Goal: Task Accomplishment & Management: Manage account settings

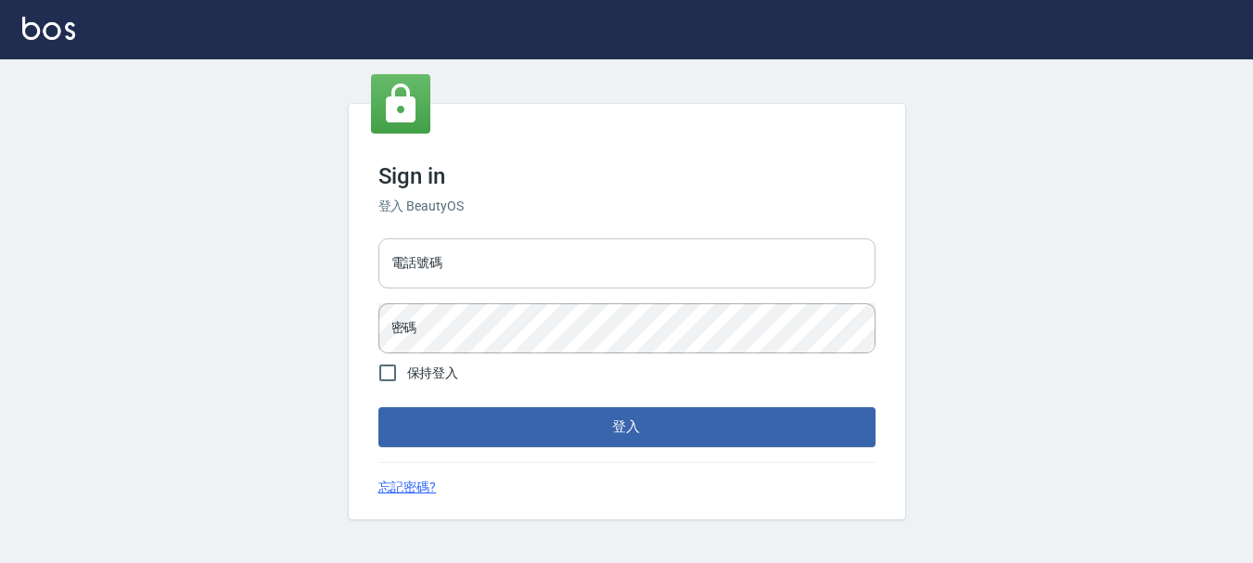
click at [472, 258] on input "電話號碼" at bounding box center [626, 263] width 497 height 50
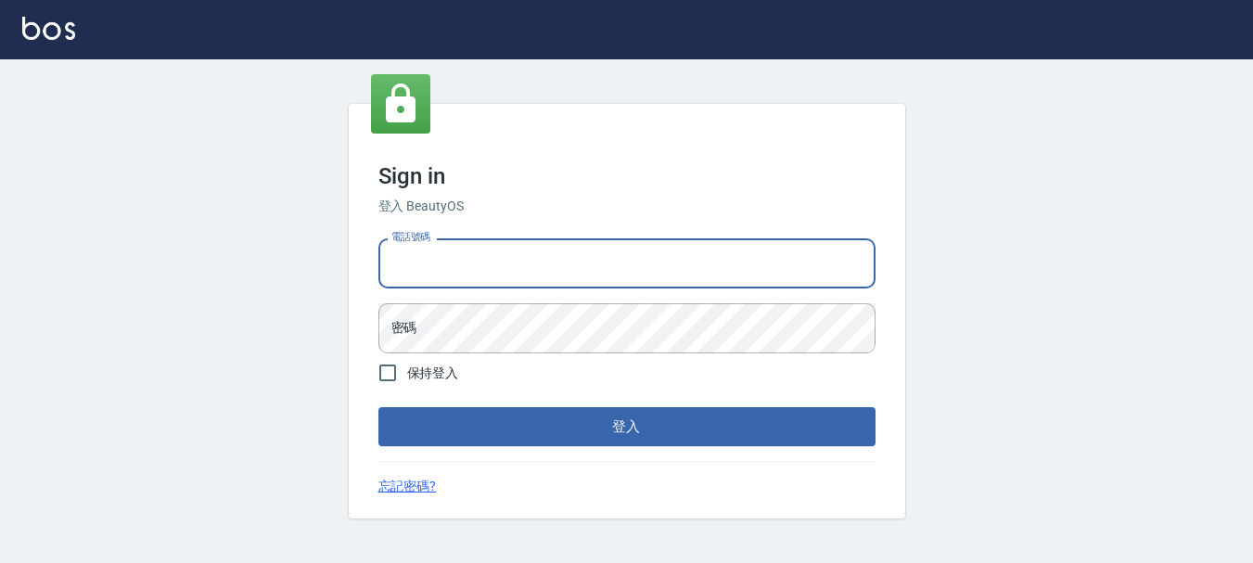
type input "0928200634"
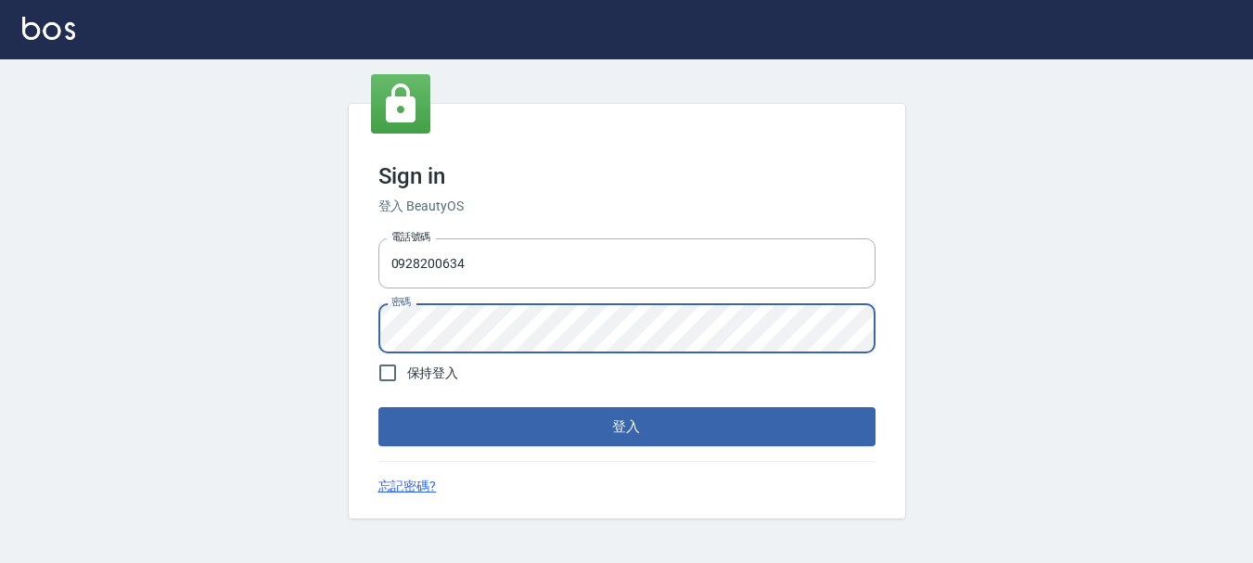
click at [378, 407] on button "登入" at bounding box center [626, 426] width 497 height 39
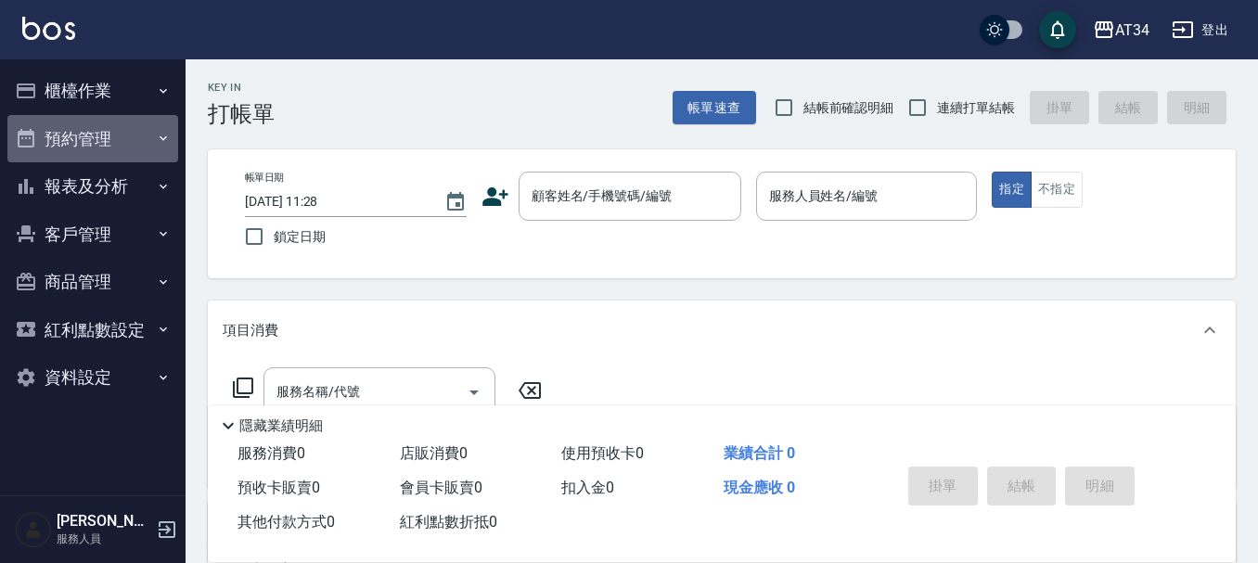
click at [139, 147] on button "預約管理" at bounding box center [92, 139] width 171 height 48
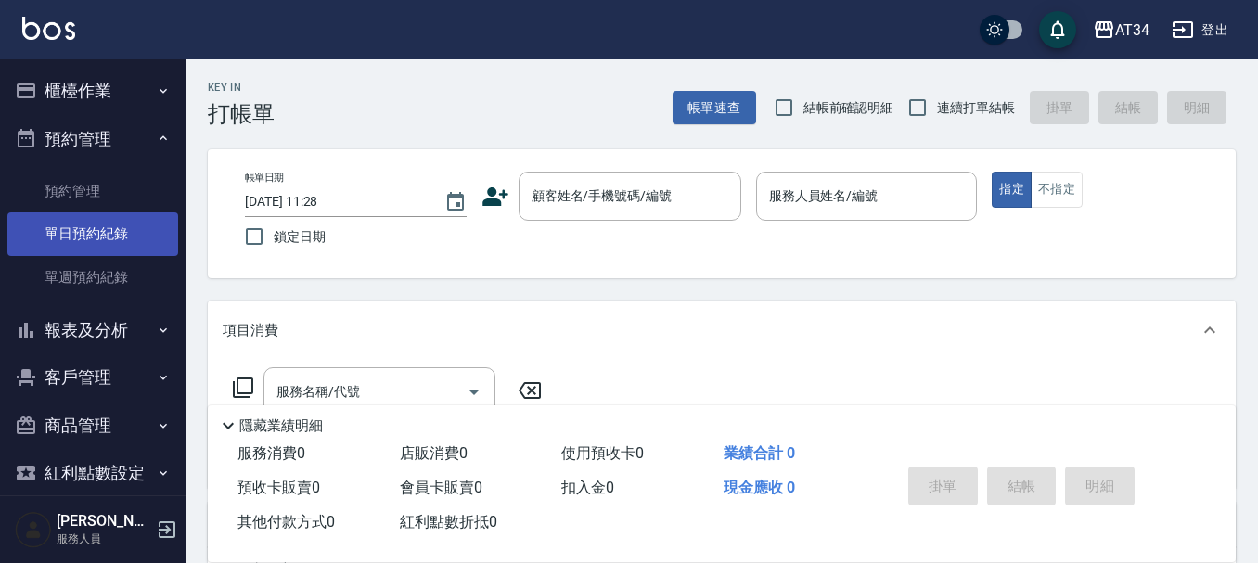
click at [142, 228] on link "單日預約紀錄" at bounding box center [92, 233] width 171 height 43
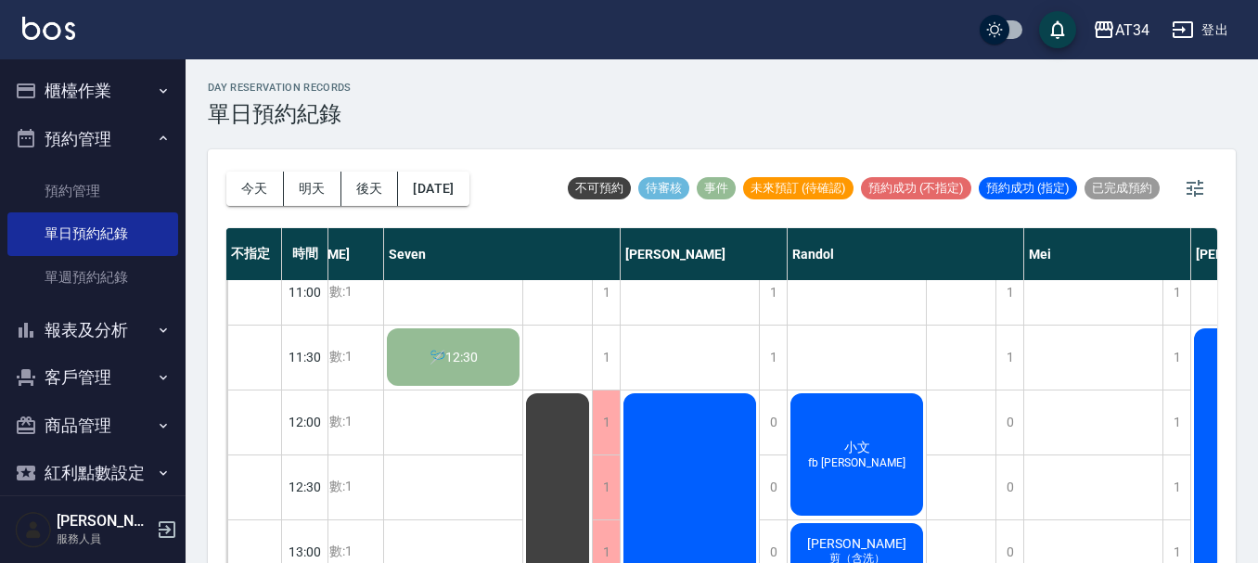
scroll to position [0, 250]
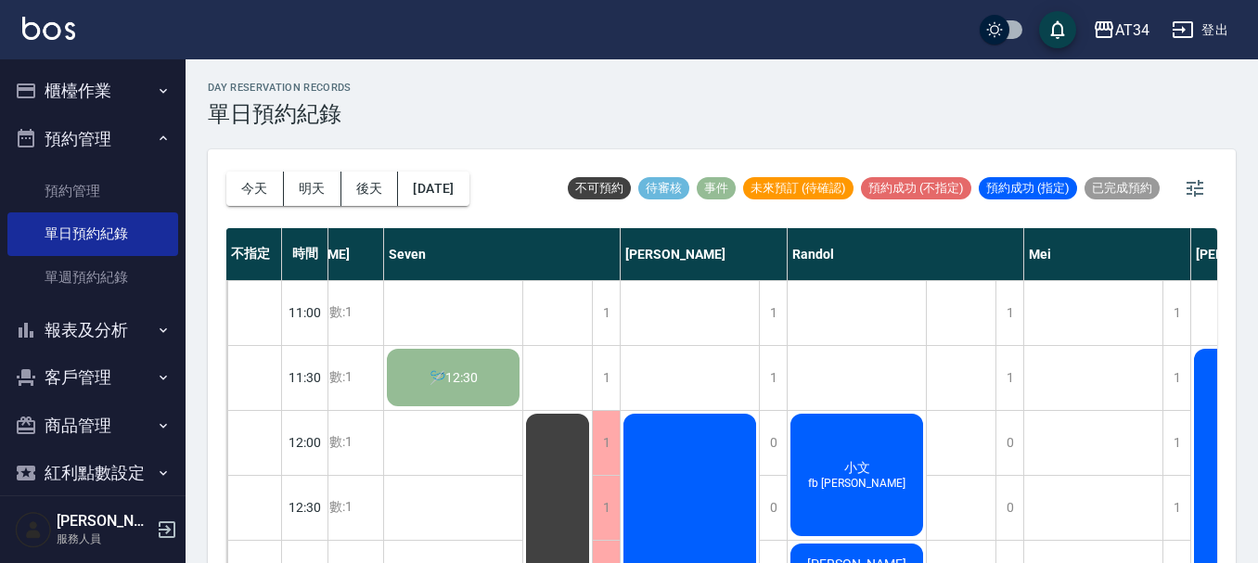
click at [114, 92] on button "櫃檯作業" at bounding box center [92, 91] width 171 height 48
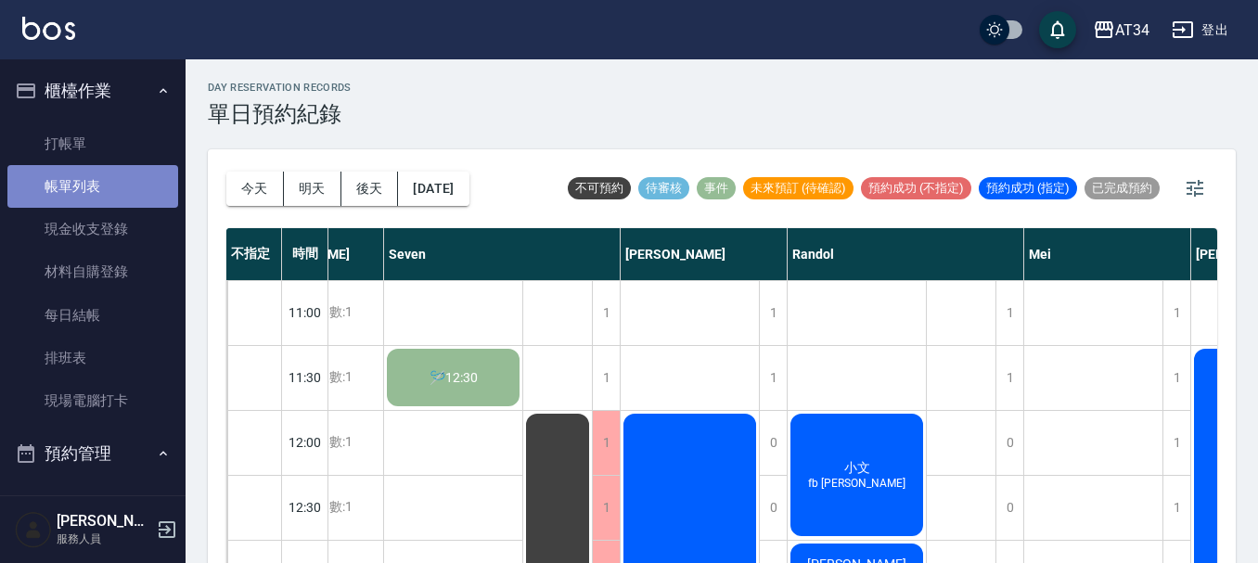
click at [103, 174] on link "帳單列表" at bounding box center [92, 186] width 171 height 43
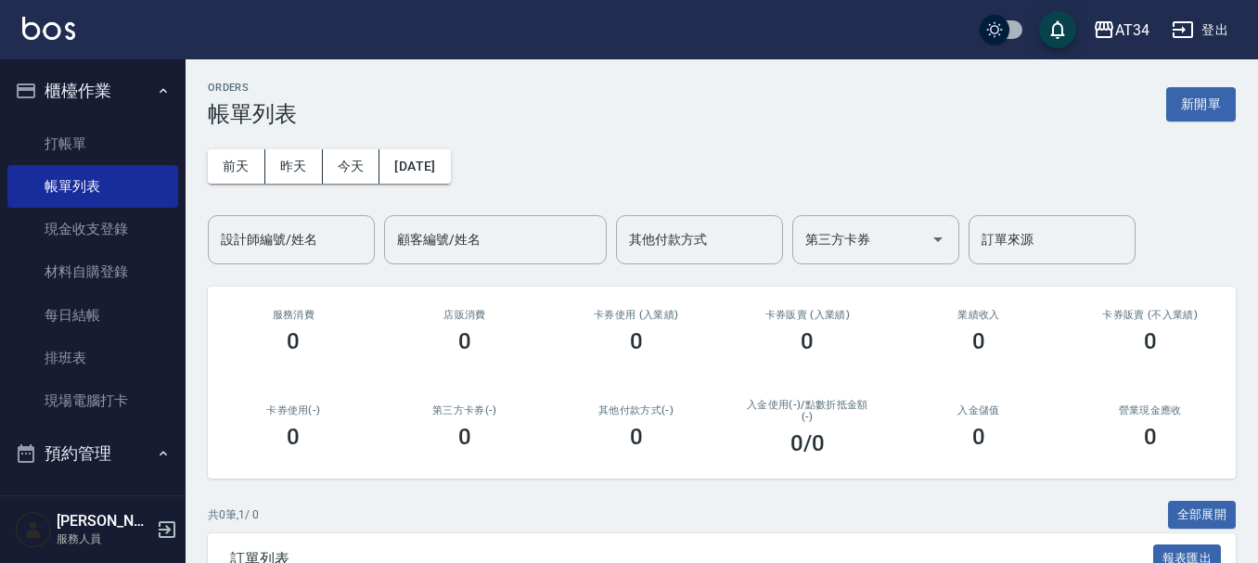
click at [156, 83] on icon "button" at bounding box center [163, 90] width 15 height 15
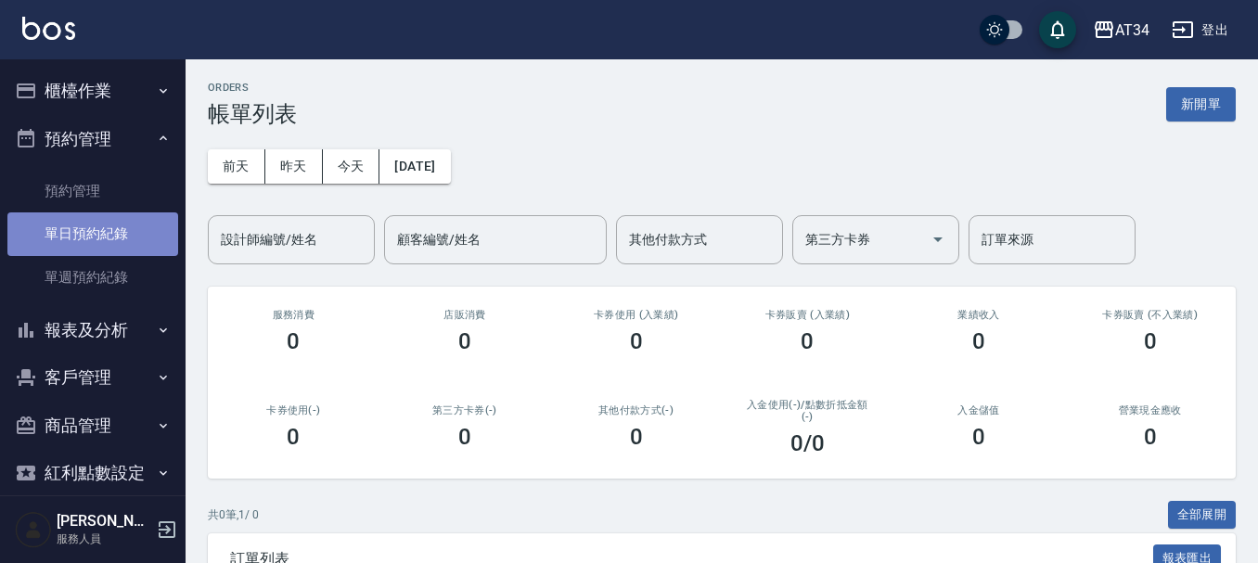
click at [129, 228] on link "單日預約紀錄" at bounding box center [92, 233] width 171 height 43
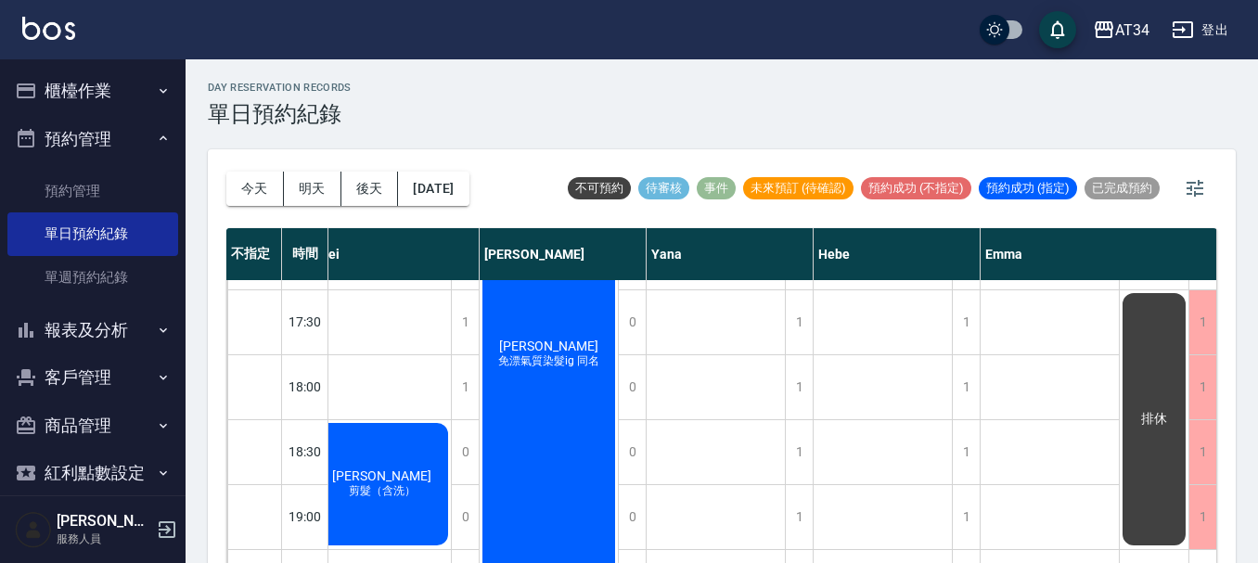
scroll to position [898, 971]
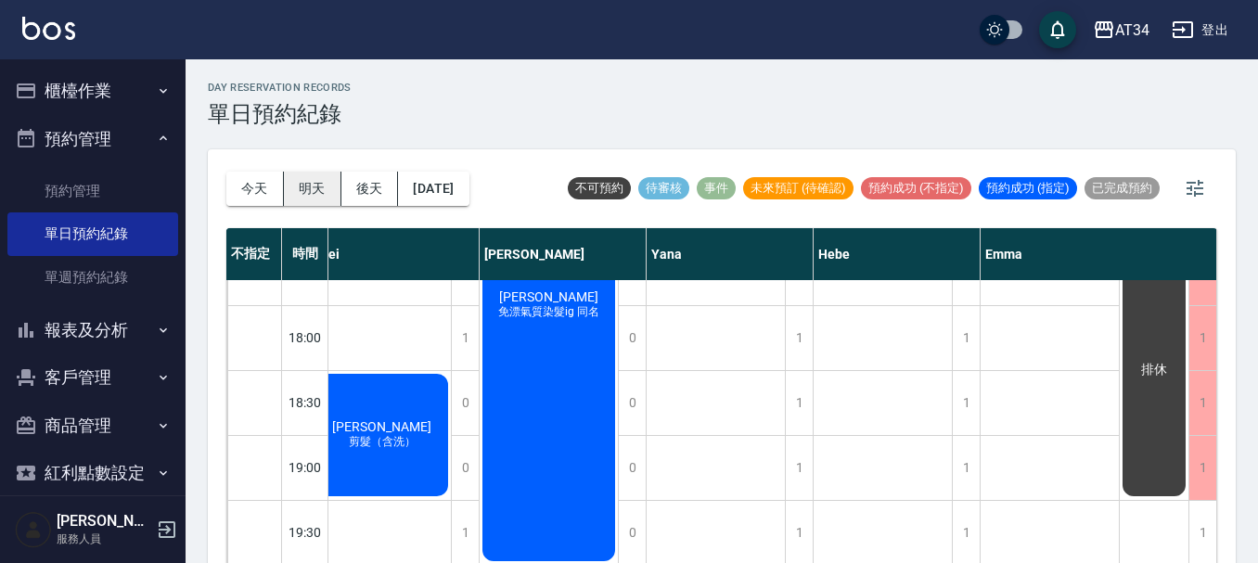
click at [313, 190] on button "明天" at bounding box center [313, 189] width 58 height 34
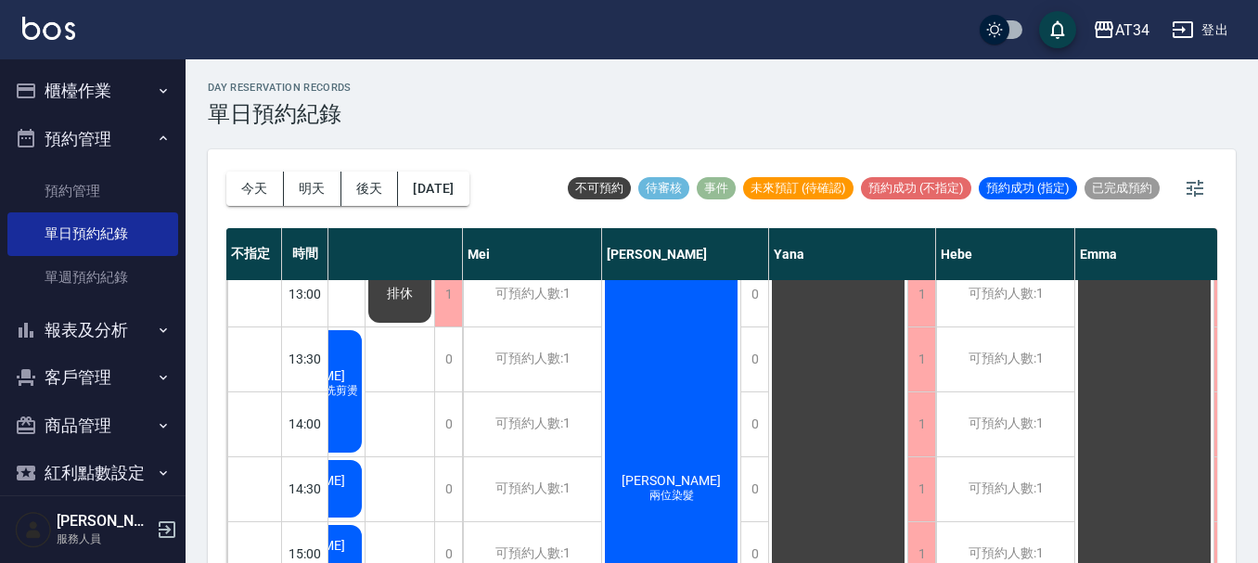
scroll to position [278, 916]
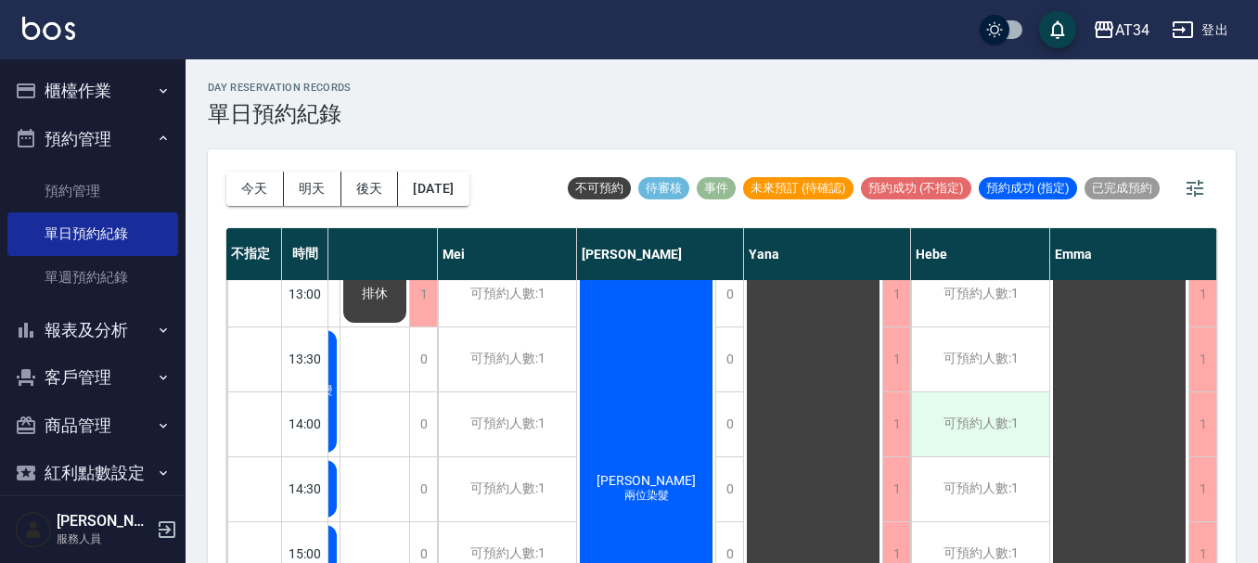
click at [930, 412] on div "可預約人數:1" at bounding box center [980, 424] width 138 height 64
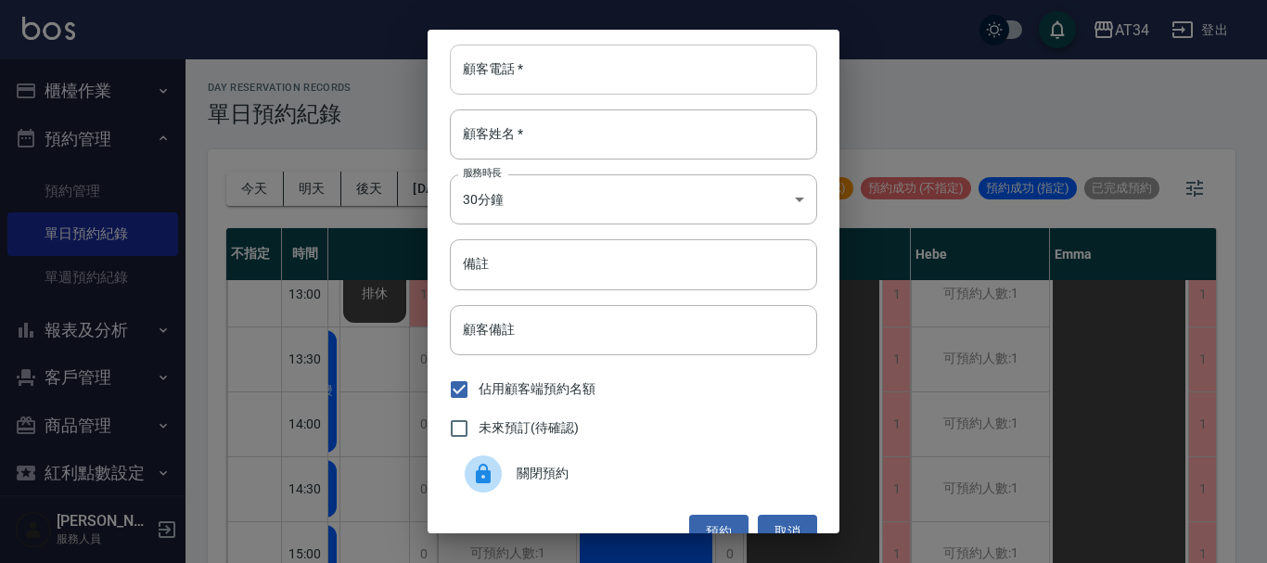
click at [520, 68] on input "顧客電話   *" at bounding box center [633, 70] width 367 height 50
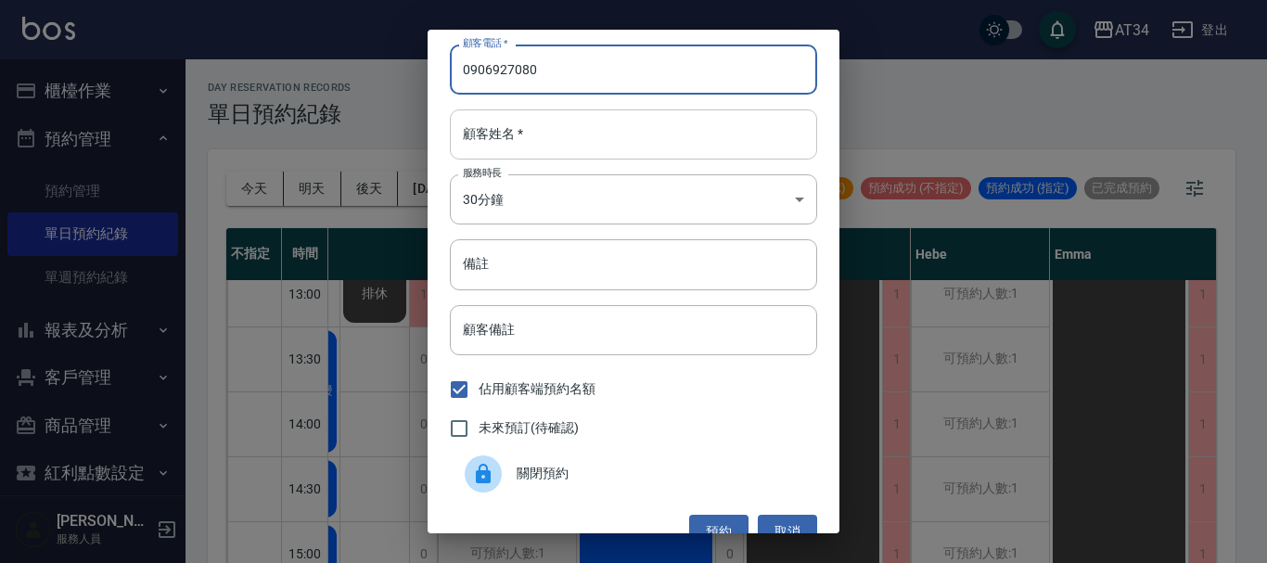
type input "0906927080"
click at [514, 149] on input "顧客姓名   *" at bounding box center [633, 134] width 367 height 50
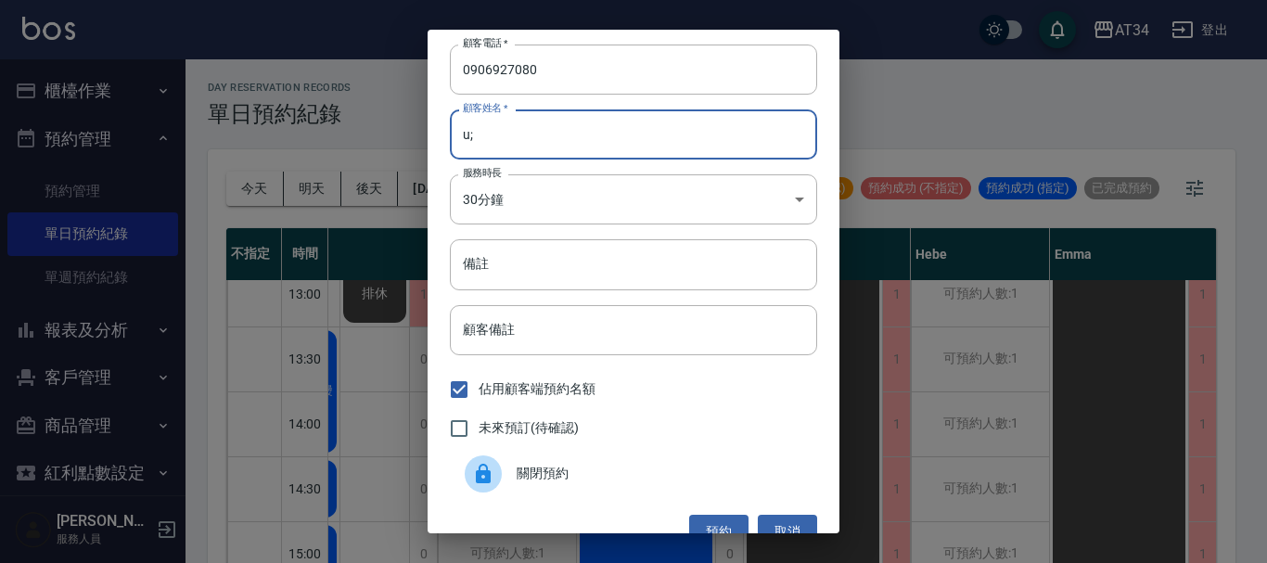
type input "u"
type input "ㄗ"
type input "楊小"
type input "楊小姐"
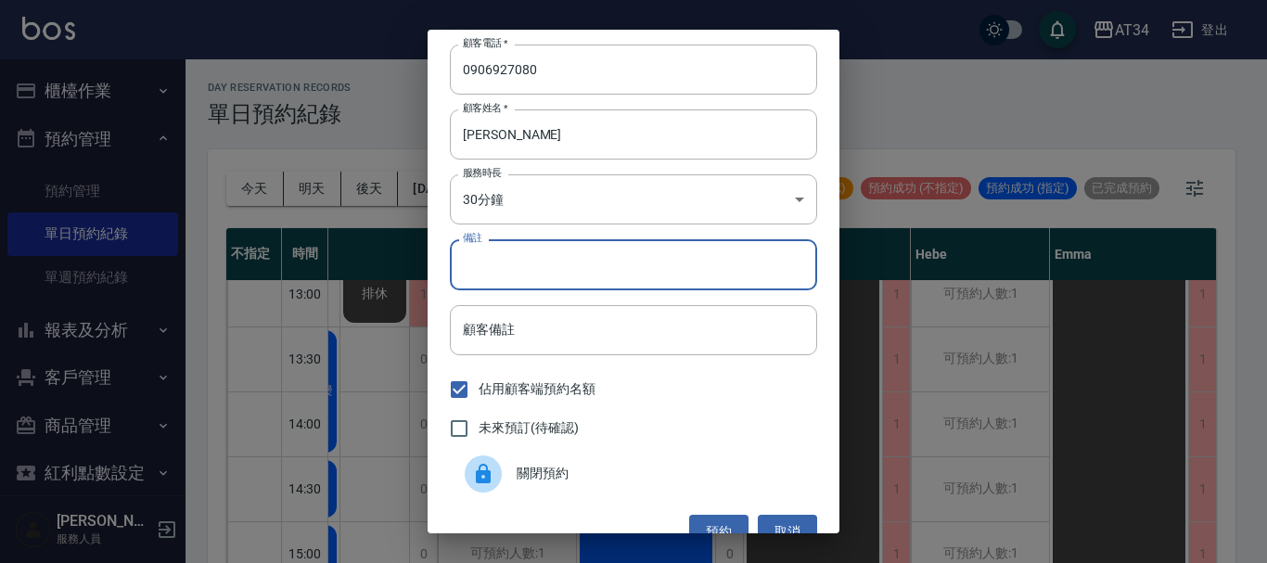
click at [509, 281] on input "備註" at bounding box center [633, 264] width 367 height 50
type input "燙直"
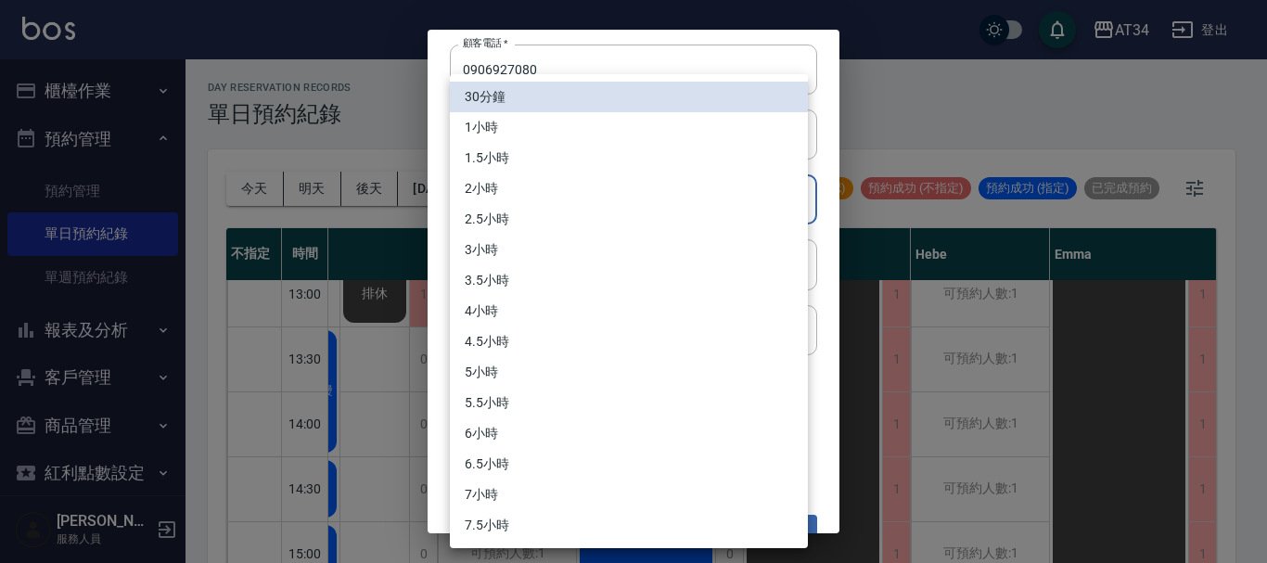
click at [781, 189] on body "AT34 登出 櫃檯作業 打帳單 帳單列表 現金收支登錄 材料自購登錄 每日結帳 排班表 現場電腦打卡 預約管理 預約管理 單日預約紀錄 單週預約紀錄 報表及…" at bounding box center [633, 292] width 1267 height 584
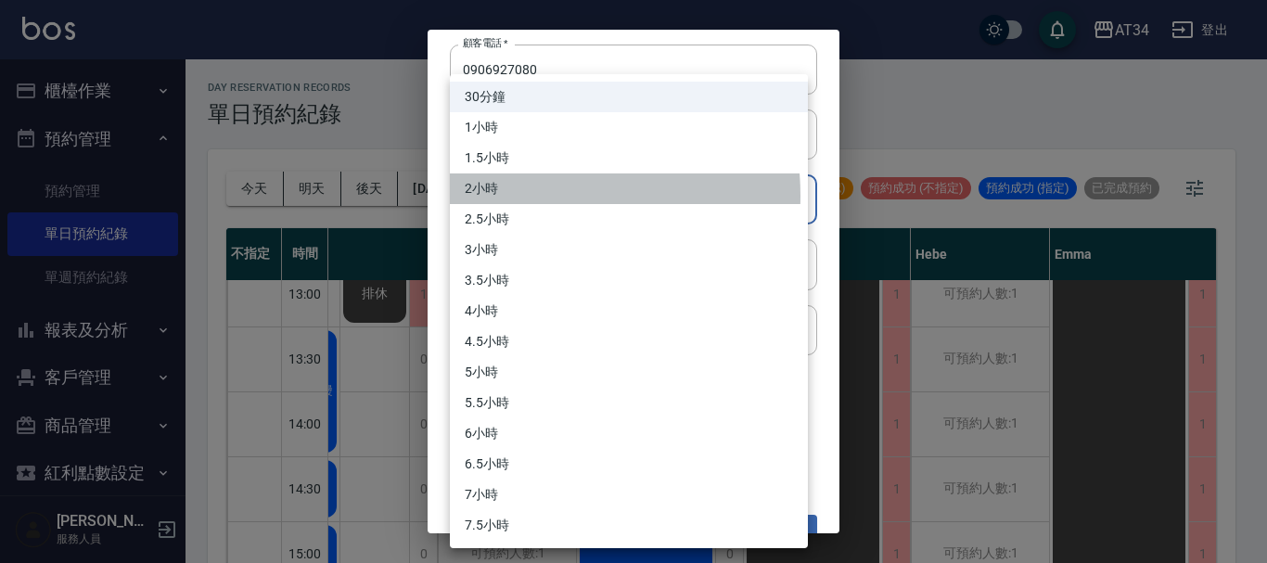
click at [509, 196] on li "2小時" at bounding box center [629, 188] width 358 height 31
type input "4"
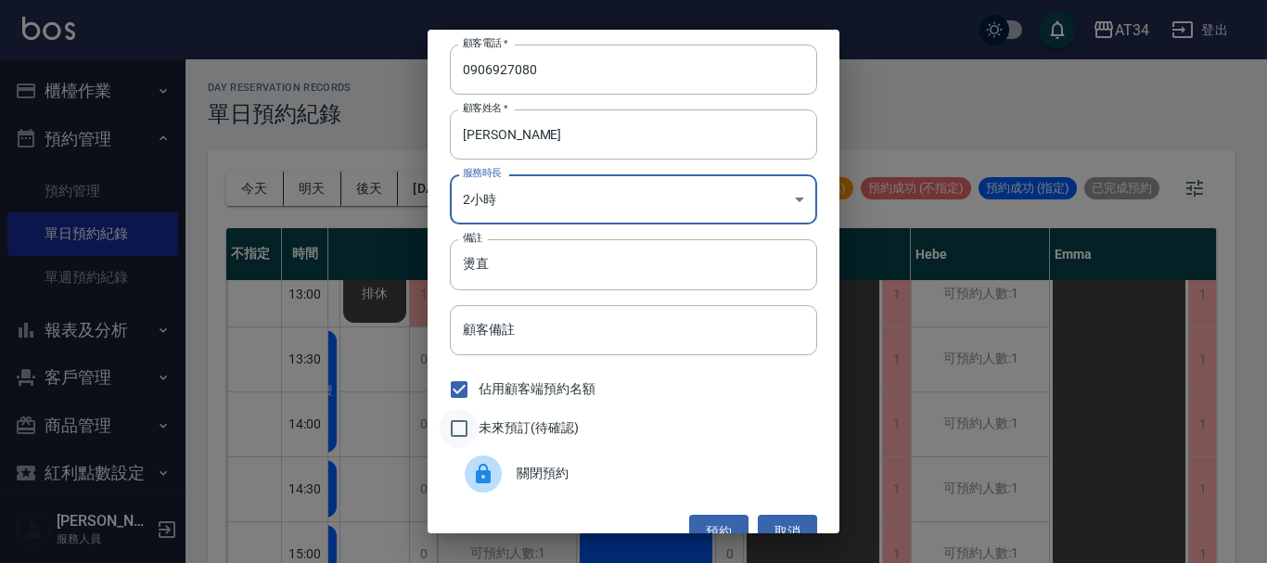
click at [462, 431] on input "未來預訂(待確認)" at bounding box center [459, 428] width 39 height 39
checkbox input "true"
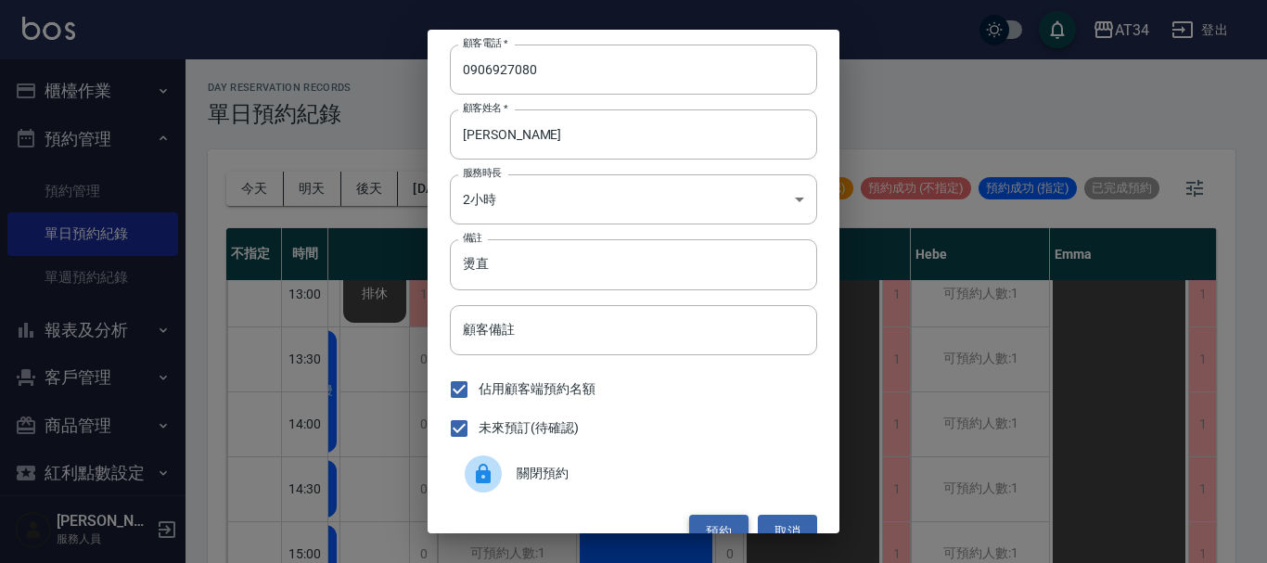
click at [728, 519] on button "預約" at bounding box center [718, 532] width 59 height 34
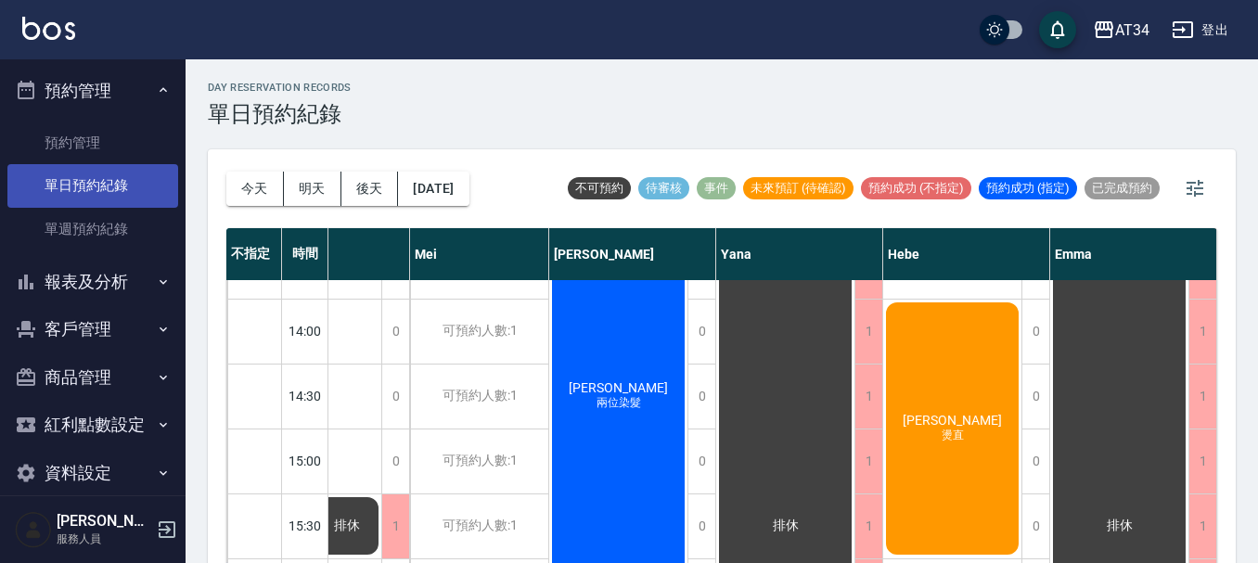
scroll to position [71, 0]
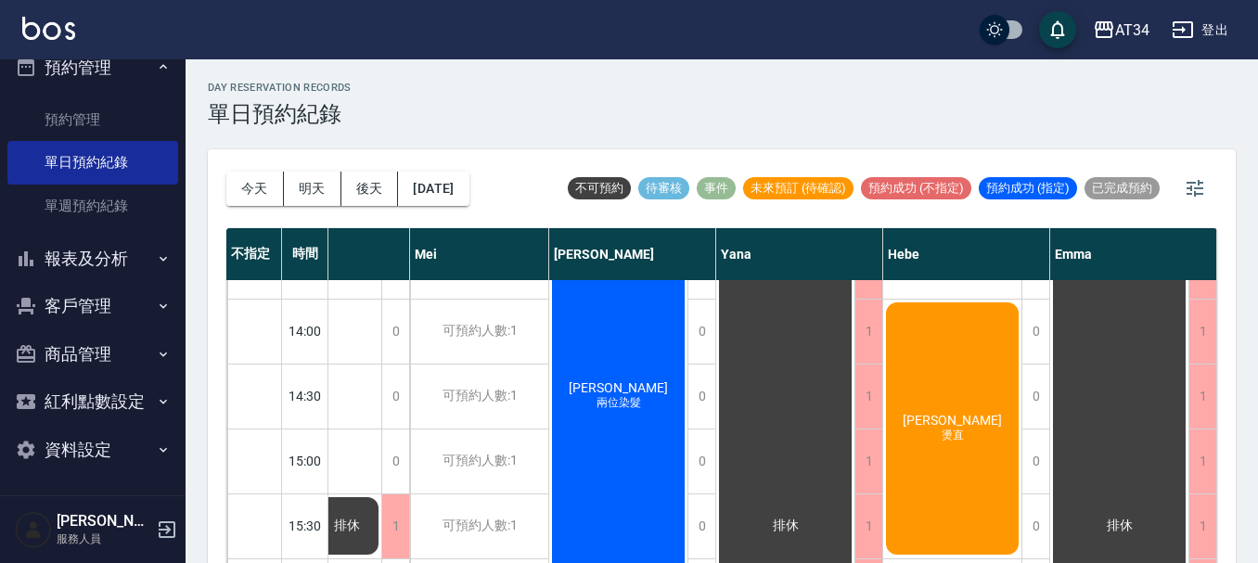
click at [156, 232] on ul "預約管理 單日預約紀錄 單週預約紀錄" at bounding box center [92, 163] width 171 height 144
click at [145, 275] on button "報表及分析" at bounding box center [92, 259] width 171 height 48
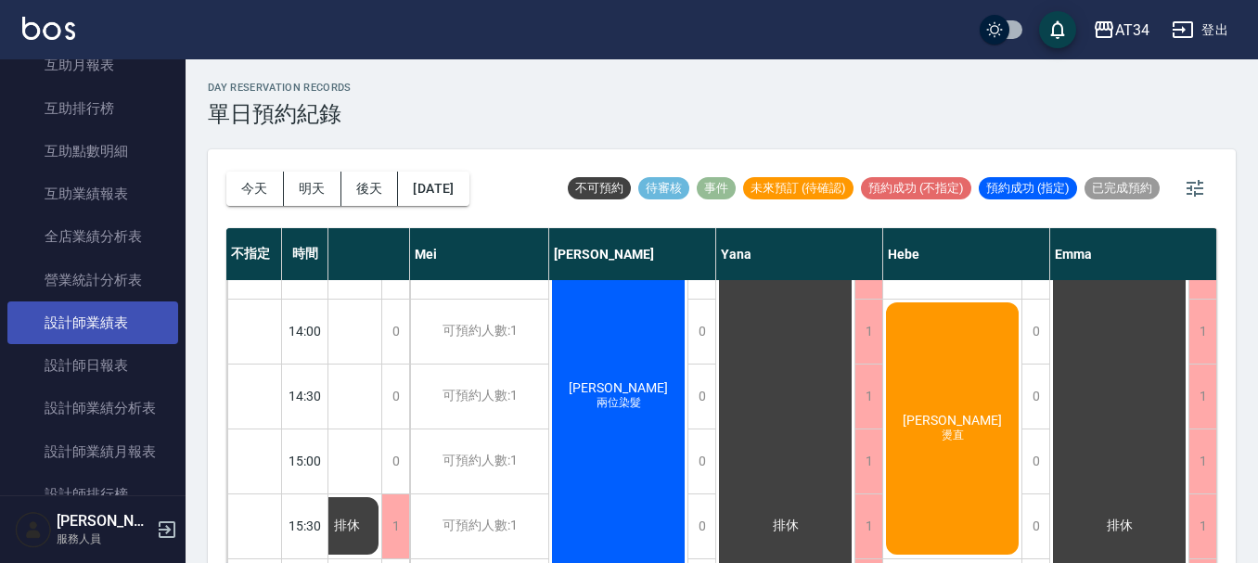
scroll to position [535, 0]
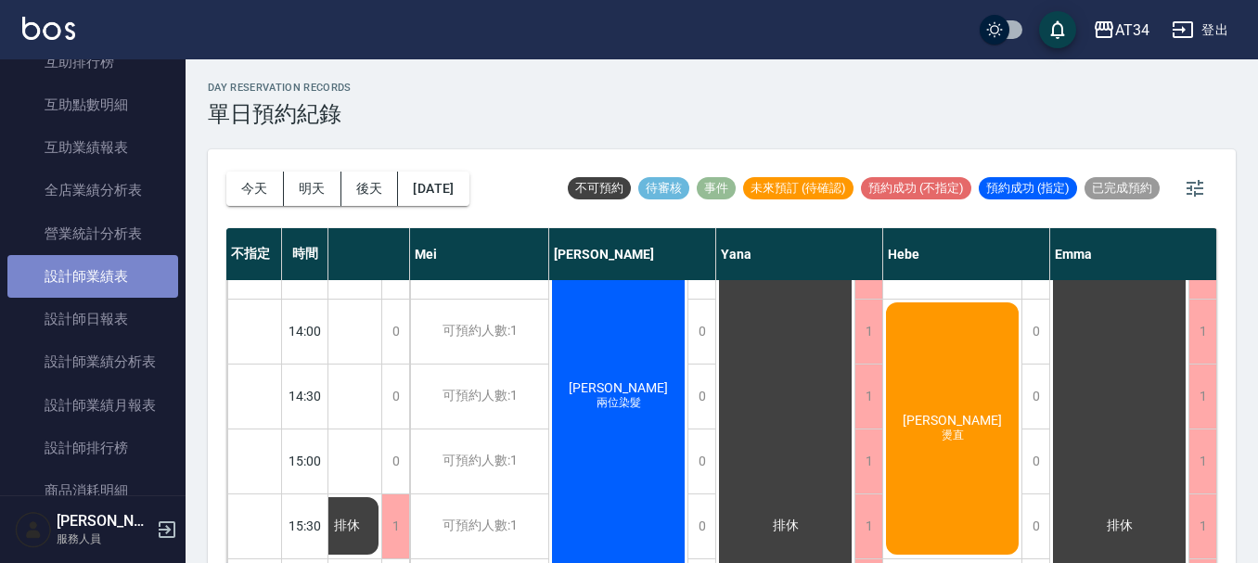
click at [131, 280] on link "設計師業績表" at bounding box center [92, 276] width 171 height 43
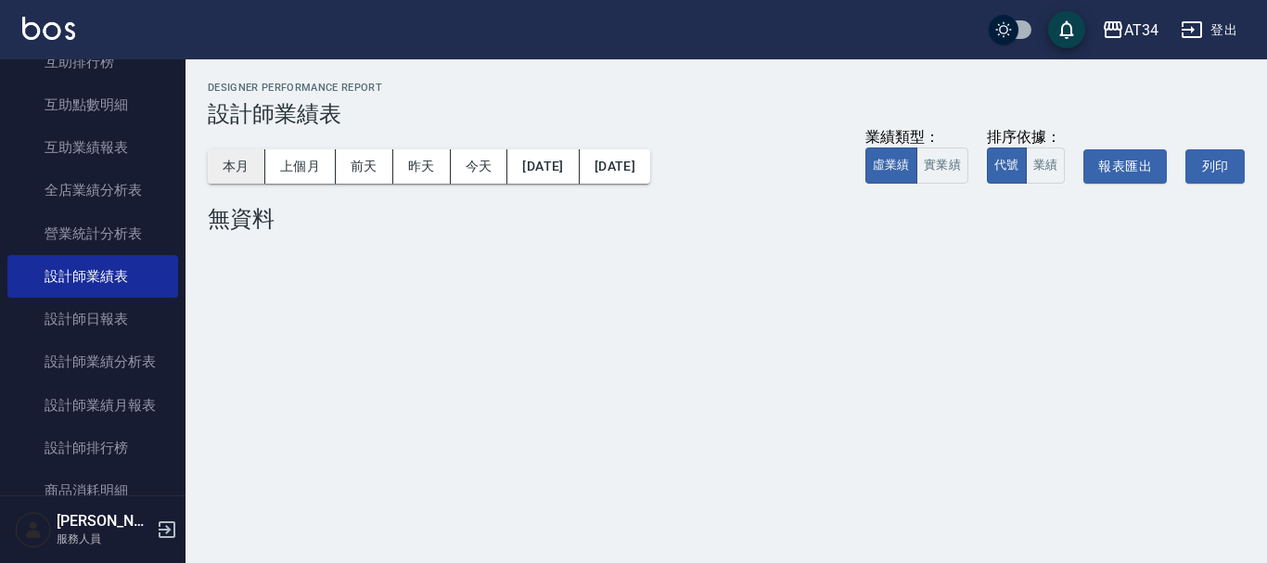
click at [251, 168] on button "本月" at bounding box center [237, 166] width 58 height 34
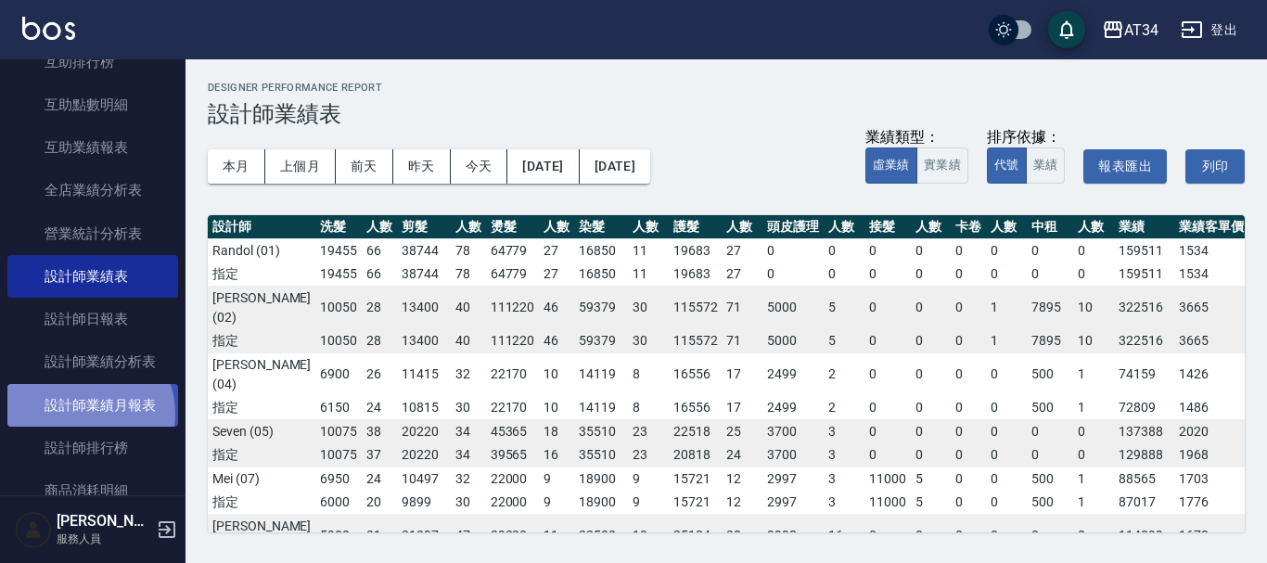
click at [84, 413] on link "設計師業績月報表" at bounding box center [92, 405] width 171 height 43
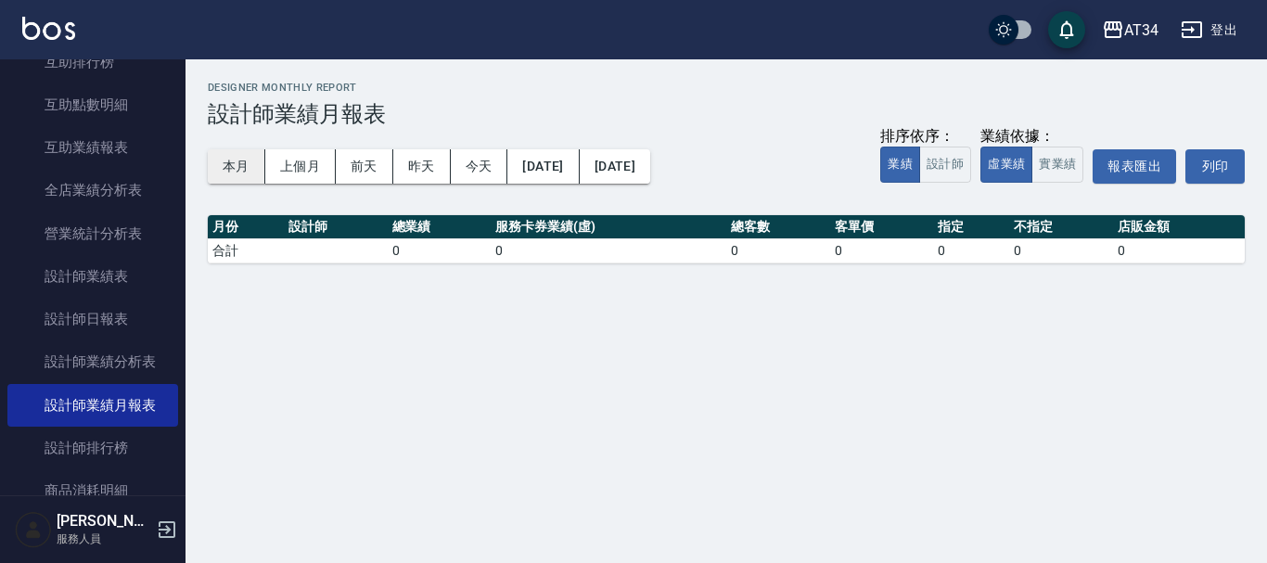
click at [214, 166] on button "本月" at bounding box center [237, 166] width 58 height 34
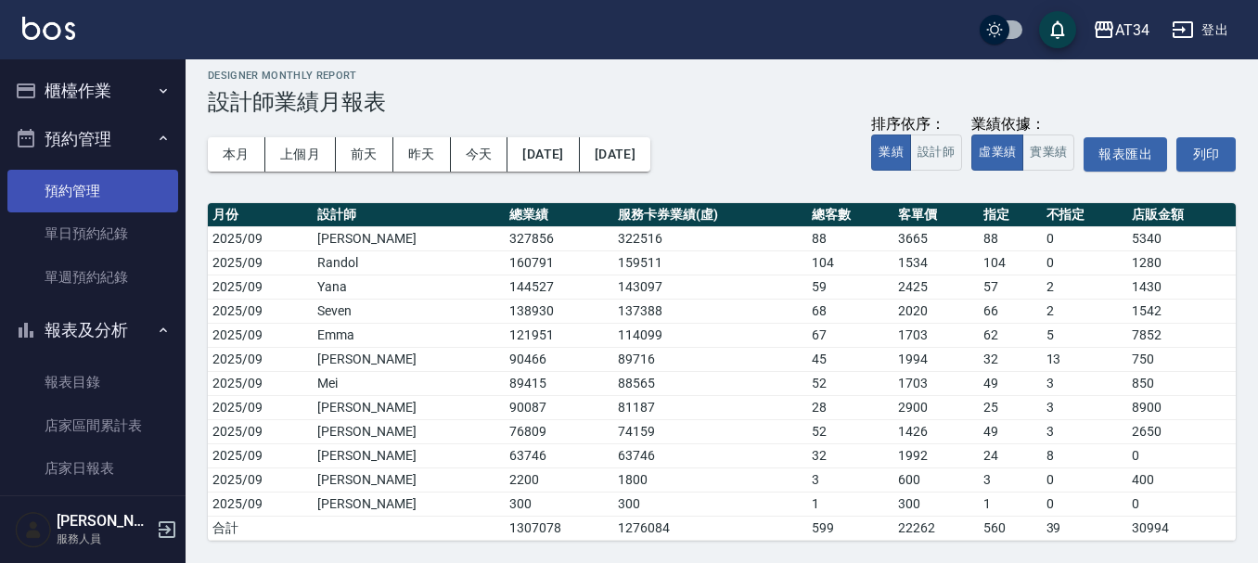
click at [129, 179] on link "預約管理" at bounding box center [92, 191] width 171 height 43
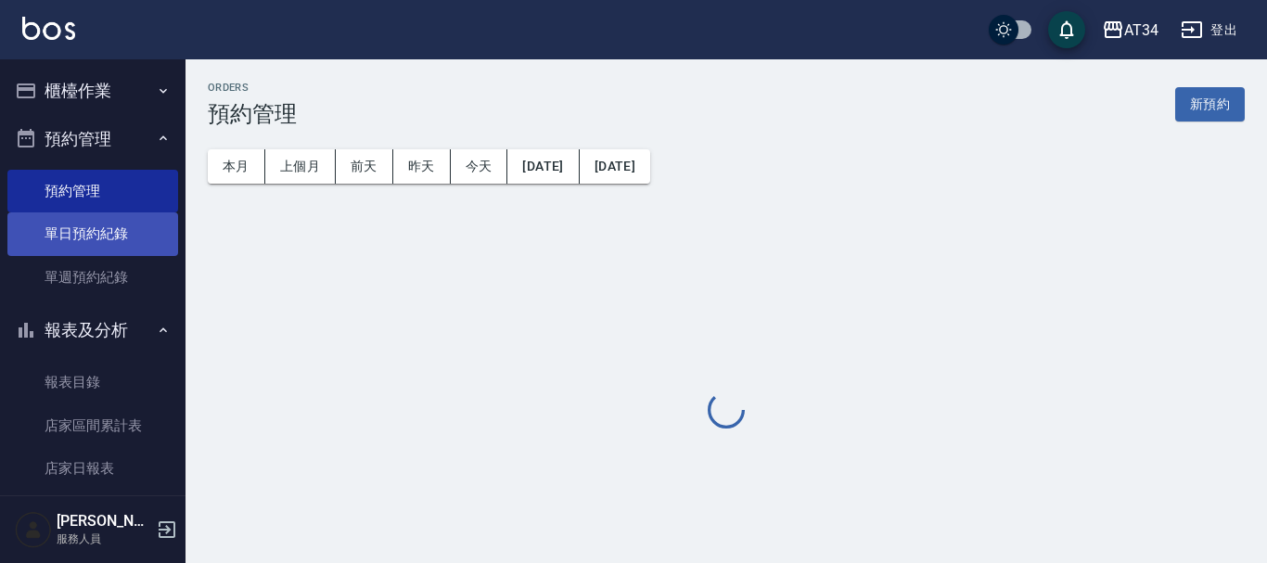
click at [131, 219] on link "單日預約紀錄" at bounding box center [92, 233] width 171 height 43
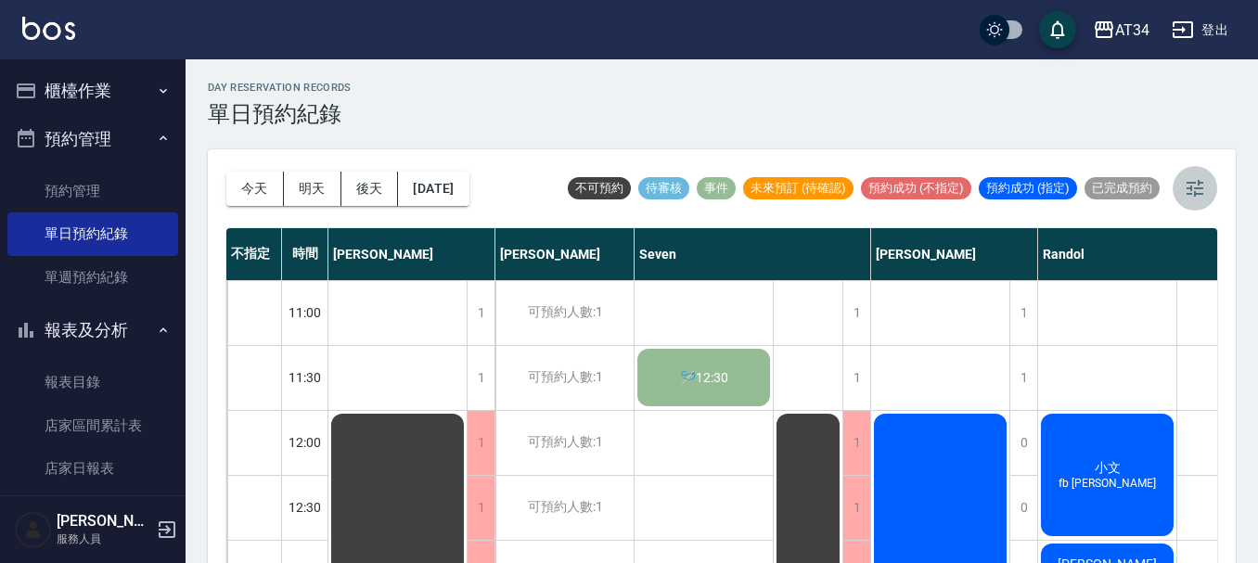
click at [1184, 195] on icon "button" at bounding box center [1195, 188] width 22 height 22
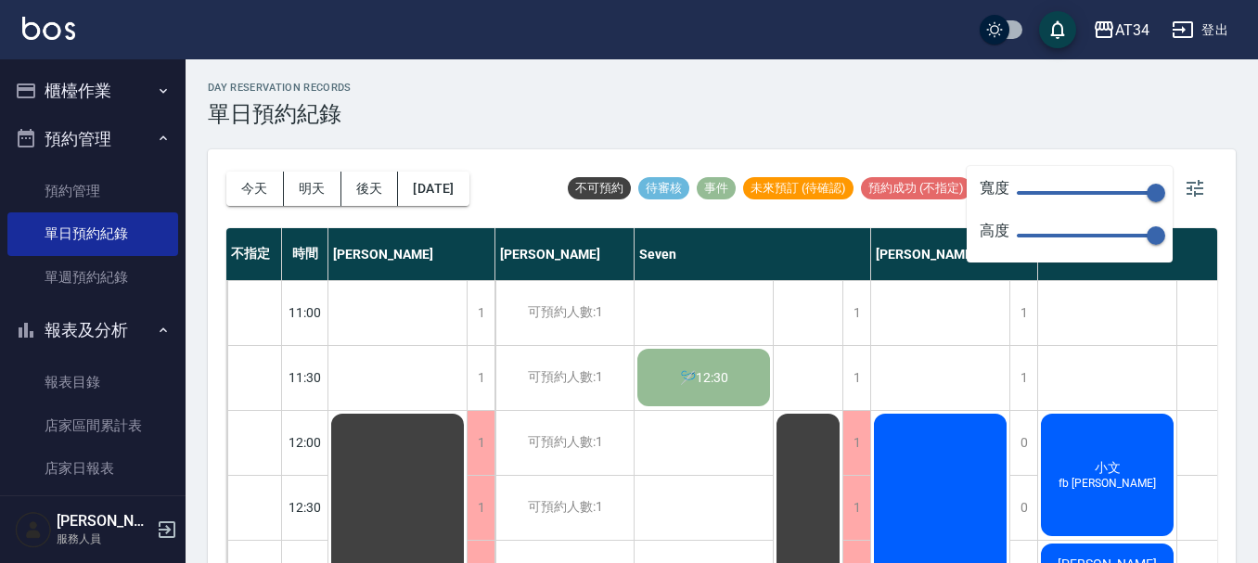
click at [1055, 190] on span "150" at bounding box center [1086, 193] width 139 height 28
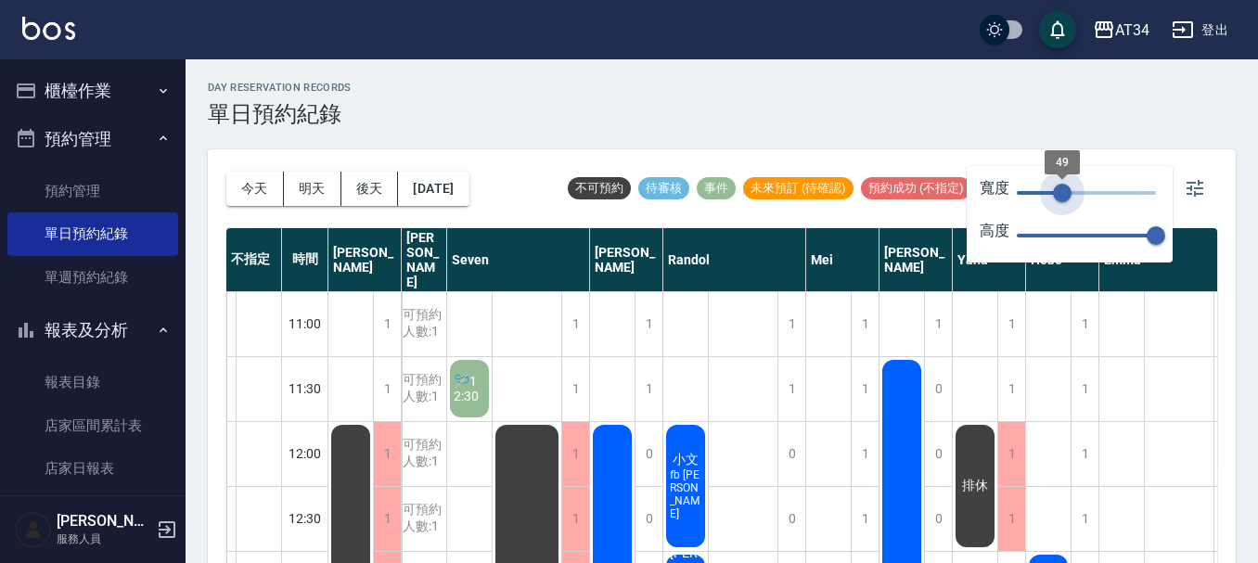
type input "44"
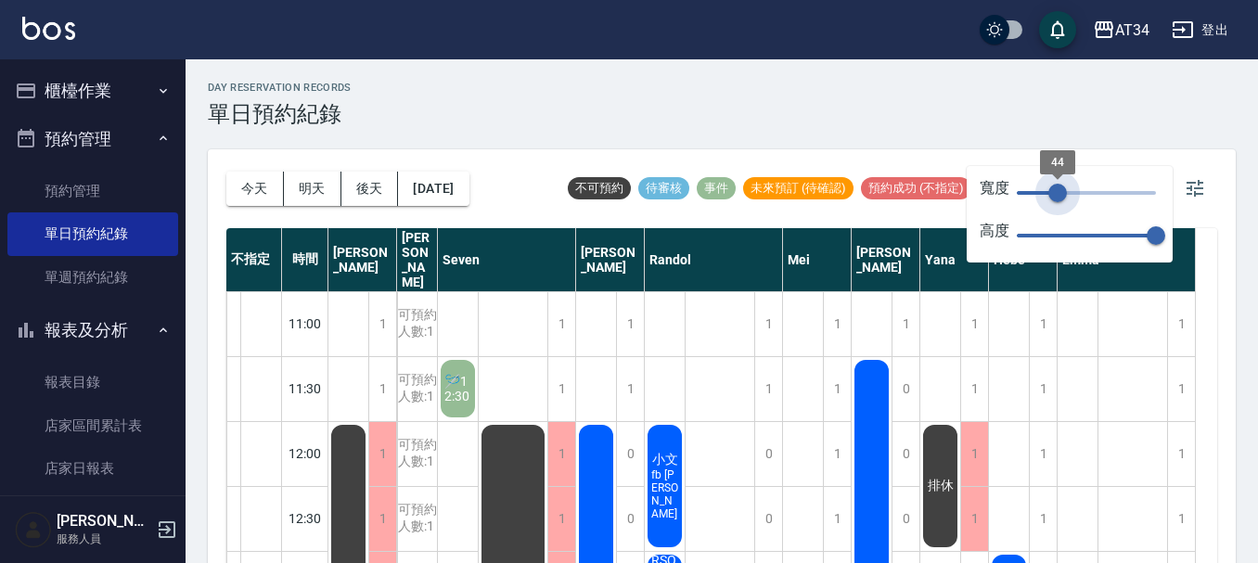
click at [1057, 196] on span "44" at bounding box center [1057, 193] width 19 height 19
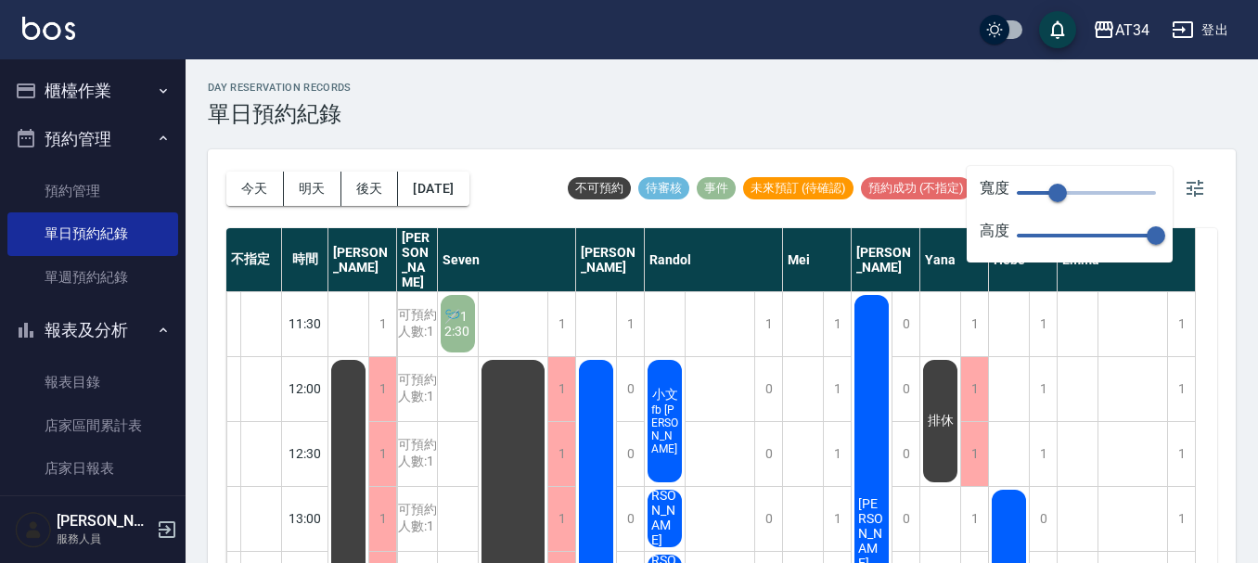
scroll to position [93, 0]
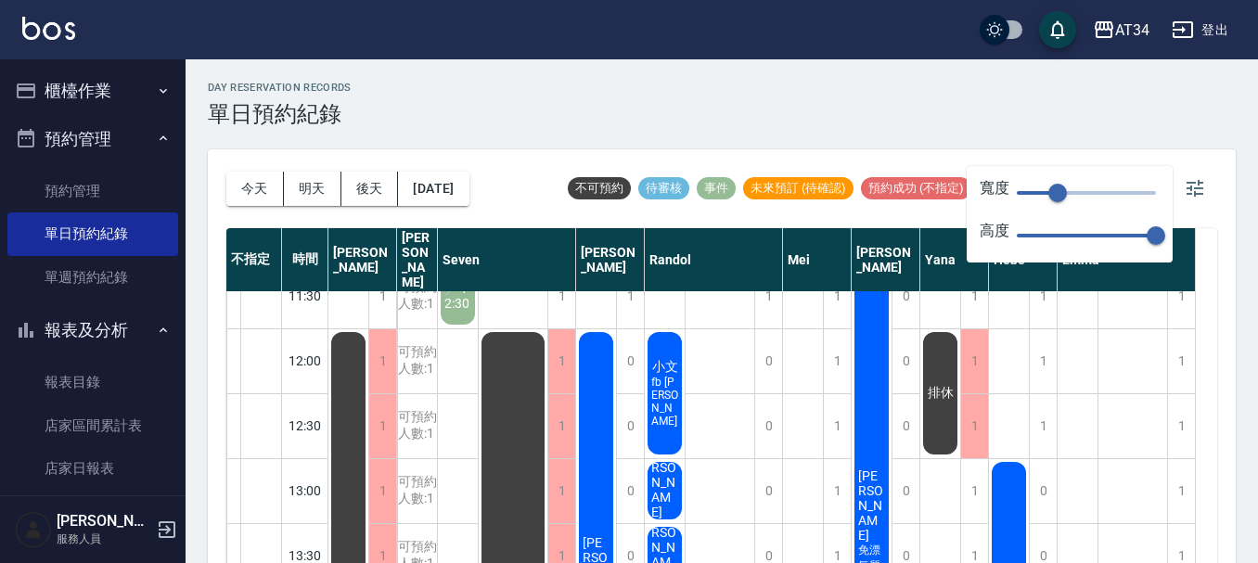
click at [1122, 118] on div "day Reservation records 單日預約紀錄" at bounding box center [722, 104] width 1028 height 45
click at [1209, 178] on button "button" at bounding box center [1194, 188] width 45 height 45
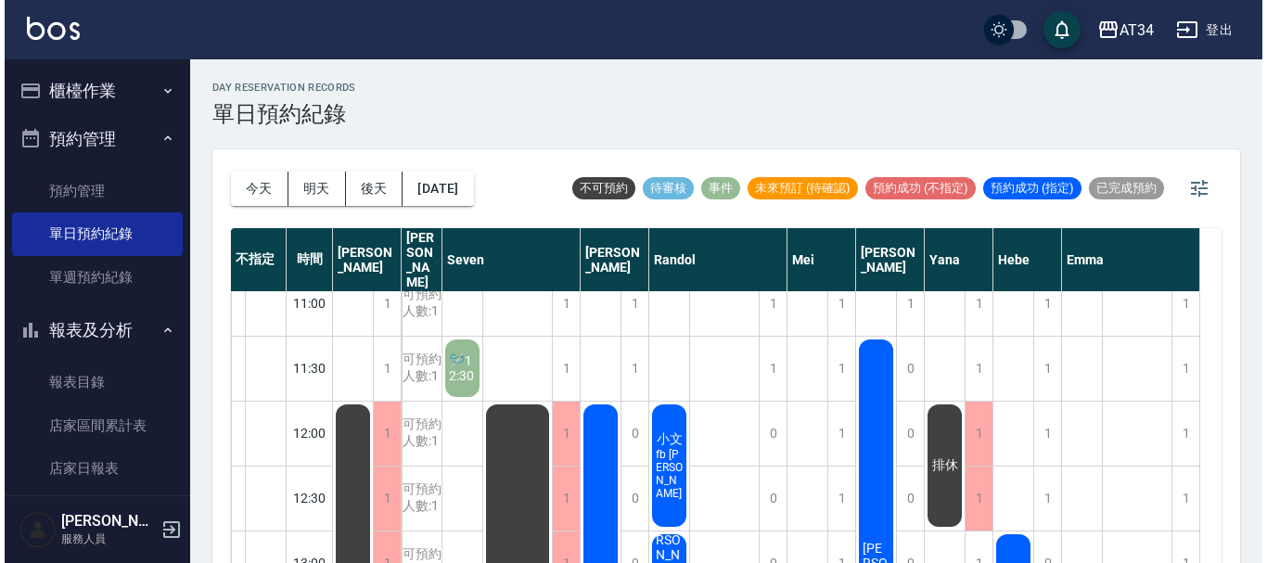
scroll to position [0, 0]
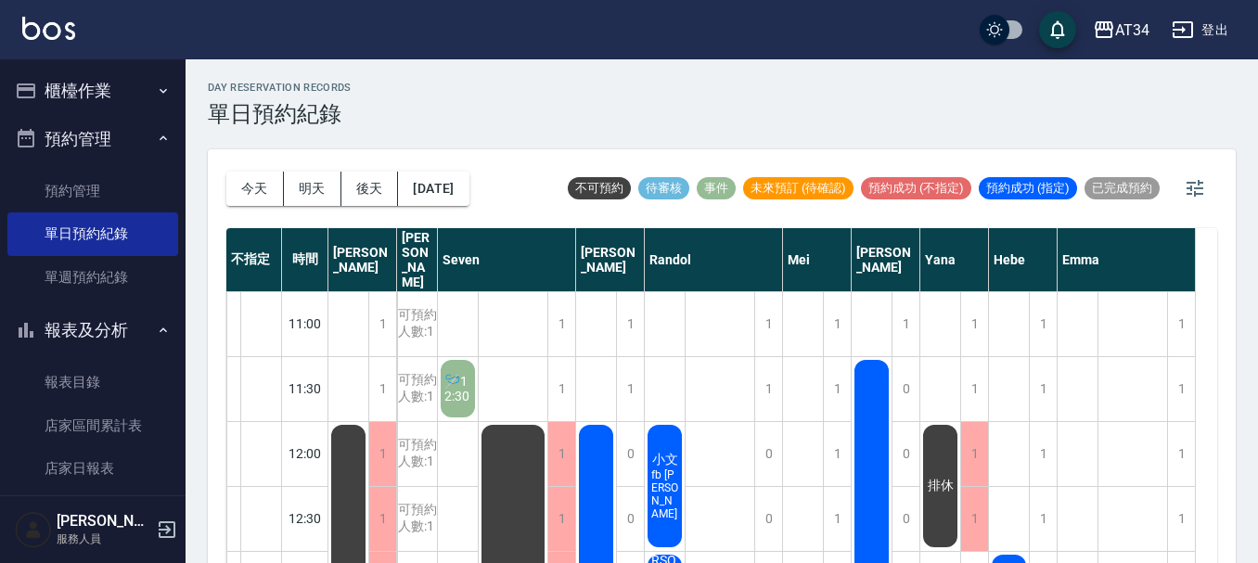
drag, startPoint x: 647, startPoint y: 456, endPoint x: 189, endPoint y: 560, distance: 468.9
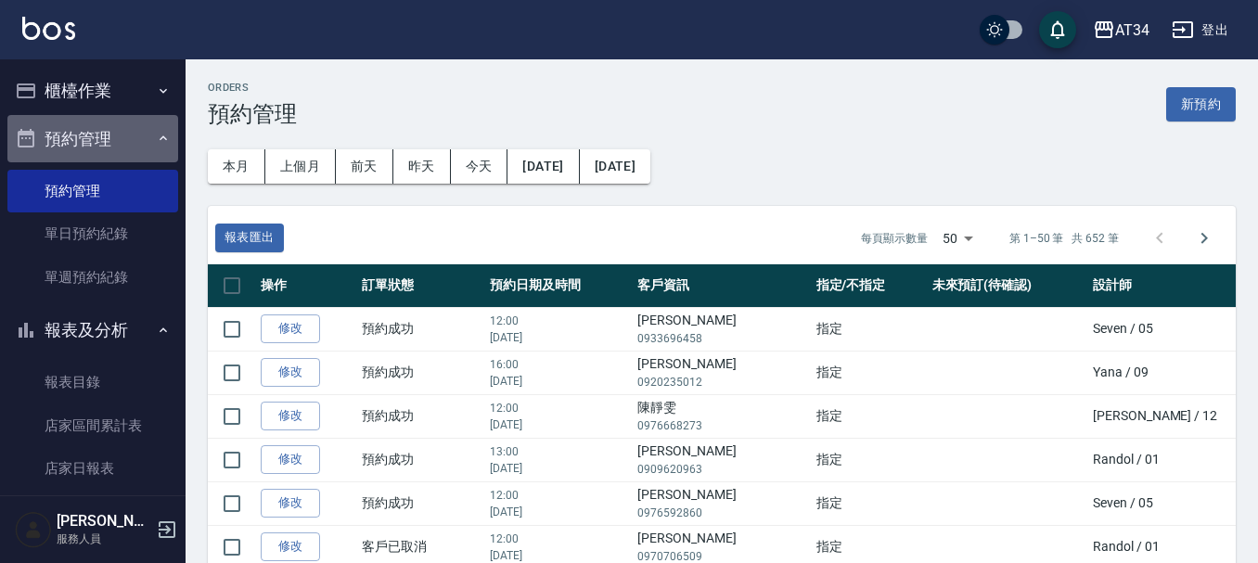
click at [160, 136] on icon "button" at bounding box center [163, 138] width 7 height 5
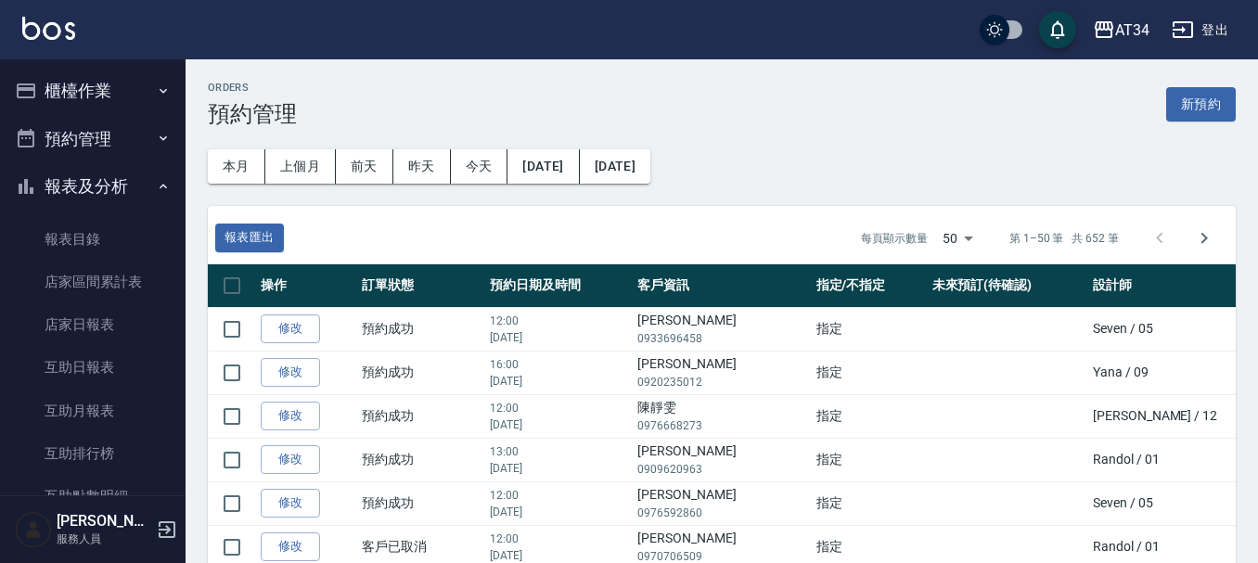
click at [154, 98] on button "櫃檯作業" at bounding box center [92, 91] width 171 height 48
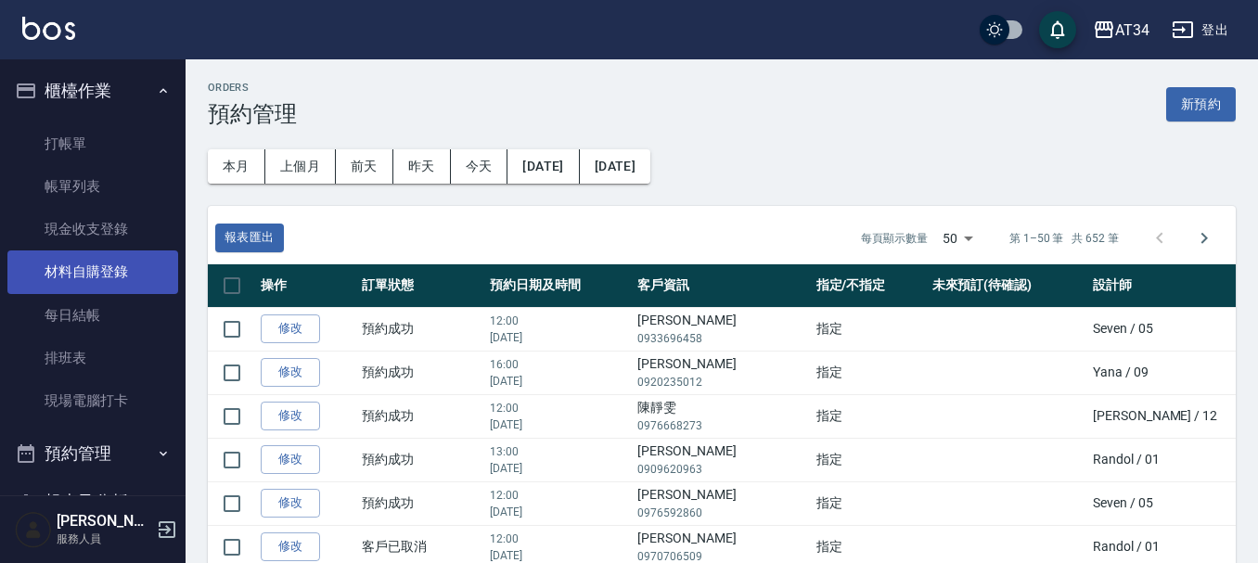
click at [142, 264] on link "材料自購登錄" at bounding box center [92, 271] width 171 height 43
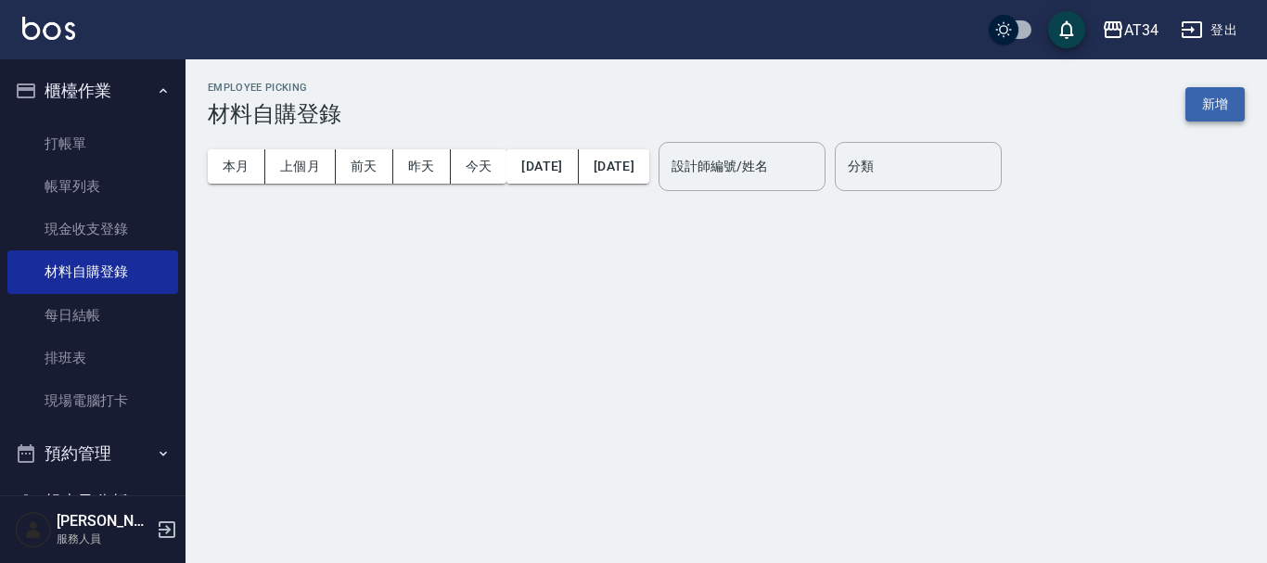
click at [1226, 89] on button "新增" at bounding box center [1214, 104] width 59 height 34
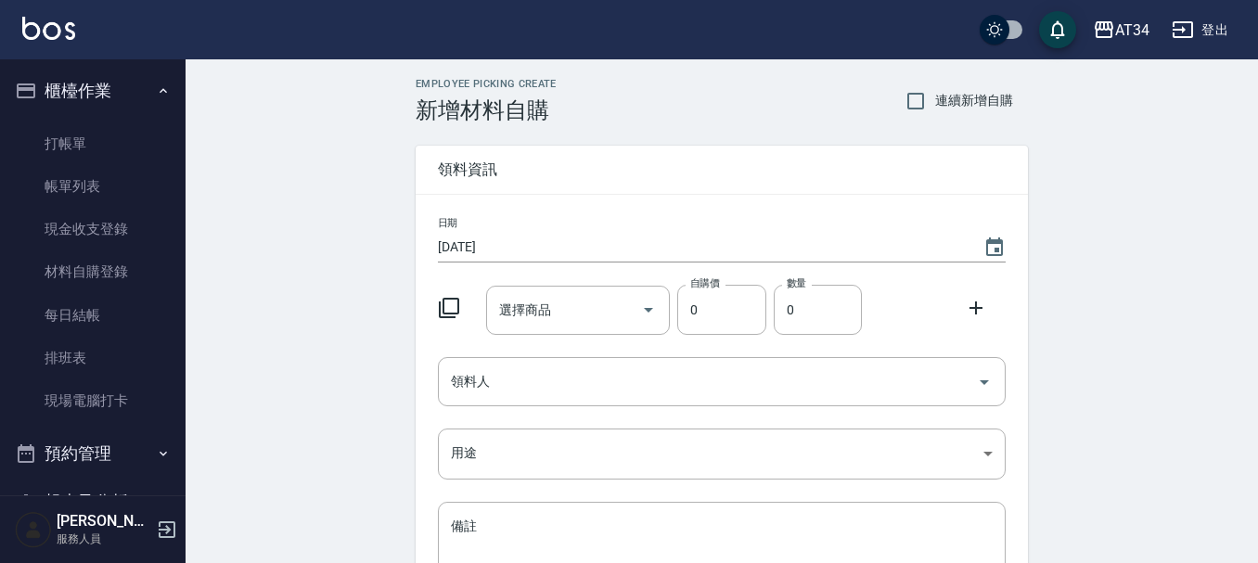
click at [459, 308] on icon at bounding box center [449, 308] width 20 height 20
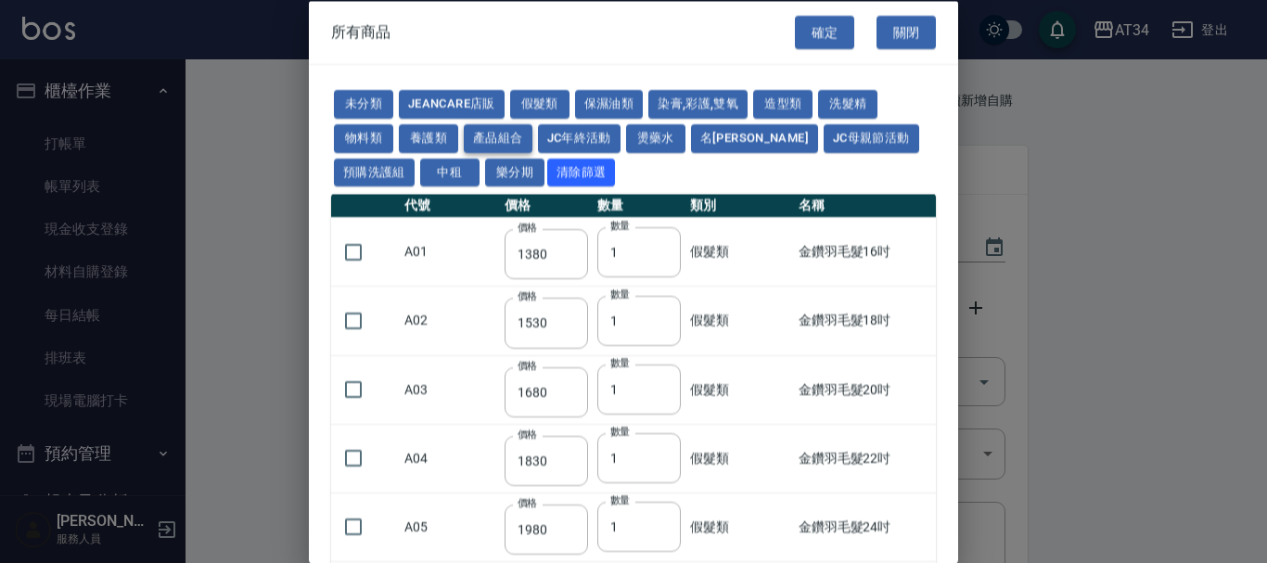
click at [473, 147] on button "產品組合" at bounding box center [498, 137] width 69 height 29
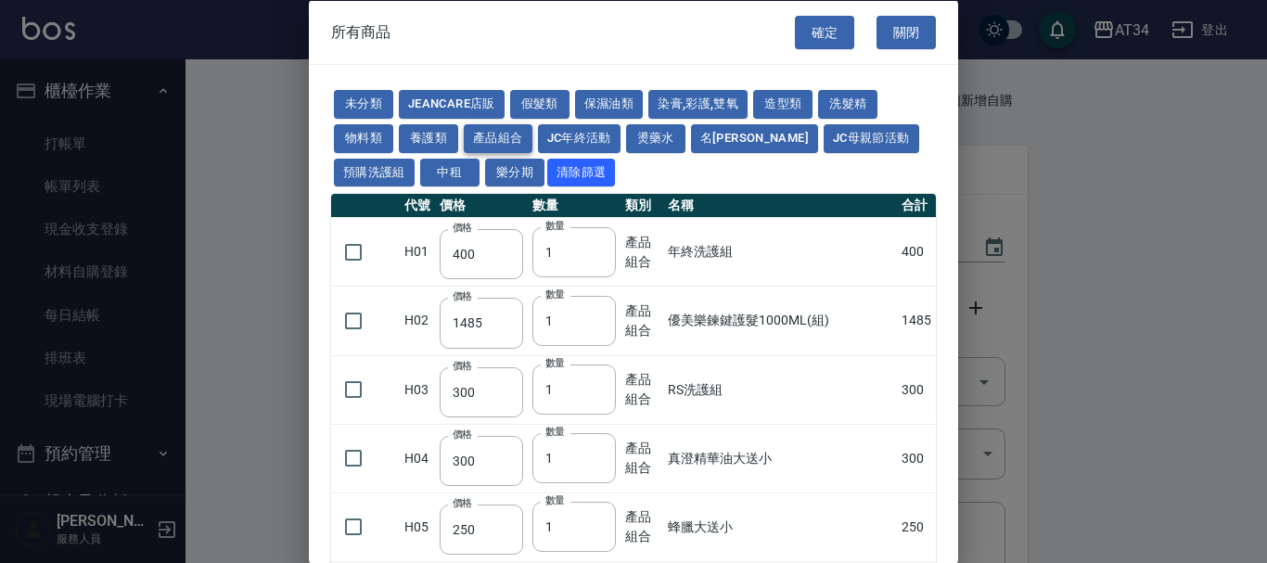
type input "400"
type input "1485"
type input "300"
type input "250"
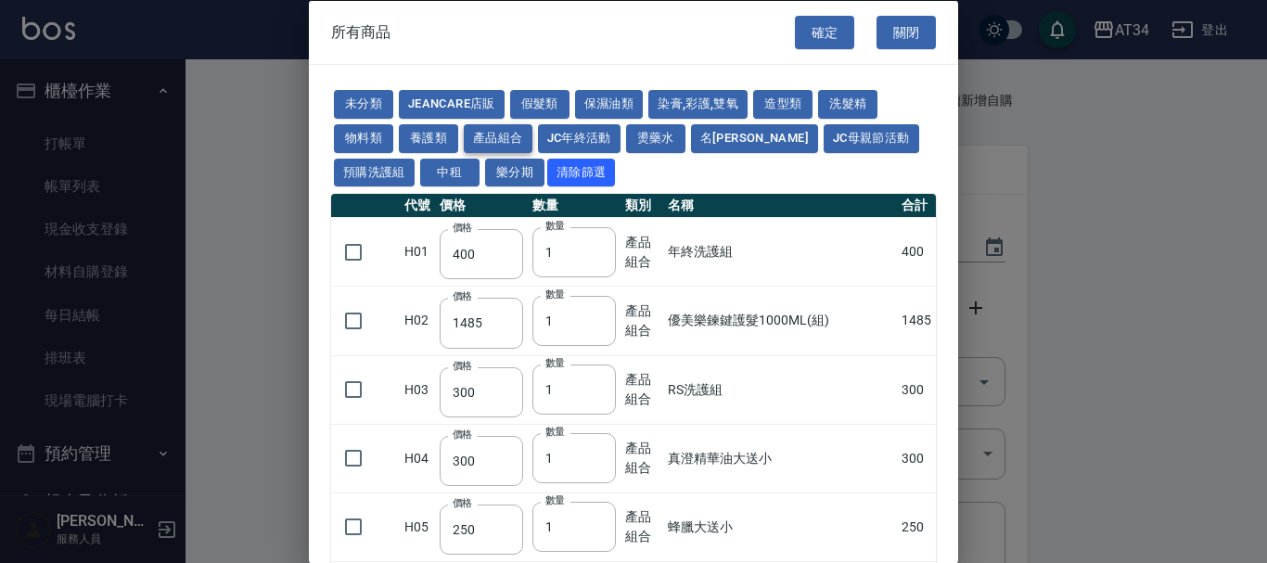
type input "760"
type input "1295"
type input "1470"
type input "1505"
type input "825"
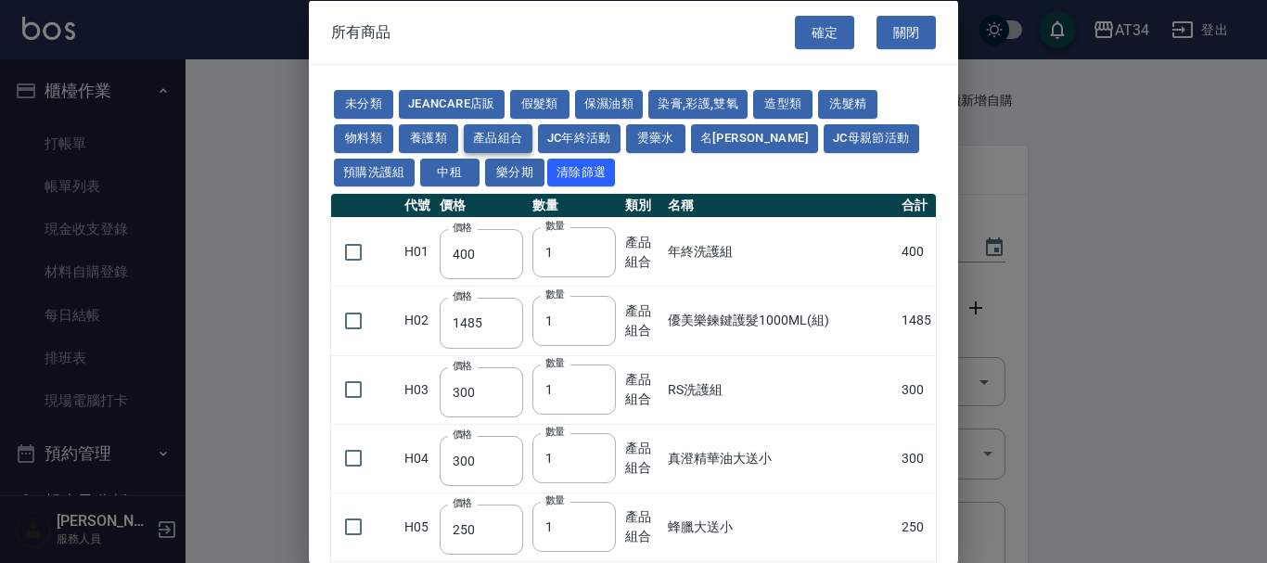
type input "248"
type input "1200"
type input "550"
type input "552"
type input "682"
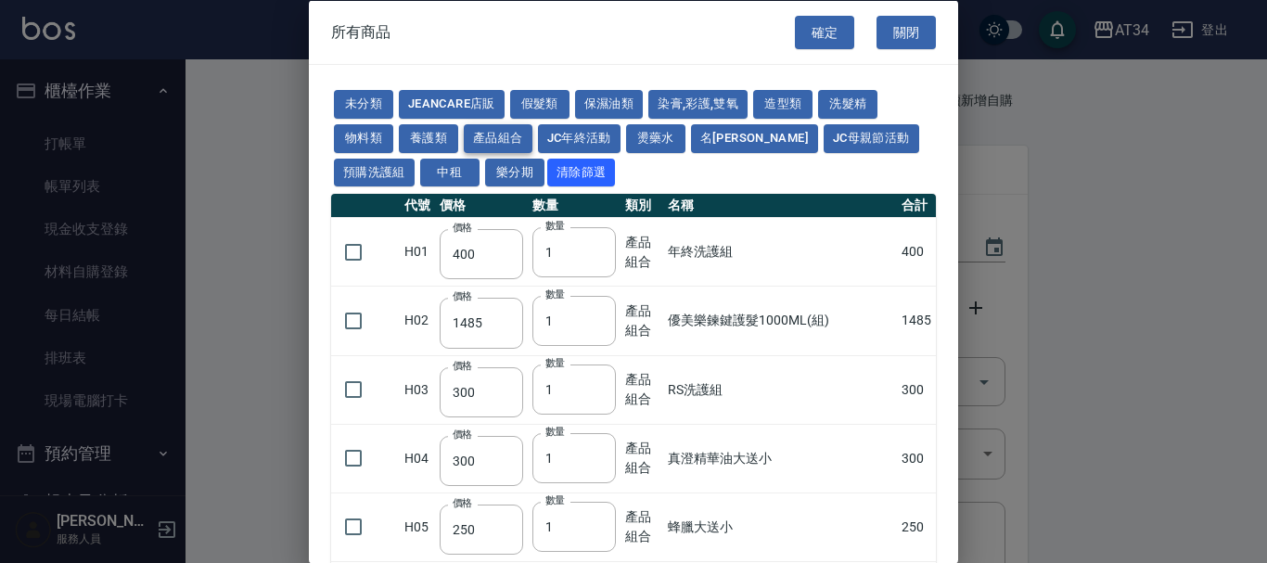
type input "880"
type input "442"
type input "340"
type input "552"
type input "680"
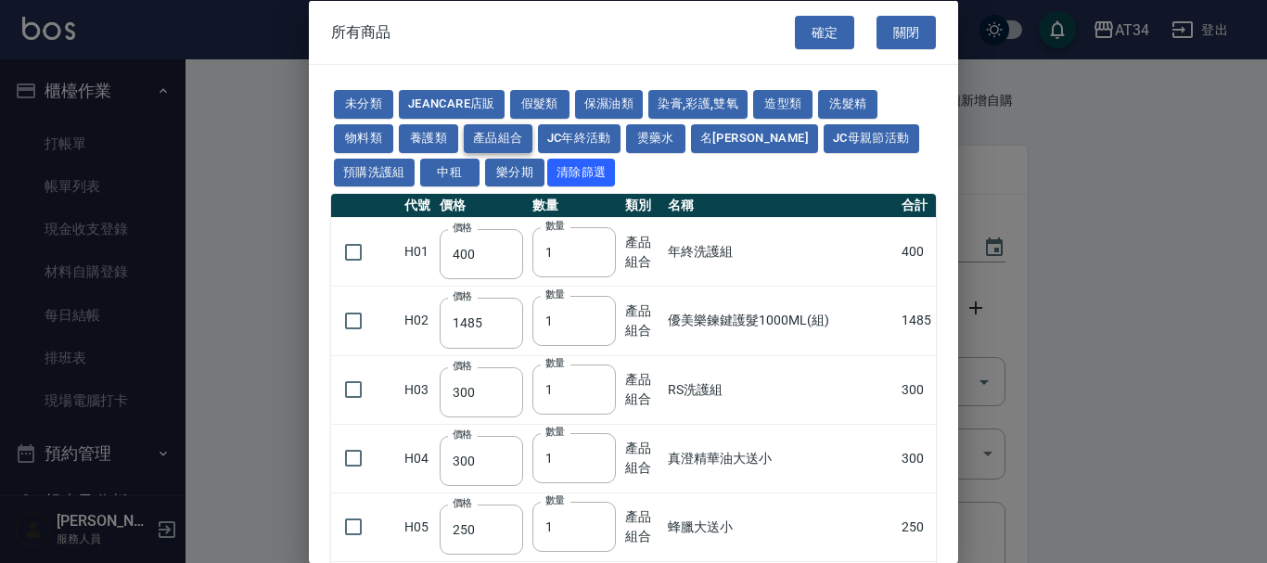
type input "682"
type input "840"
type input "490"
type input "800"
type input "580"
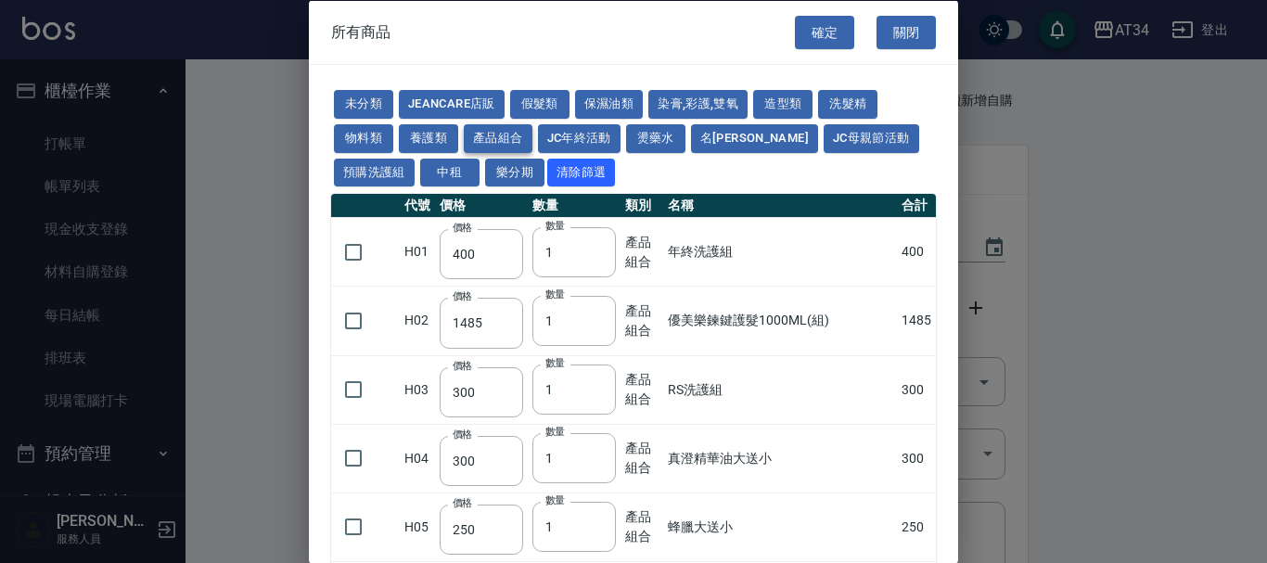
type input "442"
type input "864"
type input "487"
type input "130"
type input "425"
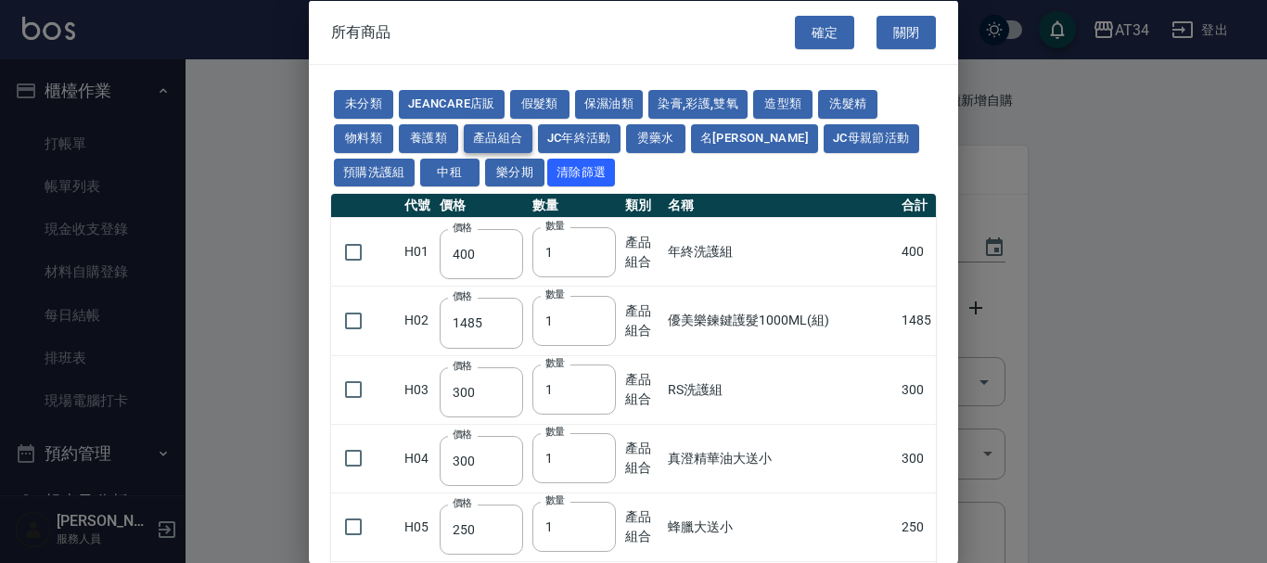
type input "375"
type input "320"
type input "966"
type input "2730"
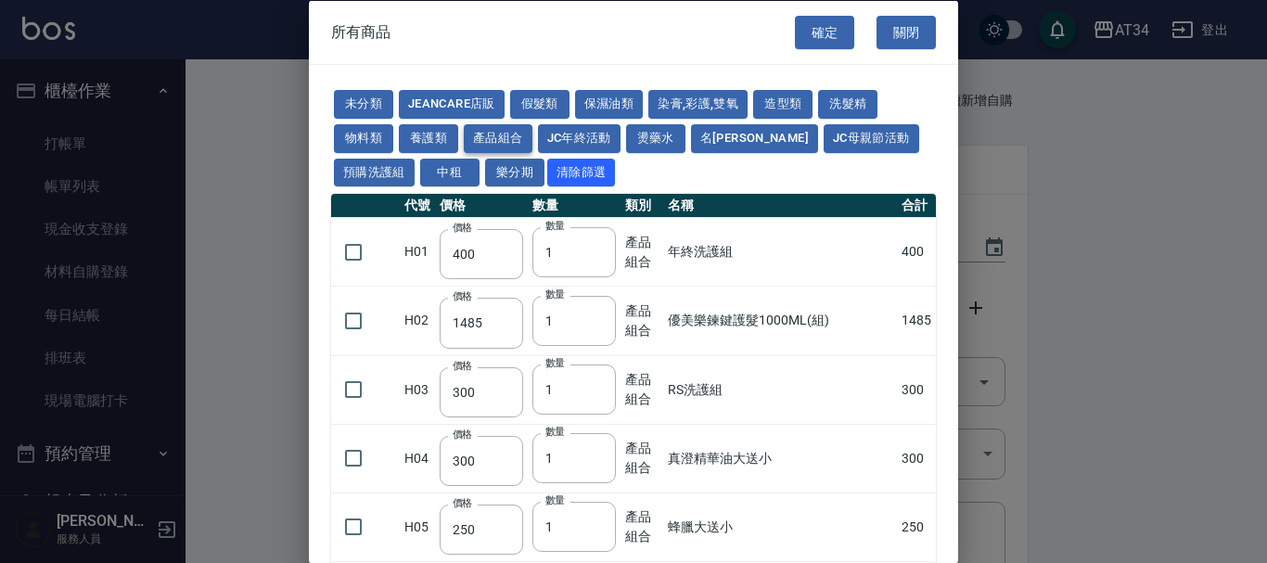
type input "600"
type input "500"
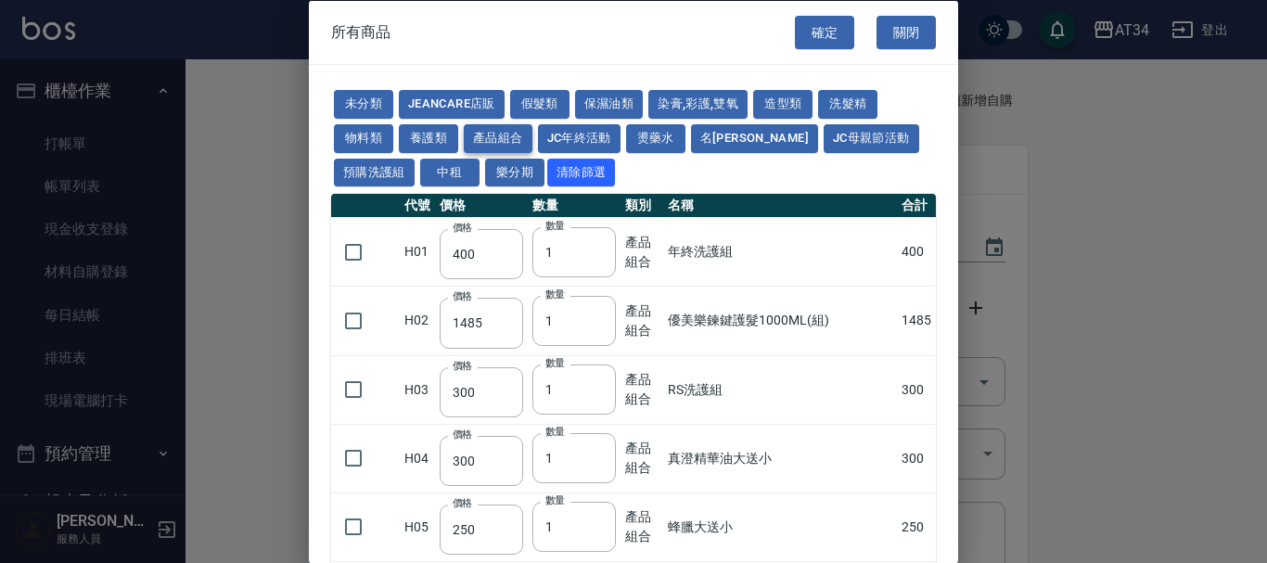
type input "500"
type input "900"
type input "250"
type input "330"
type input "220"
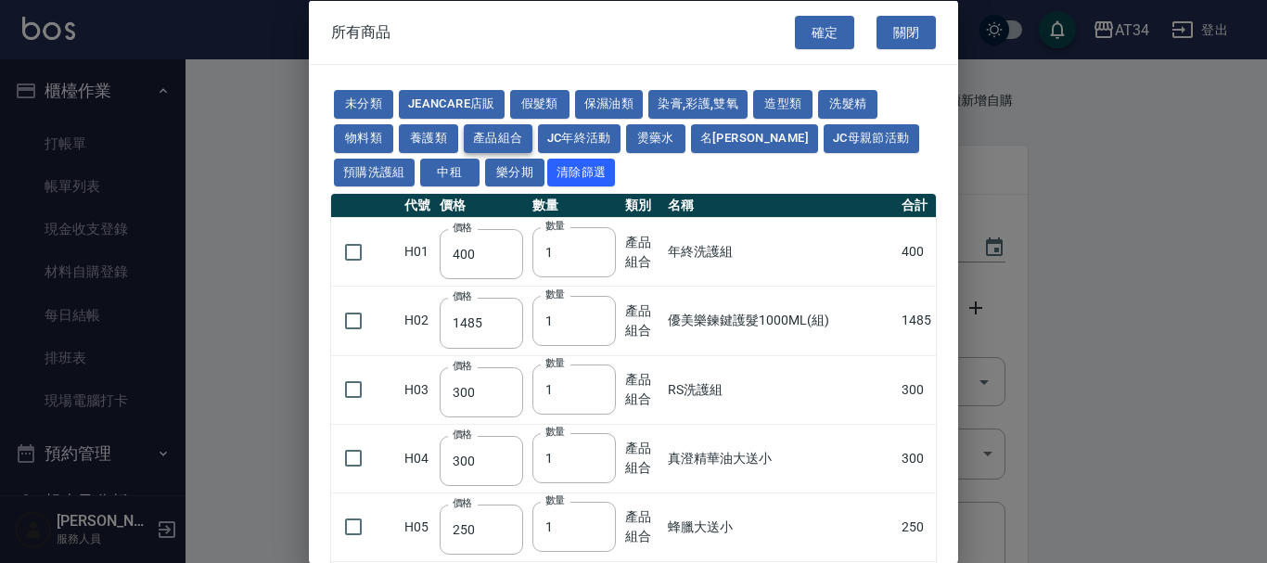
type input "220"
type input "350"
type input "700"
type input "1050"
click at [507, 126] on button "產品組合" at bounding box center [498, 137] width 69 height 29
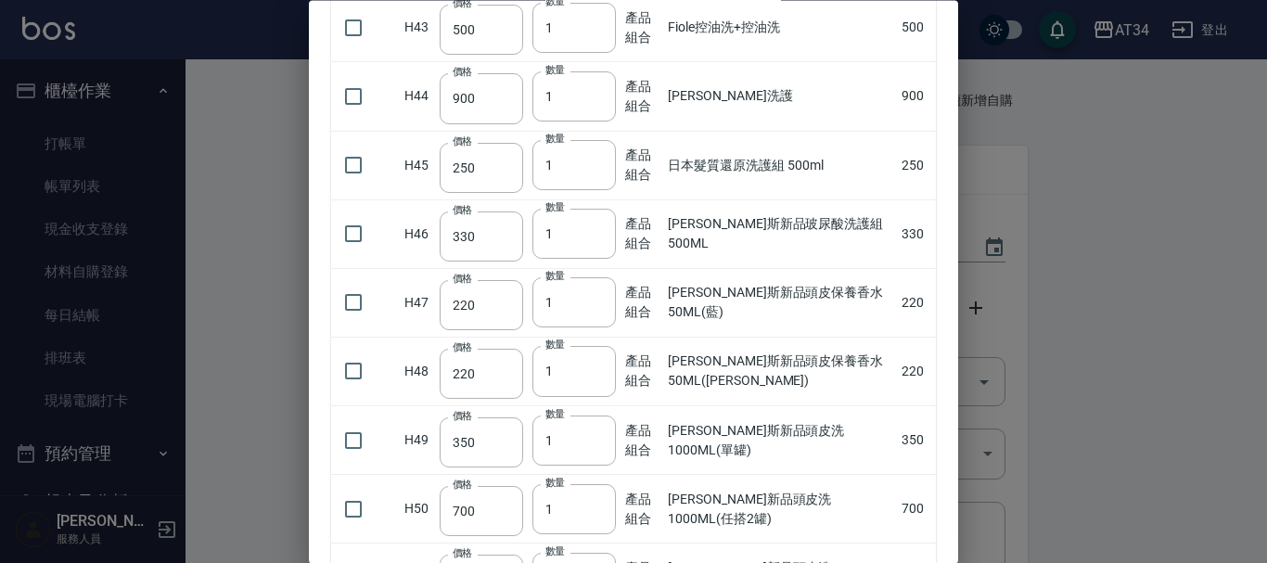
scroll to position [3139, 0]
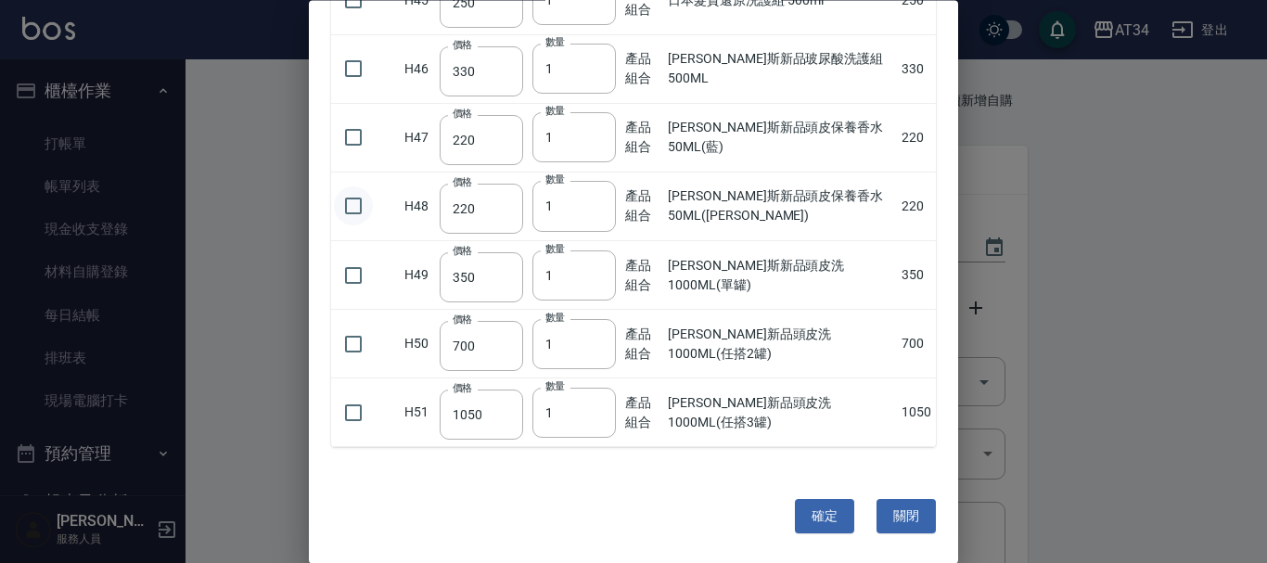
click at [356, 217] on input "checkbox" at bounding box center [353, 206] width 39 height 39
checkbox input "true"
click at [833, 519] on button "確定" at bounding box center [824, 517] width 59 height 34
type input "喬娜斯新品頭皮保養香水50ML(橘)"
type input "220"
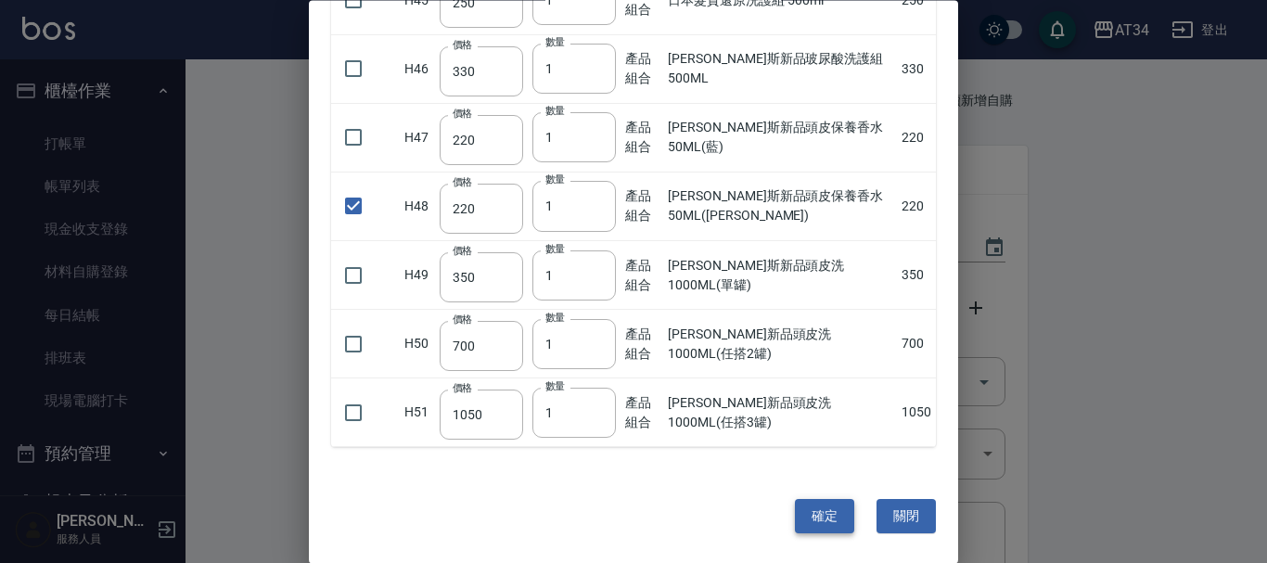
type input "1"
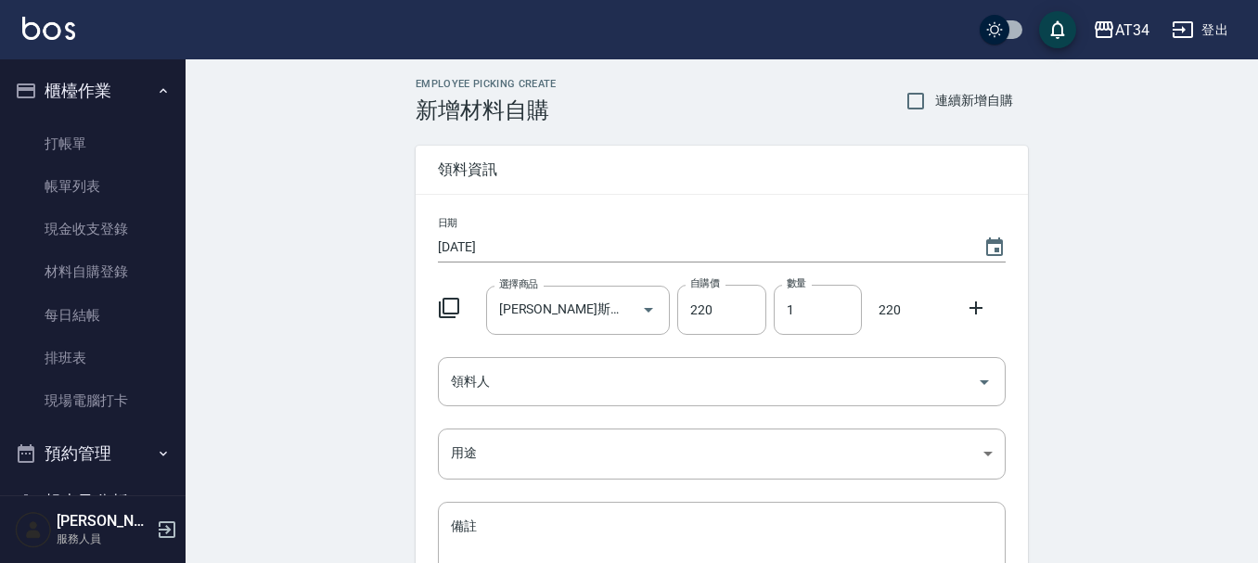
click at [448, 307] on icon at bounding box center [449, 308] width 22 height 22
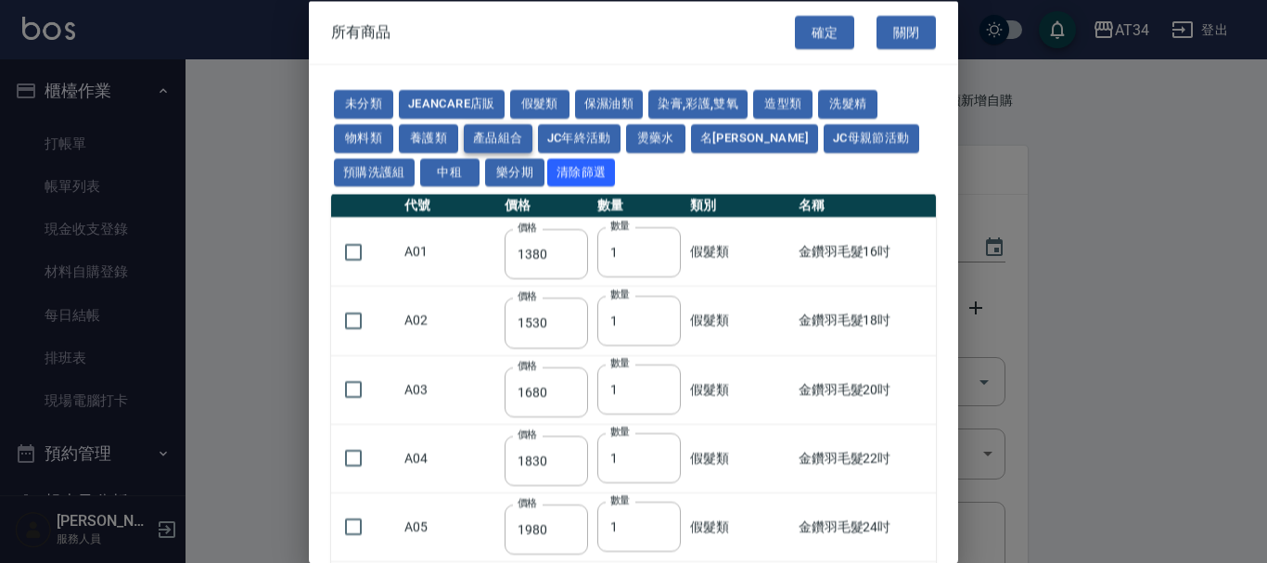
click at [484, 145] on button "產品組合" at bounding box center [498, 137] width 69 height 29
type input "400"
type input "1485"
type input "300"
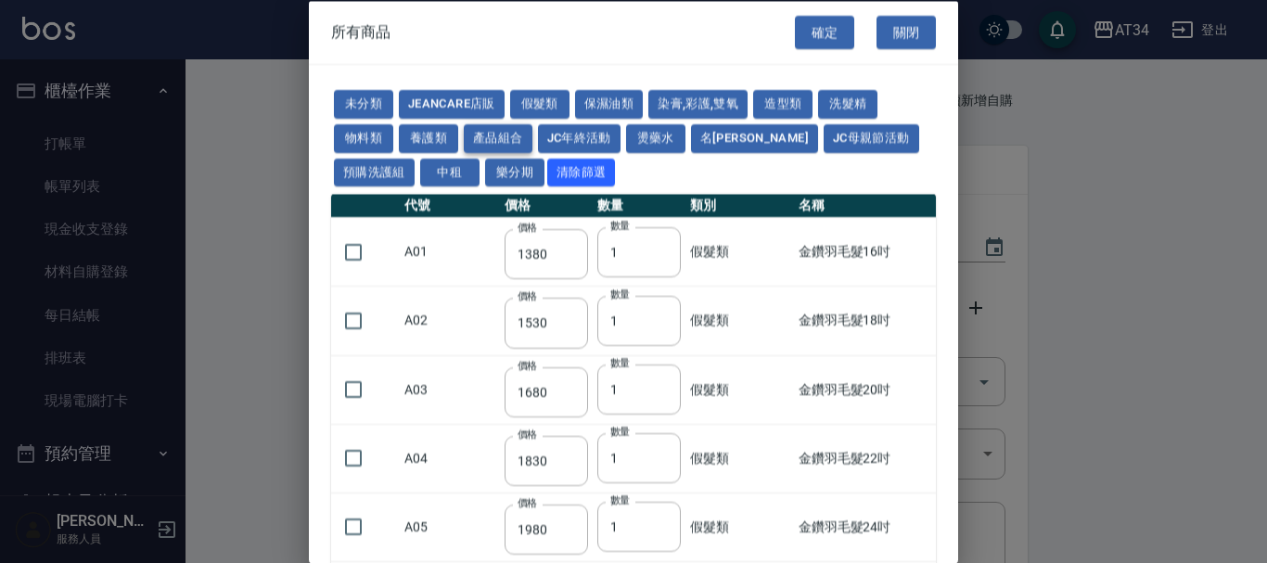
type input "250"
type input "760"
type input "1295"
type input "1470"
type input "1505"
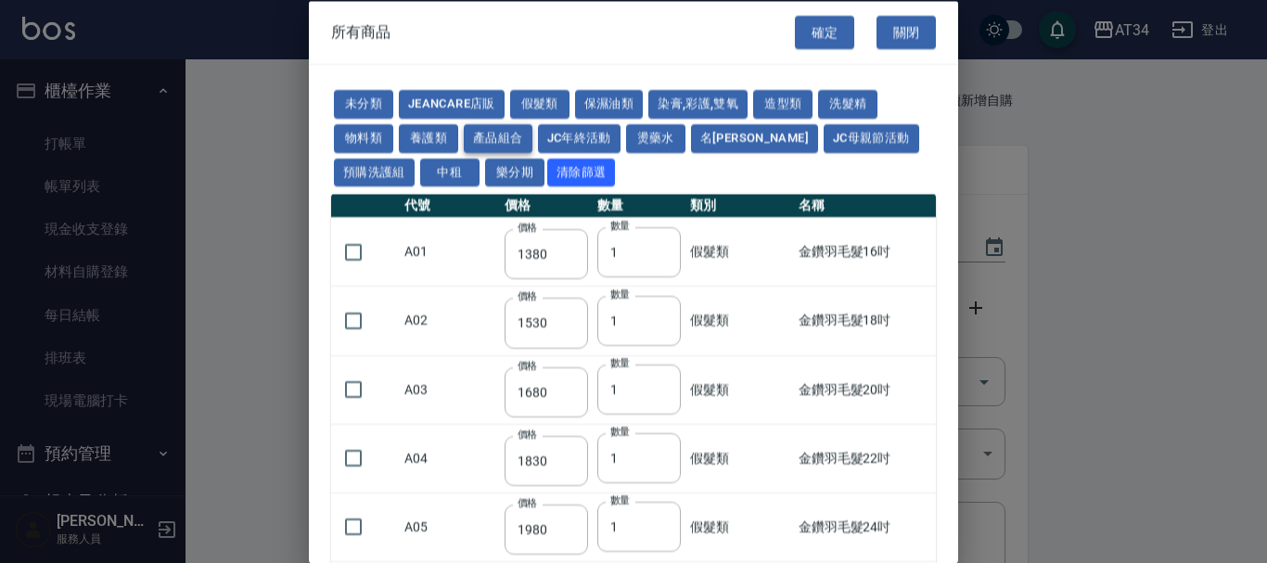
type input "825"
type input "248"
type input "1200"
type input "550"
type input "552"
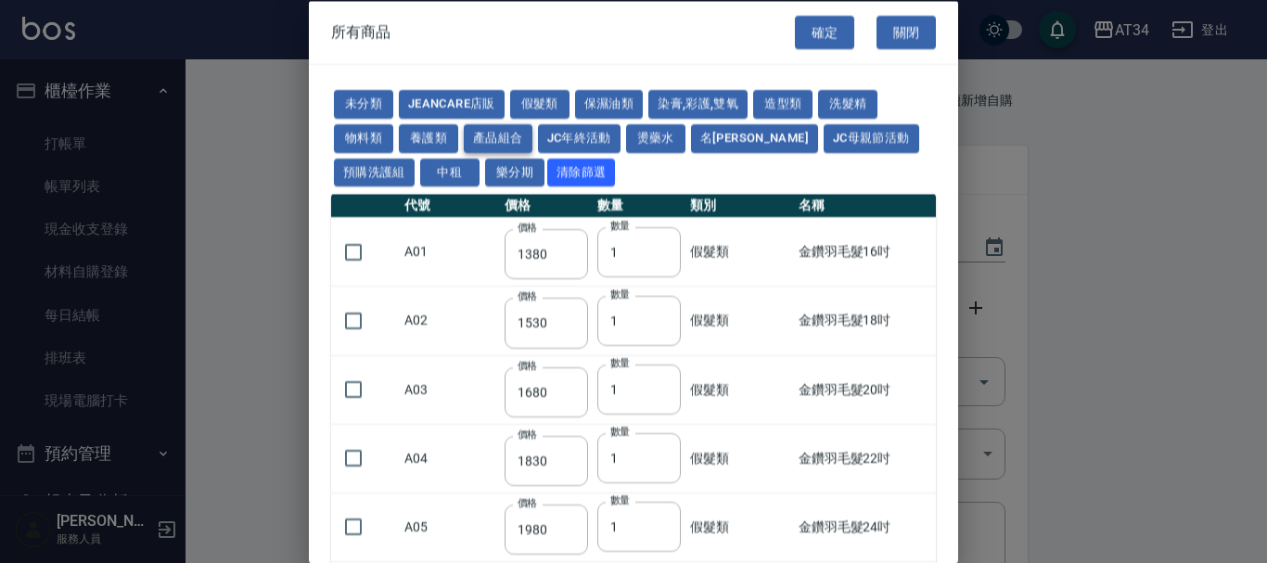
type input "682"
type input "880"
type input "442"
type input "340"
type input "552"
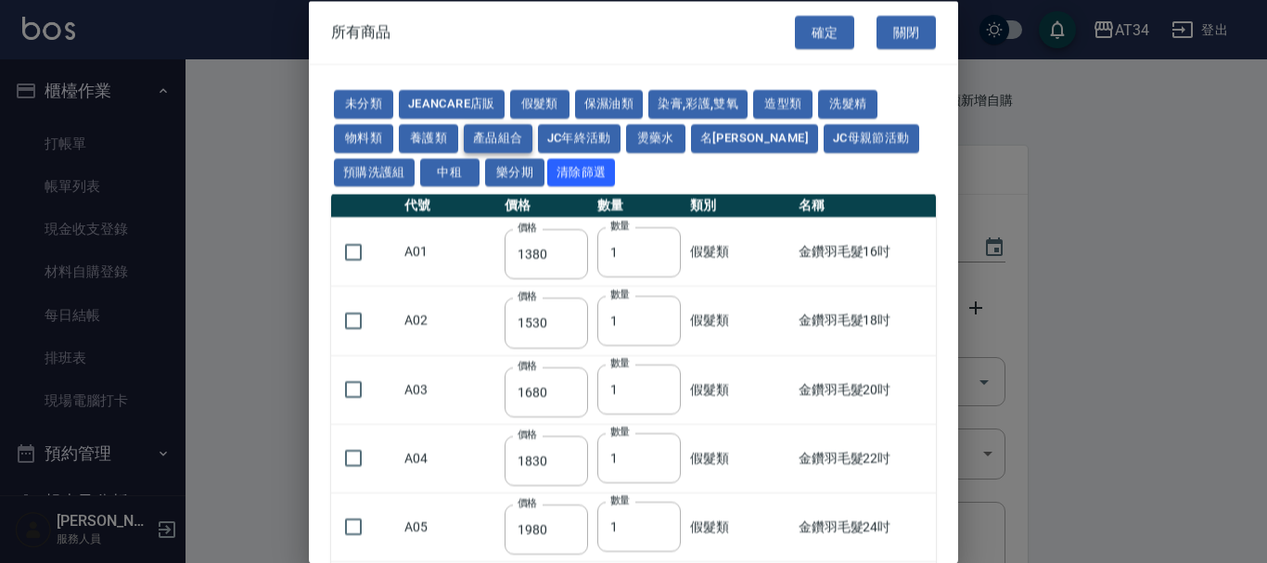
type input "680"
type input "682"
type input "840"
type input "490"
type input "800"
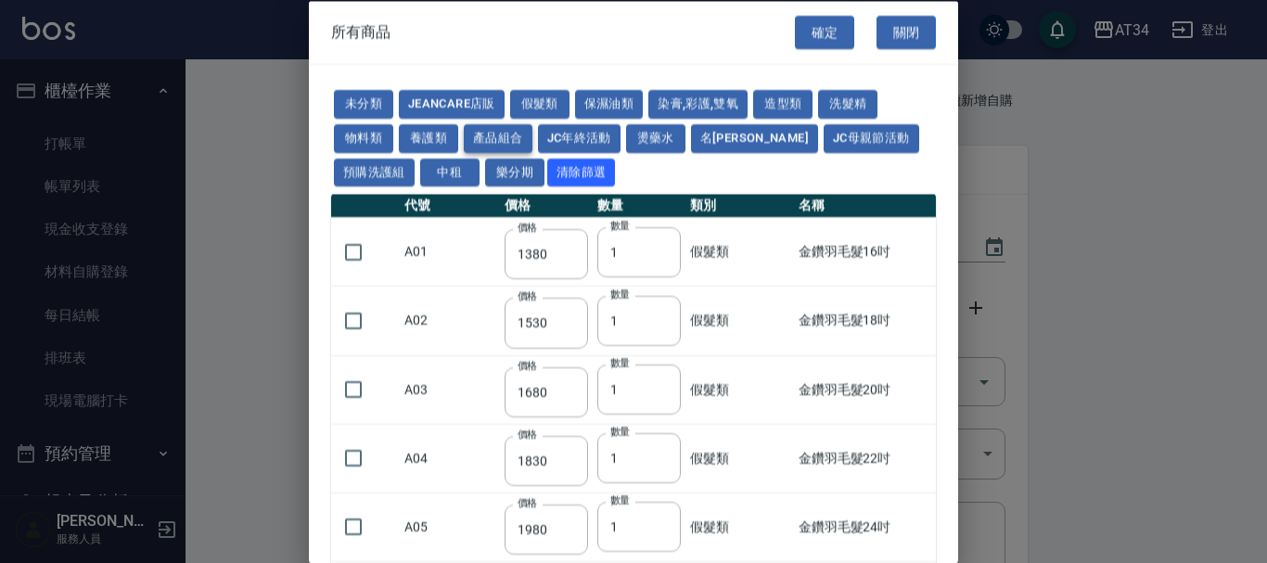
type input "580"
type input "442"
type input "864"
type input "487"
type input "130"
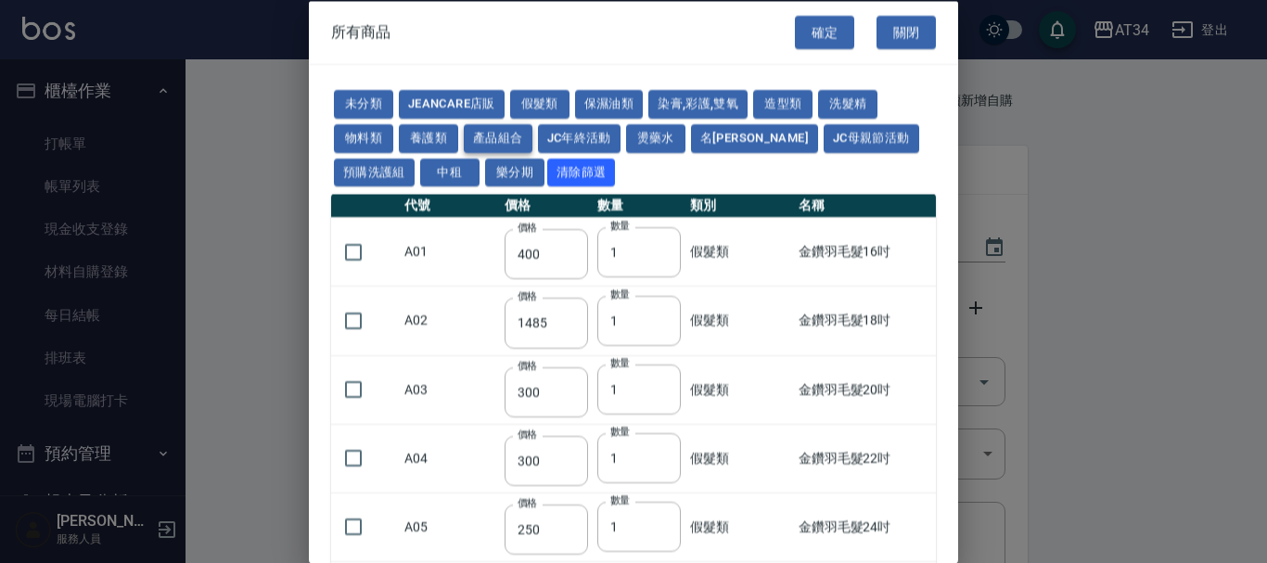
type input "425"
type input "375"
type input "320"
type input "966"
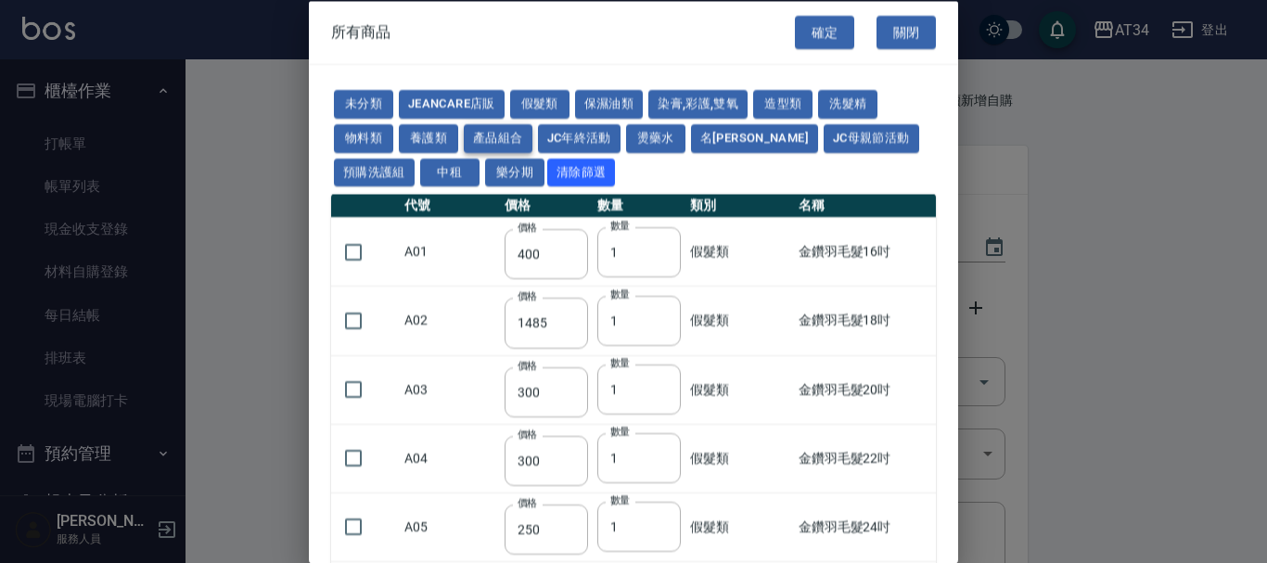
type input "2730"
type input "600"
type input "500"
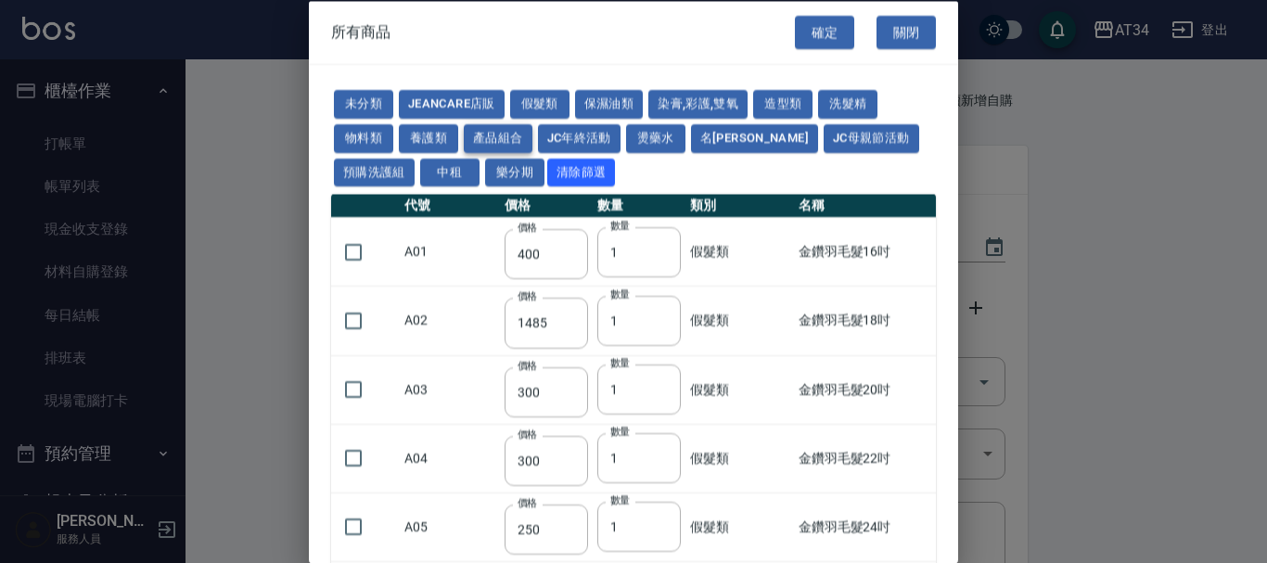
type input "500"
type input "900"
type input "250"
type input "330"
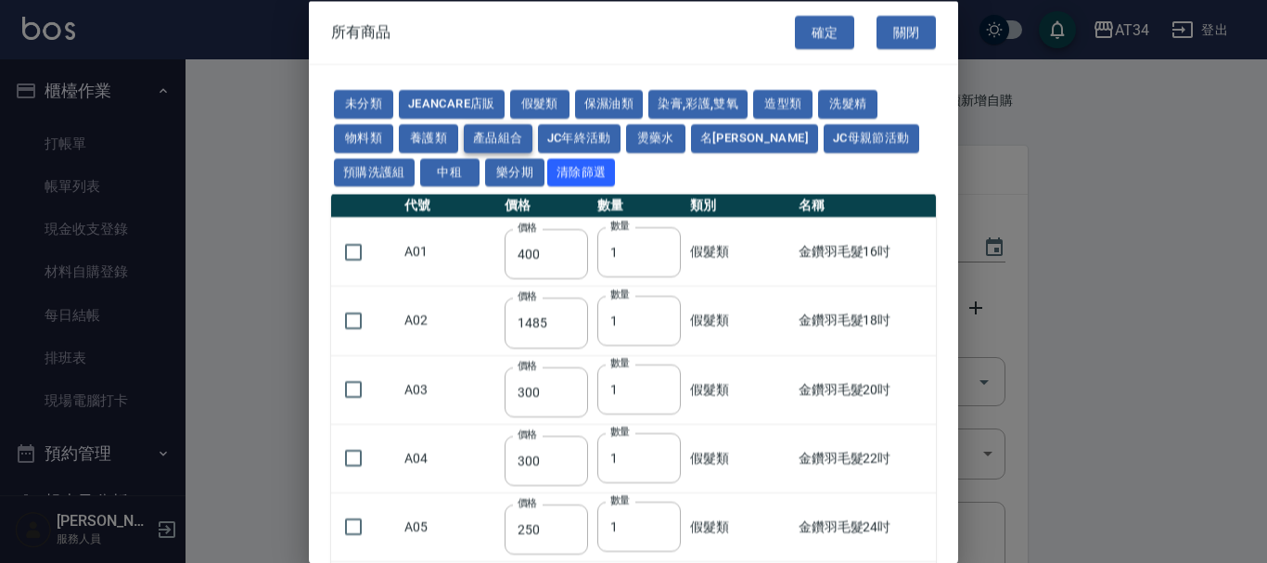
type input "220"
type input "350"
type input "700"
type input "1050"
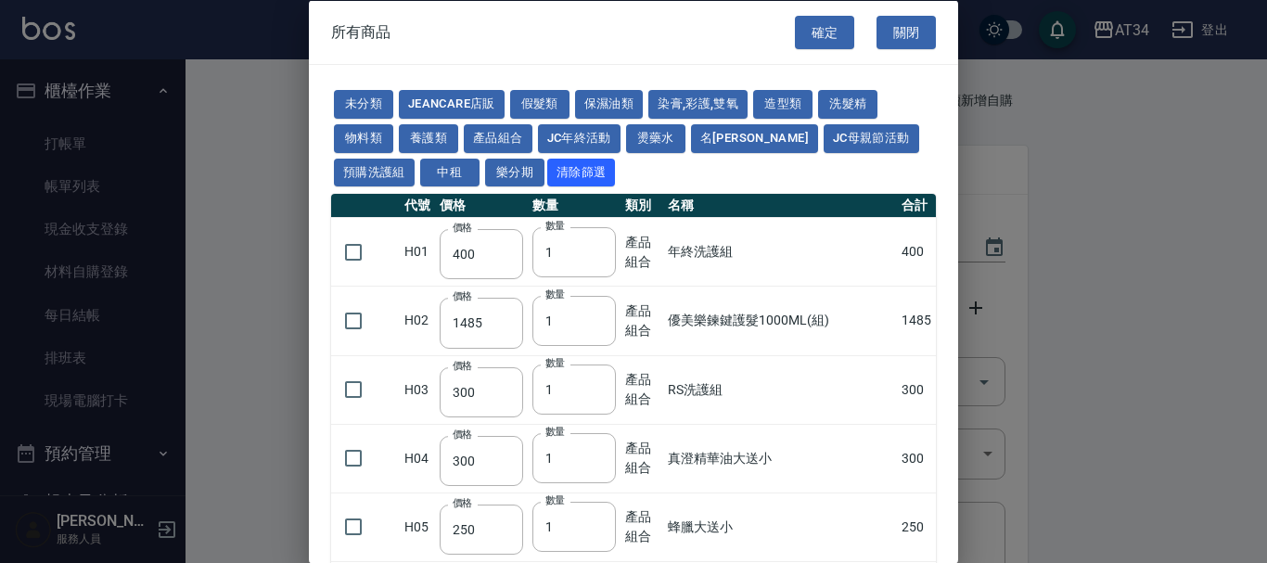
drag, startPoint x: 958, startPoint y: 70, endPoint x: 968, endPoint y: 234, distance: 164.5
click at [968, 234] on div at bounding box center [633, 281] width 1267 height 563
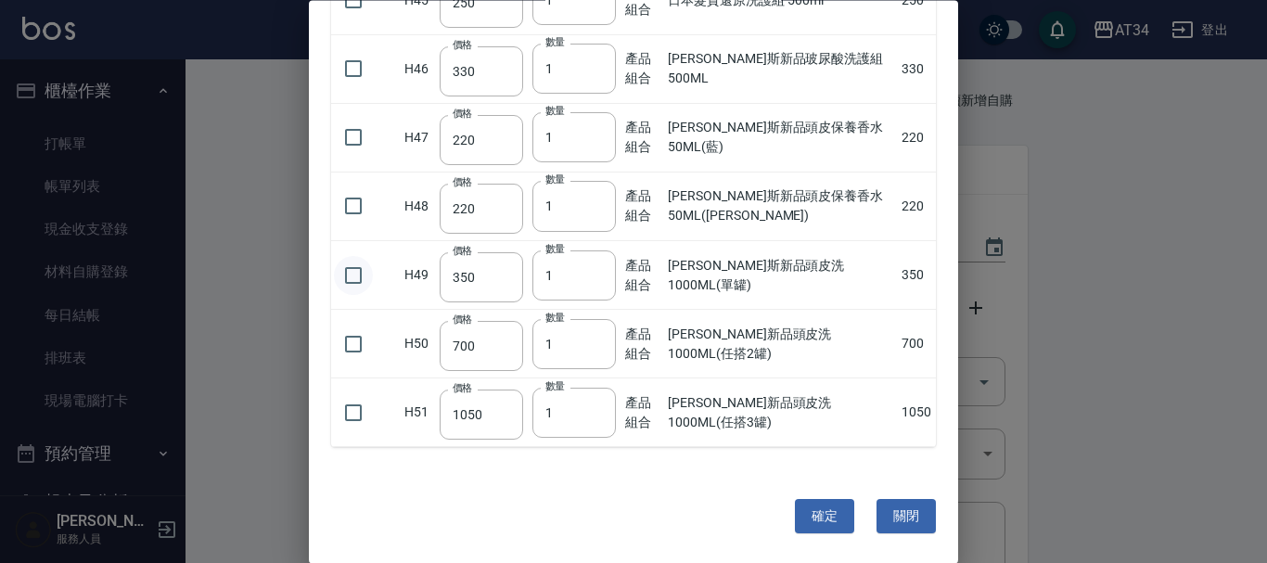
click at [363, 273] on input "checkbox" at bounding box center [353, 275] width 39 height 39
checkbox input "true"
click at [795, 516] on button "確定" at bounding box center [824, 517] width 59 height 34
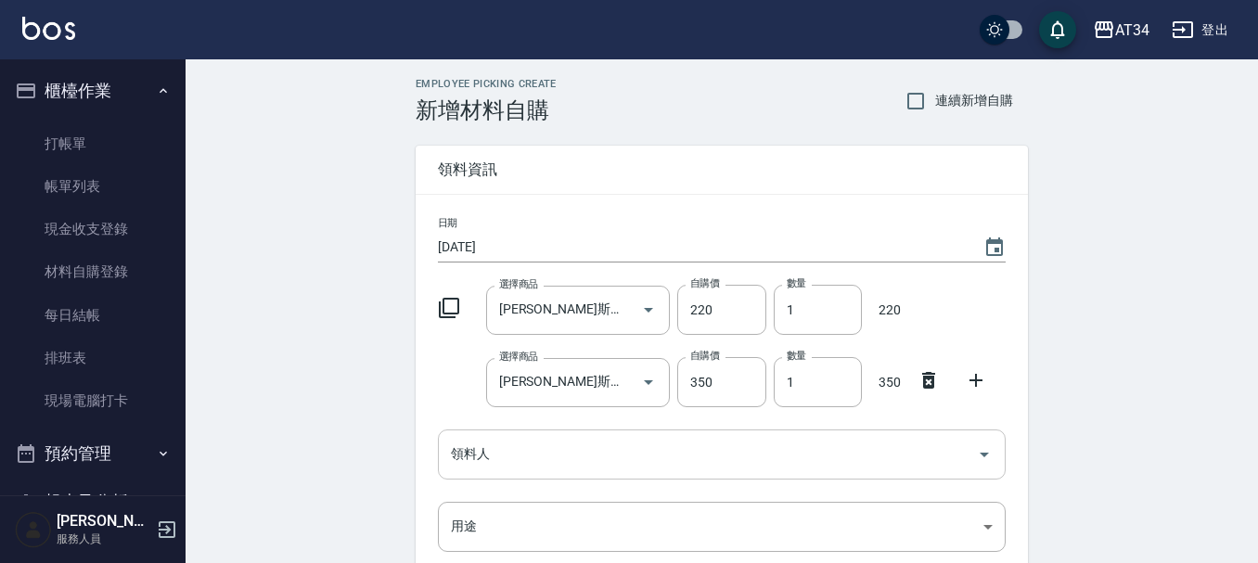
click at [550, 430] on div "領料人" at bounding box center [722, 453] width 568 height 49
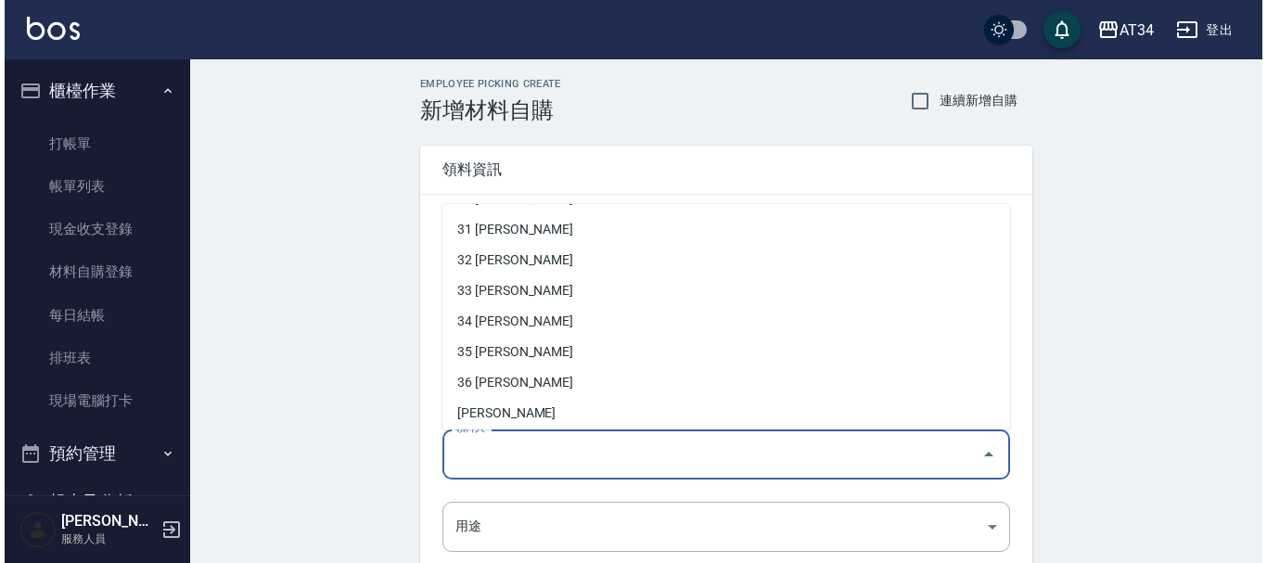
scroll to position [493, 0]
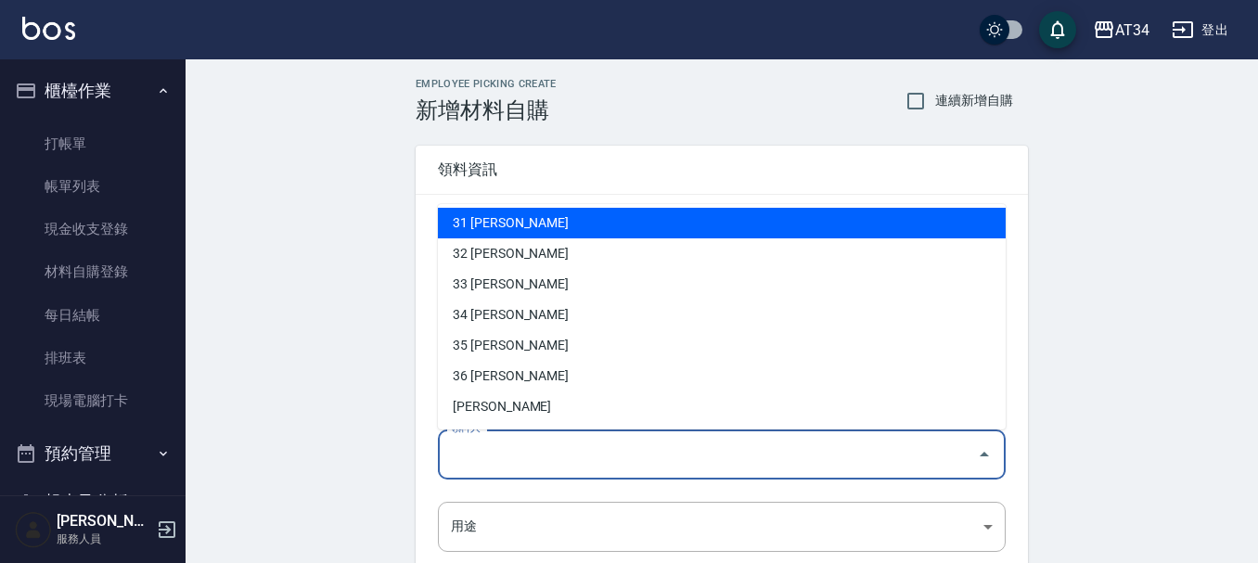
click at [559, 222] on li "31 林綉婷" at bounding box center [722, 223] width 568 height 31
type input "林綉婷"
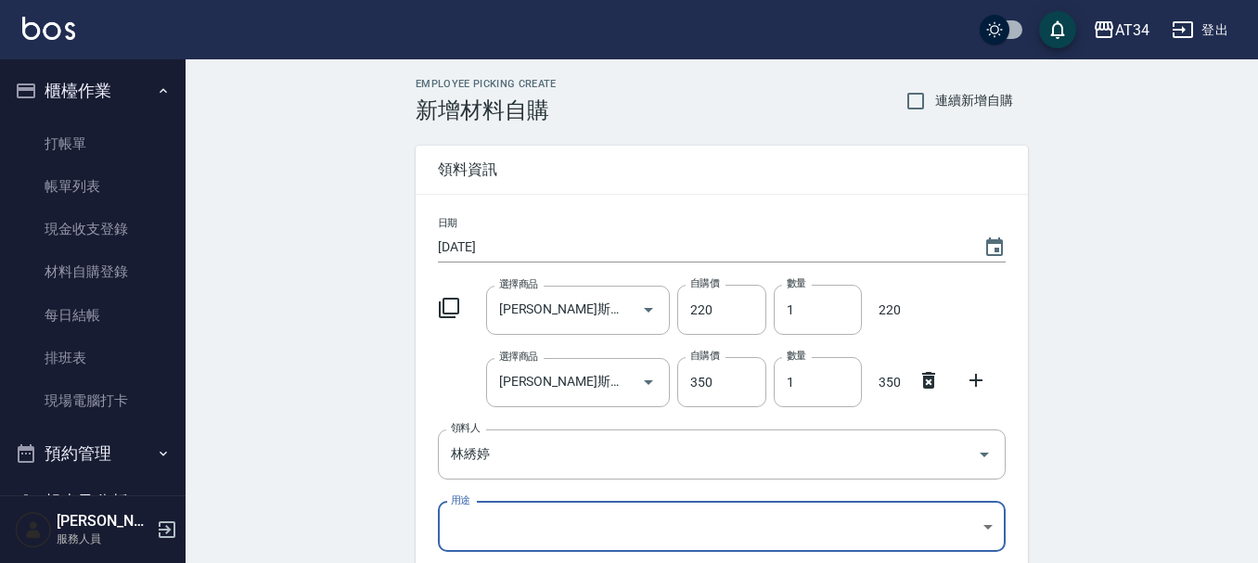
click at [498, 536] on body "AT34 登出 櫃檯作業 打帳單 帳單列表 現金收支登錄 材料自購登錄 每日結帳 排班表 現場電腦打卡 預約管理 預約管理 單日預約紀錄 單週預約紀錄 報表及…" at bounding box center [629, 418] width 1258 height 837
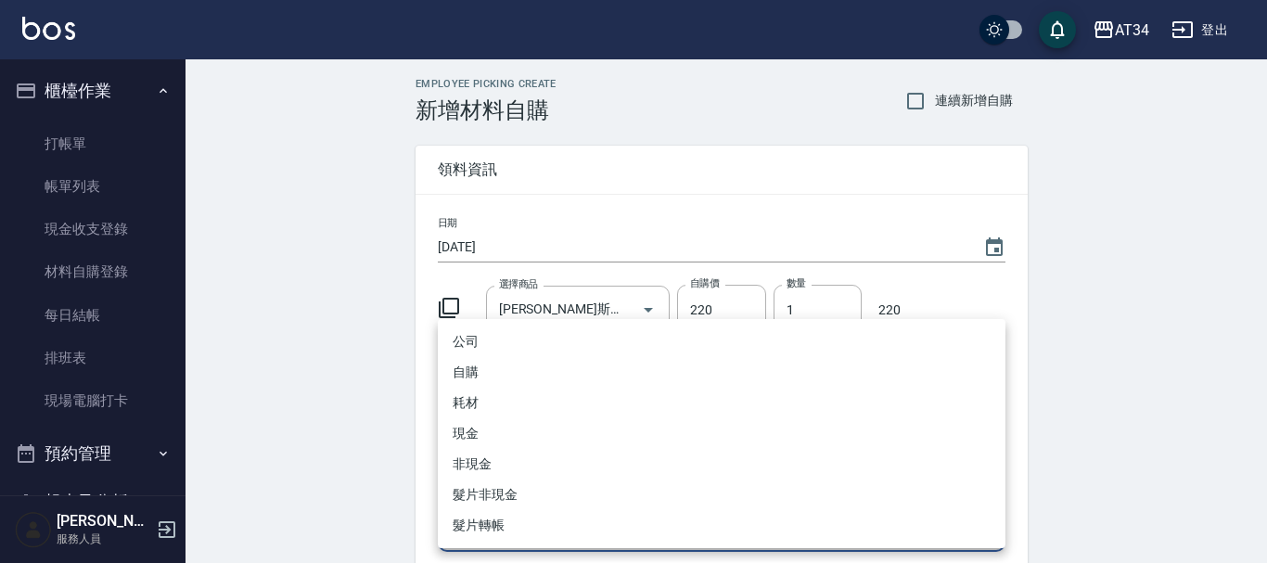
click at [488, 369] on li "自購" at bounding box center [722, 372] width 568 height 31
type input "自購"
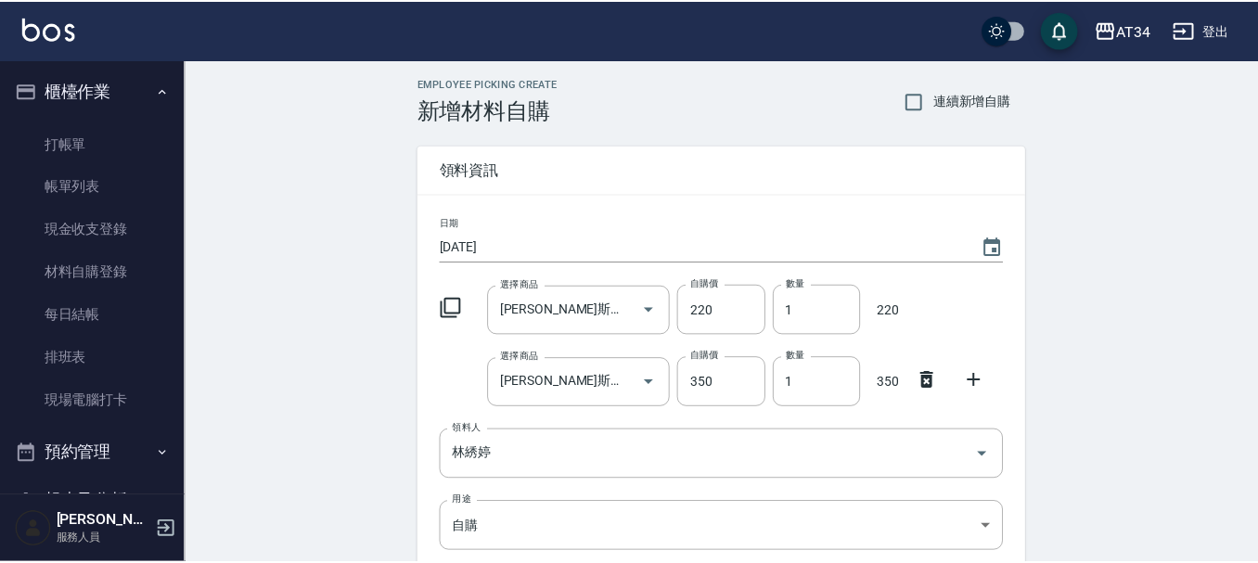
scroll to position [276, 0]
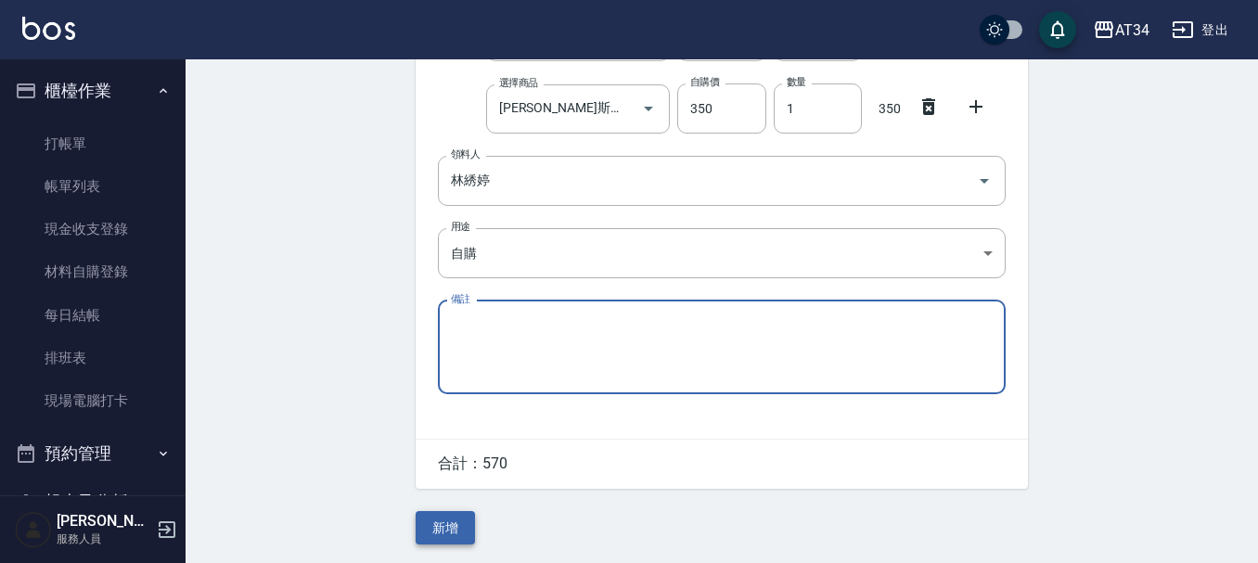
click at [426, 517] on button "新增" at bounding box center [445, 528] width 59 height 34
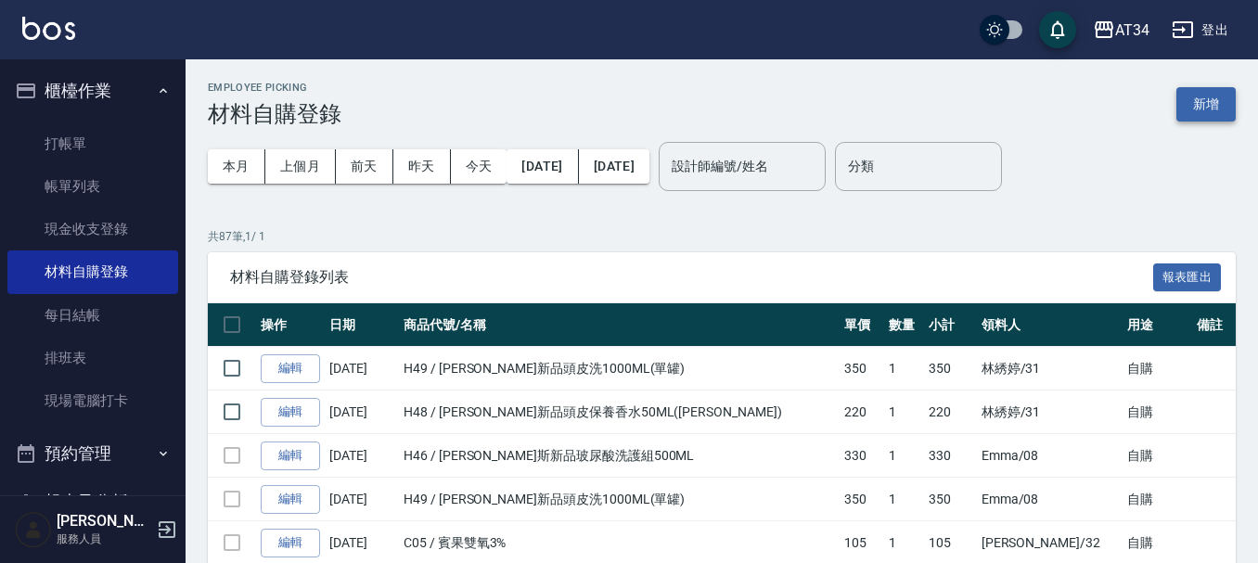
click at [1210, 95] on button "新增" at bounding box center [1205, 104] width 59 height 34
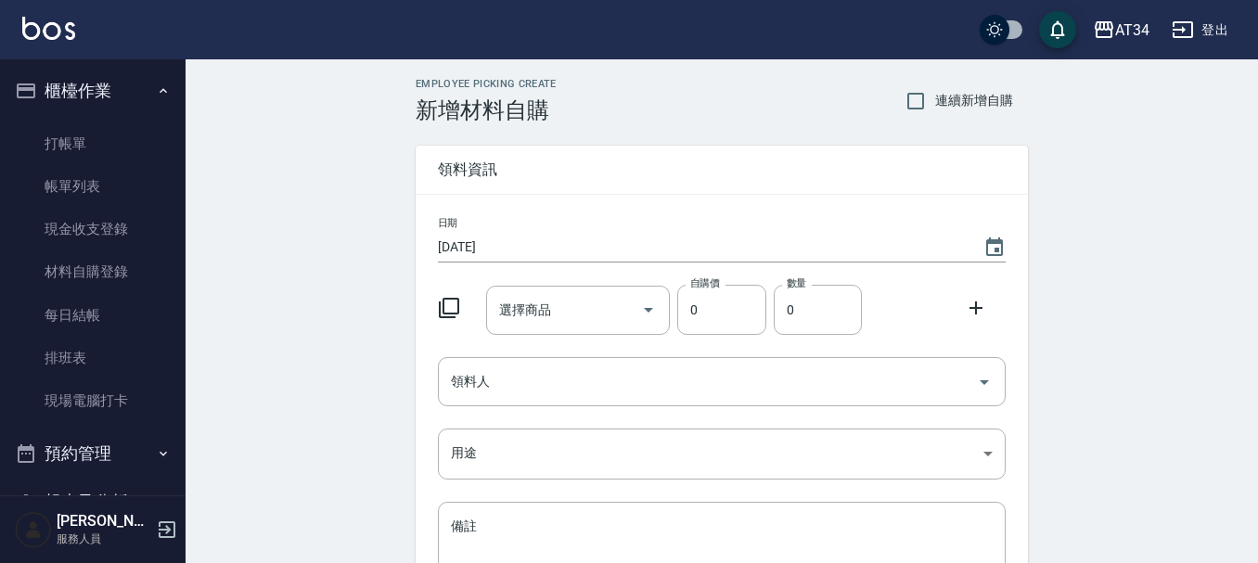
click at [450, 308] on icon at bounding box center [449, 308] width 22 height 22
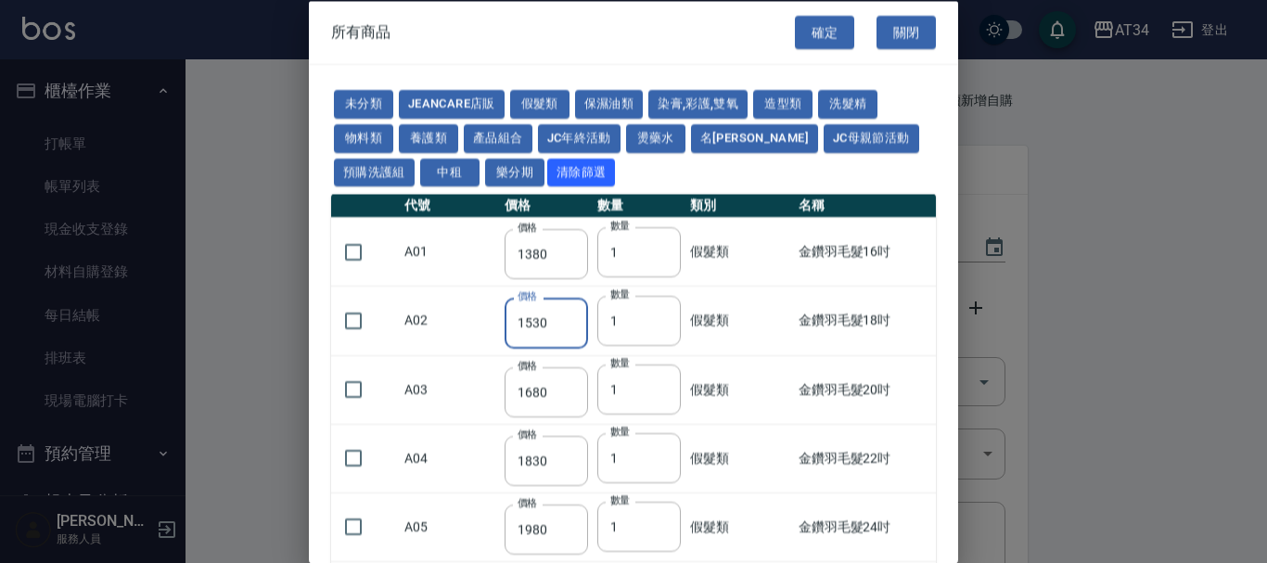
click at [928, 32] on div "確定 關閉" at bounding box center [876, 32] width 163 height 64
click at [916, 31] on button "關閉" at bounding box center [906, 32] width 59 height 34
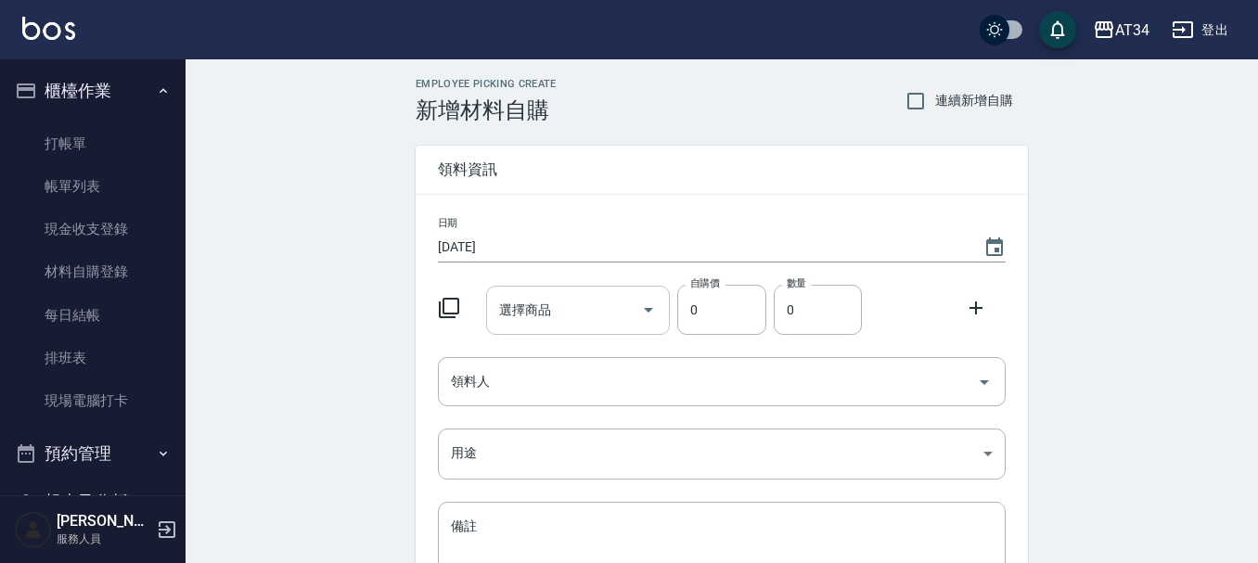
click at [559, 299] on input "選擇商品" at bounding box center [564, 310] width 140 height 32
type input "2"
type input "定"
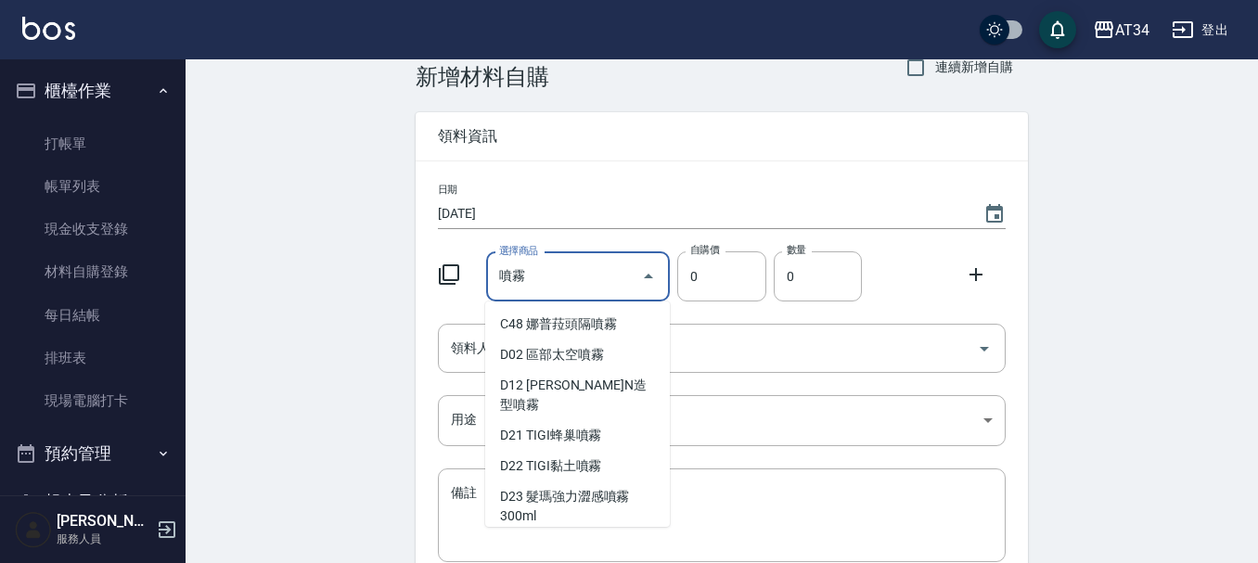
scroll to position [19, 0]
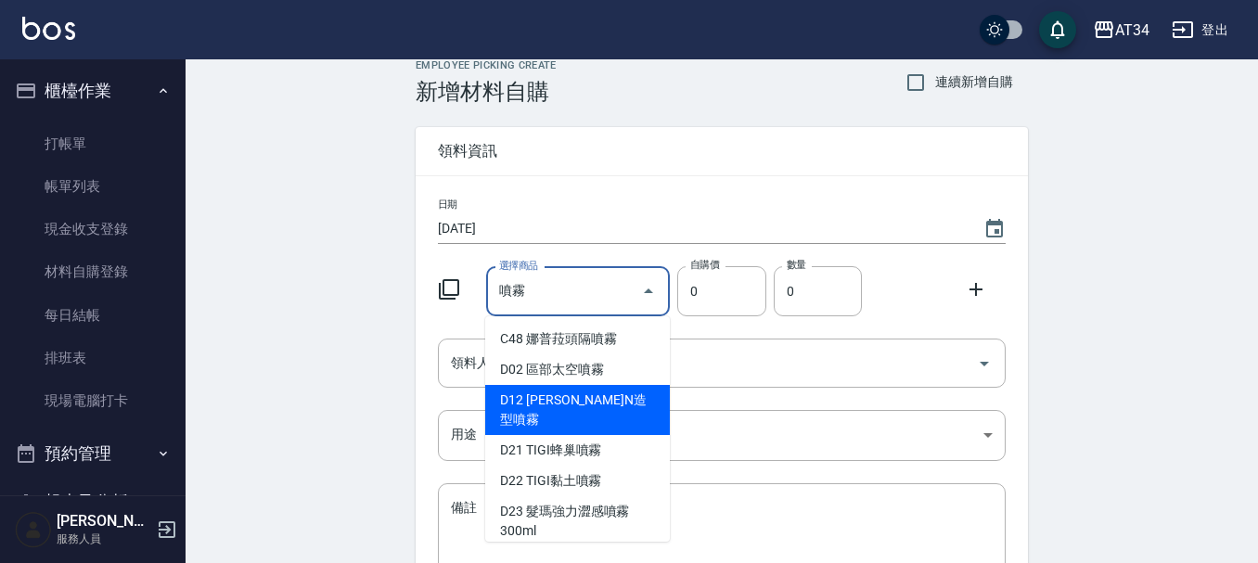
click at [629, 400] on li "D12 娜普菈N造型噴霧" at bounding box center [577, 410] width 185 height 50
type input "娜普菈N造型噴霧"
type input "312"
type input "1"
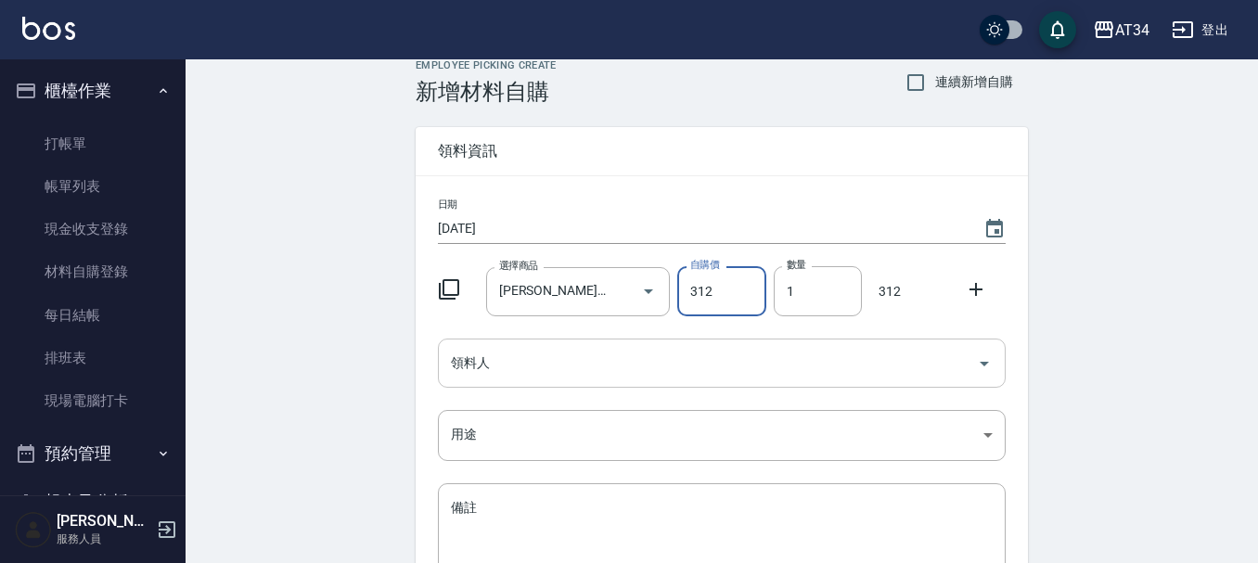
click at [639, 347] on input "領料人" at bounding box center [707, 363] width 523 height 32
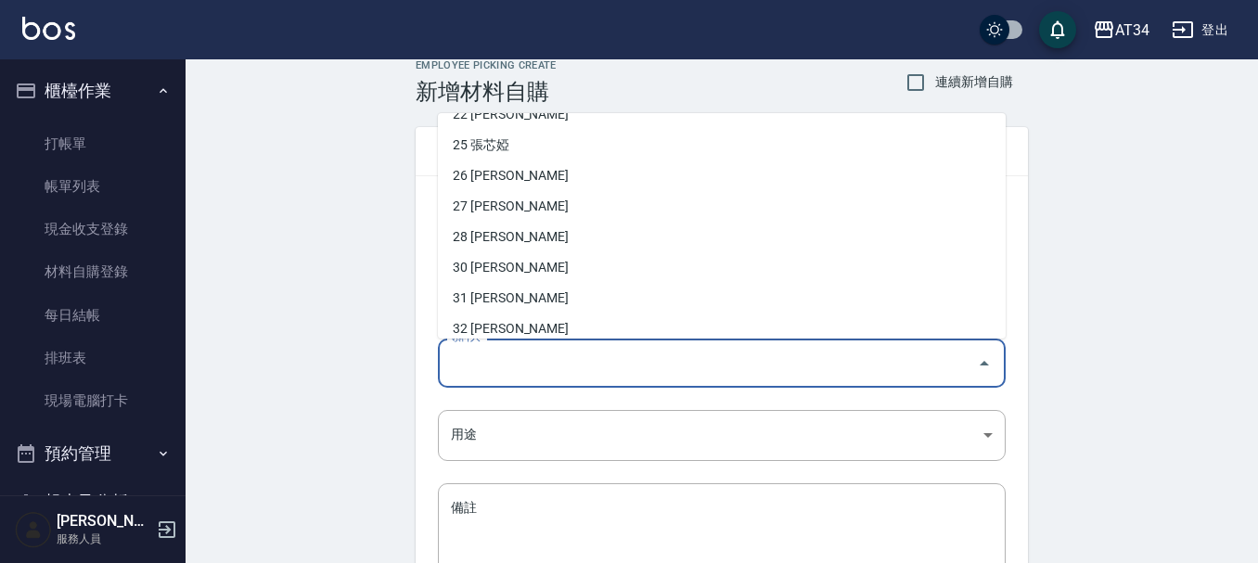
scroll to position [371, 0]
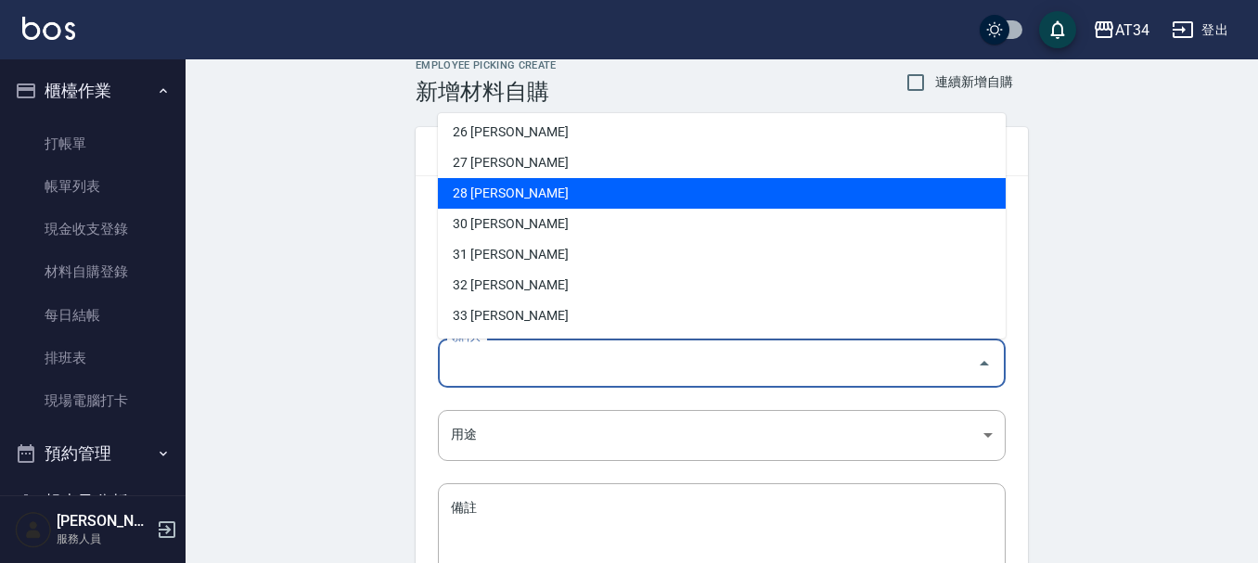
click at [608, 188] on li "28 劉城鈺" at bounding box center [722, 193] width 568 height 31
type input "劉城鈺"
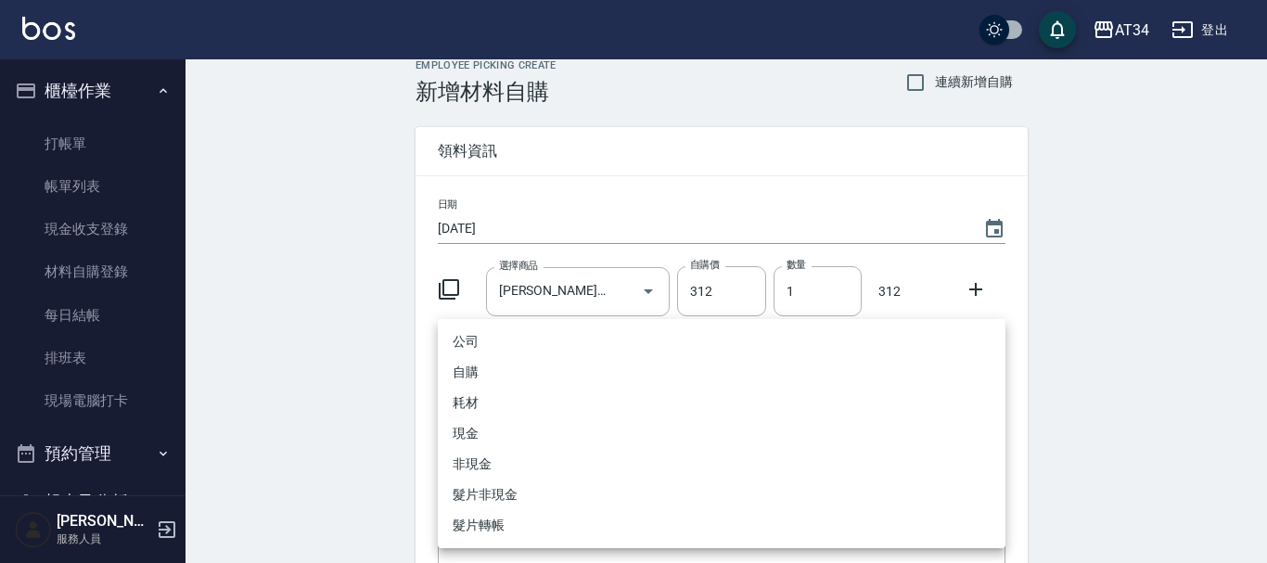
click at [538, 424] on body "AT34 登出 櫃檯作業 打帳單 帳單列表 現金收支登錄 材料自購登錄 每日結帳 排班表 現場電腦打卡 預約管理 預約管理 單日預約紀錄 單週預約紀錄 報表及…" at bounding box center [633, 363] width 1267 height 764
click at [480, 375] on li "自購" at bounding box center [722, 372] width 568 height 31
type input "自購"
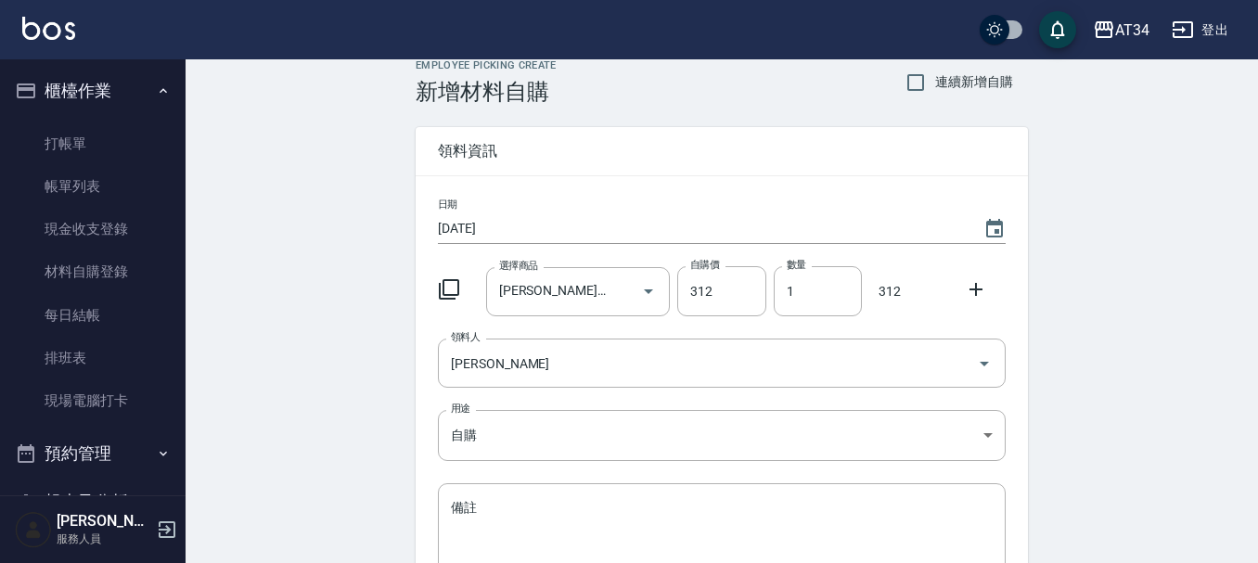
click at [349, 399] on div "Employee Picking Create 新增材料自購 連續新增自購 領料資訊 日期 2025/09/23 選擇商品 娜普菈N造型噴霧 選擇商品 自購價…" at bounding box center [722, 393] width 1072 height 705
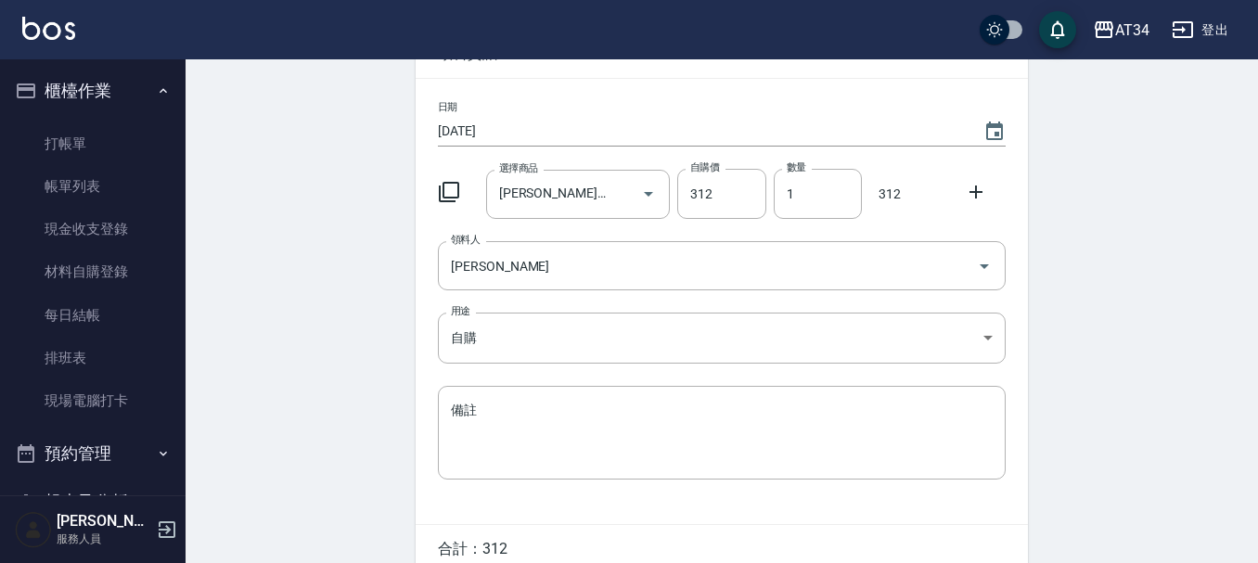
scroll to position [204, 0]
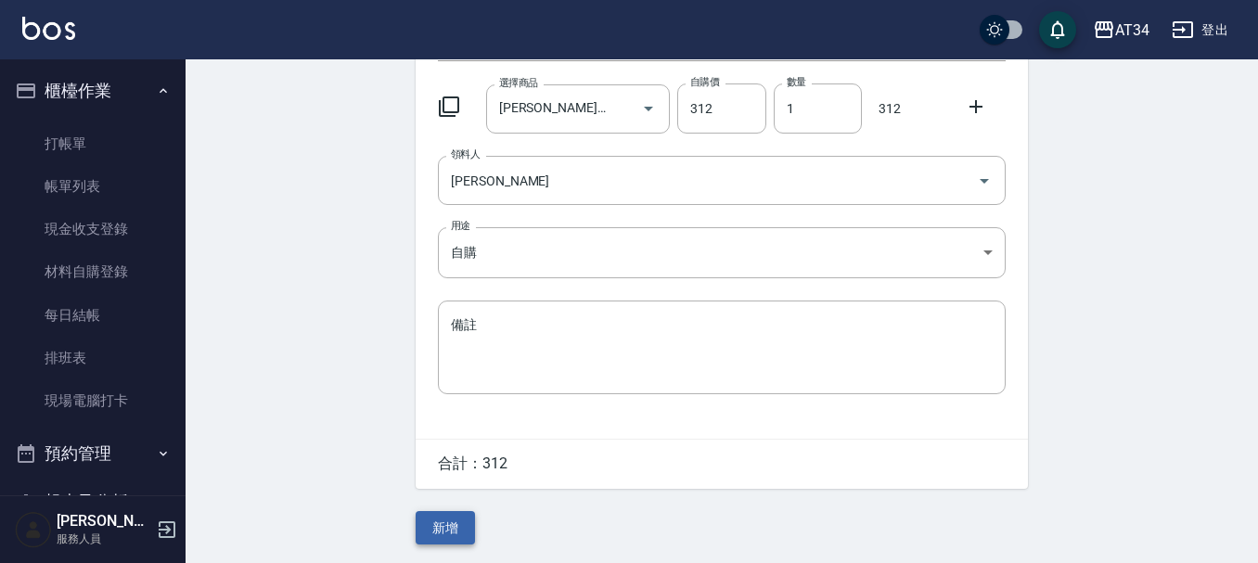
click at [450, 535] on button "新增" at bounding box center [445, 528] width 59 height 34
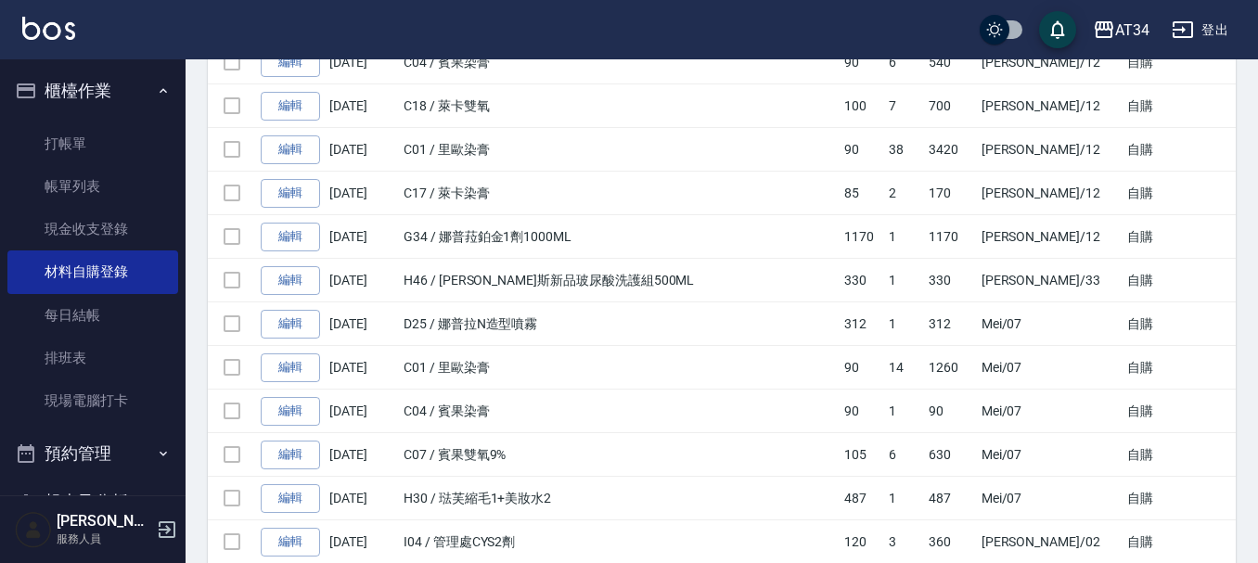
scroll to position [1484, 0]
click at [551, 312] on td "D25 / 娜普拉N造型噴霧" at bounding box center [619, 323] width 441 height 44
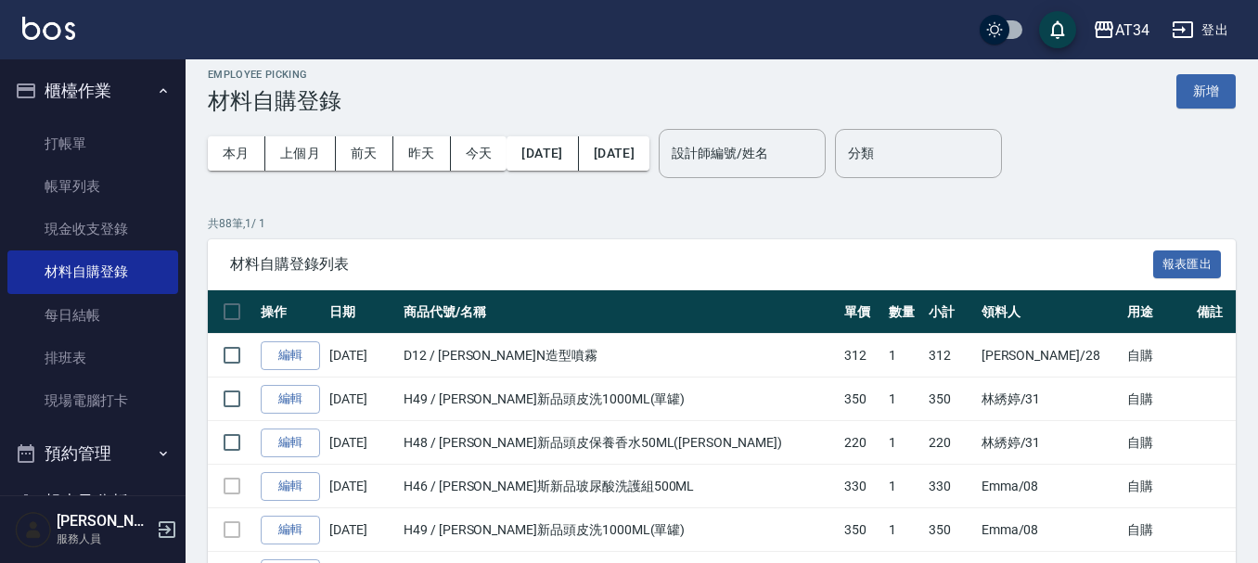
scroll to position [0, 0]
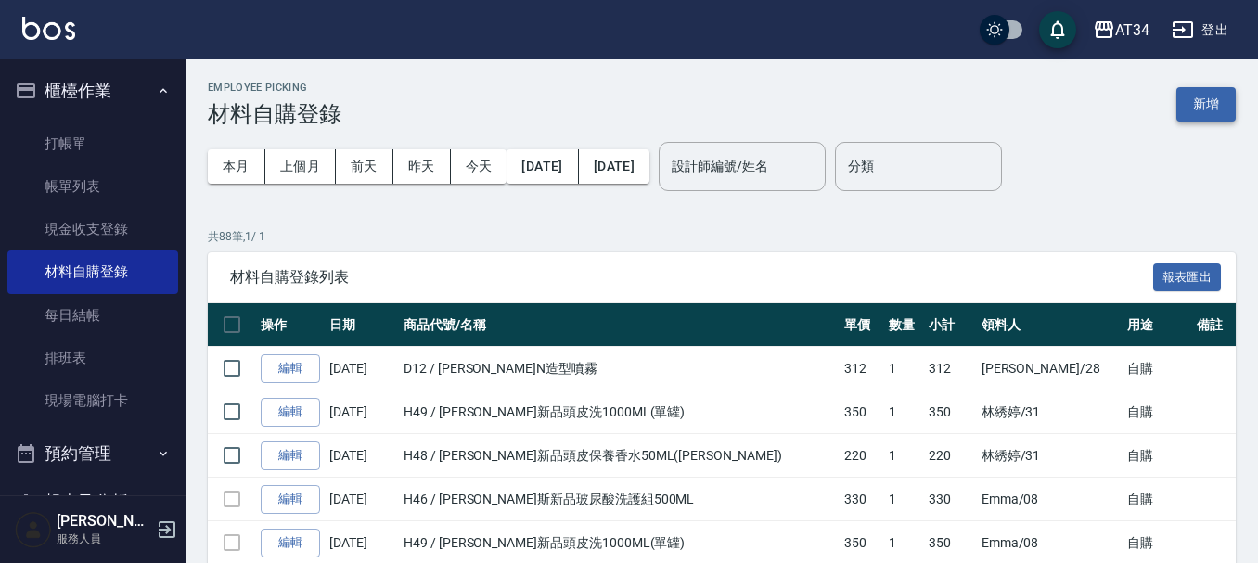
click at [1223, 109] on button "新增" at bounding box center [1205, 104] width 59 height 34
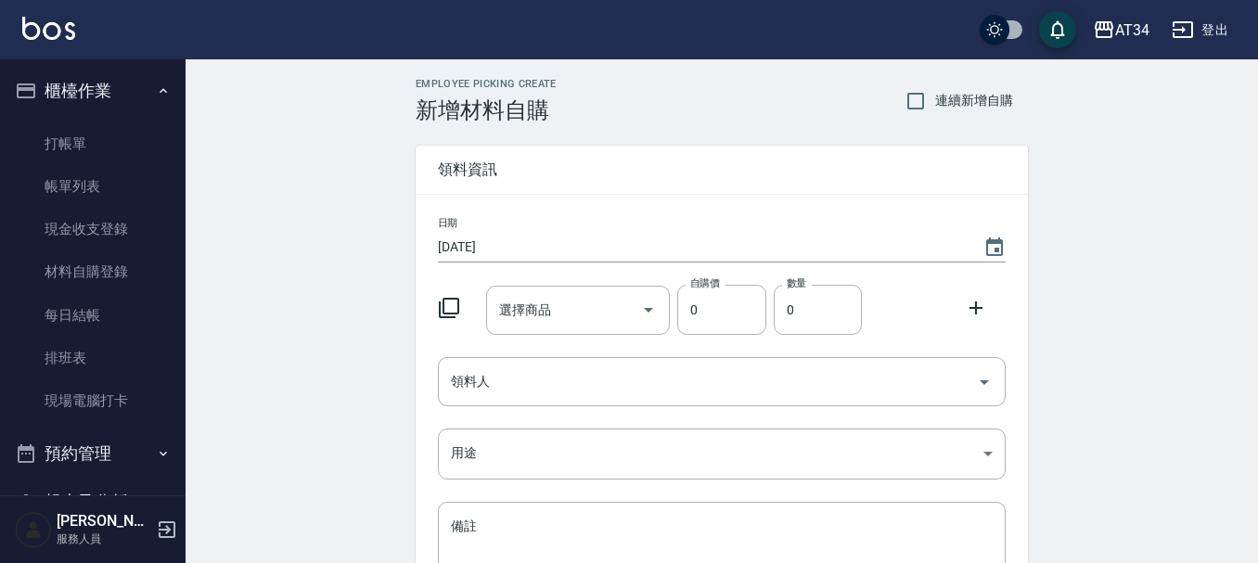
click at [451, 305] on icon at bounding box center [449, 308] width 22 height 22
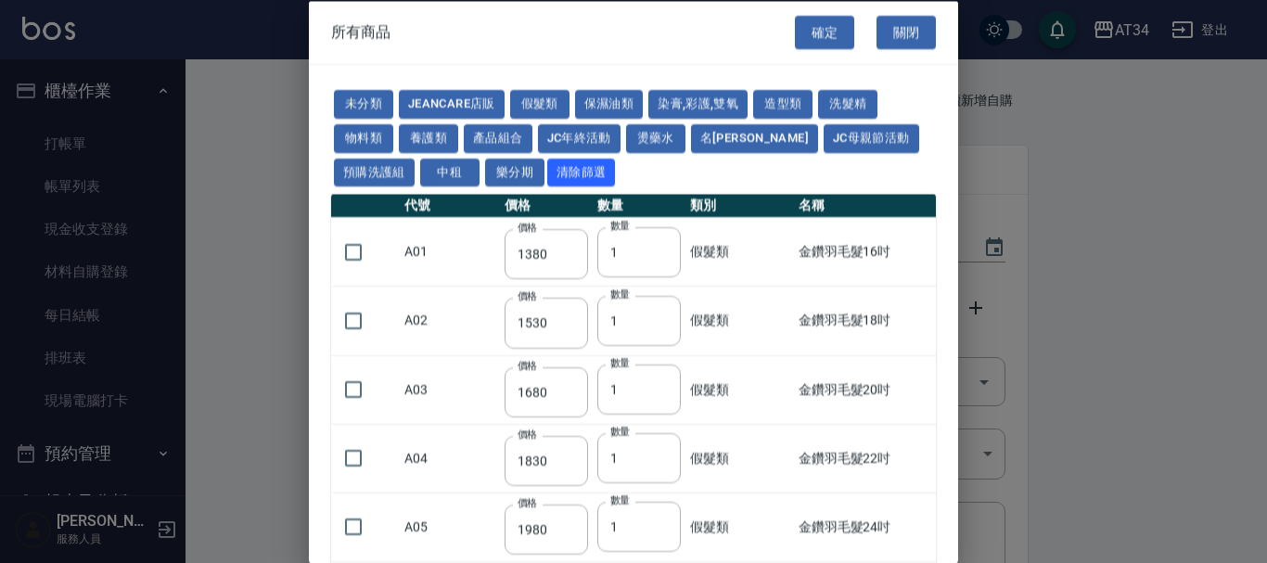
click at [908, 23] on button "關閉" at bounding box center [906, 32] width 59 height 34
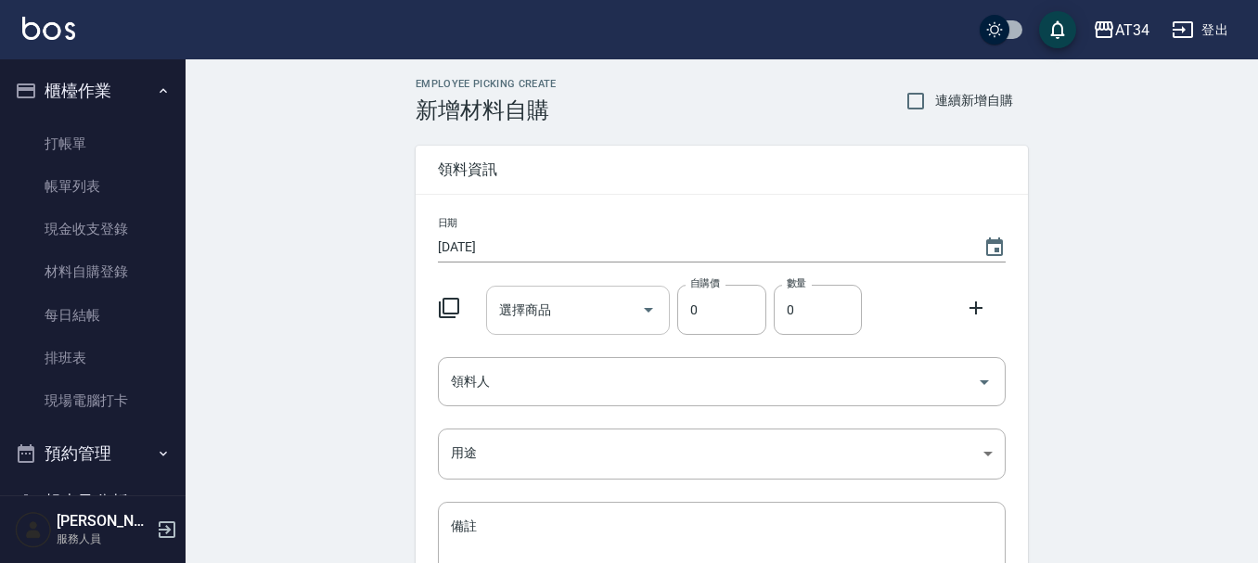
click at [500, 324] on input "選擇商品" at bounding box center [564, 310] width 140 height 32
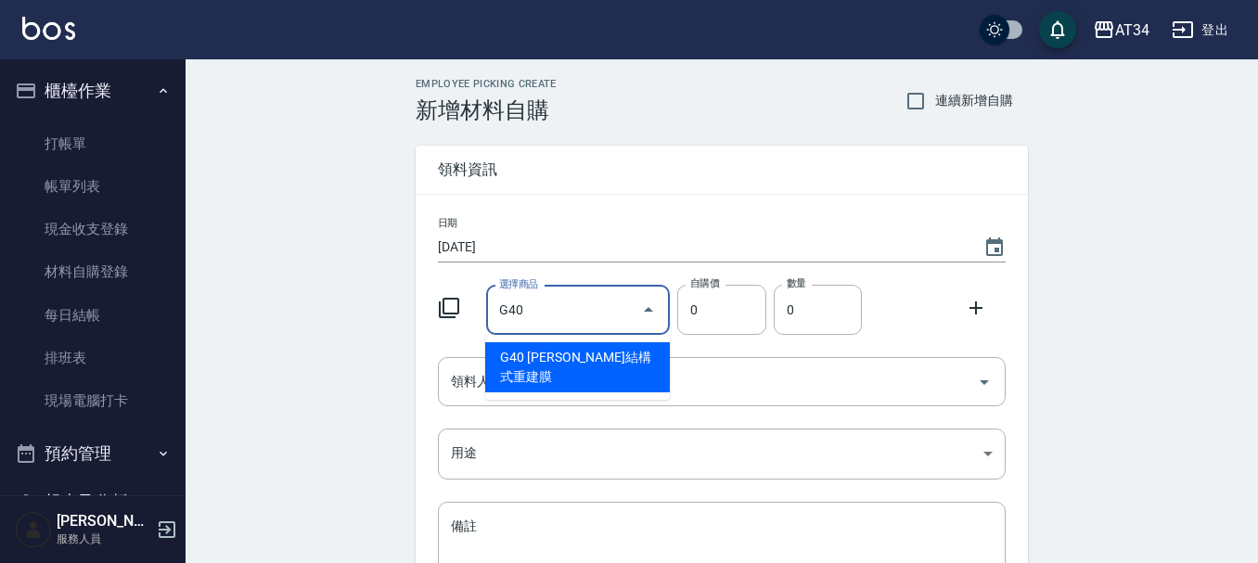
type input "沐宥結構式重建膜"
type input "400"
type input "1"
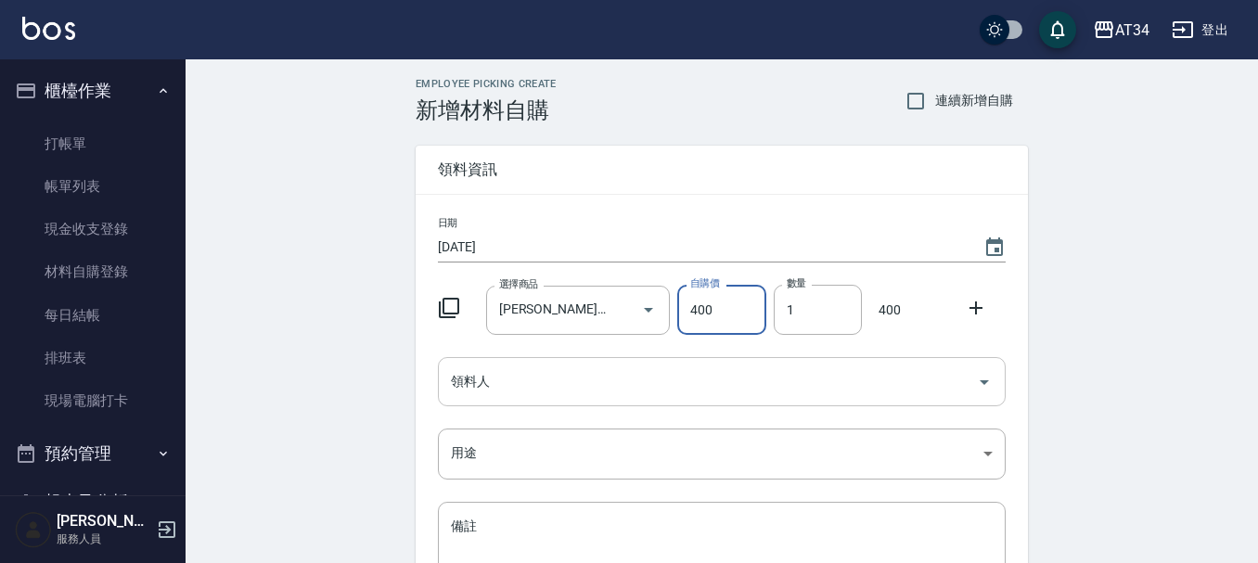
click at [701, 373] on input "領料人" at bounding box center [707, 381] width 523 height 32
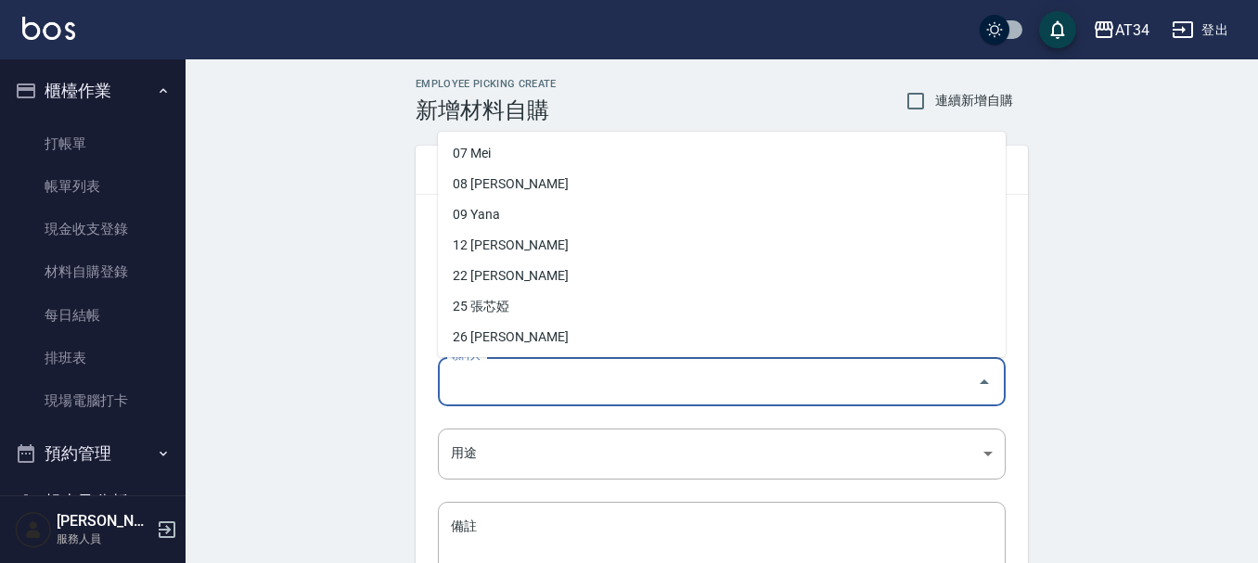
scroll to position [186, 0]
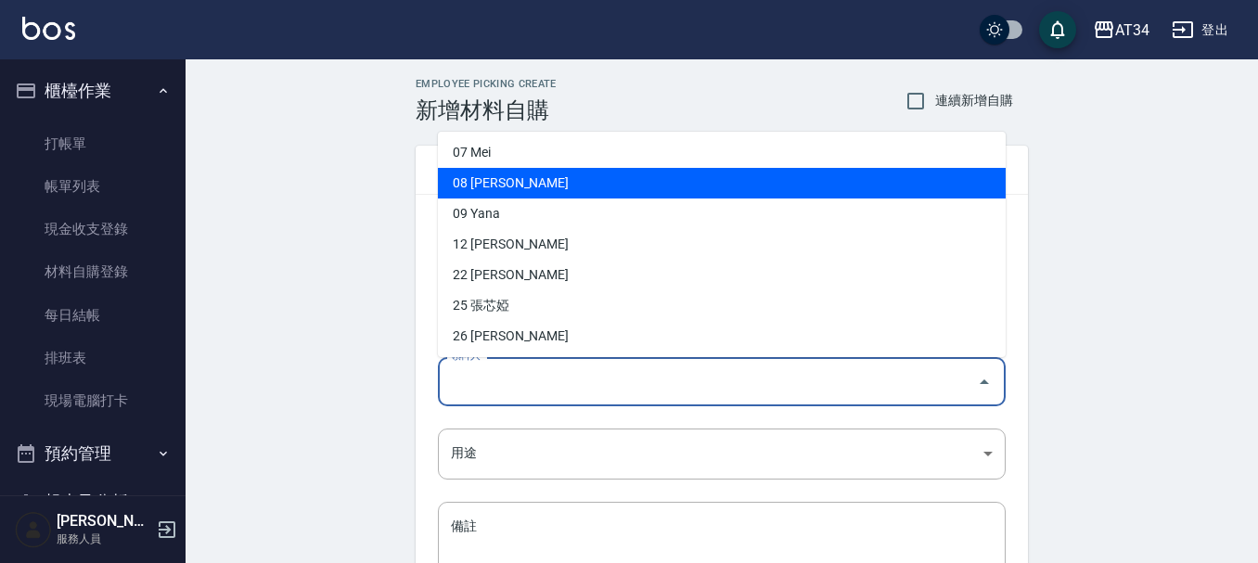
click at [550, 188] on li "08 Emma" at bounding box center [722, 183] width 568 height 31
type input "Emma"
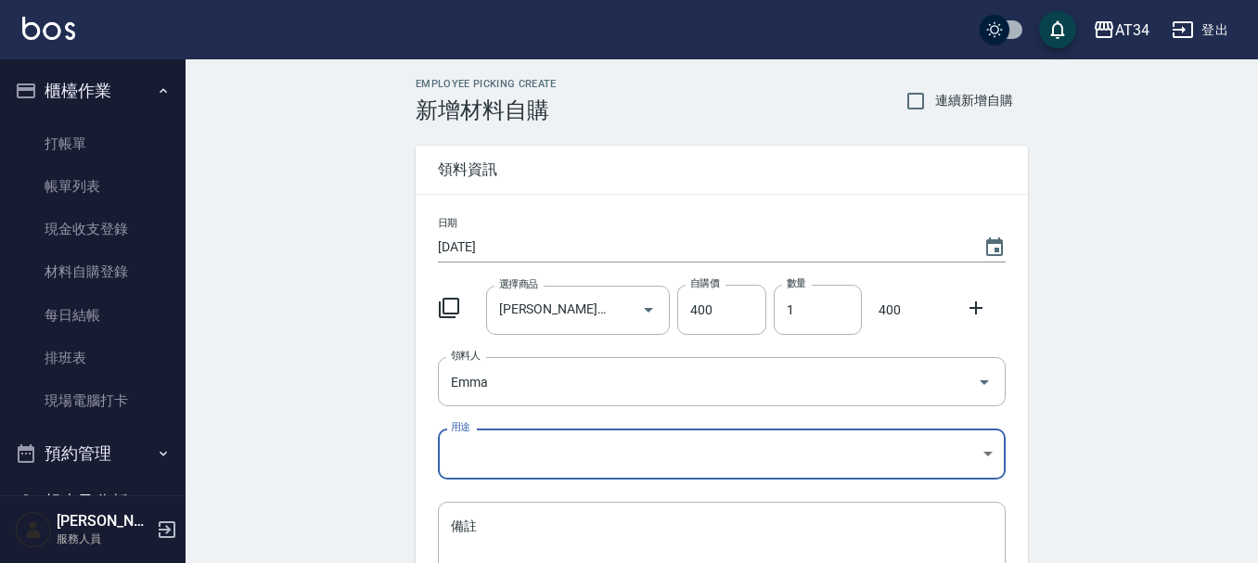
click at [530, 455] on body "AT34 登出 櫃檯作業 打帳單 帳單列表 現金收支登錄 材料自購登錄 每日結帳 排班表 現場電腦打卡 預約管理 預約管理 單日預約紀錄 單週預約紀錄 報表及…" at bounding box center [629, 382] width 1258 height 764
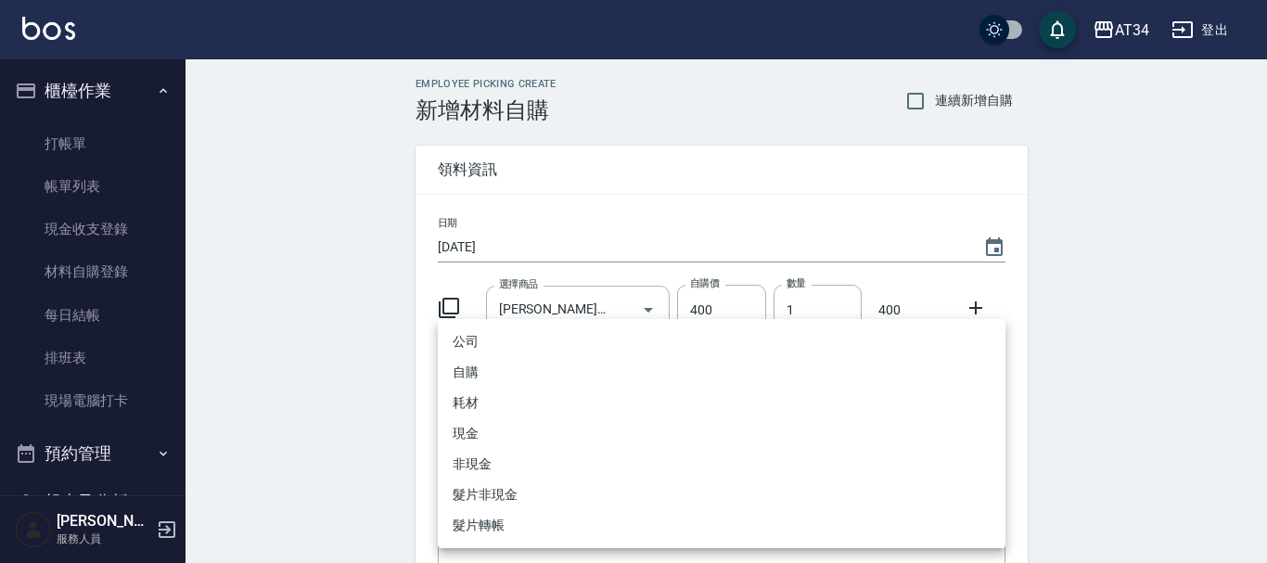
click at [497, 380] on li "自購" at bounding box center [722, 372] width 568 height 31
type input "自購"
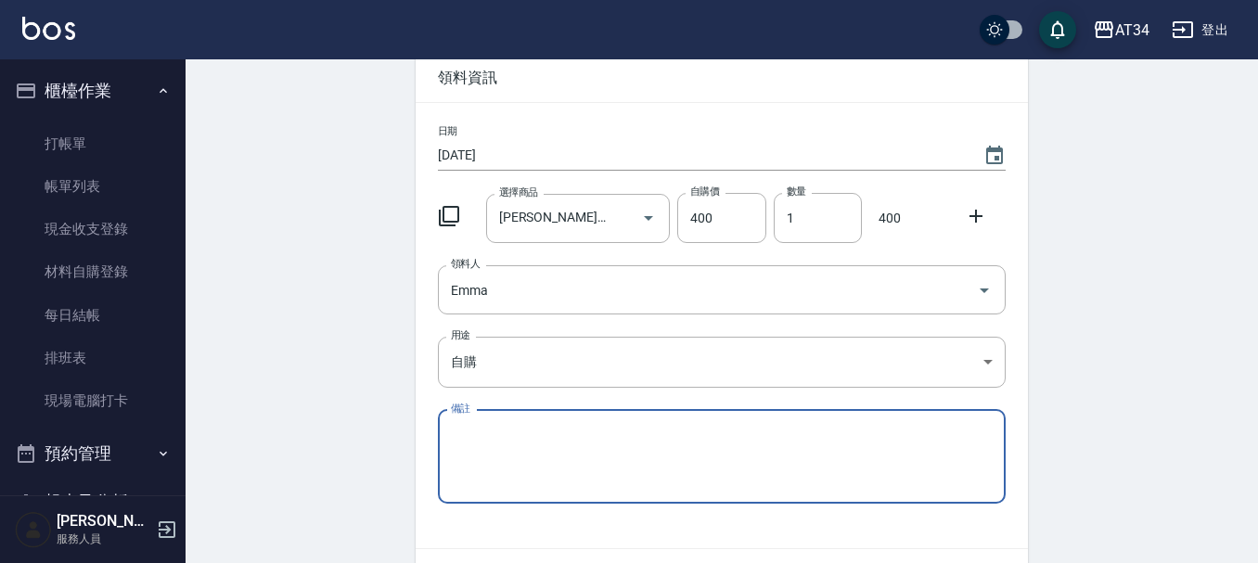
scroll to position [204, 0]
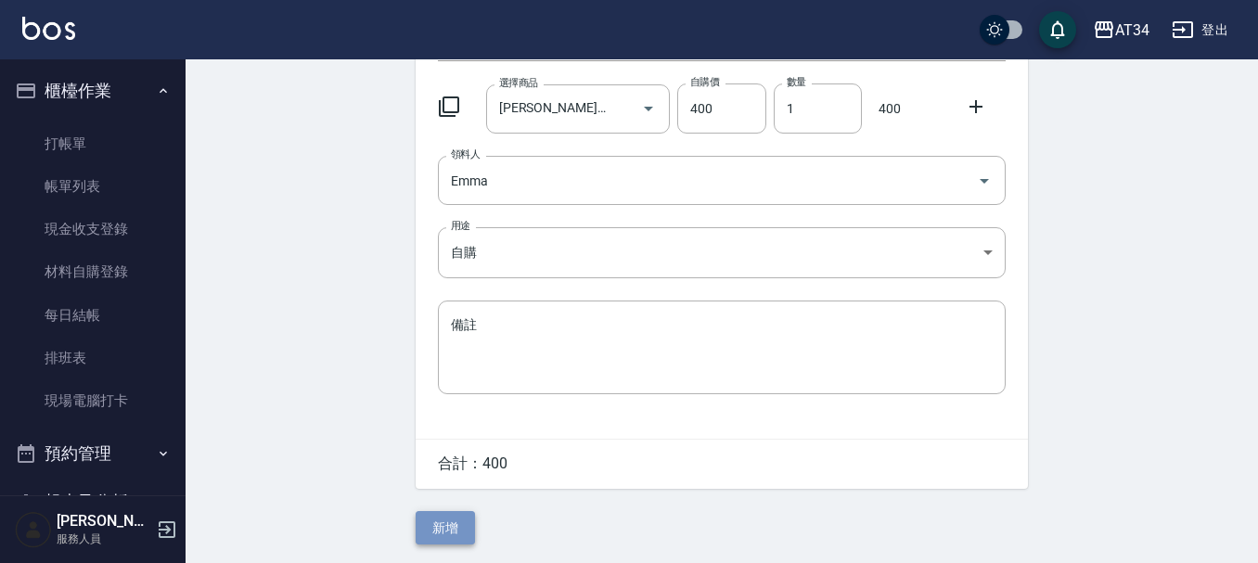
click at [442, 529] on button "新增" at bounding box center [445, 528] width 59 height 34
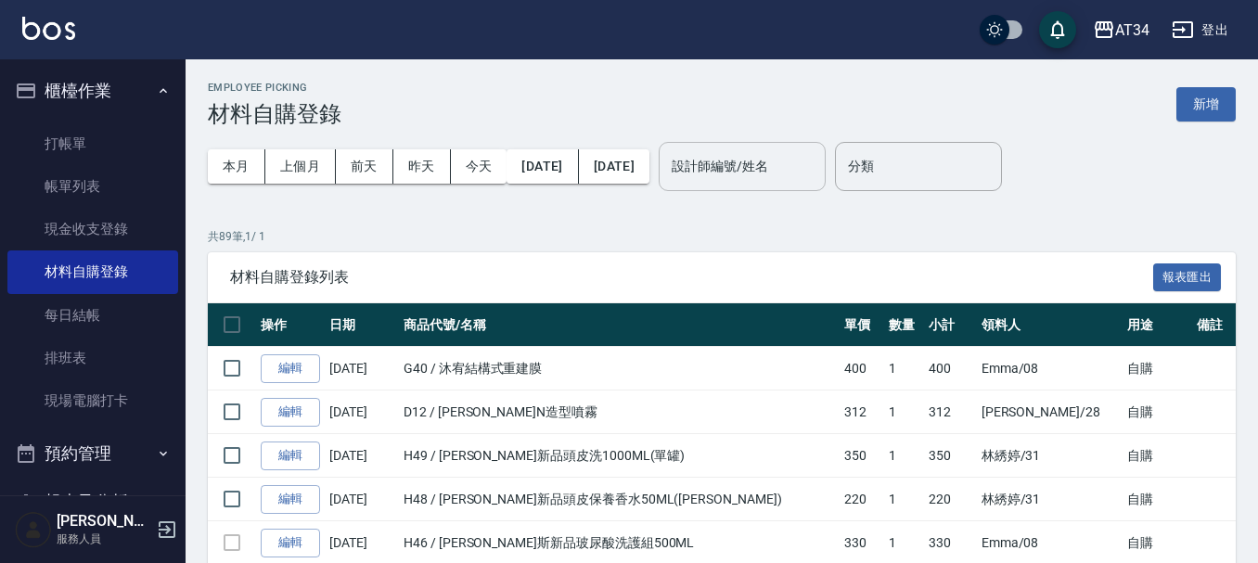
click at [775, 178] on input "設計師編號/姓名" at bounding box center [742, 166] width 150 height 32
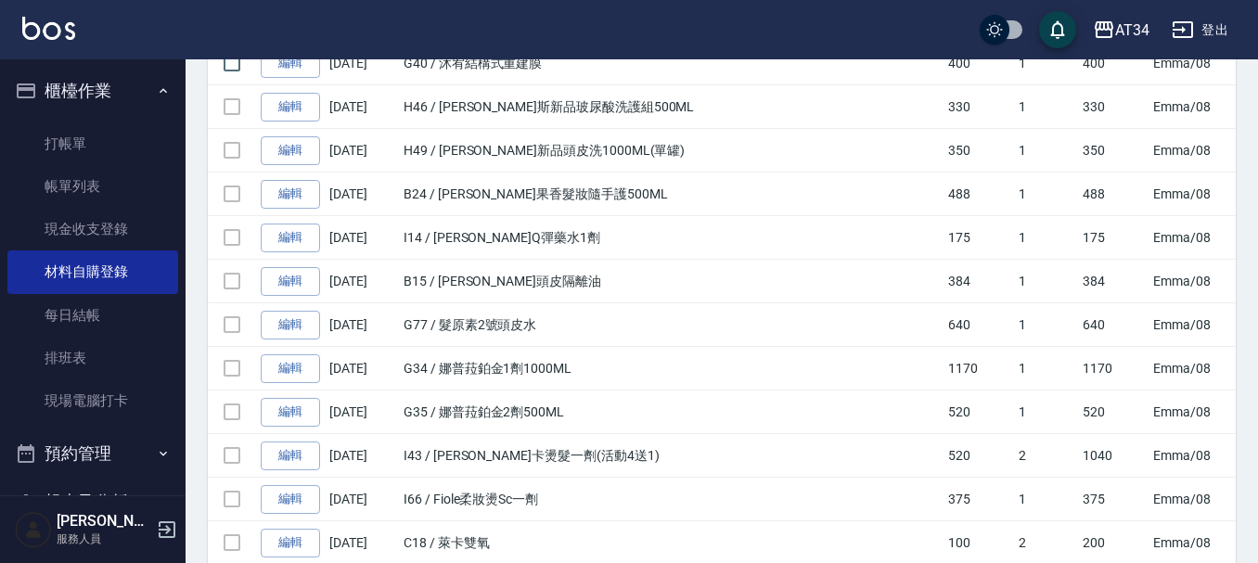
scroll to position [212, 0]
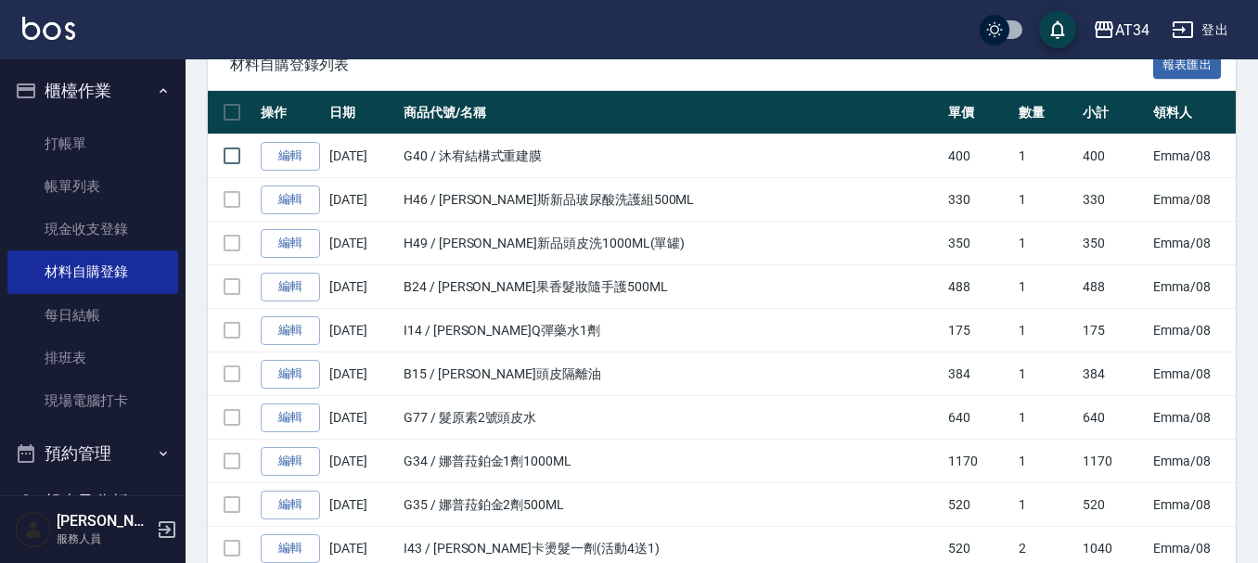
type input "Emma-08"
click at [646, 205] on td "H46 / 喬娜斯新品玻尿酸洗護組500ML" at bounding box center [671, 200] width 544 height 44
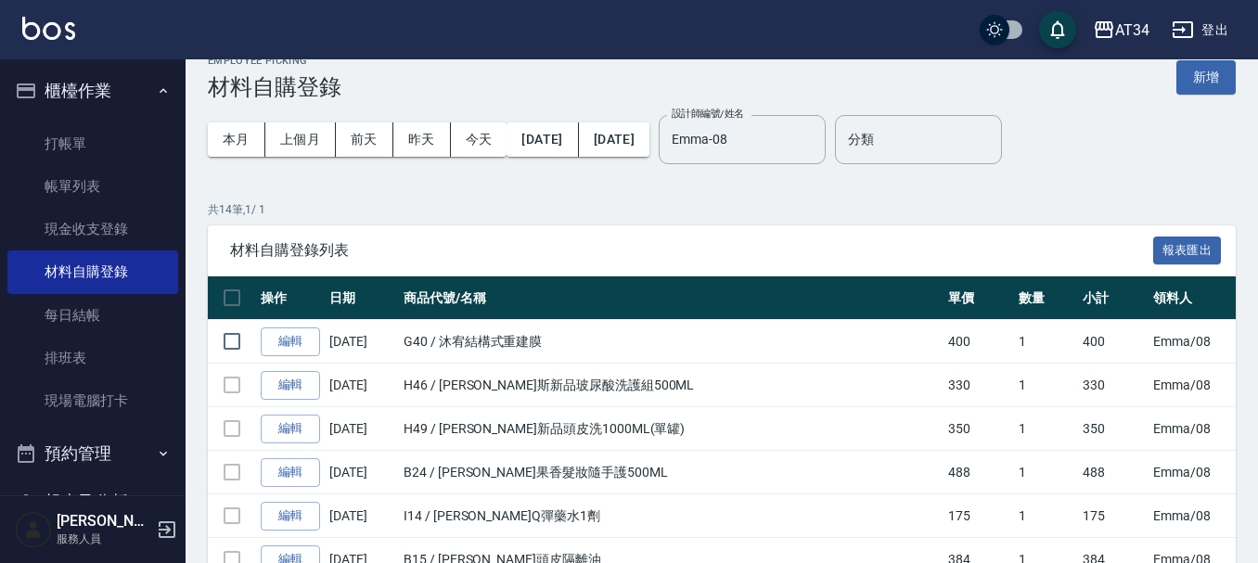
scroll to position [0, 0]
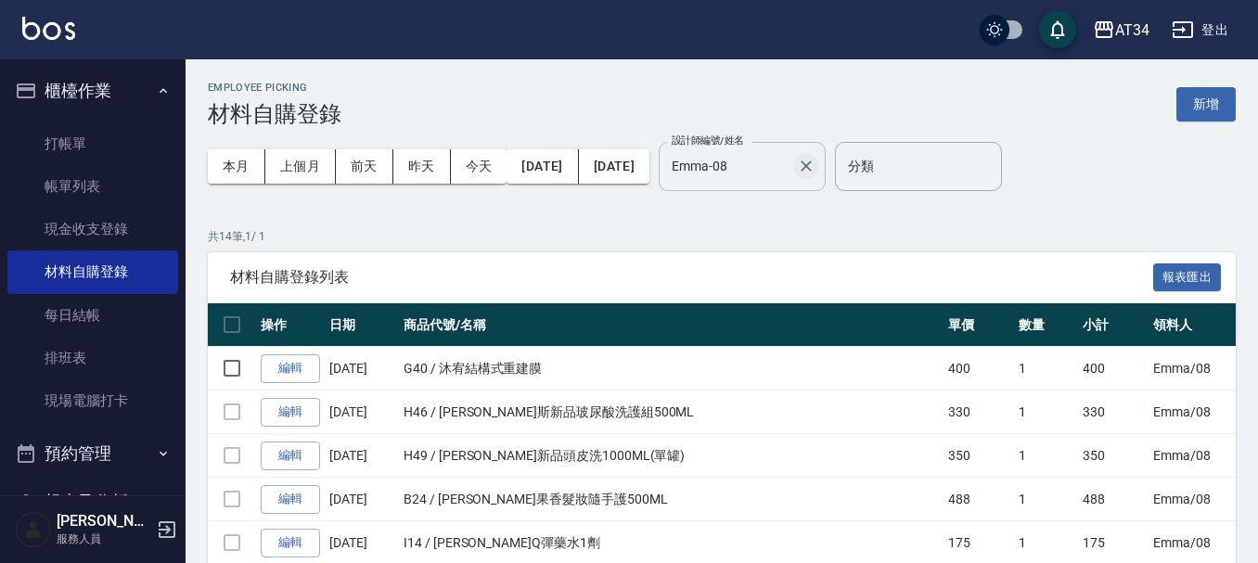
click at [815, 159] on icon "Clear" at bounding box center [806, 166] width 19 height 19
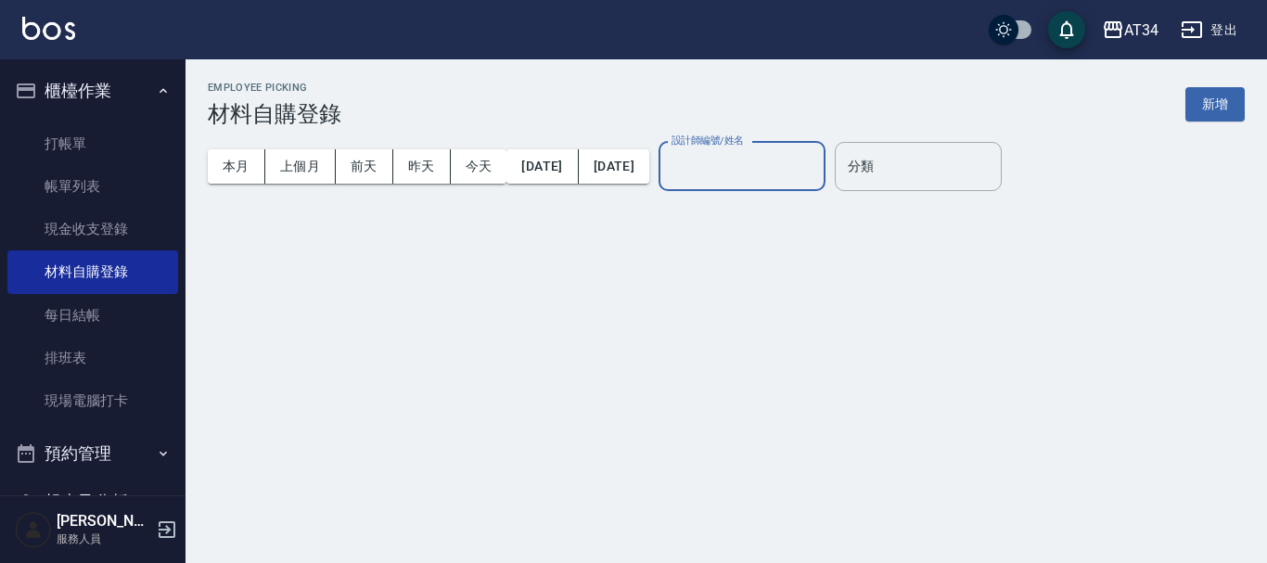
click at [817, 166] on input "設計師編號/姓名" at bounding box center [742, 166] width 150 height 32
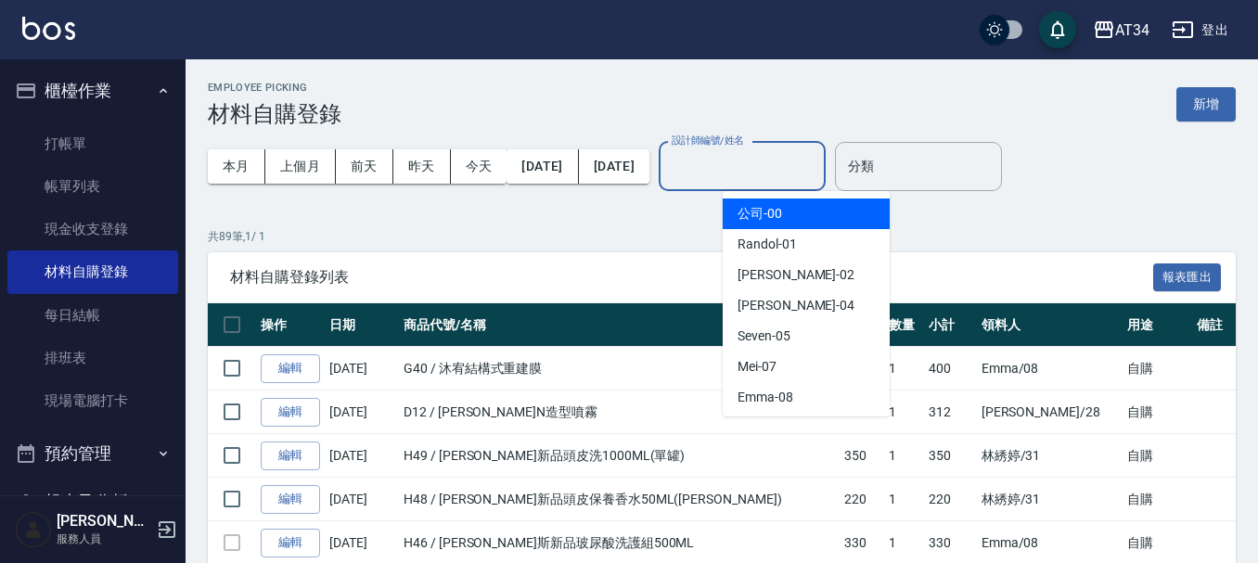
click at [999, 253] on div "材料自購登錄列表 報表匯出" at bounding box center [722, 277] width 1028 height 51
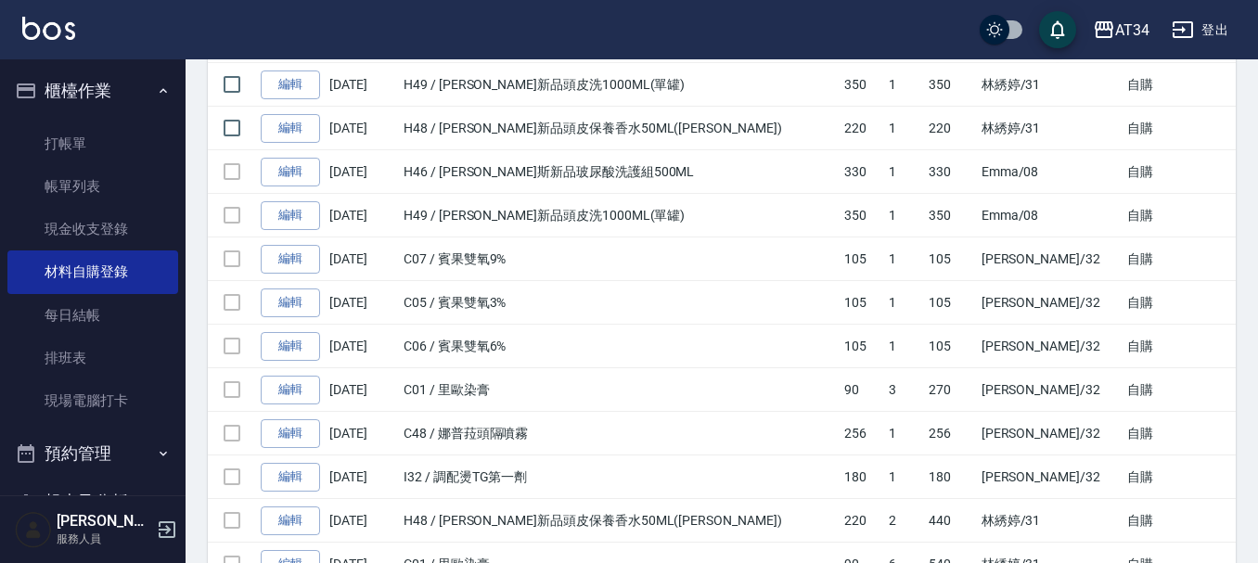
scroll to position [1356, 0]
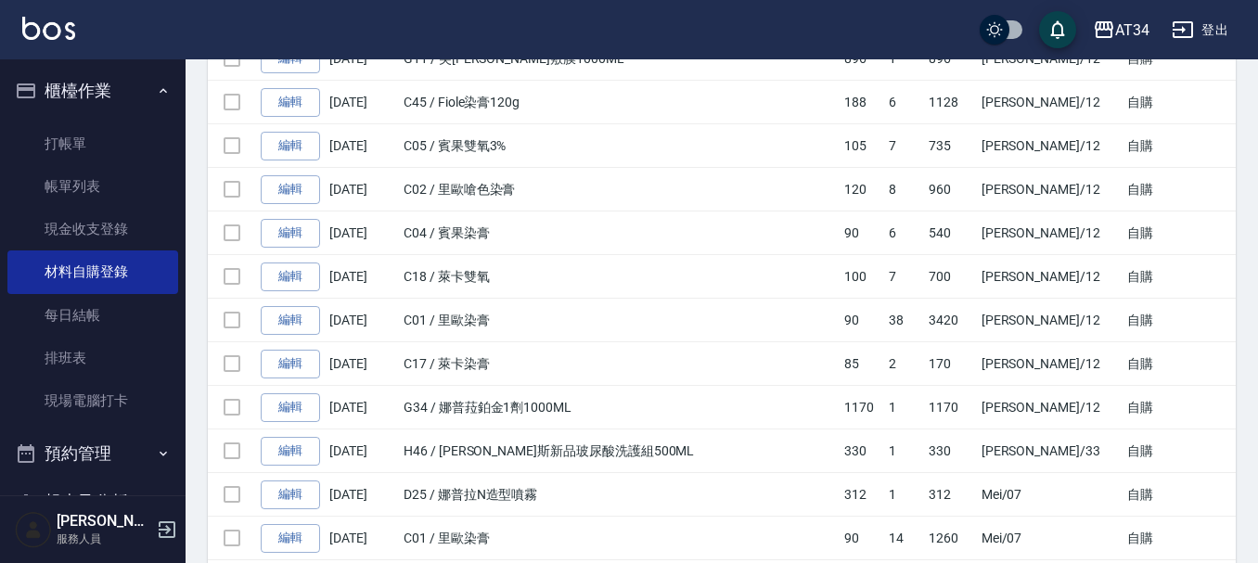
click at [951, 320] on td "3420" at bounding box center [950, 321] width 53 height 44
click at [67, 141] on link "打帳單" at bounding box center [92, 143] width 171 height 43
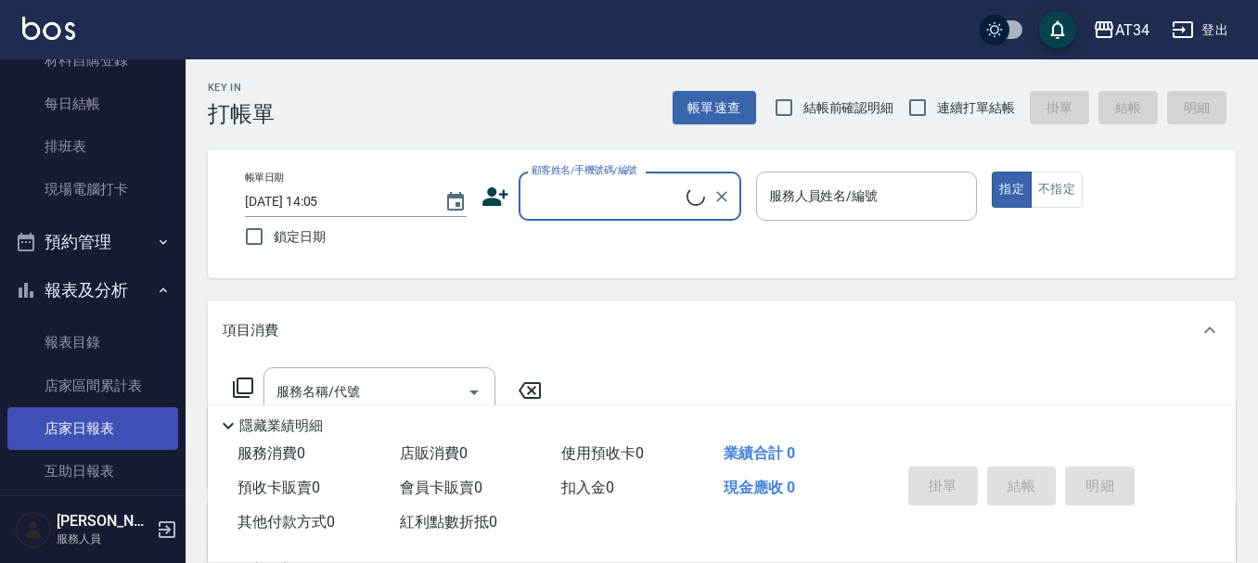
scroll to position [278, 0]
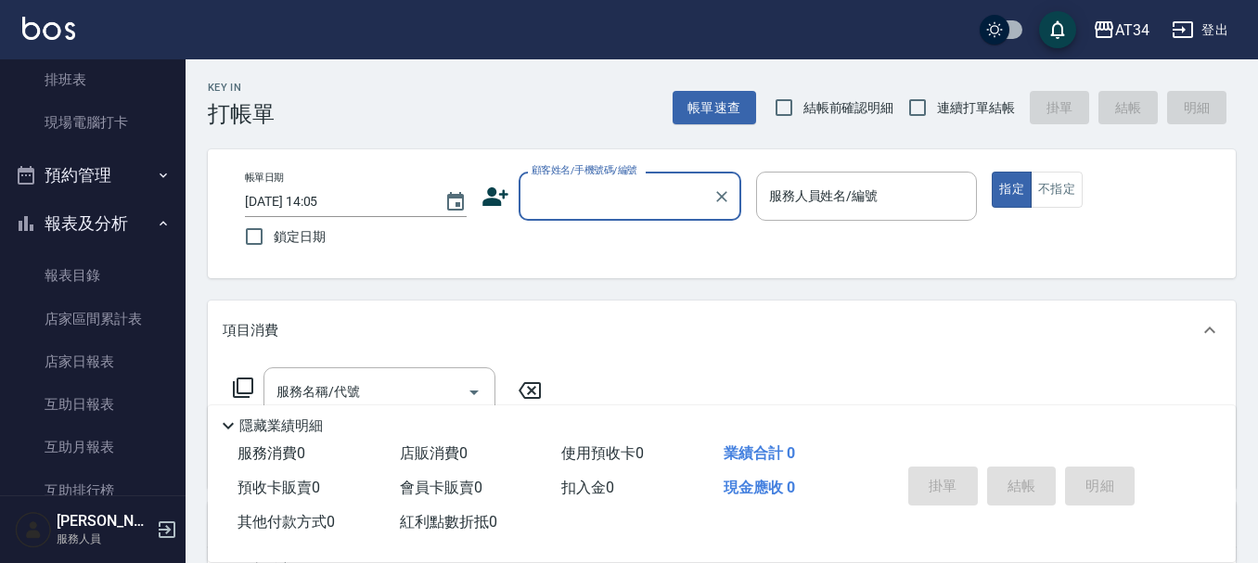
click at [122, 176] on button "預約管理" at bounding box center [92, 175] width 171 height 48
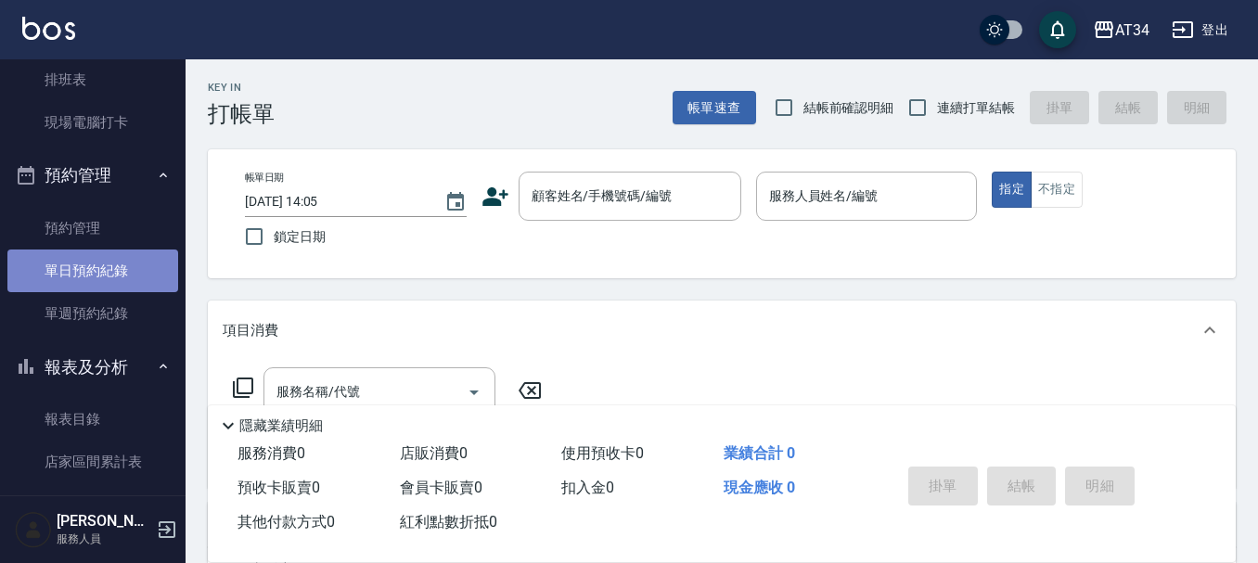
click at [108, 269] on link "單日預約紀錄" at bounding box center [92, 271] width 171 height 43
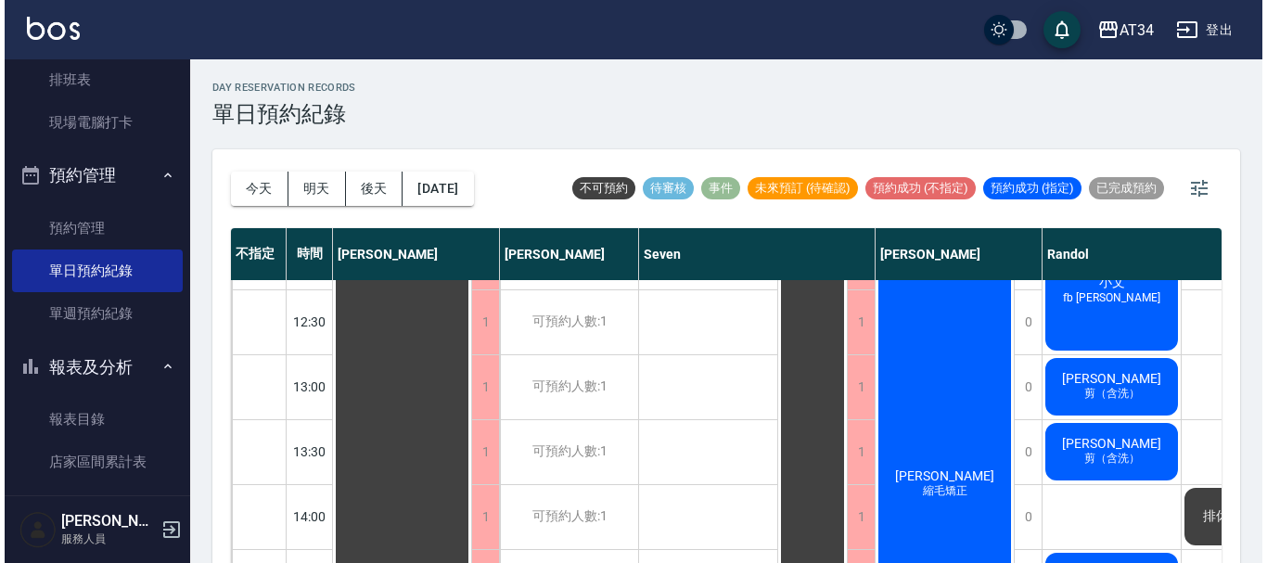
scroll to position [278, 0]
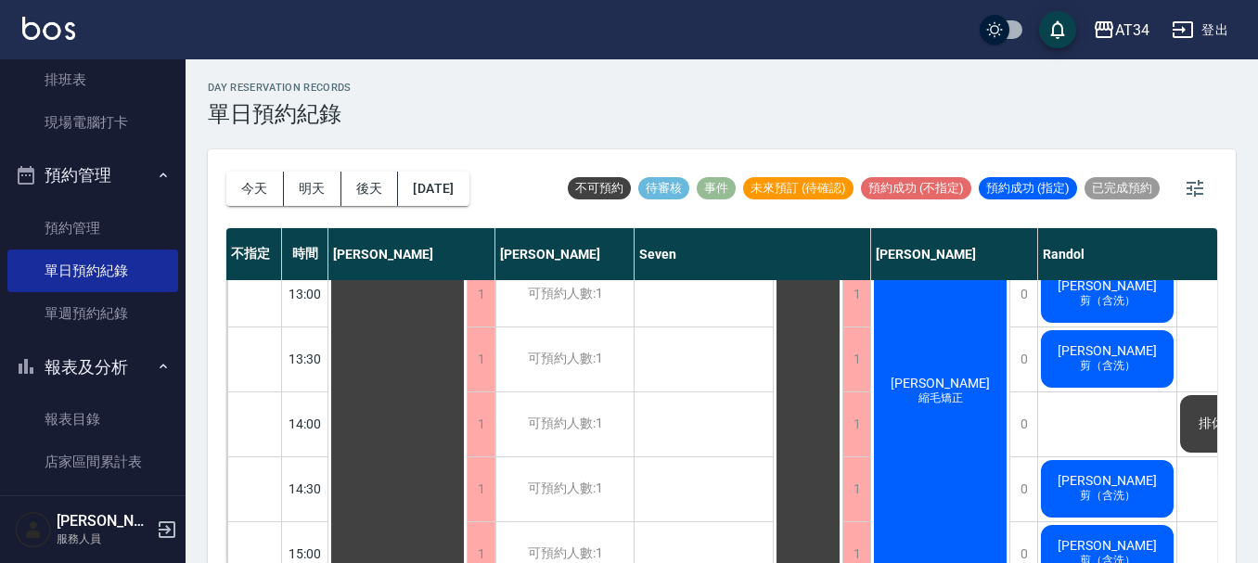
click at [957, 432] on div "賴瓊瑛 縮毛矯正" at bounding box center [940, 392] width 138 height 518
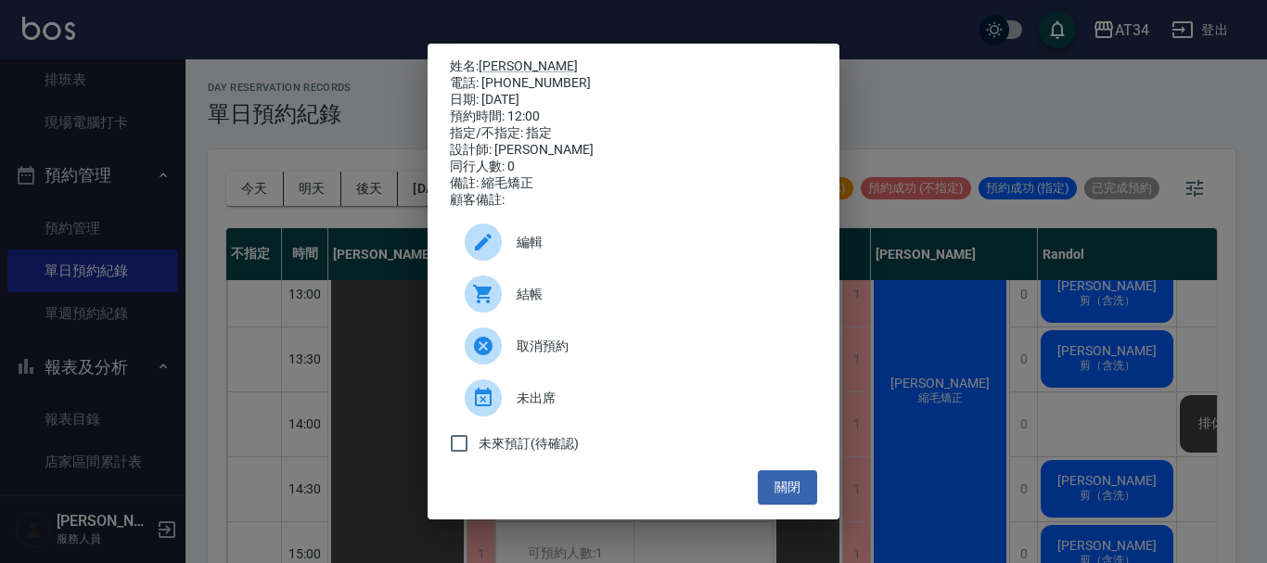
click at [536, 302] on span "結帳" at bounding box center [660, 294] width 286 height 19
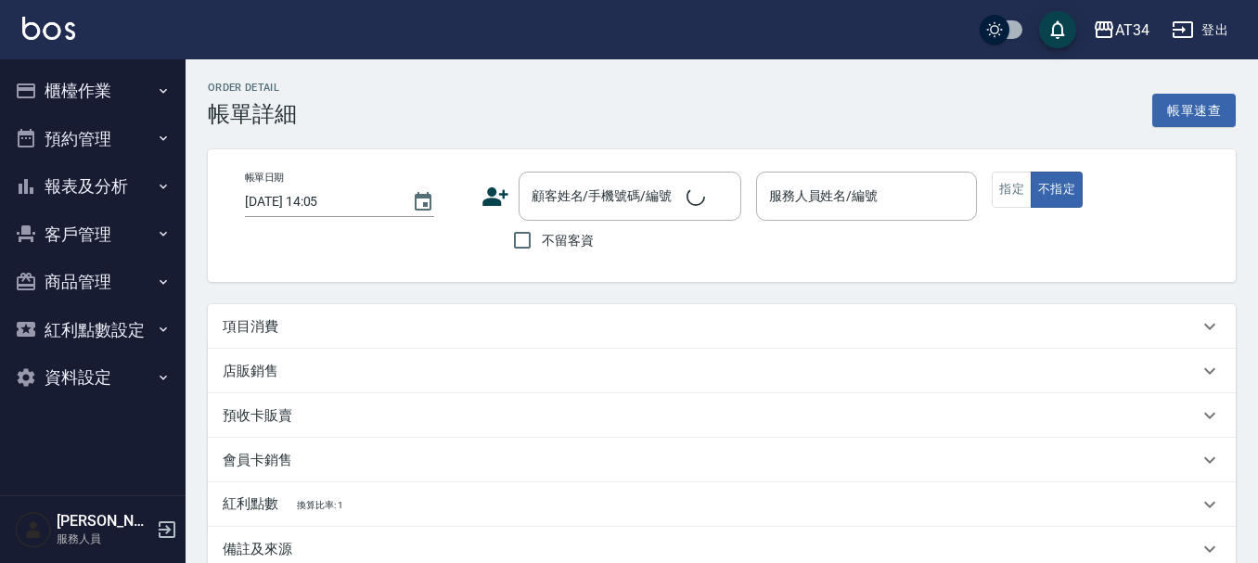
type input "2025/09/23 12:00"
type input "annie-27"
type input "縮毛矯正"
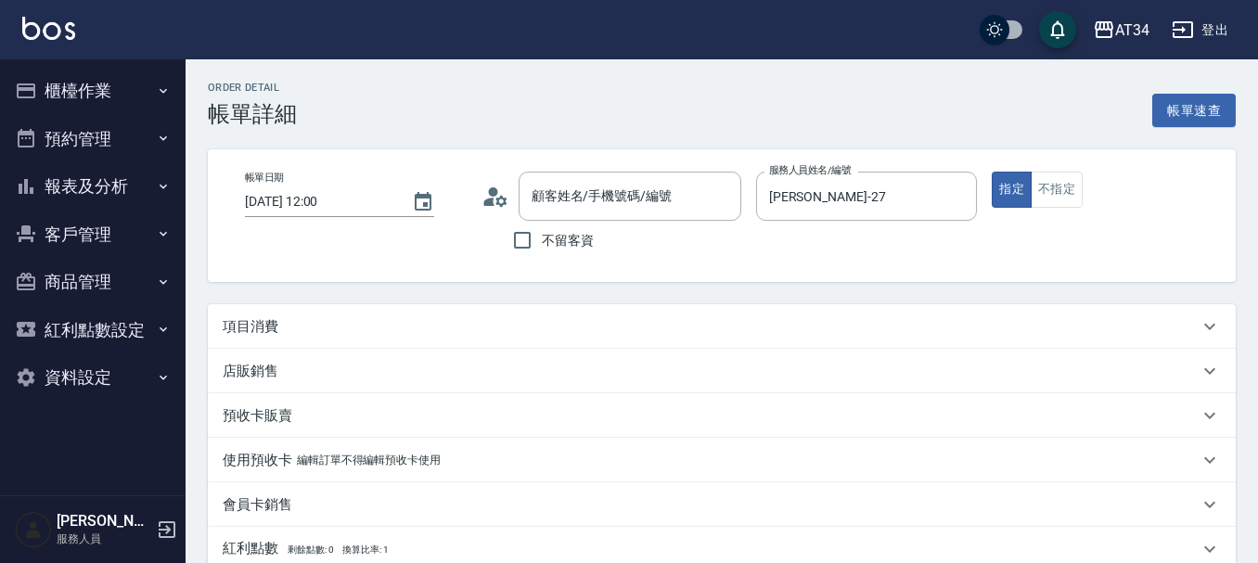
type input "賴瓊瑛/0987829856/null"
click at [506, 197] on icon at bounding box center [495, 197] width 28 height 28
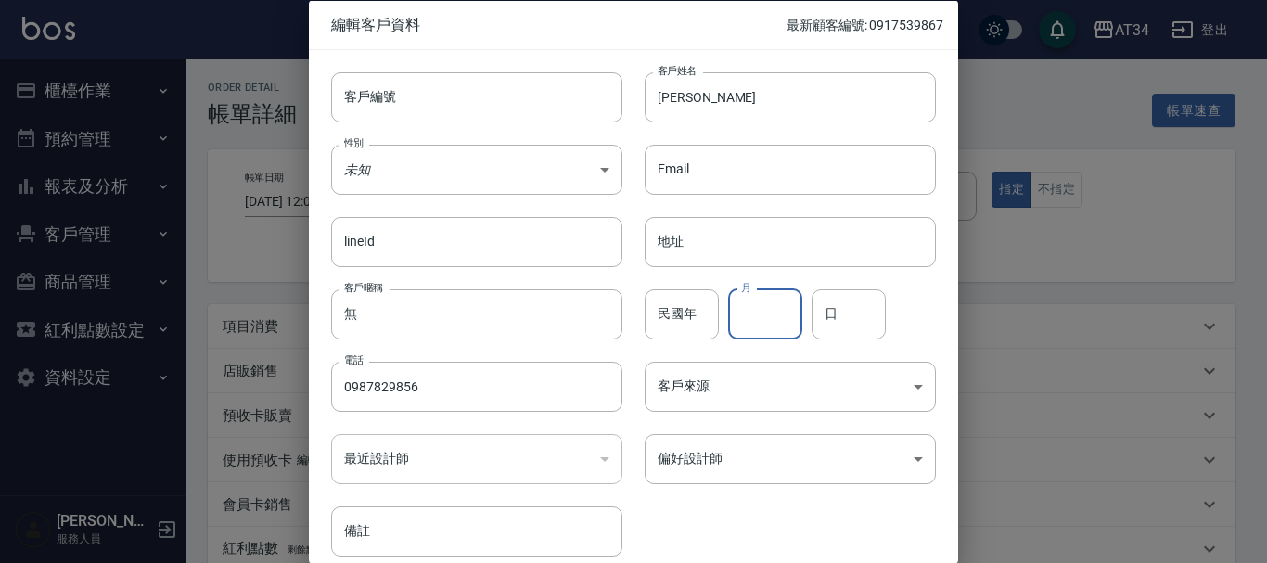
click at [758, 319] on input "月" at bounding box center [765, 313] width 74 height 50
type input "10"
click at [813, 321] on input "日" at bounding box center [849, 313] width 74 height 50
type input "24"
click at [577, 173] on body "AT34 登出 櫃檯作業 打帳單 帳單列表 現金收支登錄 材料自購登錄 每日結帳 排班表 現場電腦打卡 預約管理 預約管理 單日預約紀錄 單週預約紀錄 報表及…" at bounding box center [633, 466] width 1267 height 932
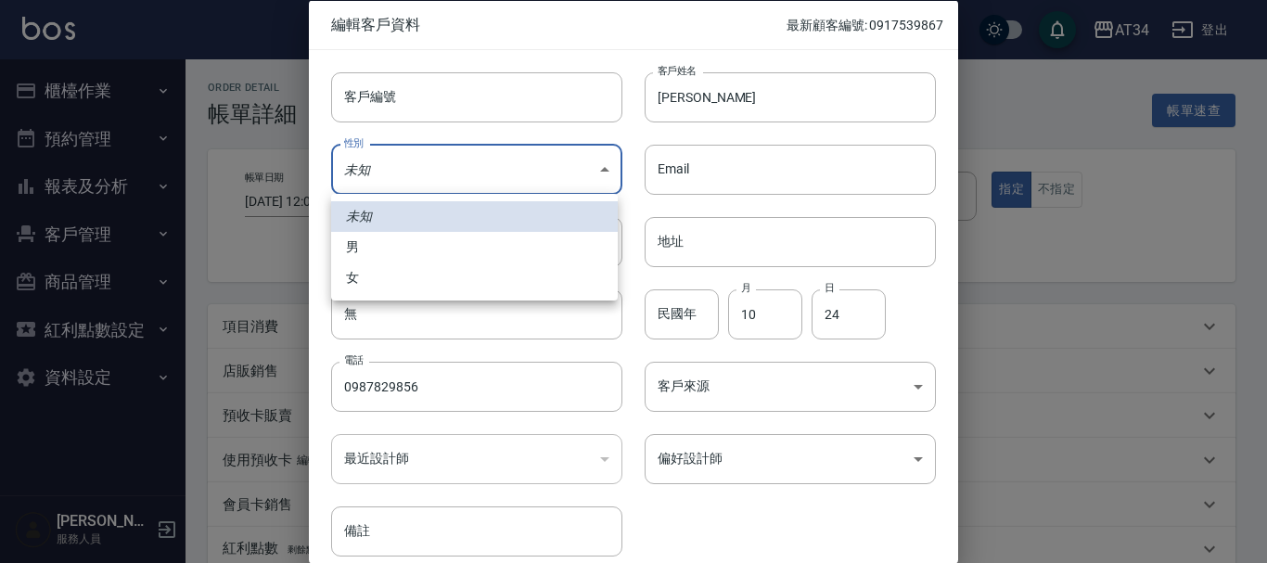
click at [508, 275] on li "女" at bounding box center [474, 277] width 287 height 31
type input "FEMALE"
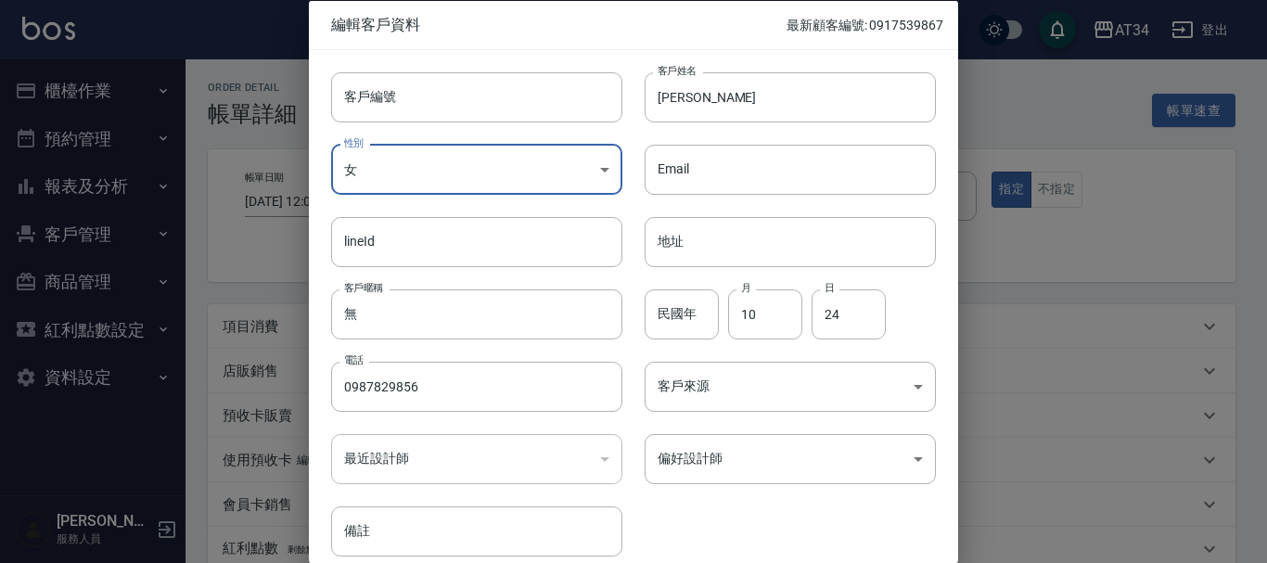
click at [730, 530] on div "客戶編號 客戶編號 客戶姓名 賴瓊瑛 客戶姓名 性別 女 FEMALE 性別 Email Email lineId lineId 地址 地址 客戶暱稱 無 客…" at bounding box center [622, 302] width 627 height 507
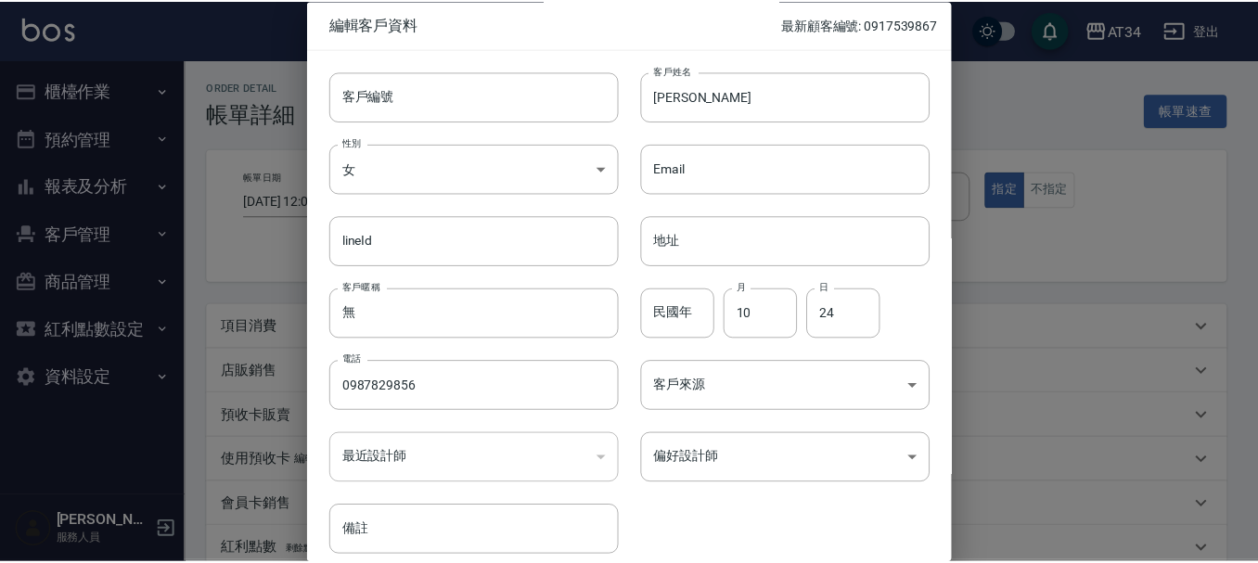
scroll to position [80, 0]
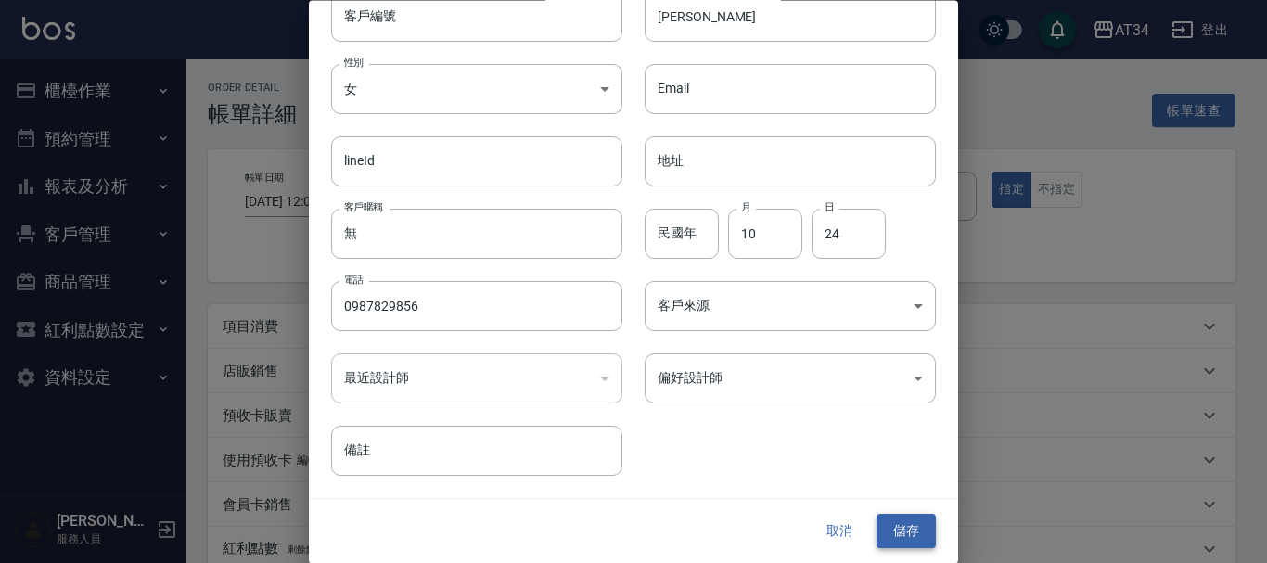
click at [896, 544] on button "儲存" at bounding box center [906, 532] width 59 height 34
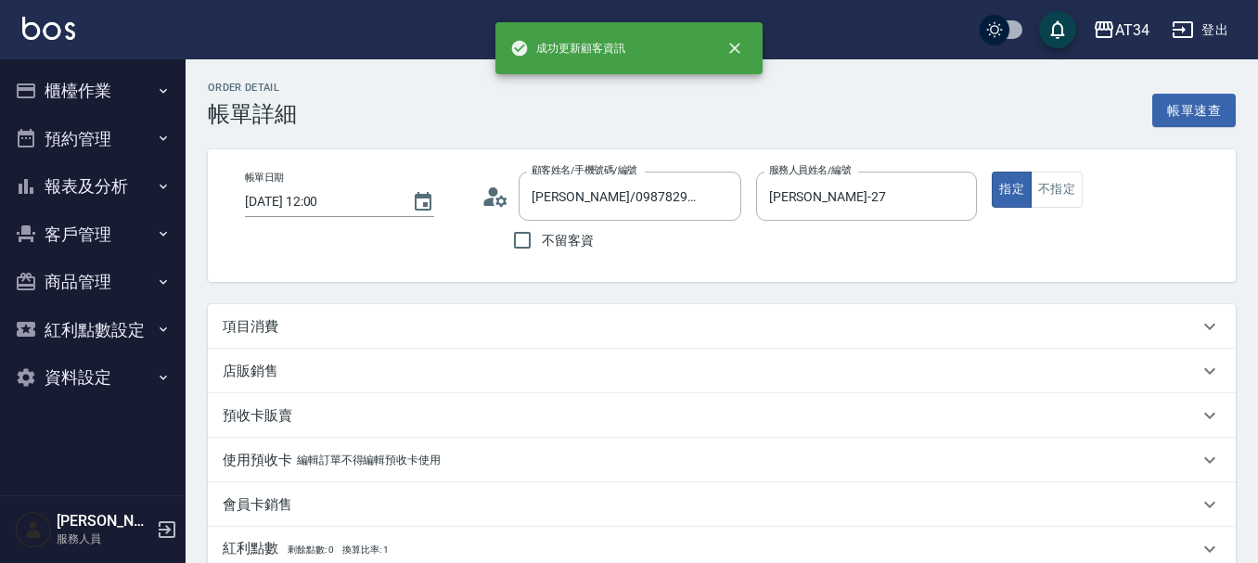
type input "賴瓊瑛/0987829856/"
click at [290, 324] on div "項目消費" at bounding box center [711, 326] width 976 height 19
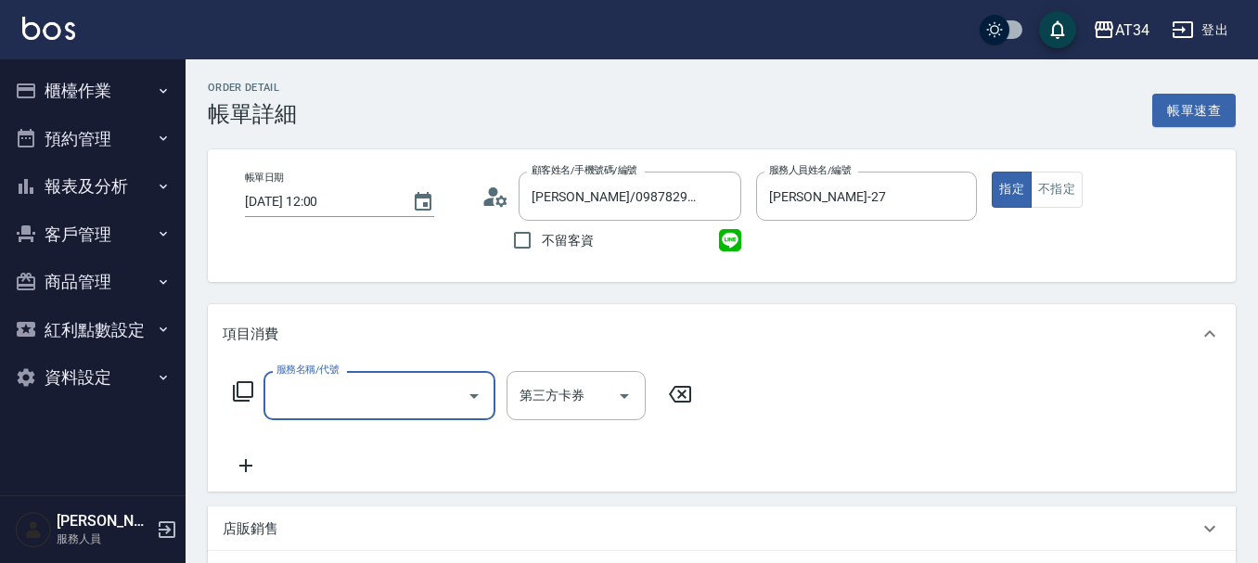
scroll to position [0, 0]
click at [317, 393] on input "服務名稱/代號" at bounding box center [365, 395] width 187 height 32
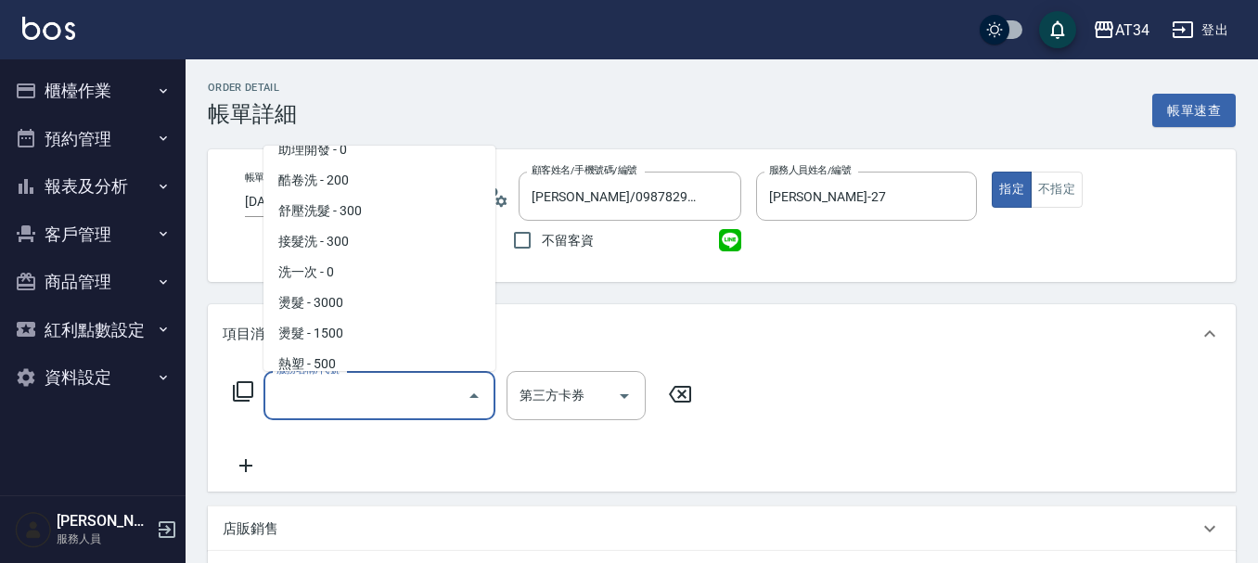
scroll to position [186, 0]
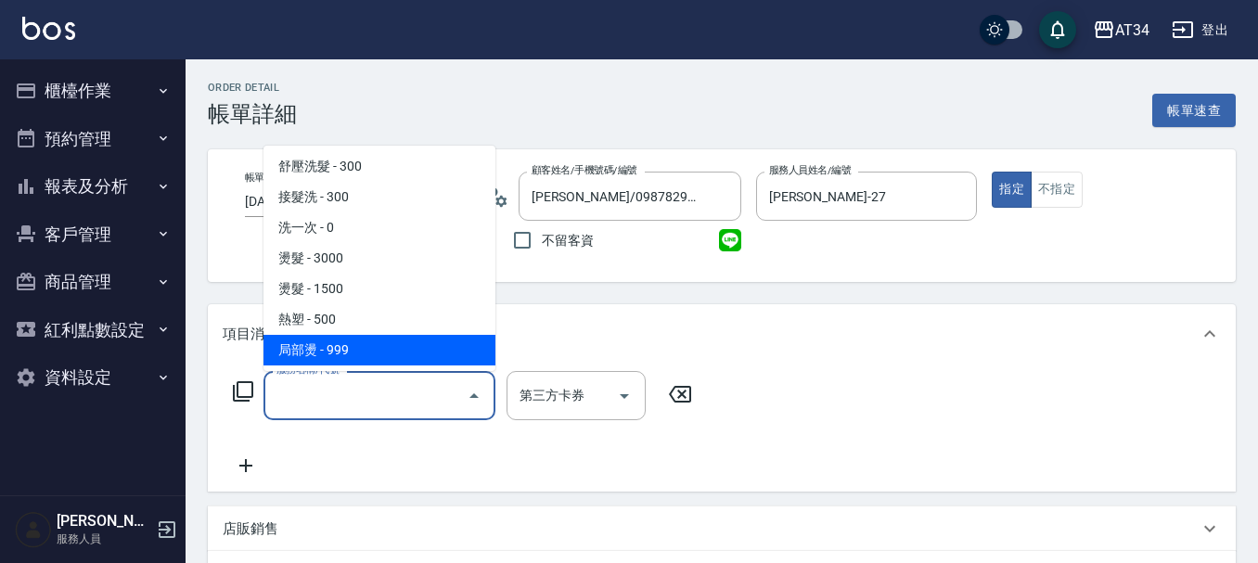
click at [339, 396] on input "服務名稱/代號" at bounding box center [365, 395] width 187 height 32
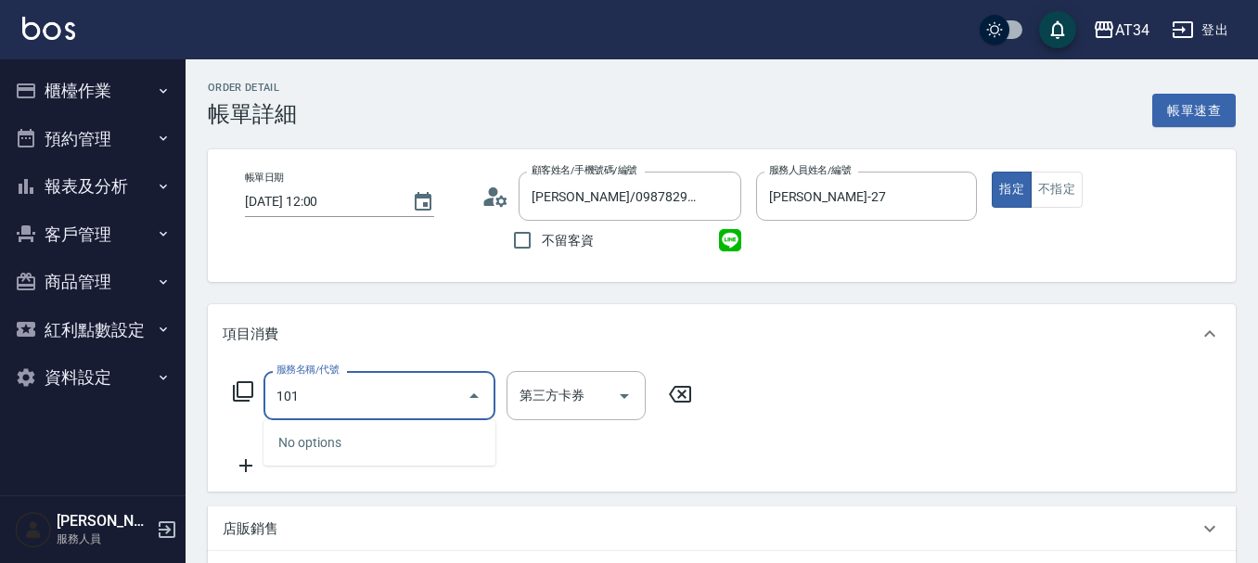
type input "1011"
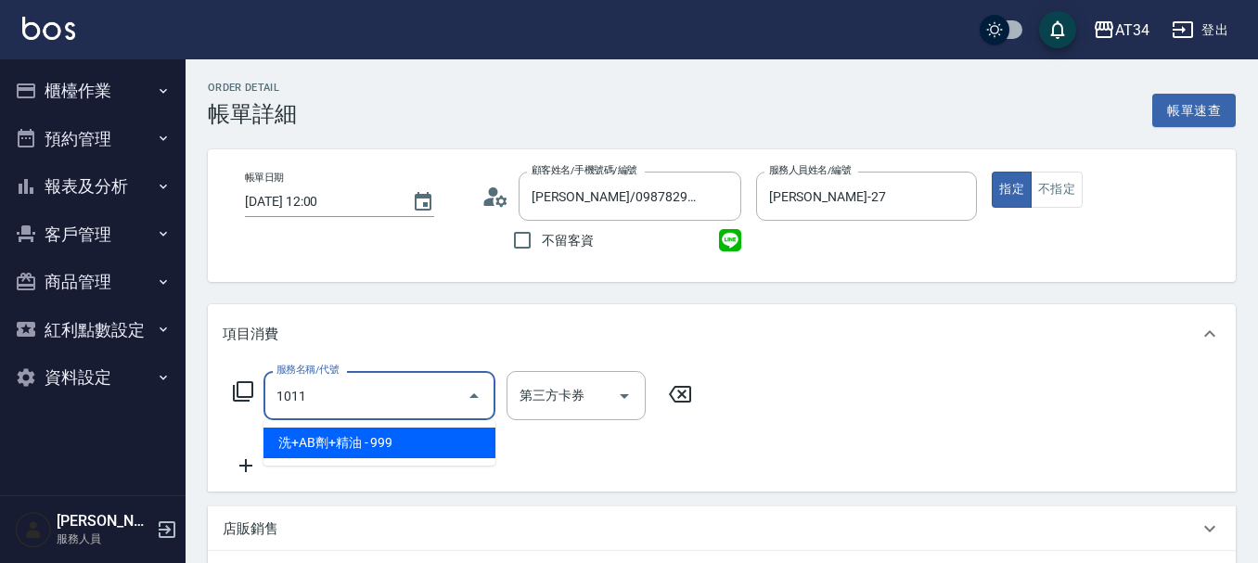
click at [367, 442] on span "洗+AB劑+精油 - 999" at bounding box center [379, 443] width 232 height 31
type input "90"
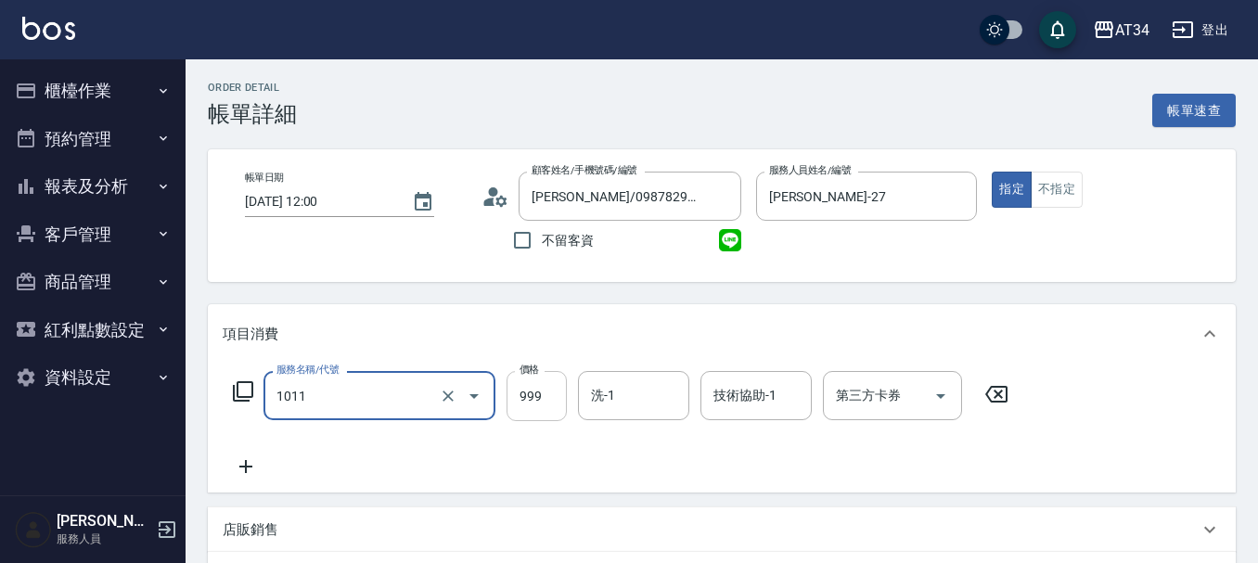
type input "洗+AB劑+精油(1011)"
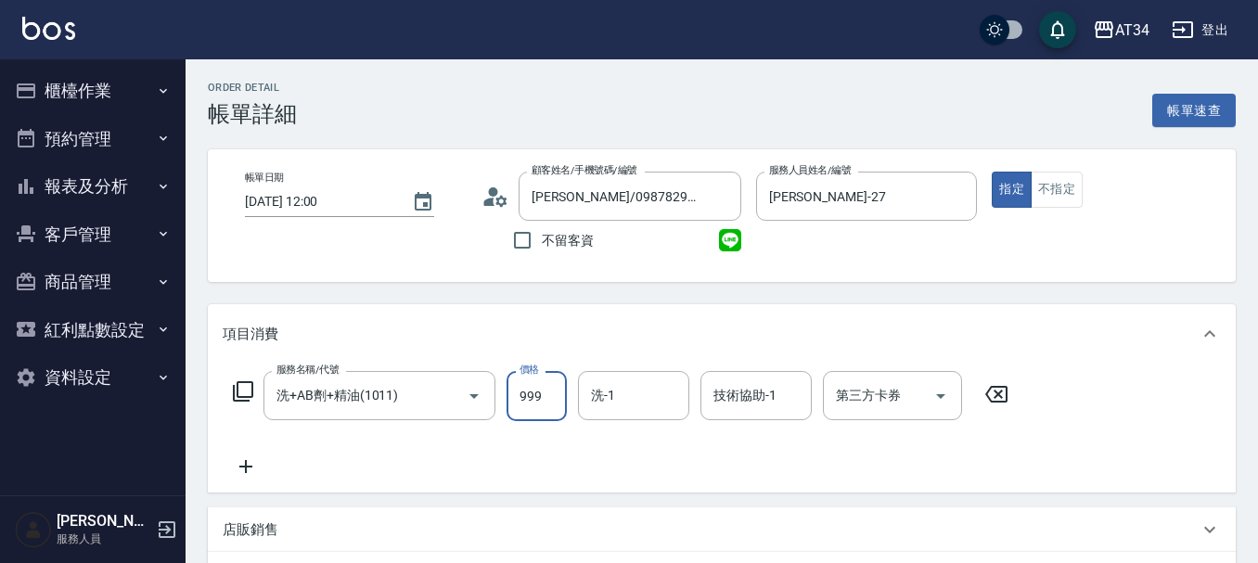
click at [535, 396] on input "999" at bounding box center [536, 396] width 60 height 50
type input "1"
type input "0"
type input "100"
type input "10"
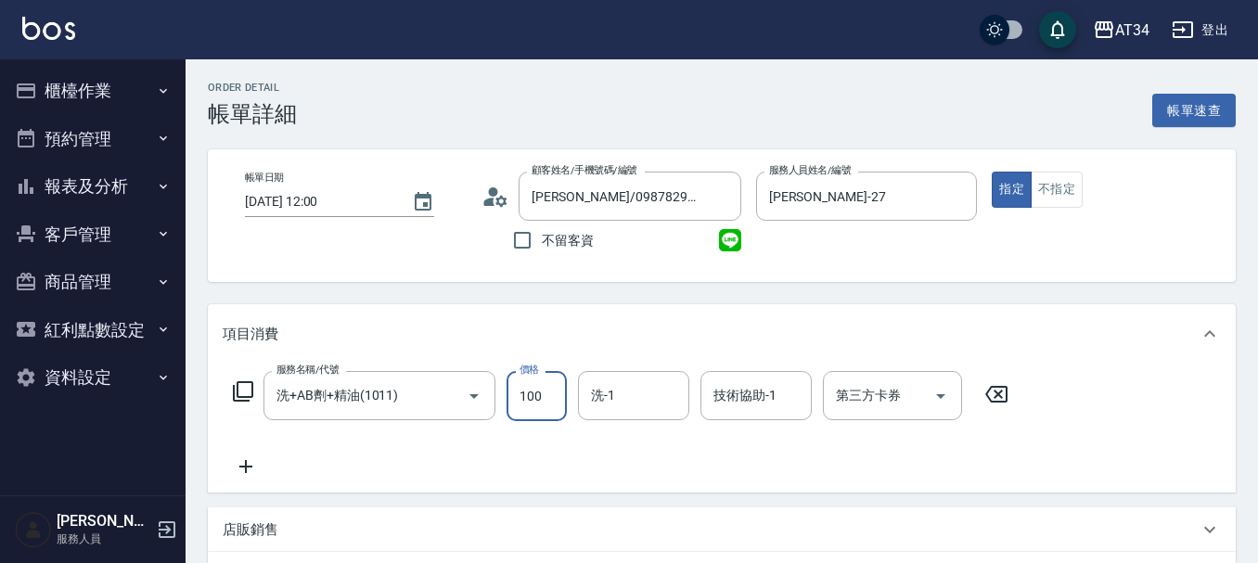
type input "1000"
type input "100"
type input "1000"
click at [427, 484] on div "服務名稱/代號 洗+AB劑+精油(1011) 服務名稱/代號 價格 1000 價格 洗-1 洗-1 技術協助-1 技術協助-1 第三方卡券 第三方卡券" at bounding box center [722, 428] width 1028 height 129
click at [243, 466] on icon at bounding box center [246, 466] width 46 height 22
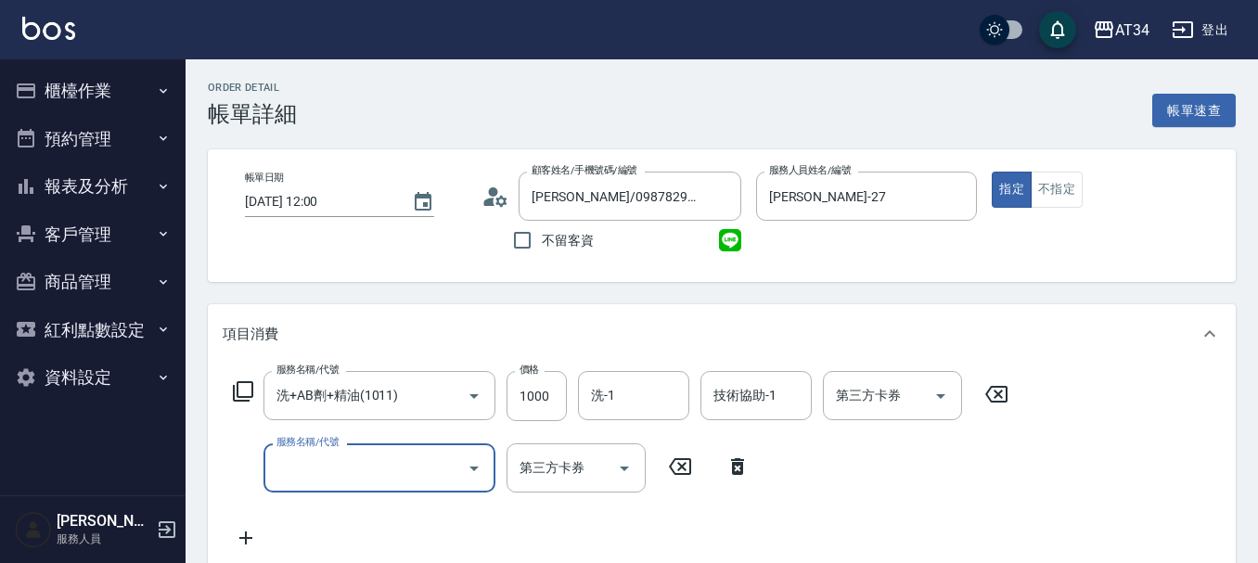
click at [403, 465] on input "服務名稱/代號" at bounding box center [365, 468] width 187 height 32
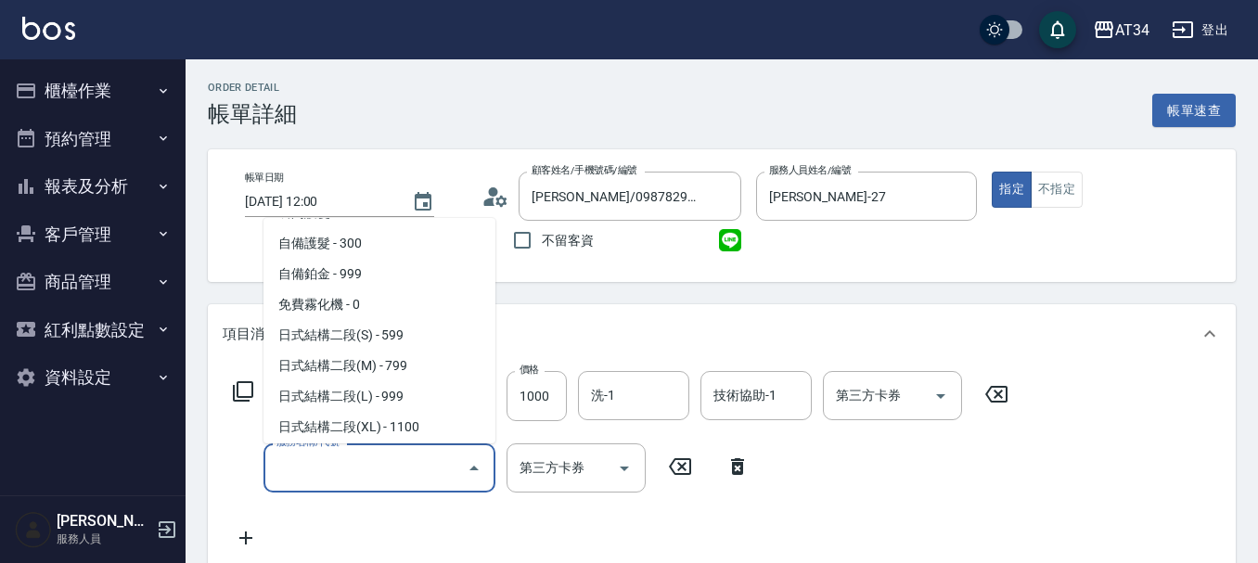
scroll to position [835, 0]
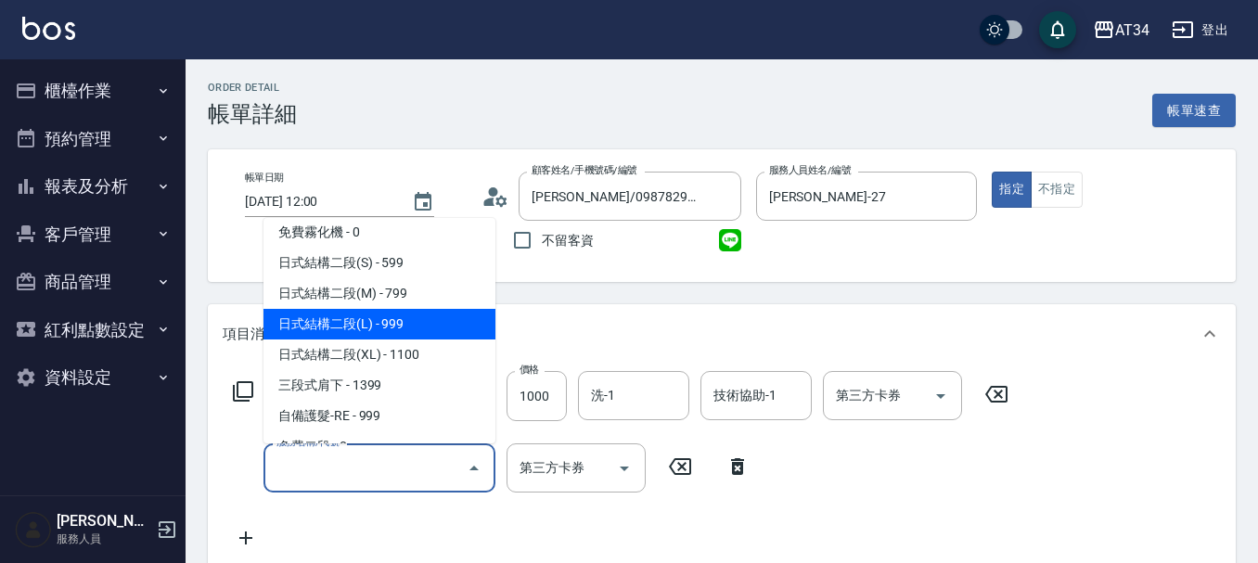
click at [411, 323] on span "日式結構二段(L) - 999" at bounding box center [379, 324] width 232 height 31
type input "190"
type input "日式結構二段(L)(606)"
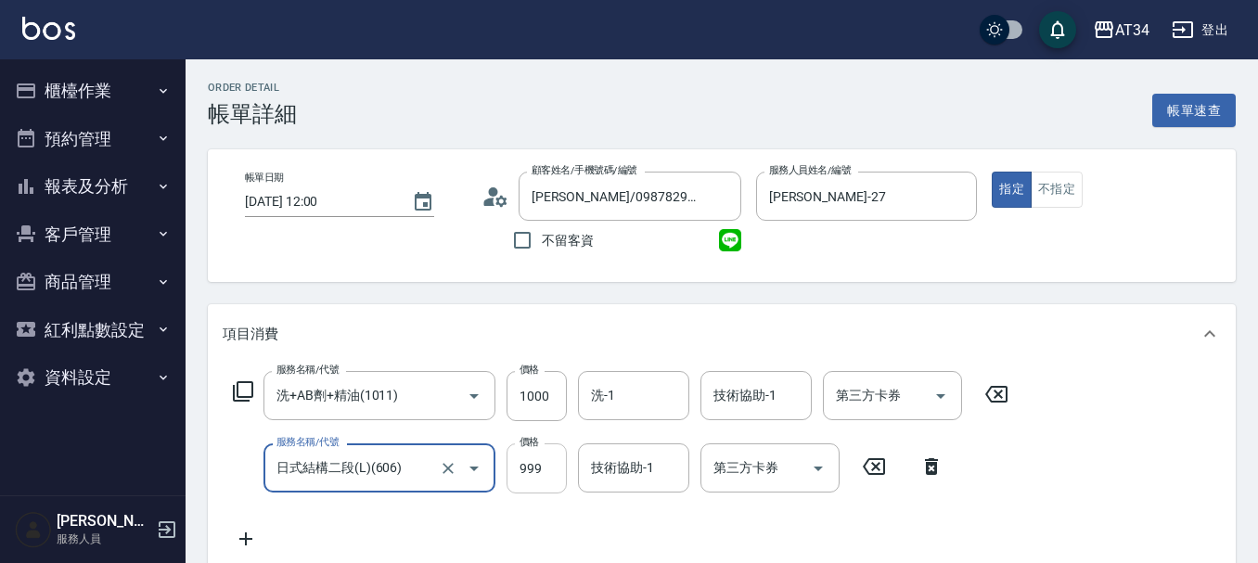
click at [528, 480] on input "999" at bounding box center [536, 468] width 60 height 50
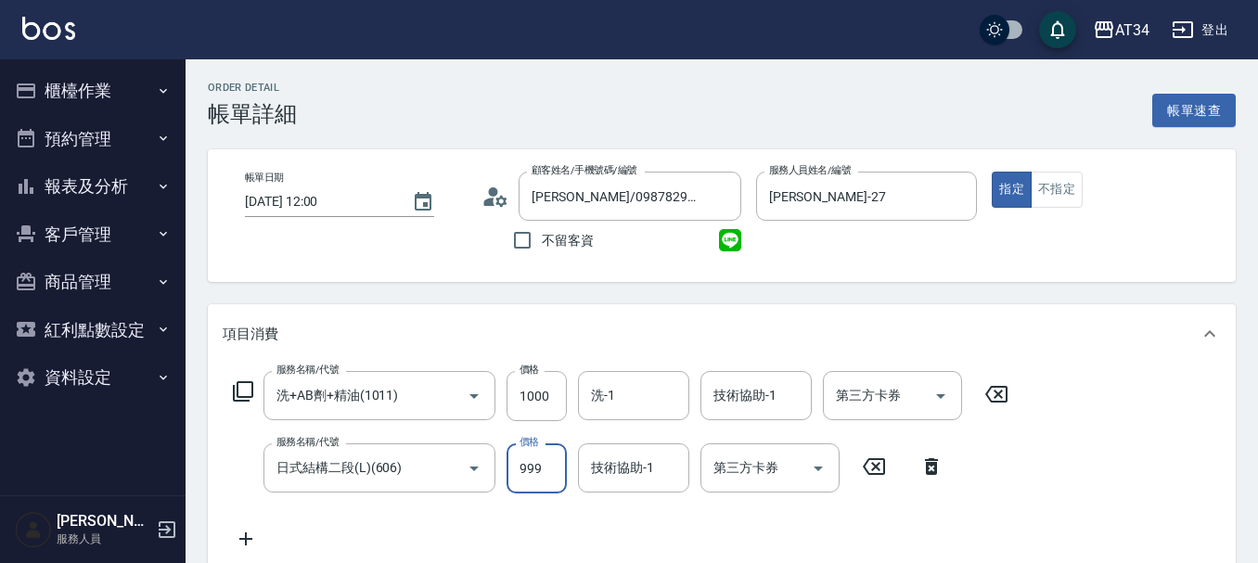
type input "1"
type input "100"
type input "110"
type input "1000"
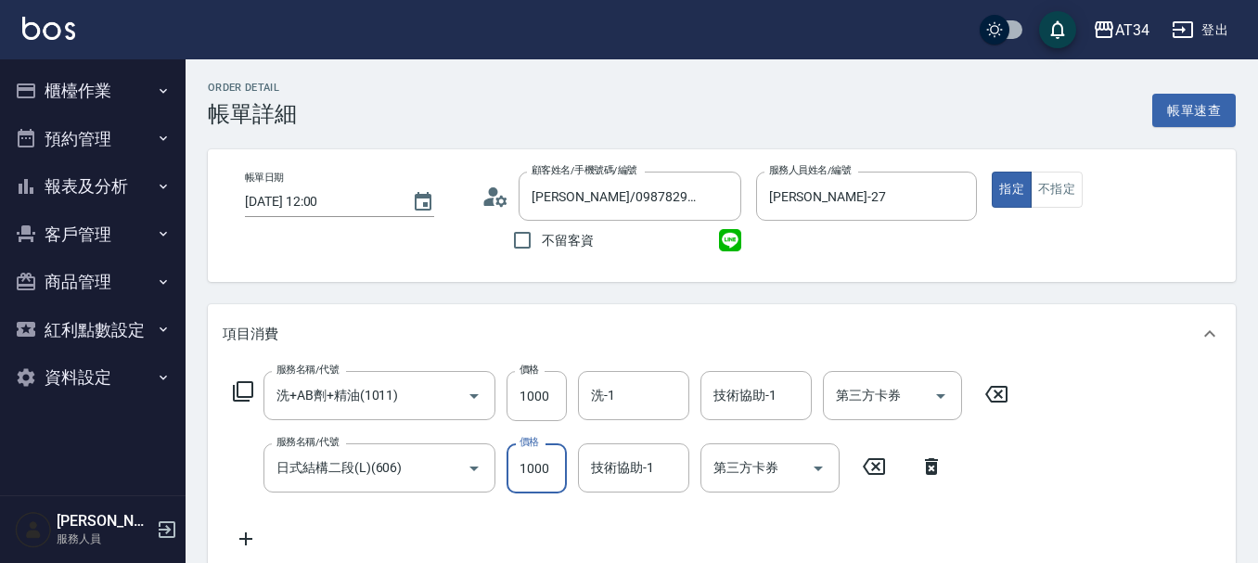
type input "200"
type input "1000"
click at [241, 538] on icon at bounding box center [246, 539] width 46 height 22
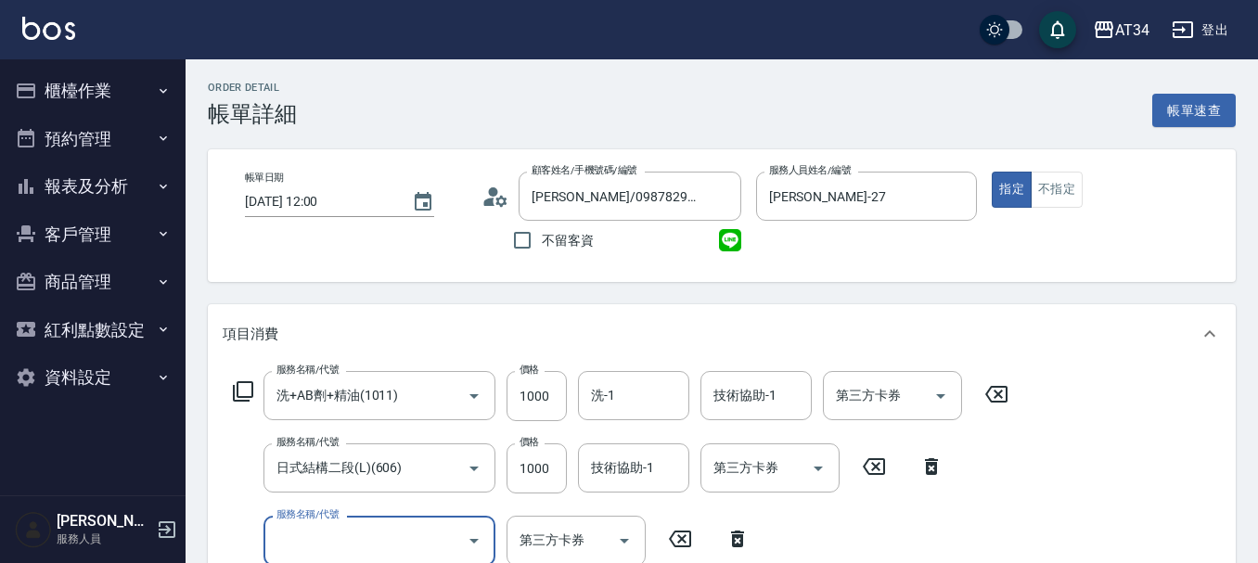
click at [410, 550] on input "服務名稱/代號" at bounding box center [365, 540] width 187 height 32
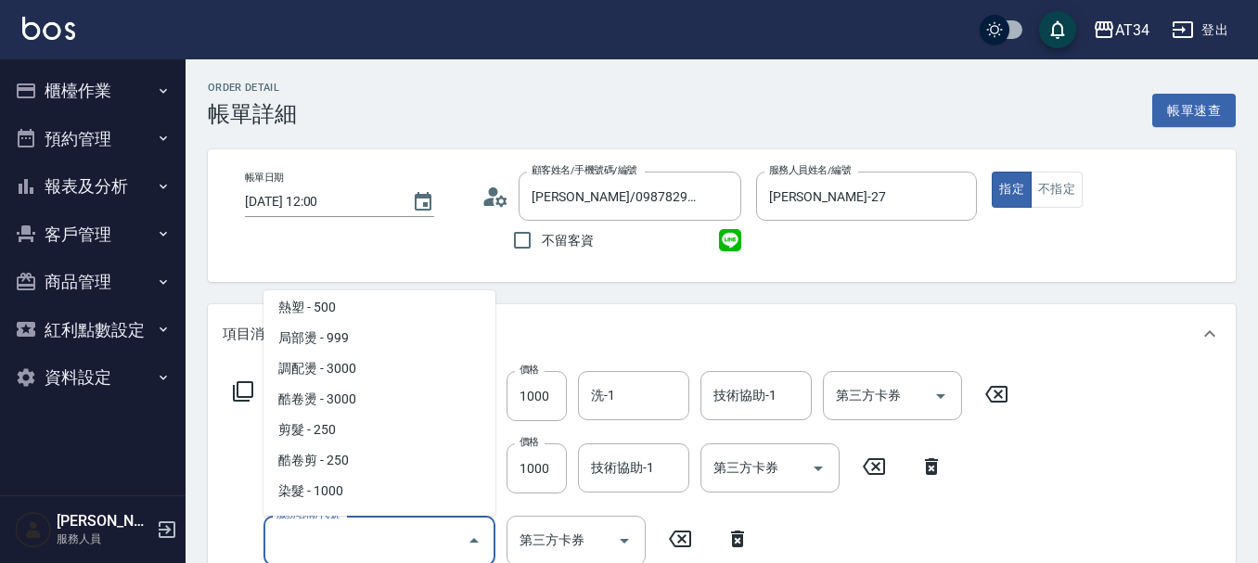
scroll to position [371, 0]
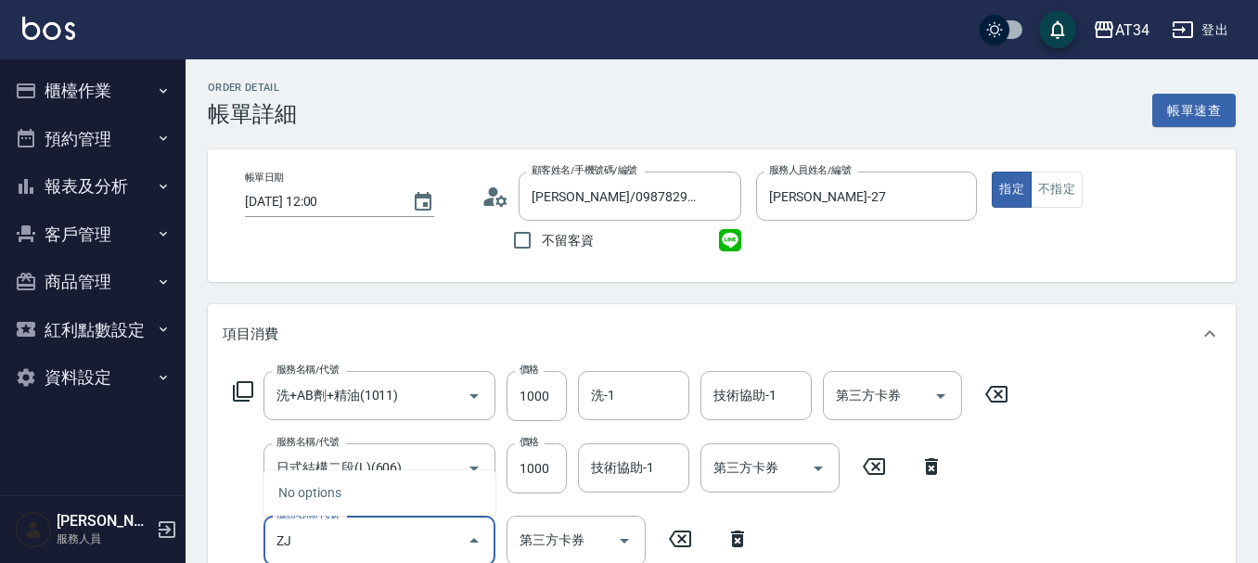
type input "Z"
type input "敷"
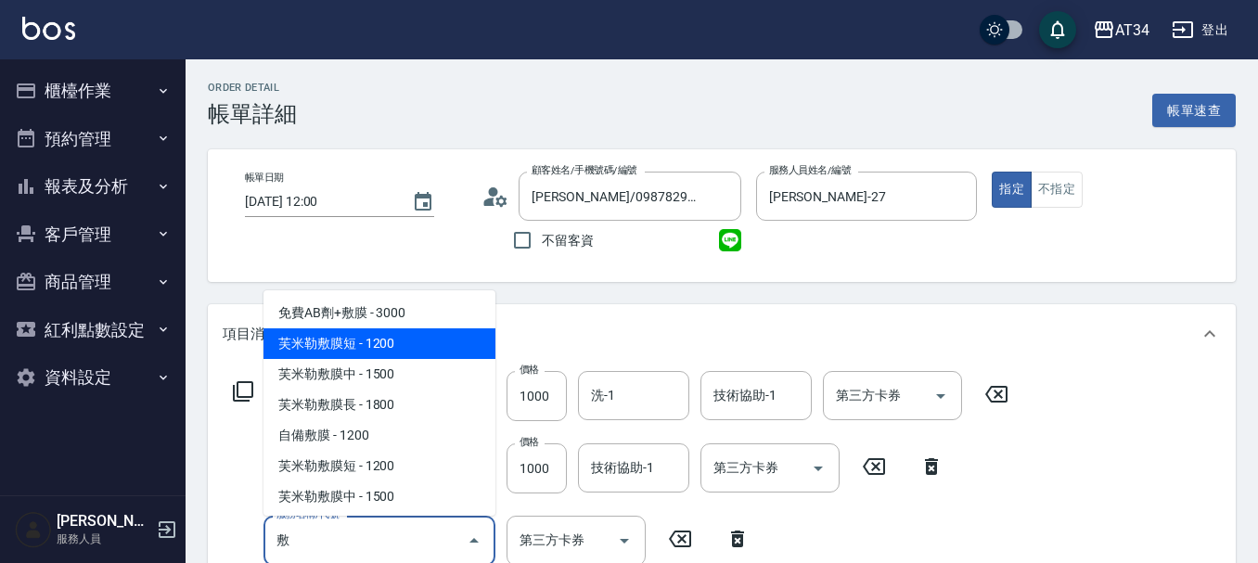
click at [395, 348] on span "芙米勒敷膜短 - 1200" at bounding box center [379, 343] width 232 height 31
type input "320"
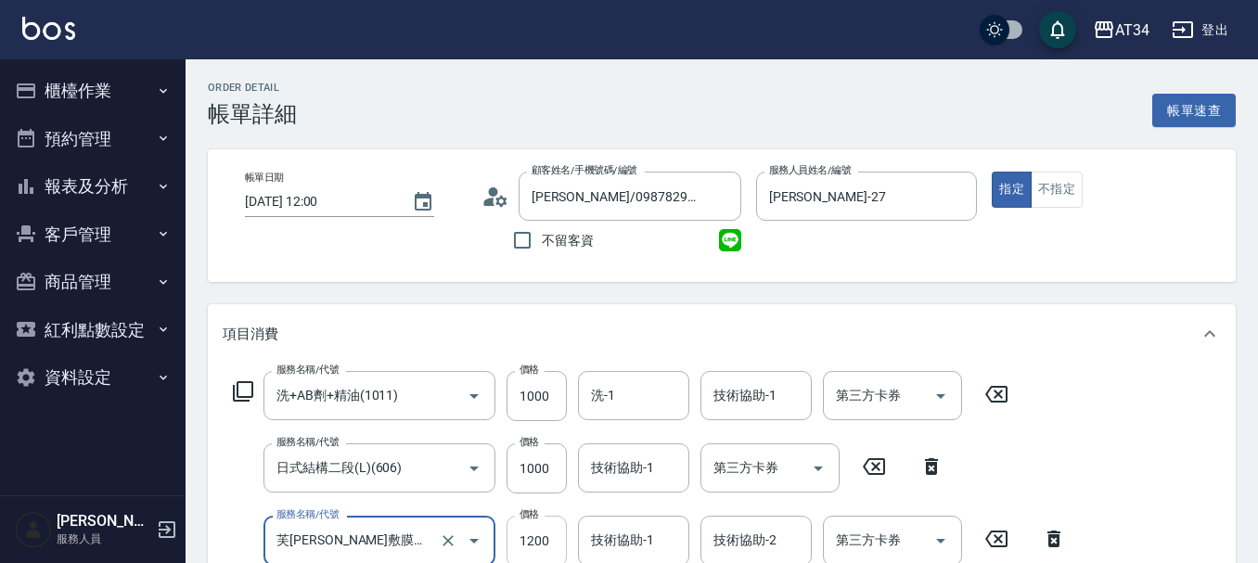
type input "芙米勒敷膜短(918)"
click at [546, 537] on input "1200" at bounding box center [536, 541] width 60 height 50
type input "1"
type input "200"
type input "100"
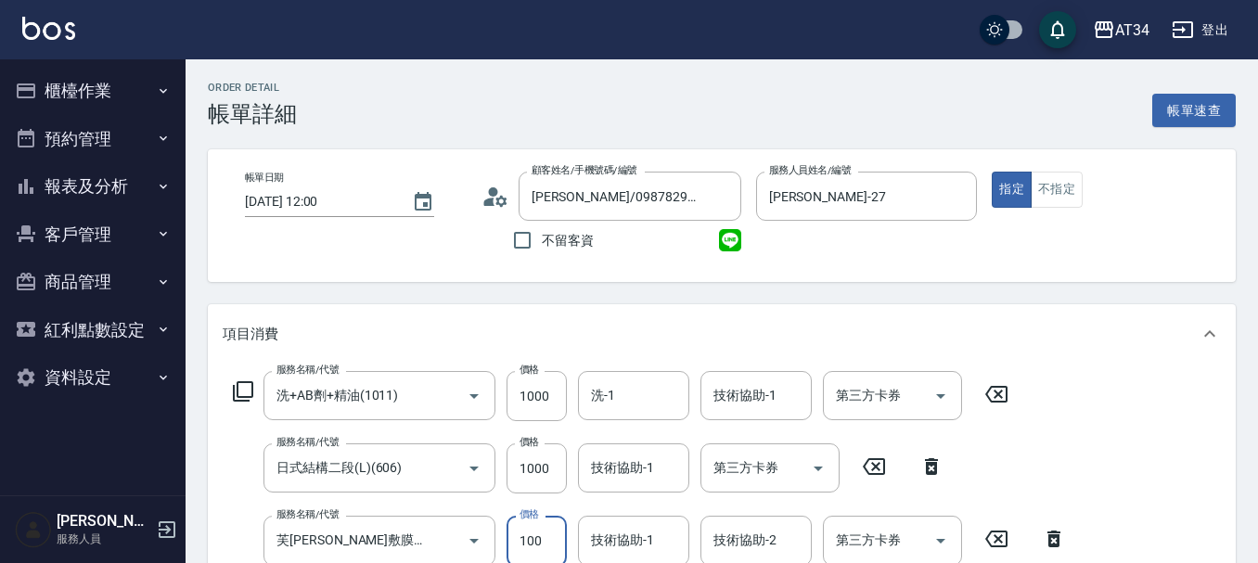
type input "210"
type input "1000"
type input "300"
type input "1000"
click at [1083, 393] on div "服務名稱/代號 洗+AB劑+精油(1011) 服務名稱/代號 價格 1000 價格 洗-1 洗-1 技術協助-1 技術協助-1 第三方卡券 第三方卡券 服務名…" at bounding box center [722, 501] width 1028 height 274
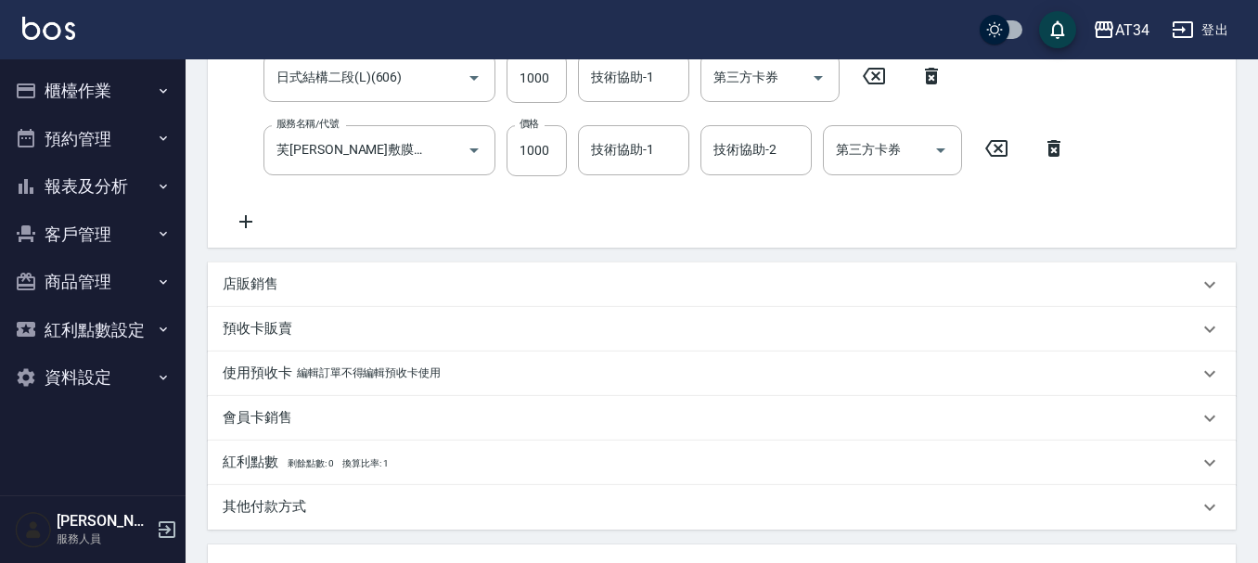
scroll to position [726, 0]
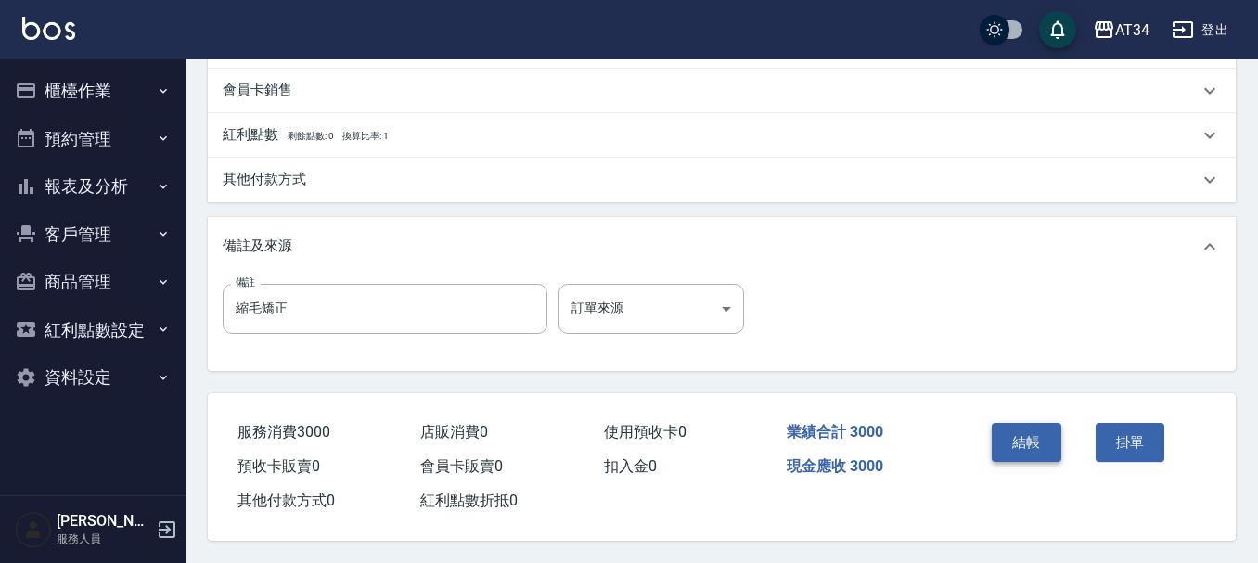
click at [1023, 423] on button "結帳" at bounding box center [1027, 442] width 70 height 39
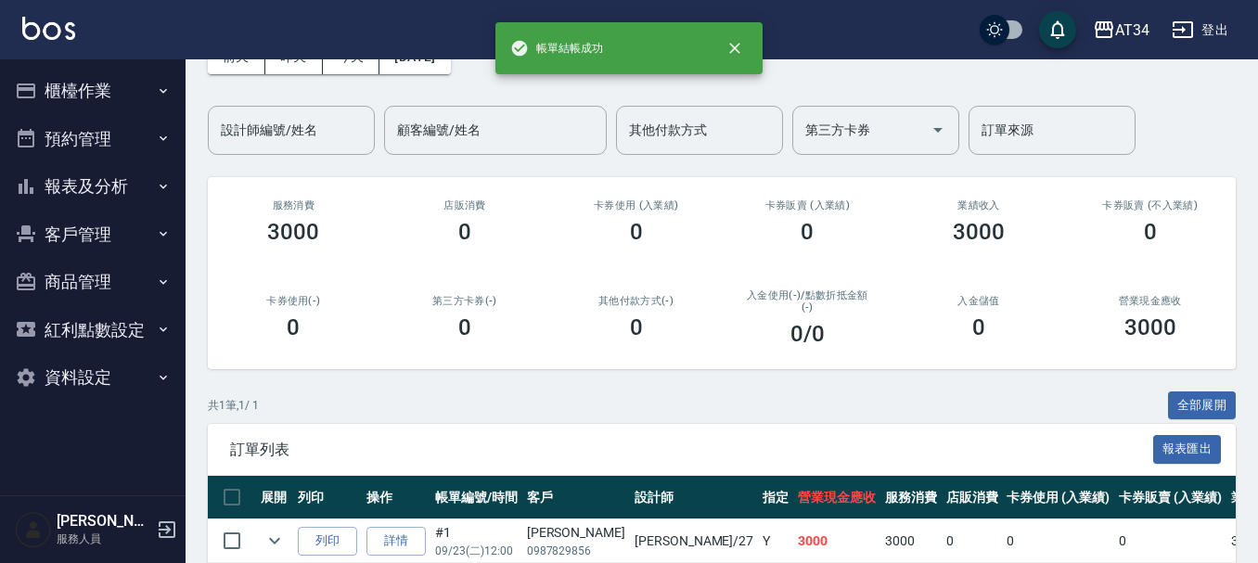
scroll to position [197, 0]
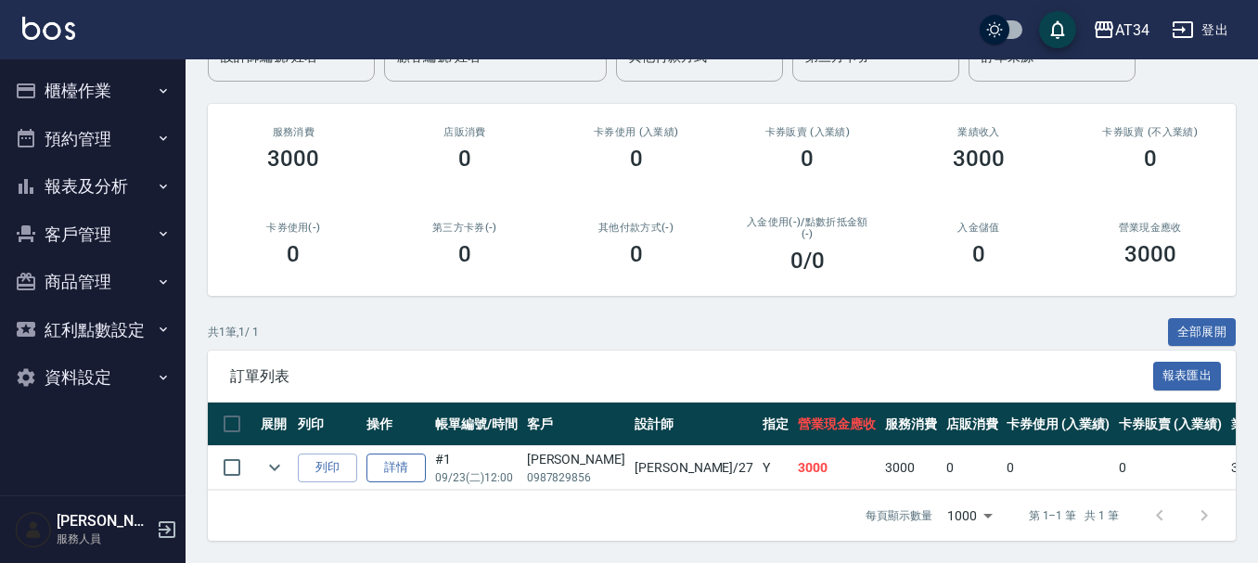
click at [388, 454] on link "詳情" at bounding box center [395, 468] width 59 height 29
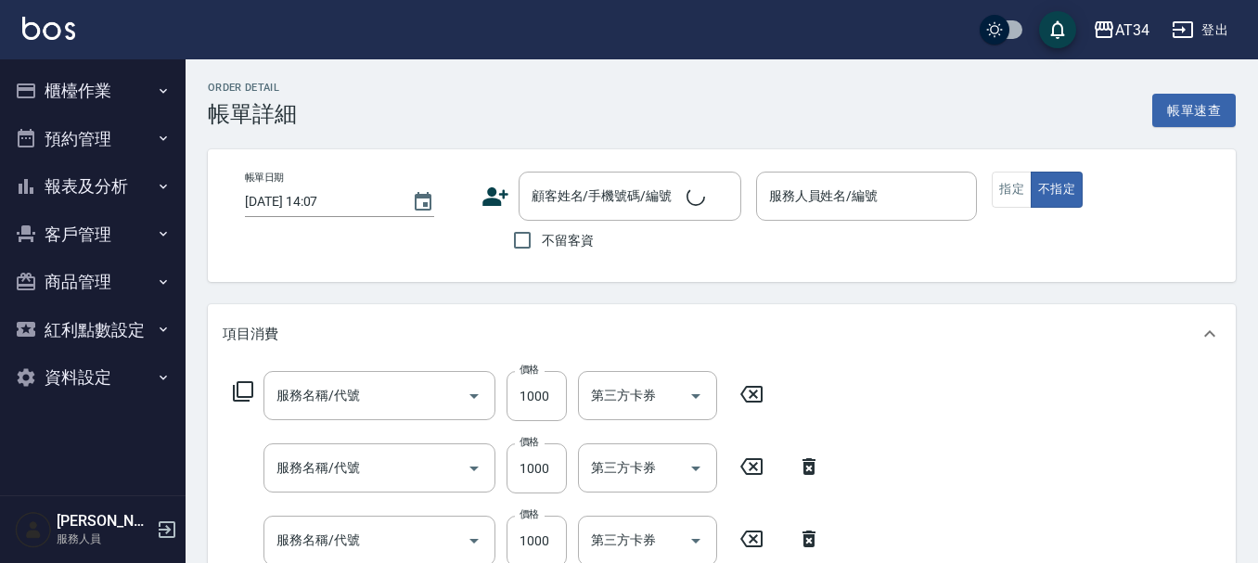
type input "2025/09/23 12:00"
type input "annie-27"
type input "300"
type input "縮毛矯正"
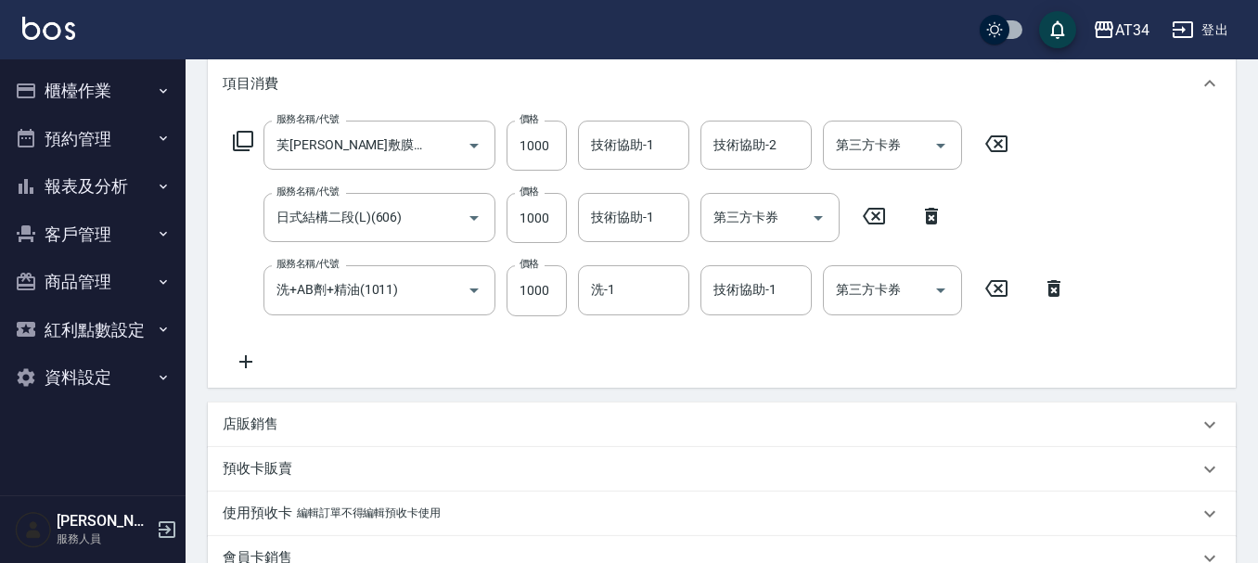
type input "芙米勒敷膜短(918)"
type input "日式結構二段(L)(606)"
type input "洗+AB劑+精油(1011)"
type input "賴瓊瑛/0987829856/"
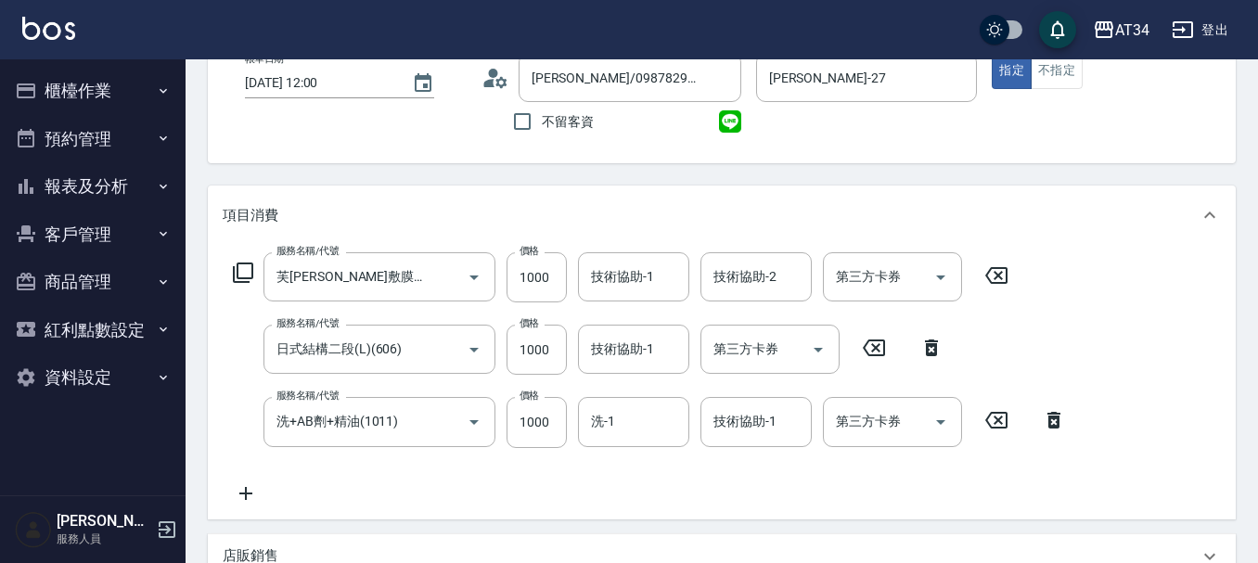
scroll to position [26, 0]
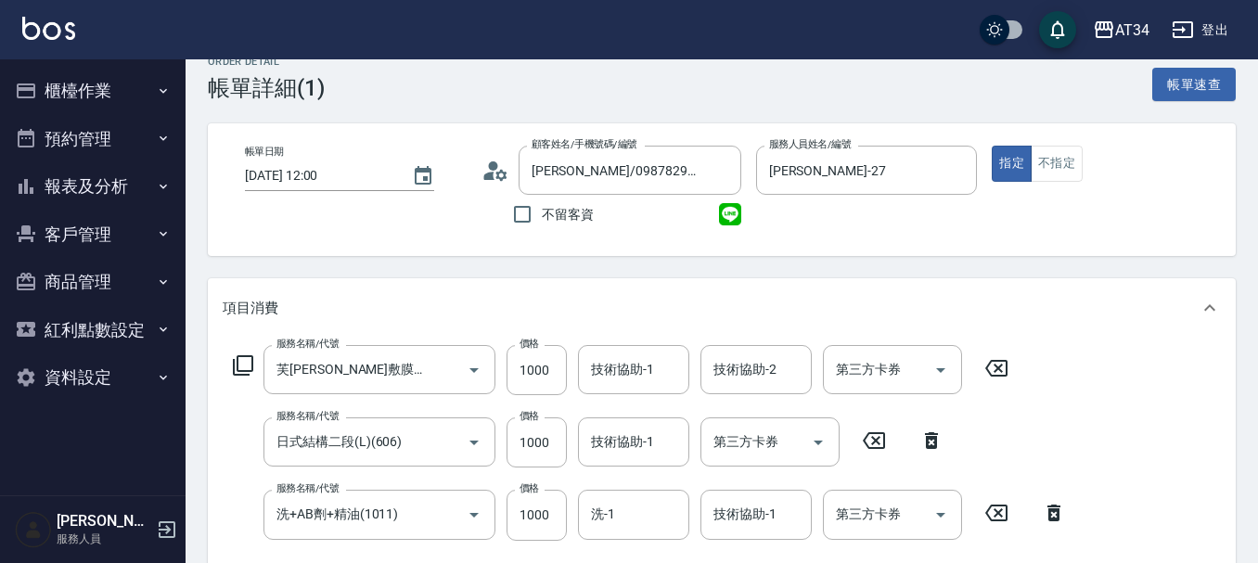
click at [115, 85] on button "櫃檯作業" at bounding box center [92, 91] width 171 height 48
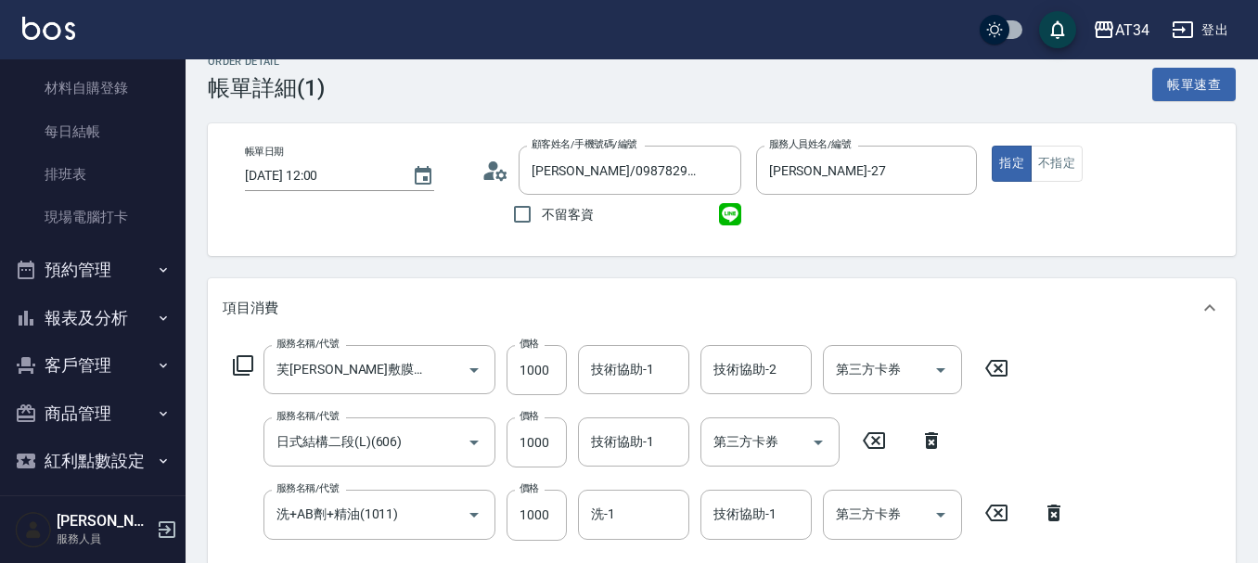
scroll to position [186, 0]
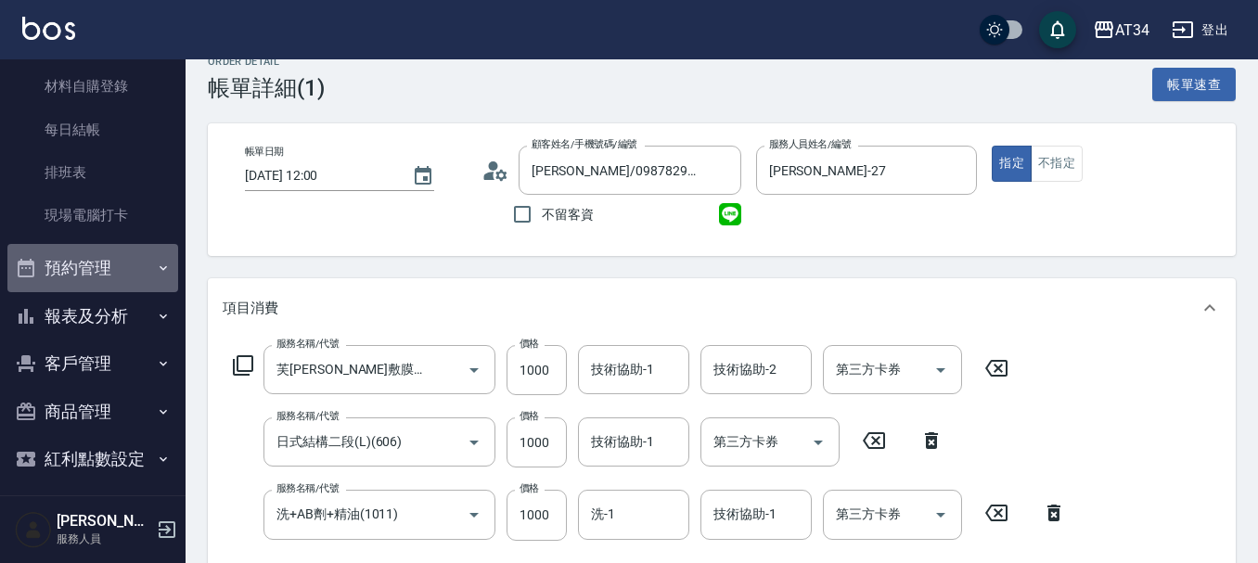
click at [110, 250] on button "預約管理" at bounding box center [92, 268] width 171 height 48
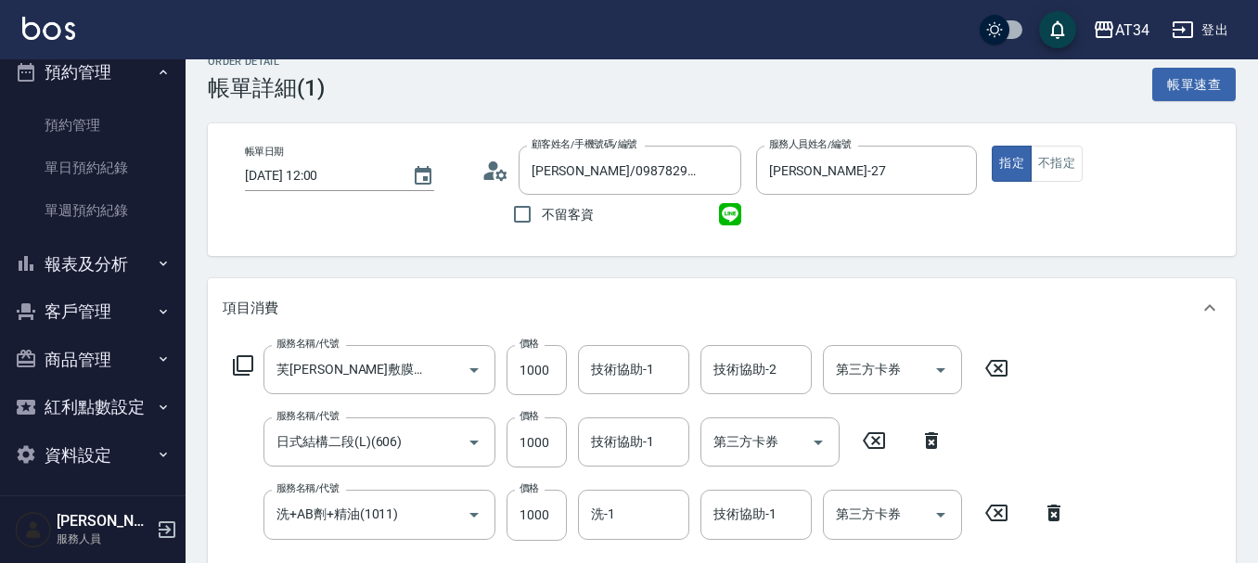
scroll to position [387, 0]
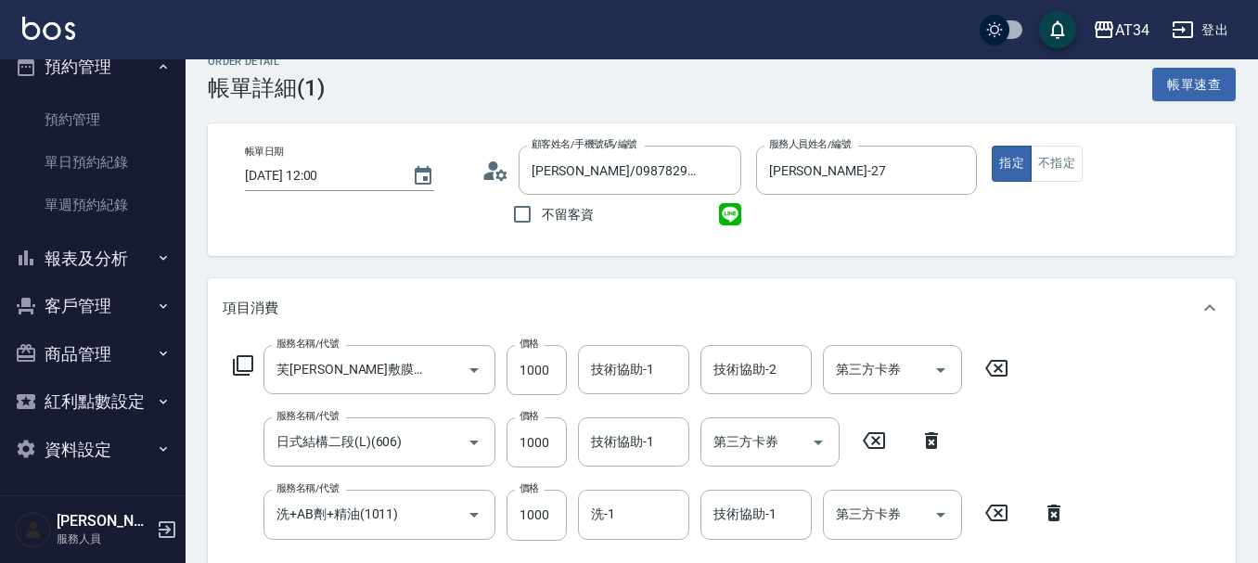
click at [124, 243] on button "報表及分析" at bounding box center [92, 259] width 171 height 48
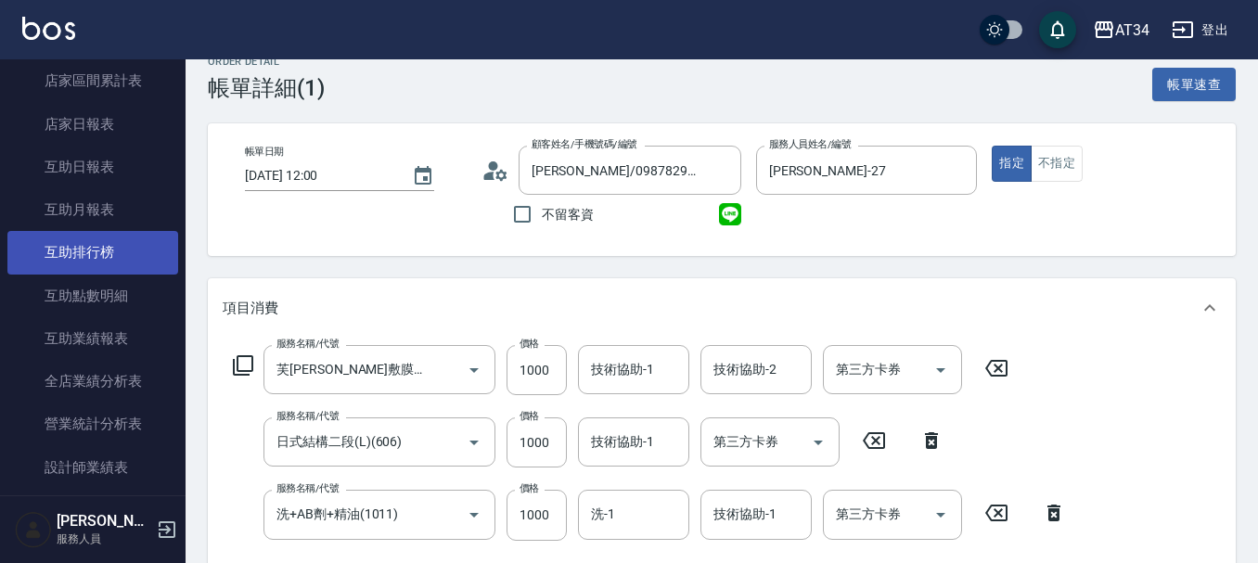
scroll to position [758, 0]
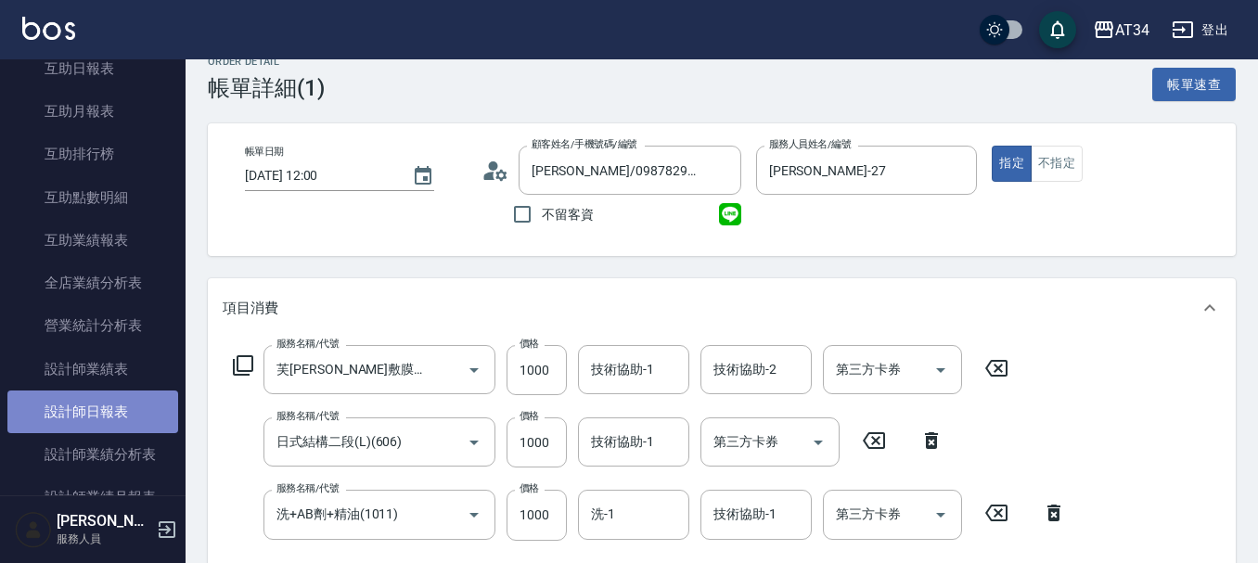
click at [92, 420] on link "設計師日報表" at bounding box center [92, 412] width 171 height 43
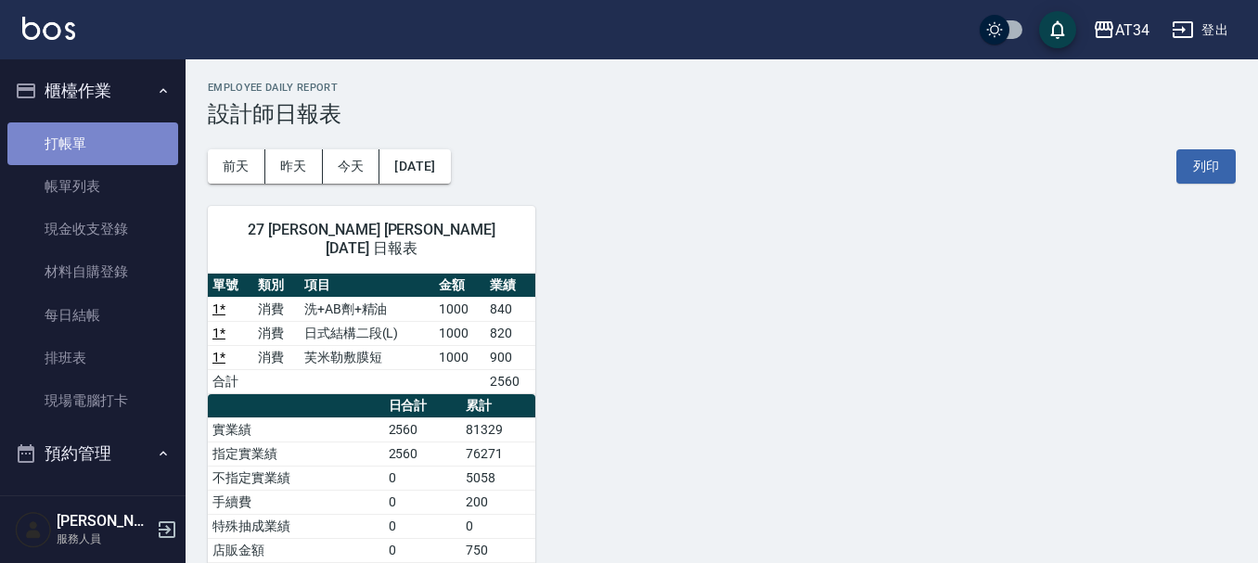
click at [100, 142] on link "打帳單" at bounding box center [92, 143] width 171 height 43
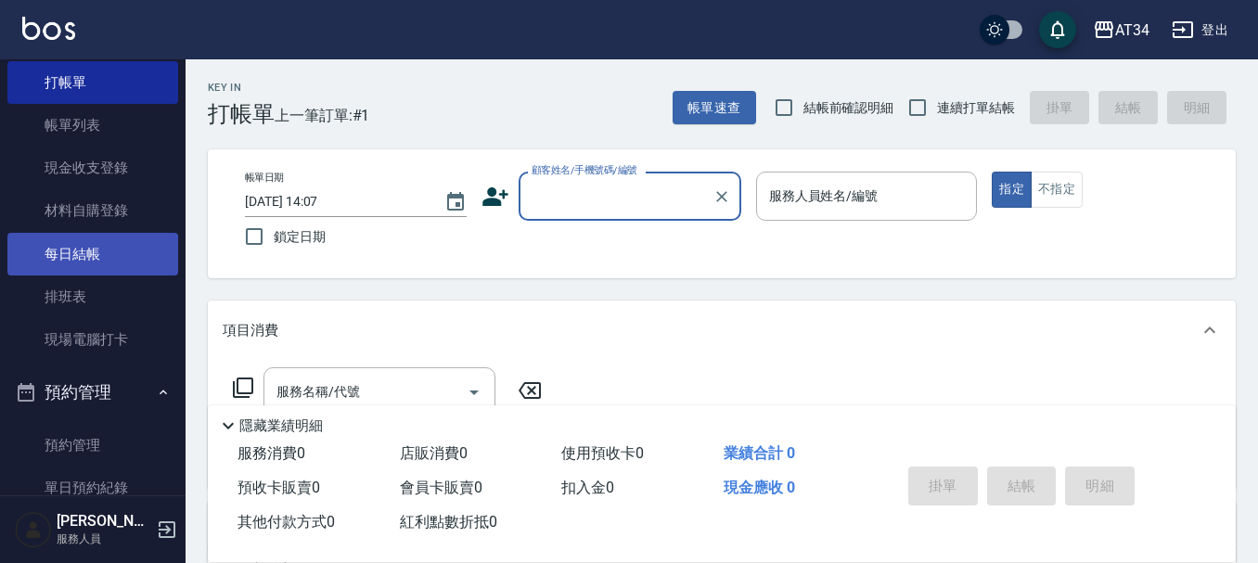
scroll to position [93, 0]
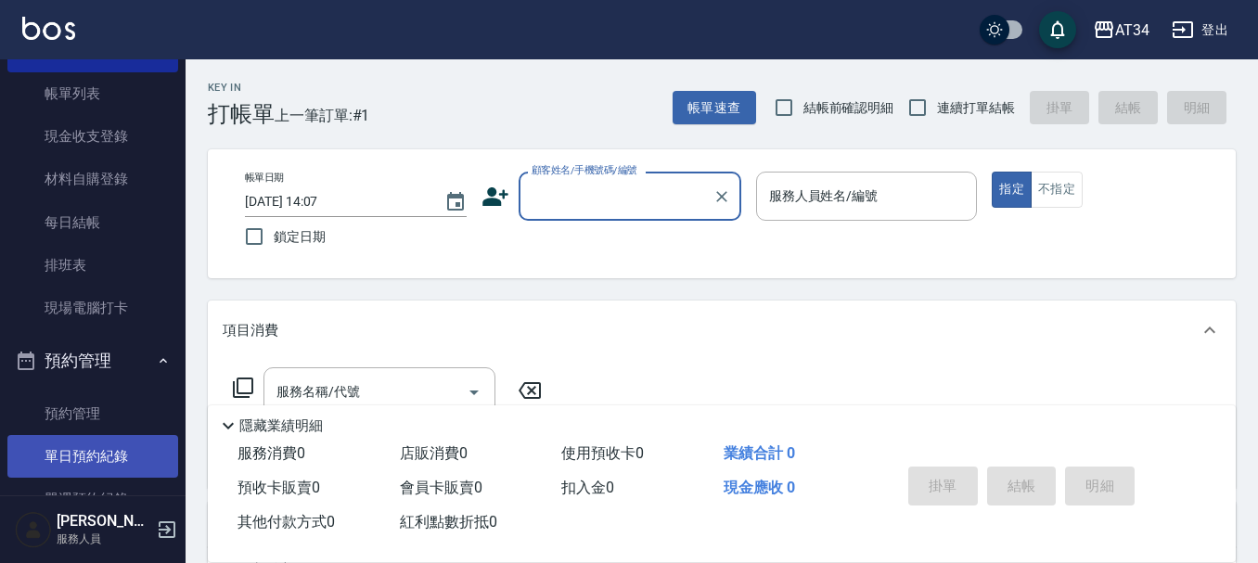
click at [65, 448] on link "單日預約紀錄" at bounding box center [92, 456] width 171 height 43
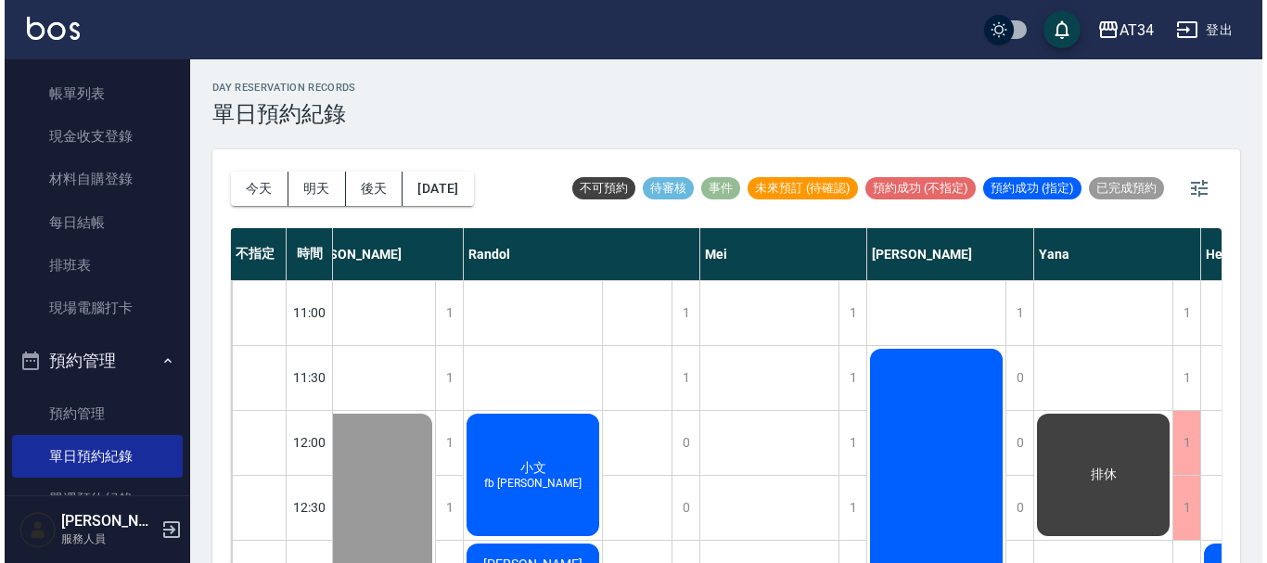
scroll to position [0, 582]
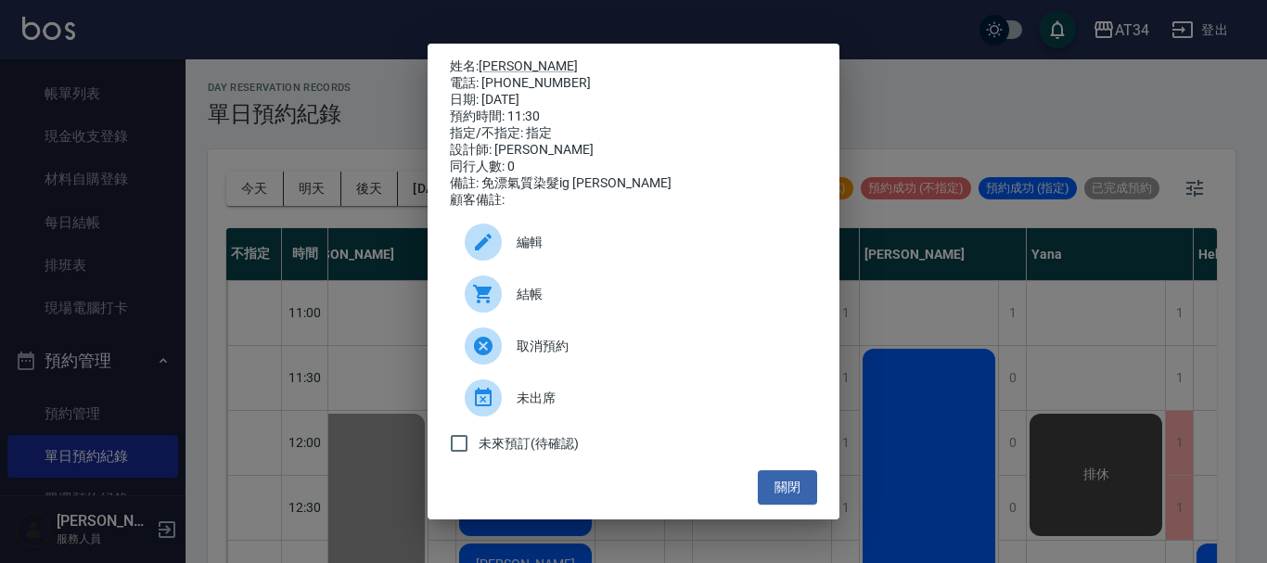
click at [688, 301] on span "結帳" at bounding box center [660, 294] width 286 height 19
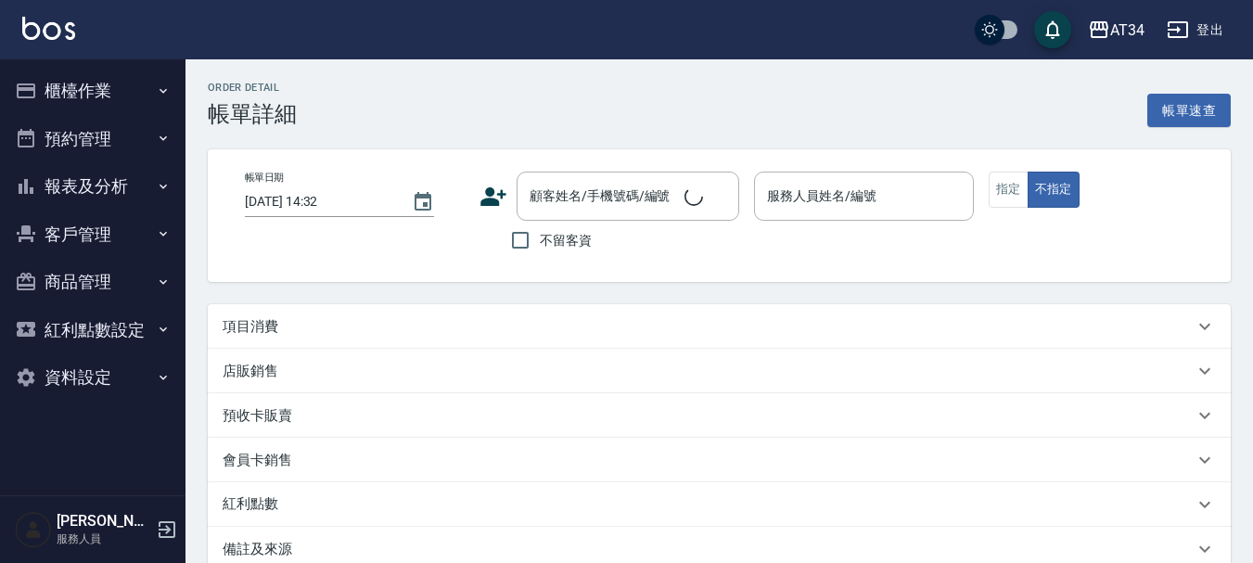
type input "[DATE] 11:30"
type input "[PERSON_NAME]-12"
type input "免漂氣質染髮ig [PERSON_NAME]"
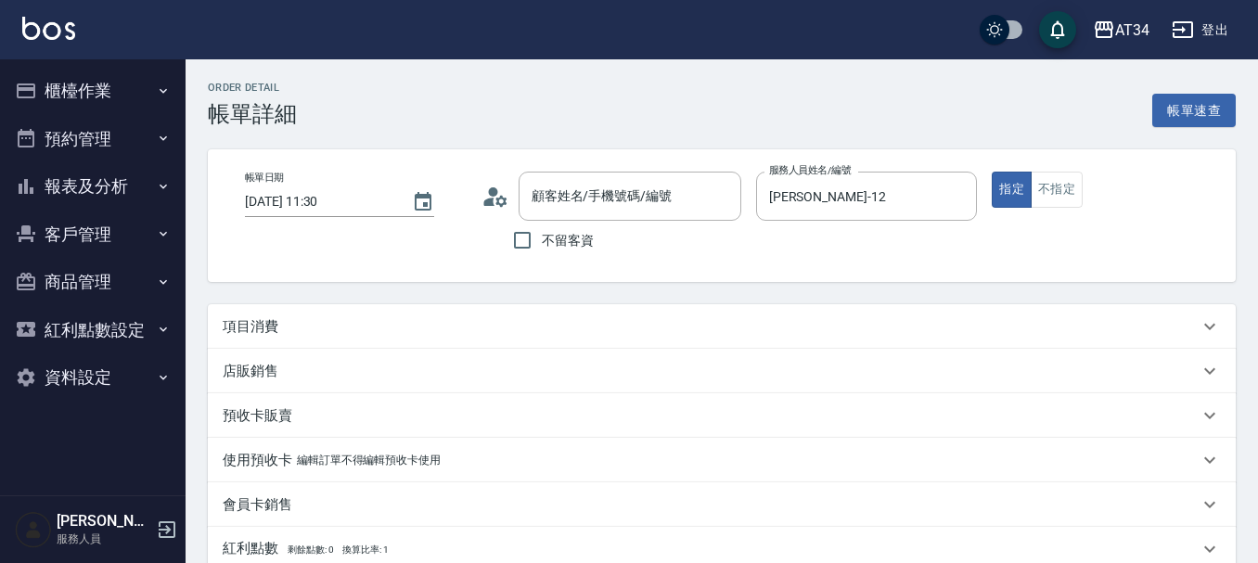
type input "[PERSON_NAME]/0963713697/null"
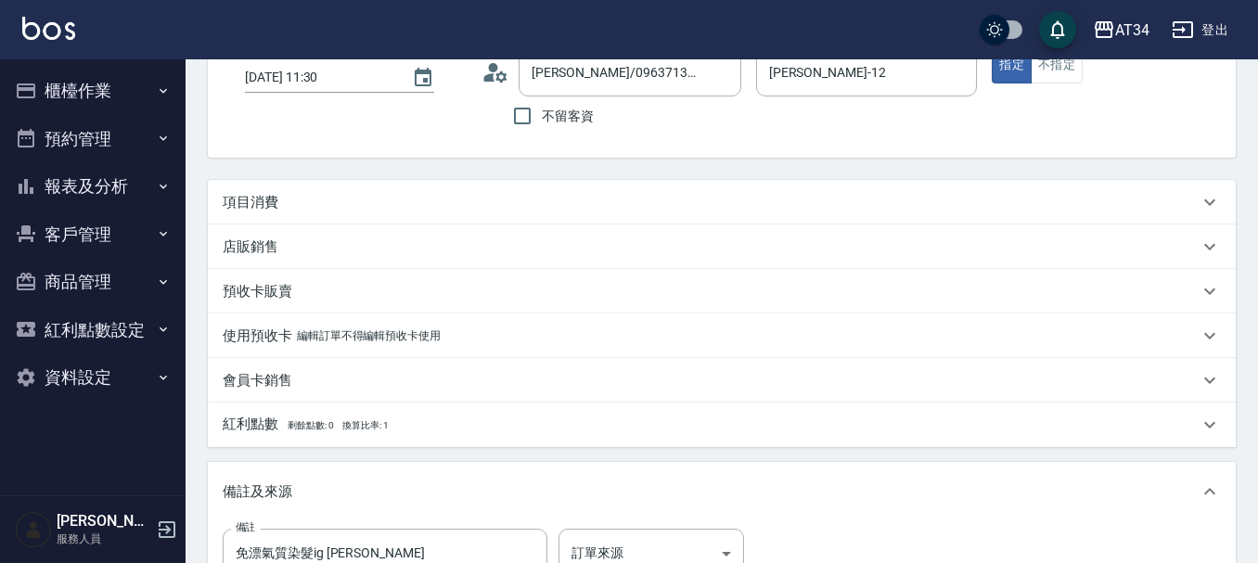
scroll to position [93, 0]
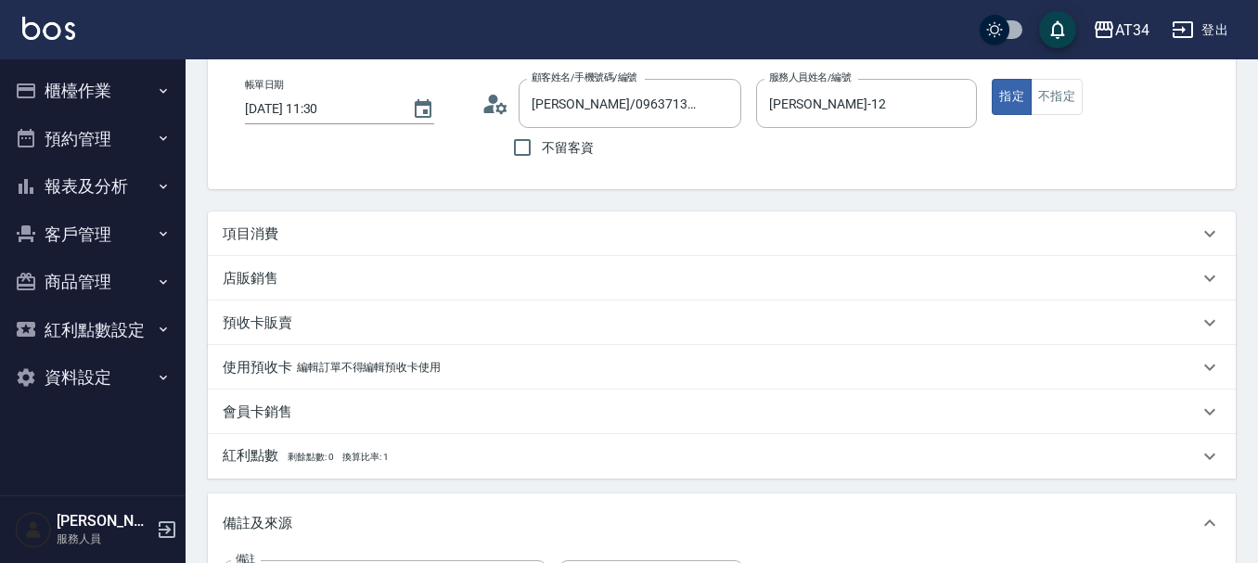
click at [264, 225] on p "項目消費" at bounding box center [251, 233] width 56 height 19
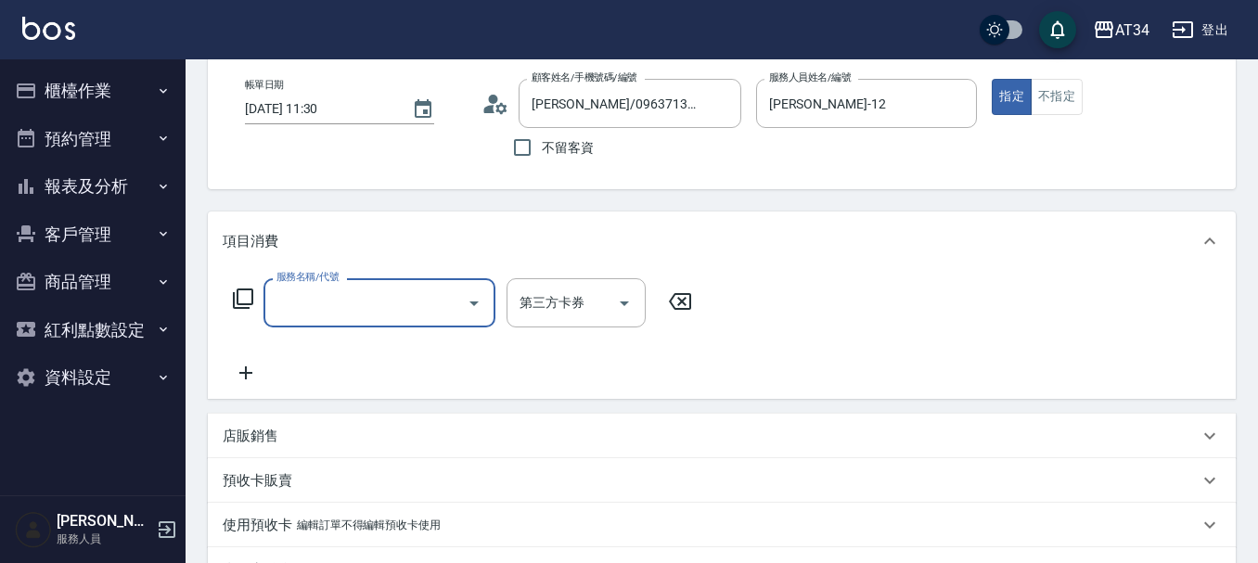
scroll to position [0, 0]
click at [397, 313] on input "服務名稱/代號" at bounding box center [365, 303] width 187 height 32
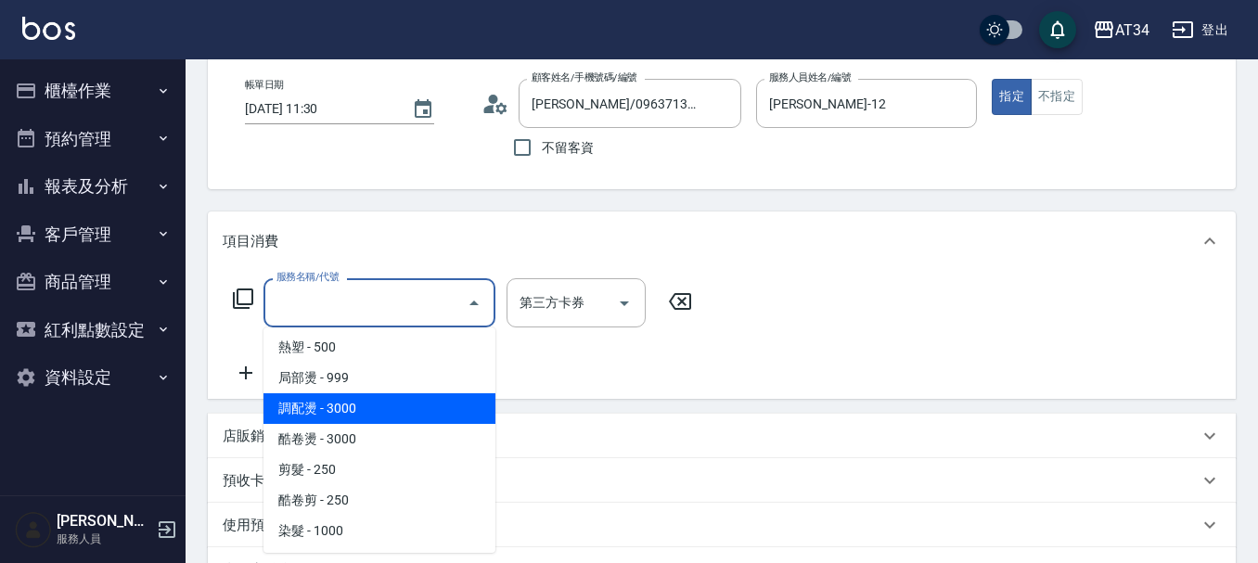
scroll to position [371, 0]
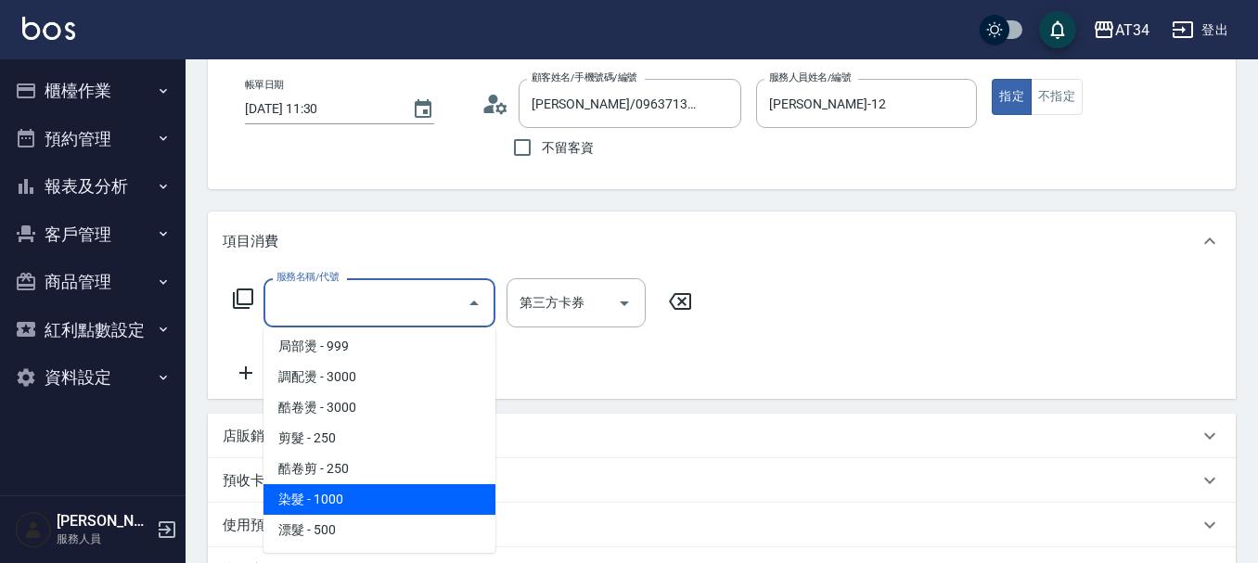
click at [396, 492] on span "染髮 - 1000" at bounding box center [379, 499] width 232 height 31
type input "100"
type input "染髮(501)"
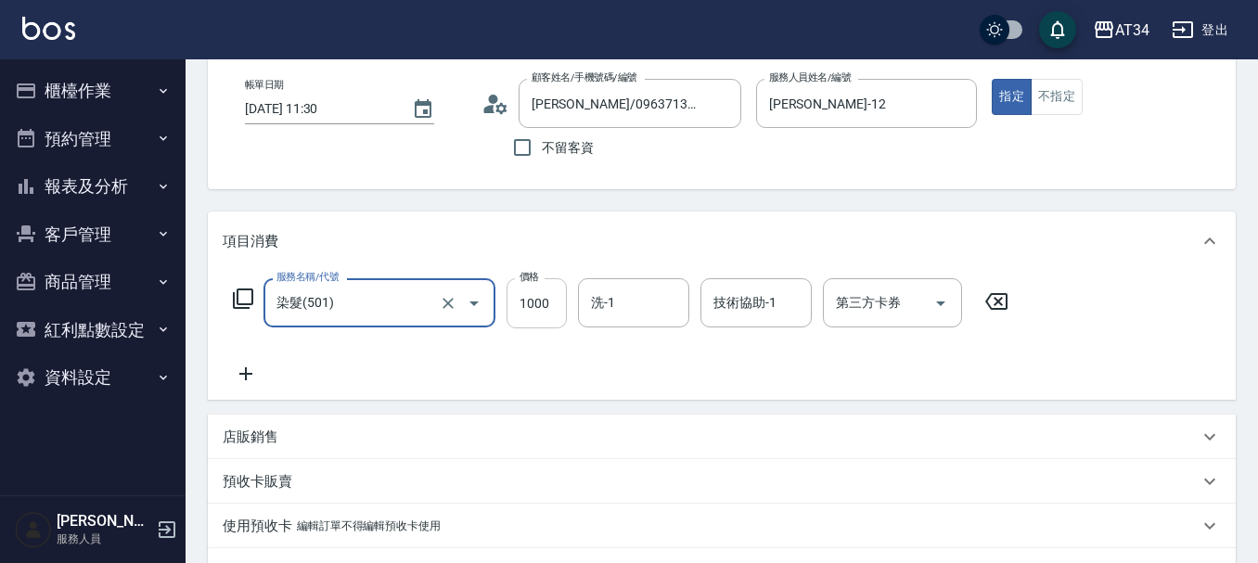
click at [554, 323] on input "1000" at bounding box center [536, 303] width 60 height 50
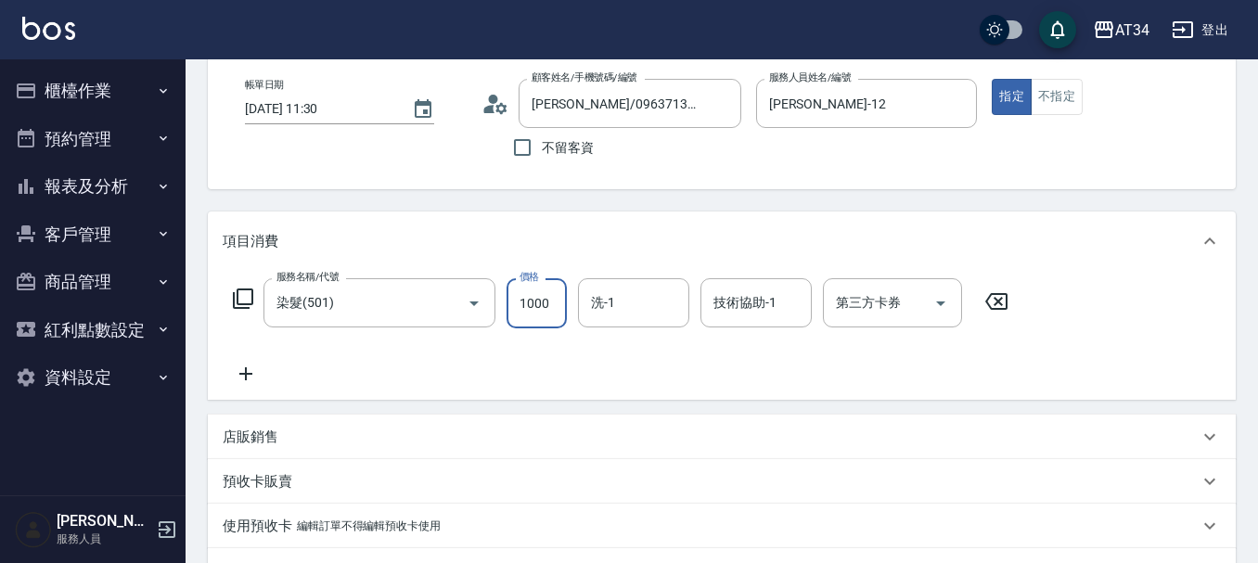
type input "2"
type input "0"
type input "20"
type input "2000"
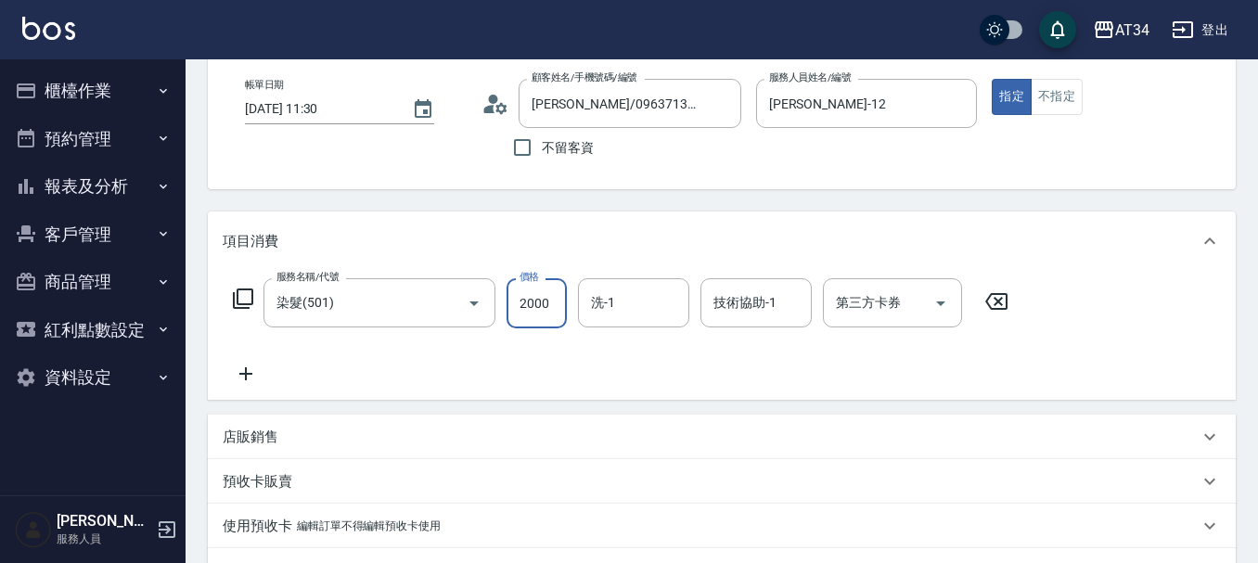
type input "200"
type input "2000"
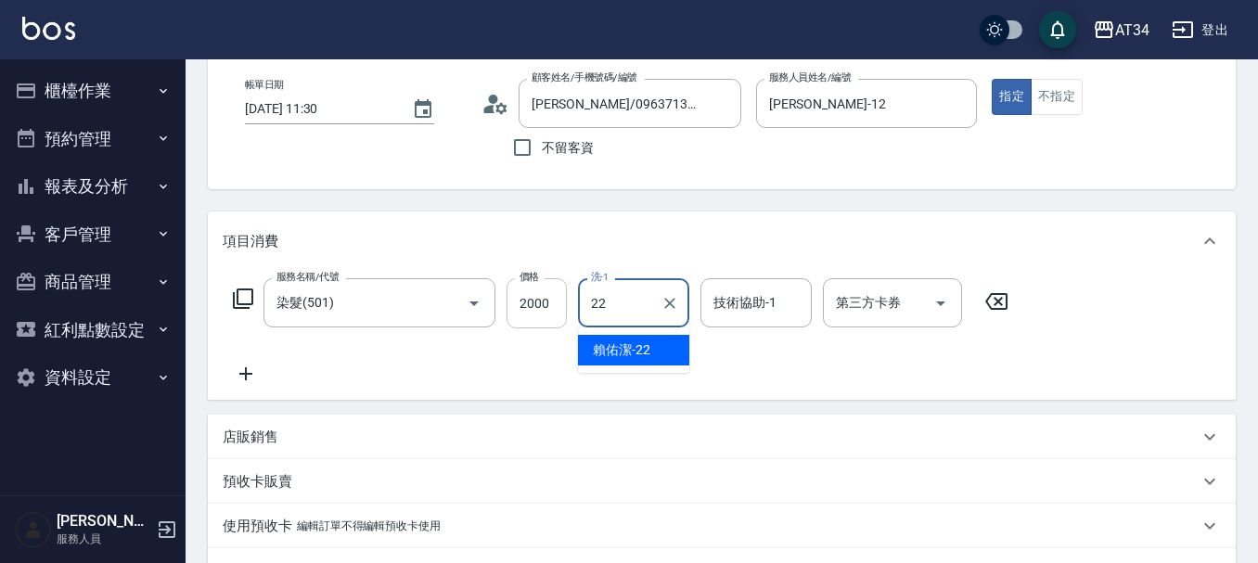
type input "[PERSON_NAME]-22"
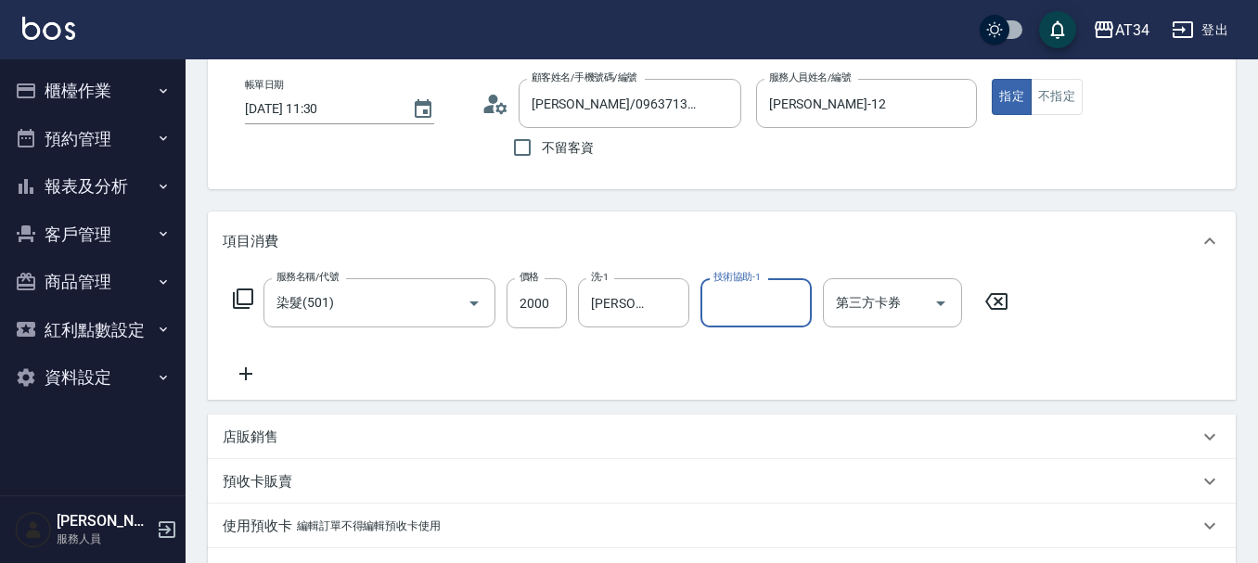
click at [247, 373] on icon at bounding box center [245, 373] width 13 height 13
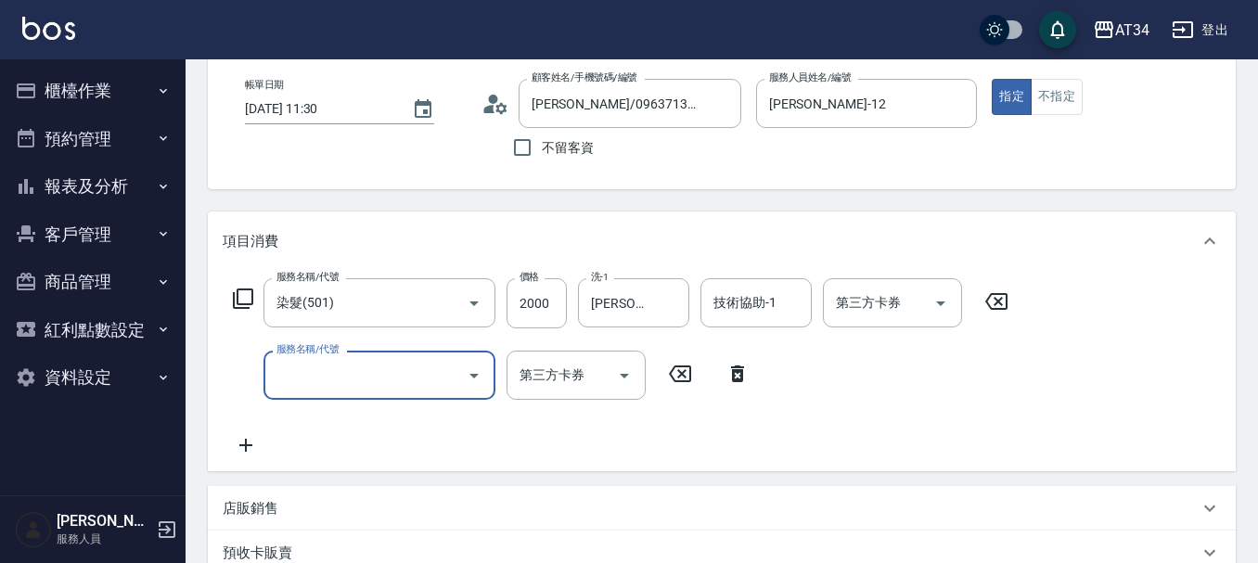
click at [330, 373] on input "服務名稱/代號" at bounding box center [365, 375] width 187 height 32
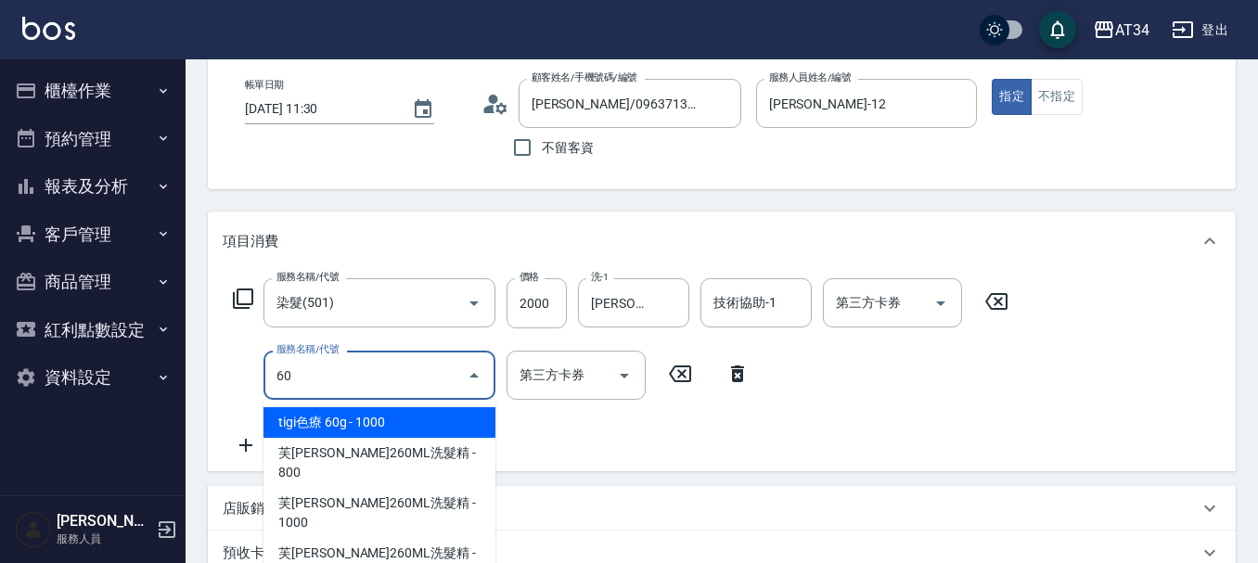
type input "601"
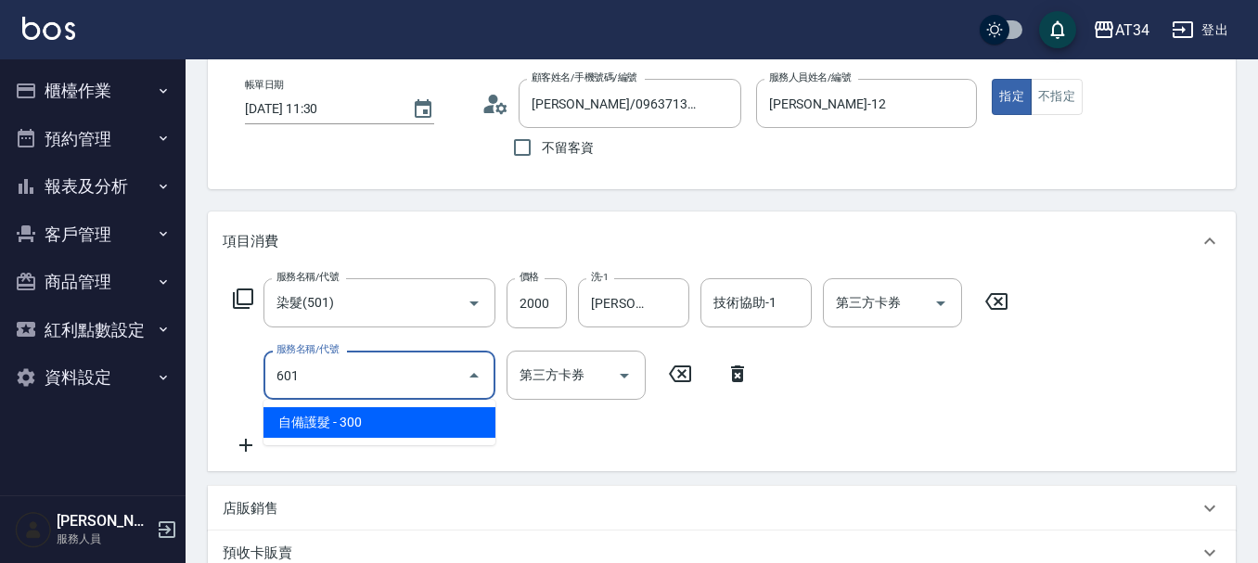
type input "230"
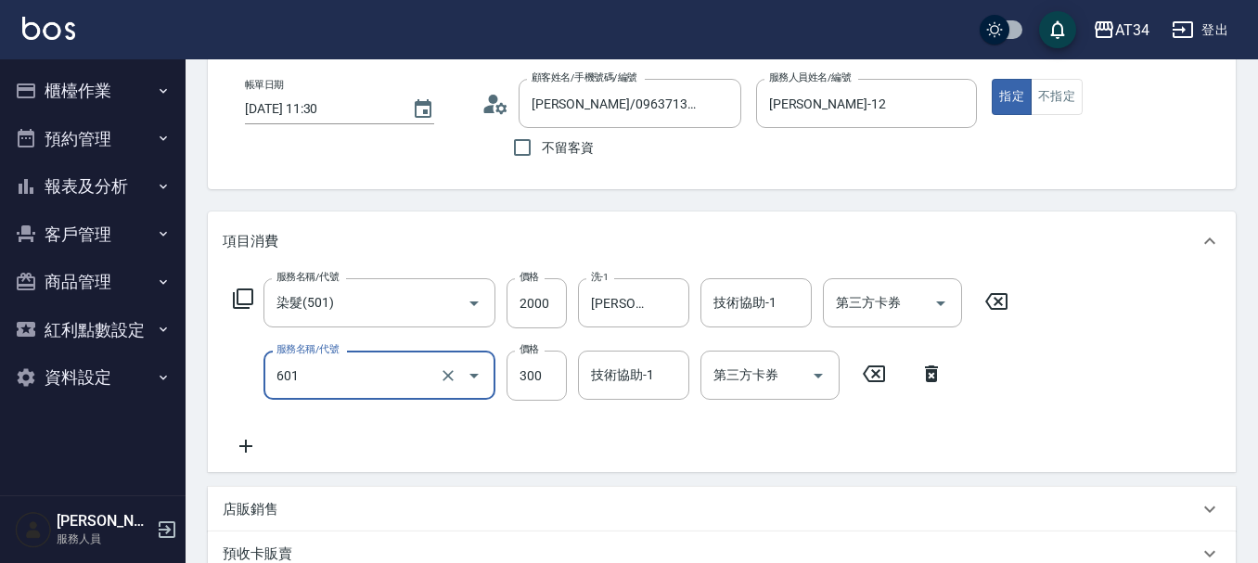
type input "自備護髮(601)"
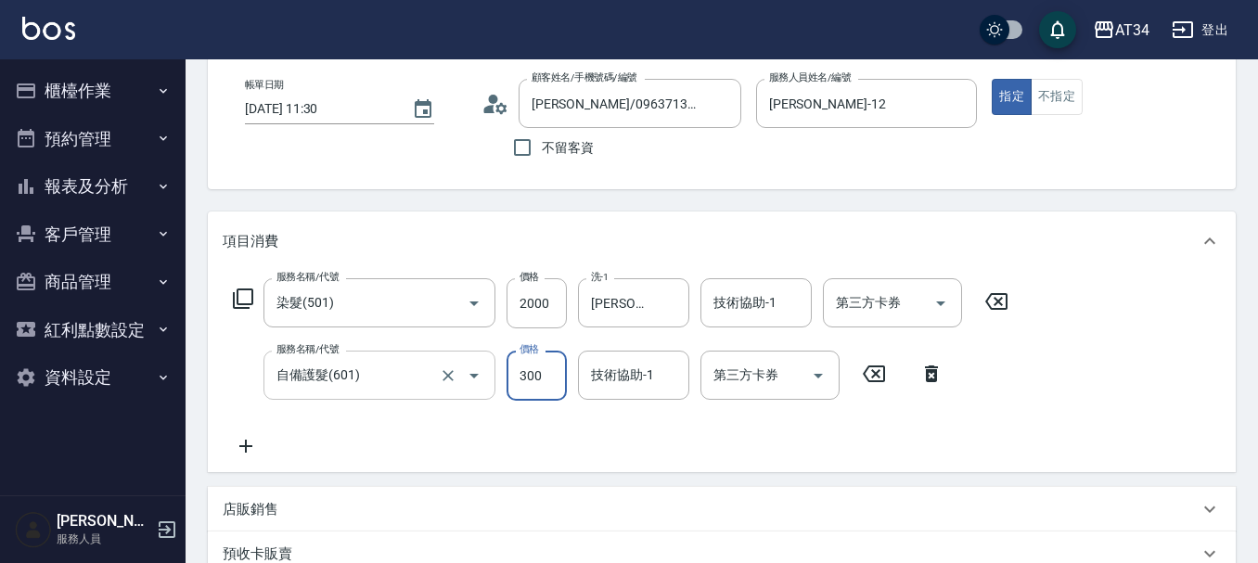
type input "2"
type input "200"
type input "240"
type input "440"
type input "2400"
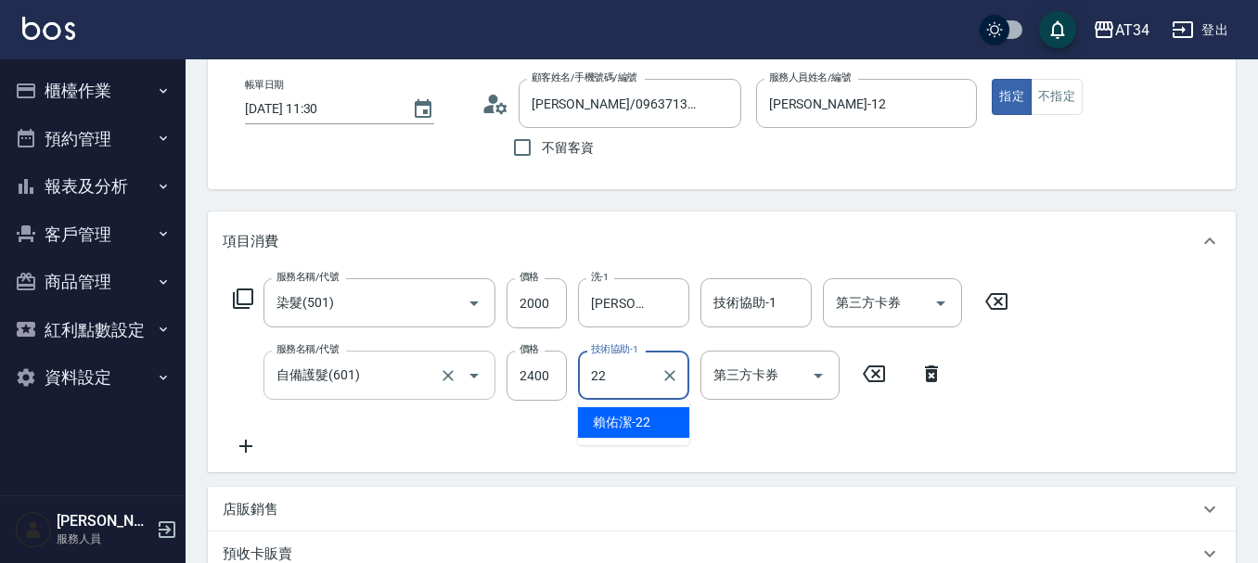
type input "[PERSON_NAME]-22"
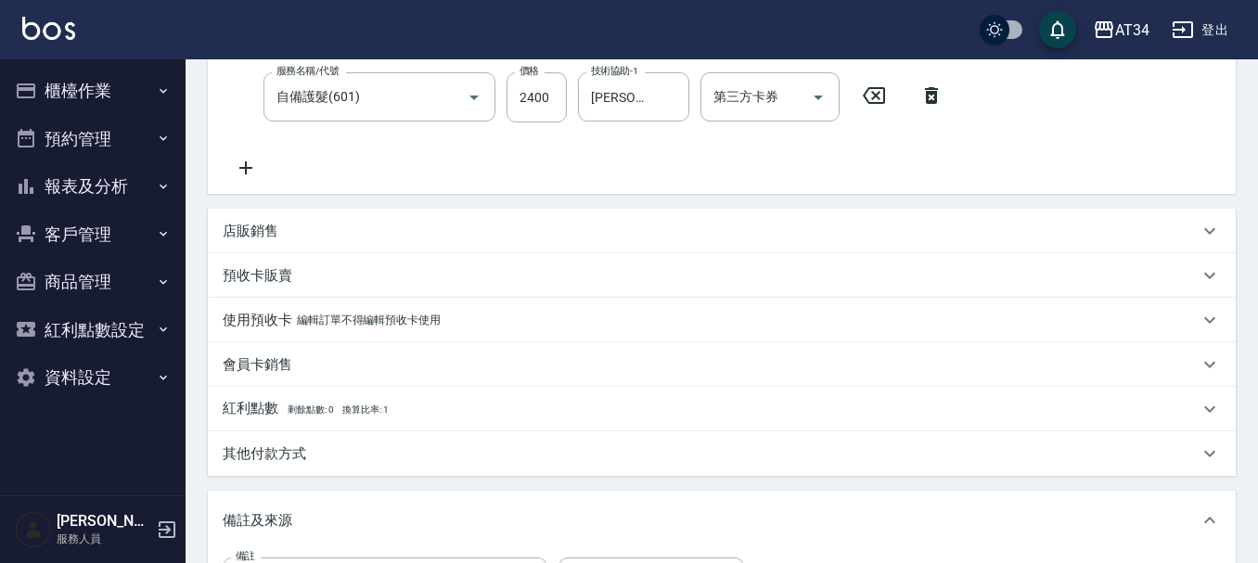
click at [275, 447] on p "其他付款方式" at bounding box center [264, 453] width 83 height 19
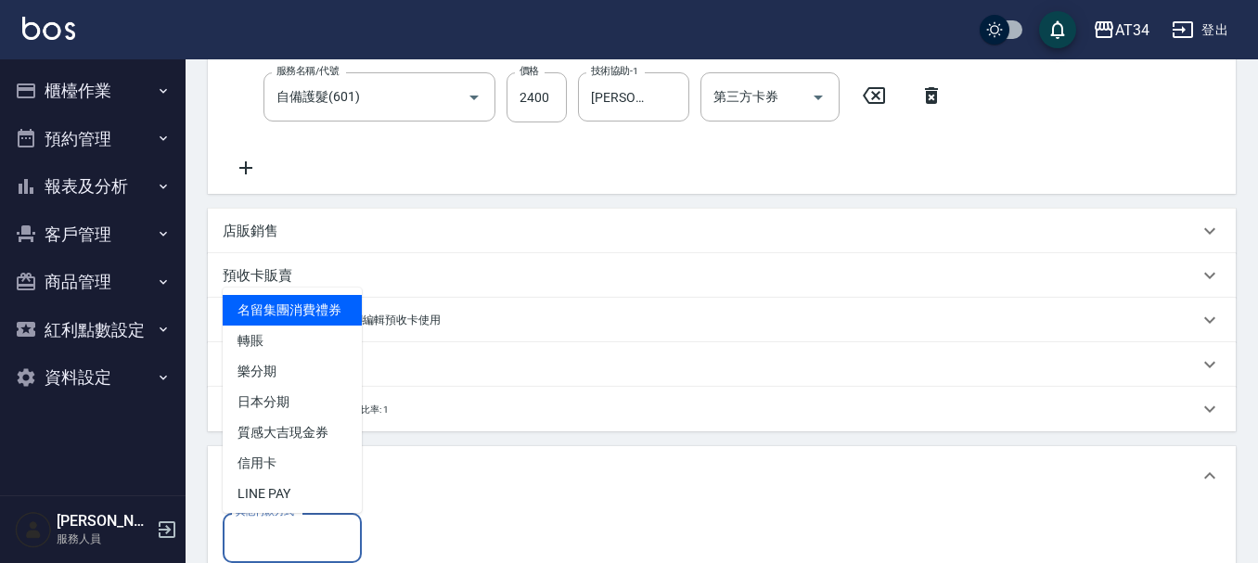
click at [293, 554] on input "其他付款方式" at bounding box center [292, 537] width 122 height 32
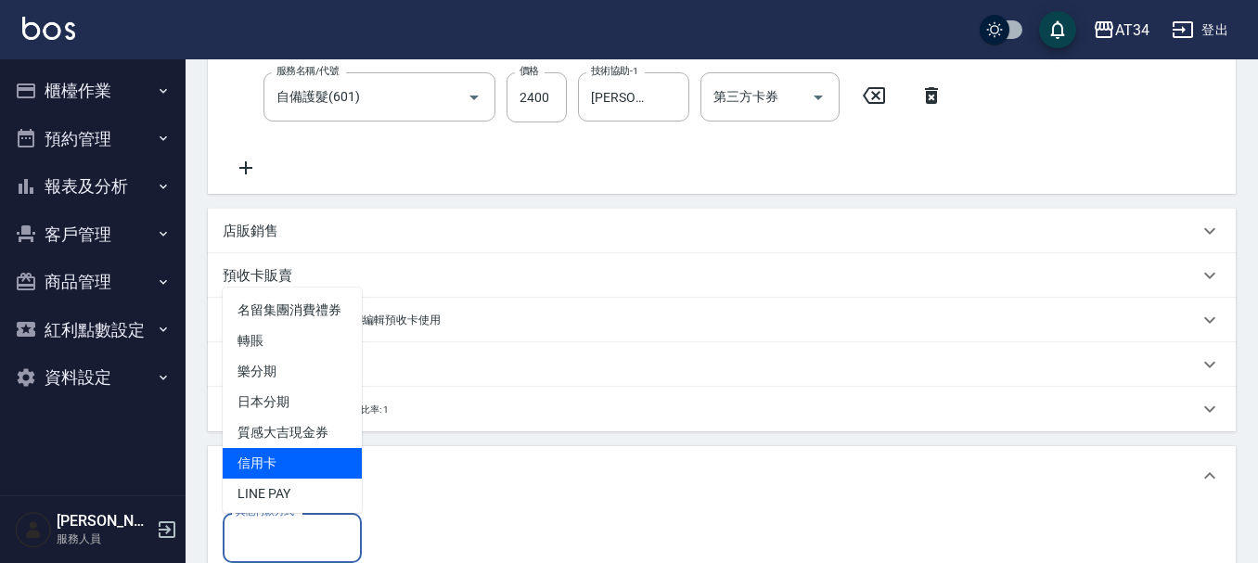
click at [307, 479] on span "信用卡" at bounding box center [292, 463] width 139 height 31
type input "信用卡"
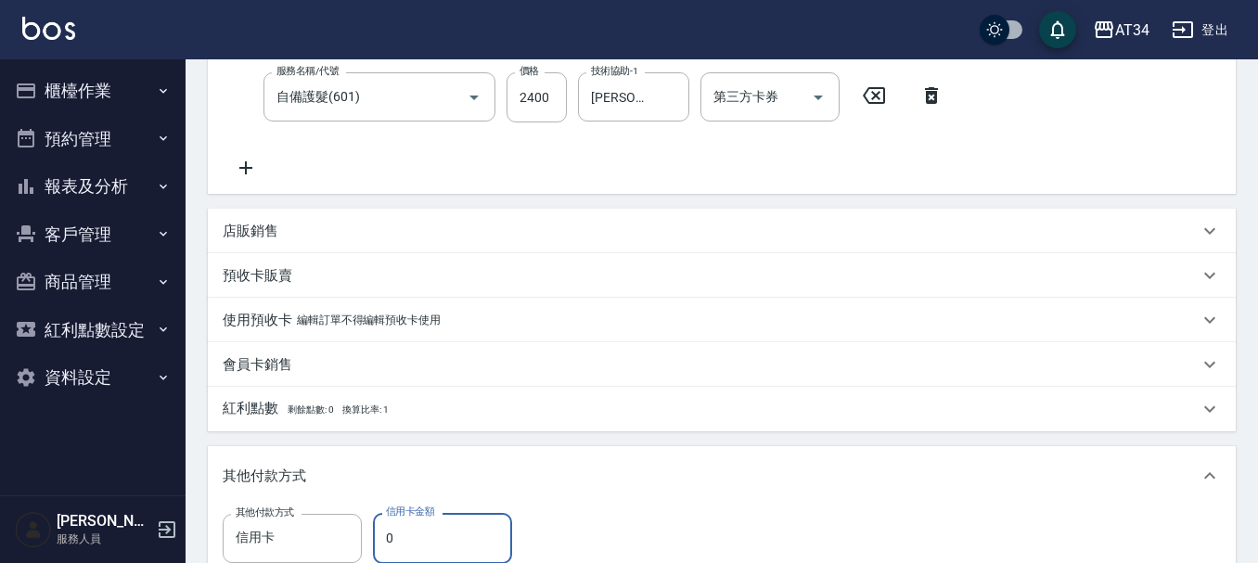
click at [461, 533] on input "0" at bounding box center [442, 538] width 139 height 50
type input "4"
type input "430"
type input "440"
type input "390"
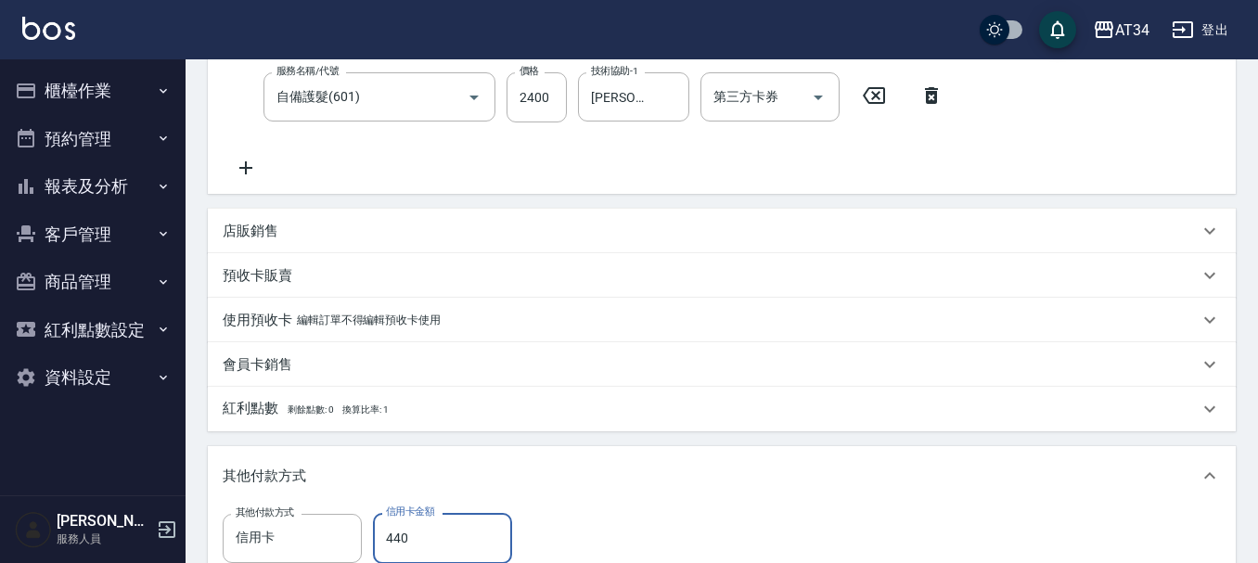
type input "4400"
type input "0"
type input "4400"
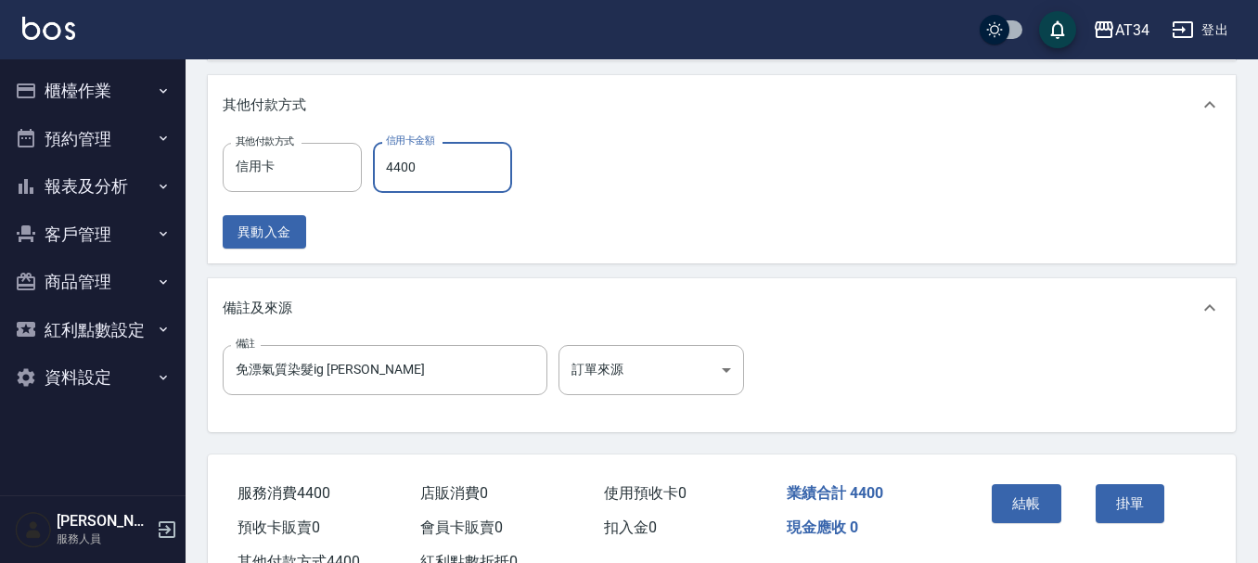
scroll to position [812, 0]
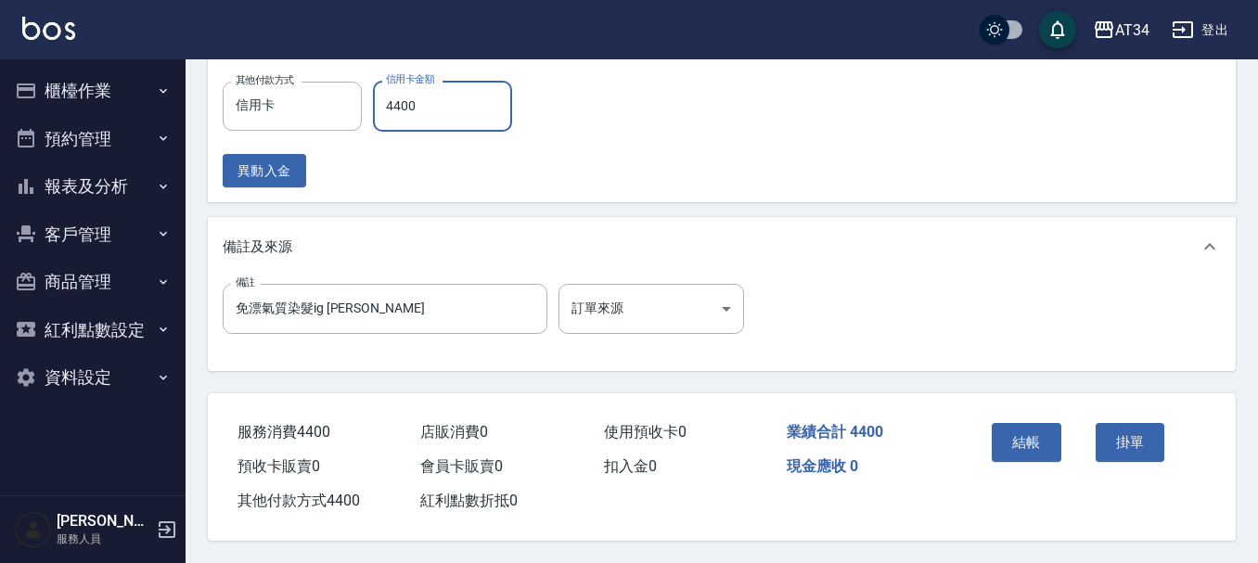
click at [1060, 434] on button "結帳" at bounding box center [1027, 442] width 70 height 39
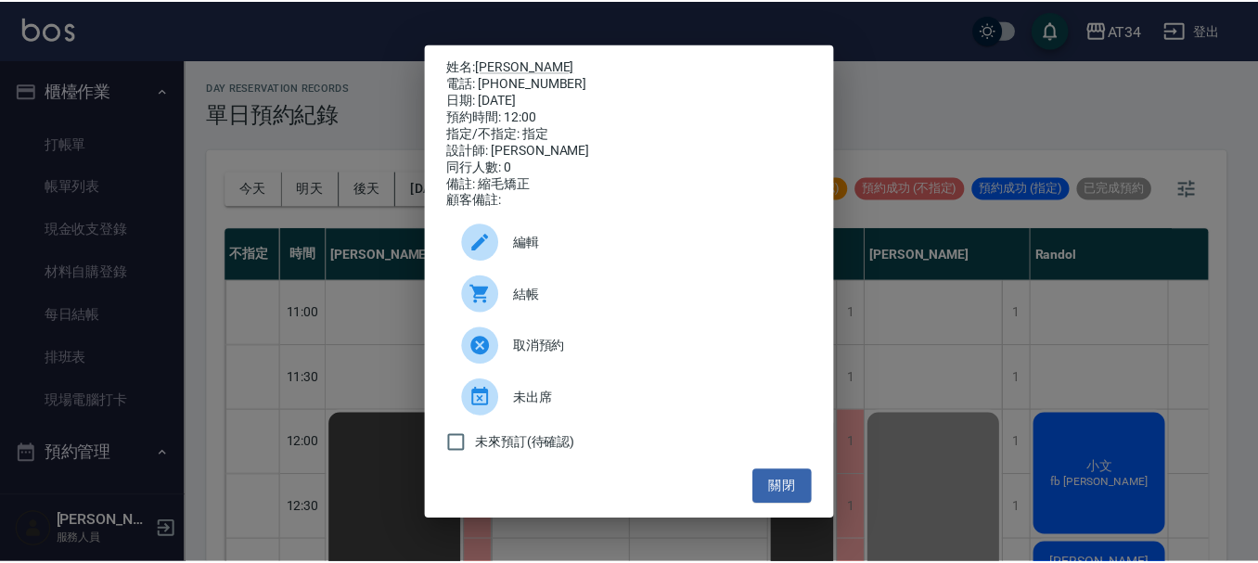
scroll to position [278, 0]
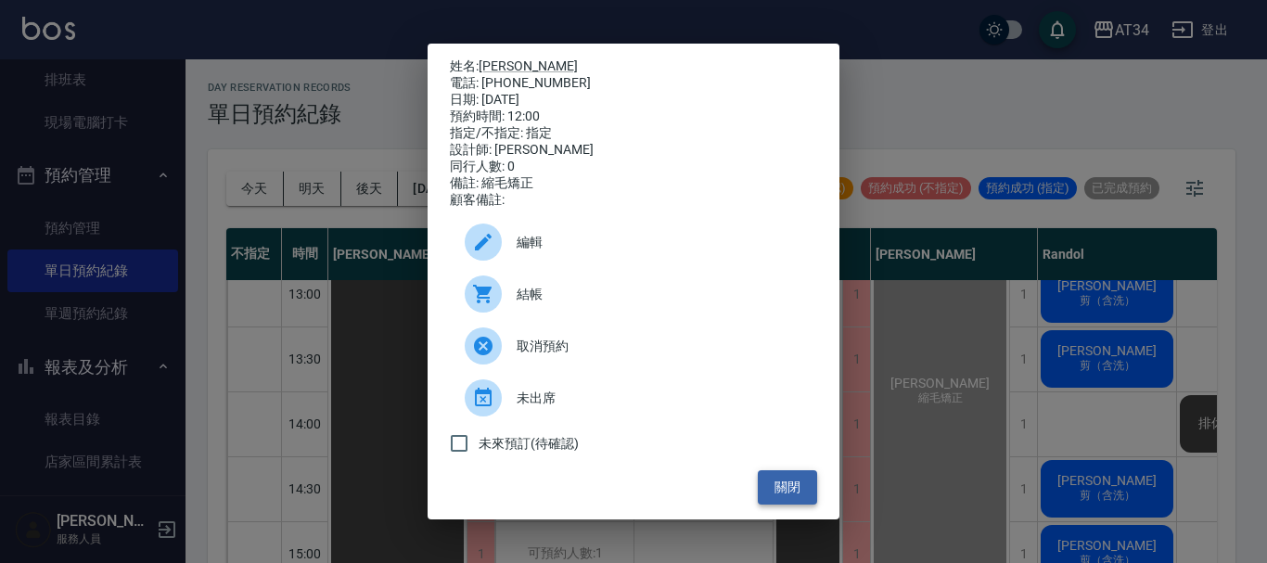
click at [805, 482] on button "關閉" at bounding box center [787, 487] width 59 height 34
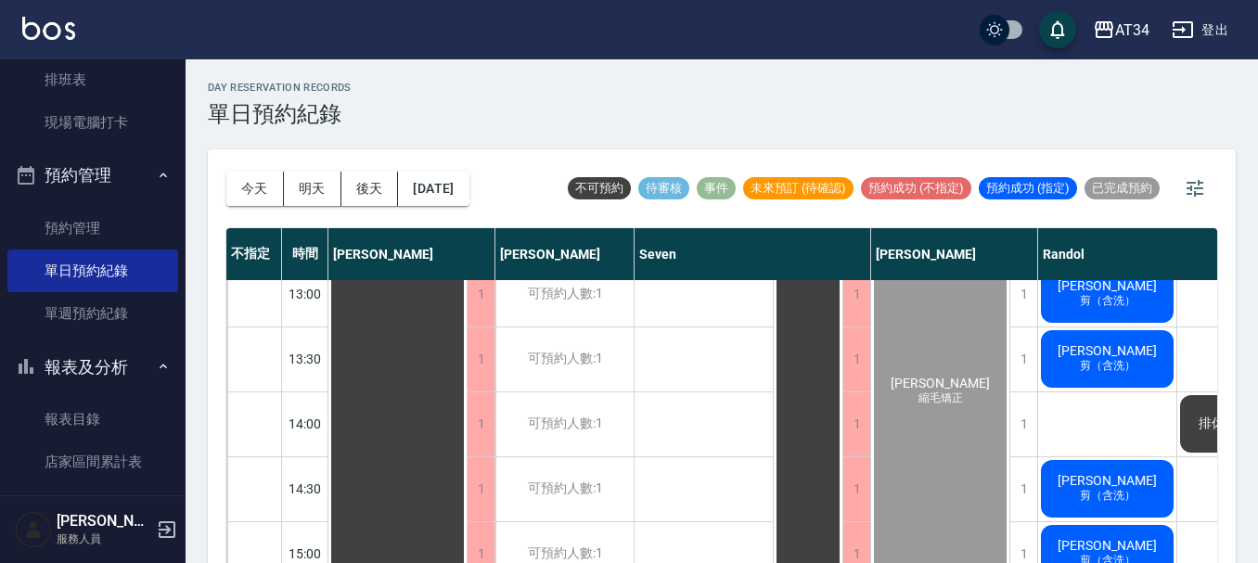
scroll to position [21, 0]
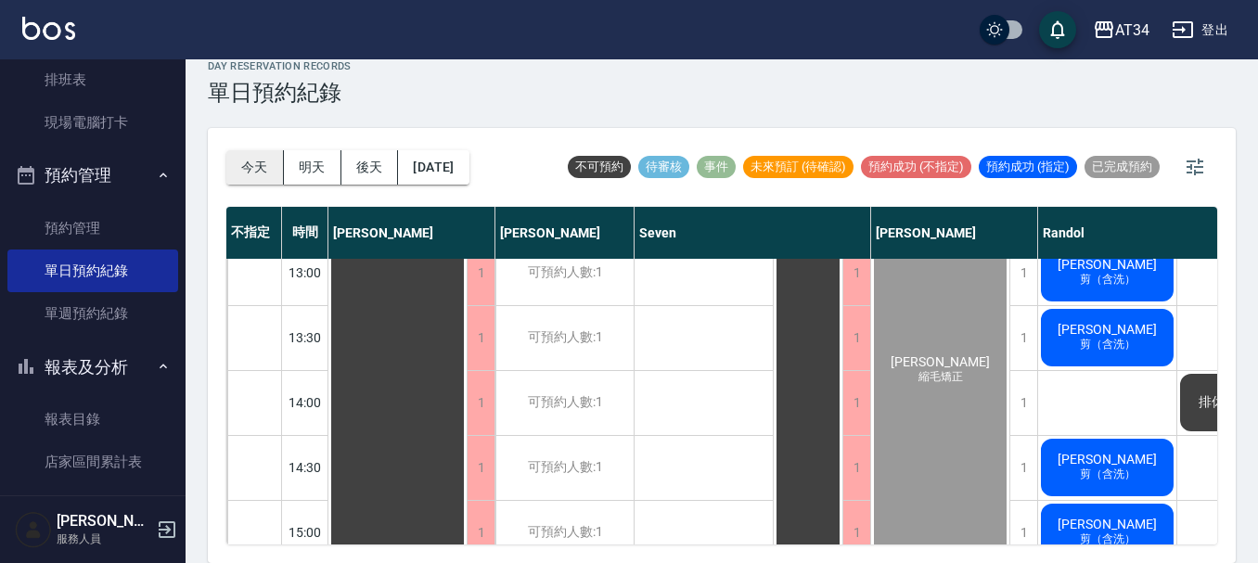
click at [274, 165] on button "今天" at bounding box center [255, 167] width 58 height 34
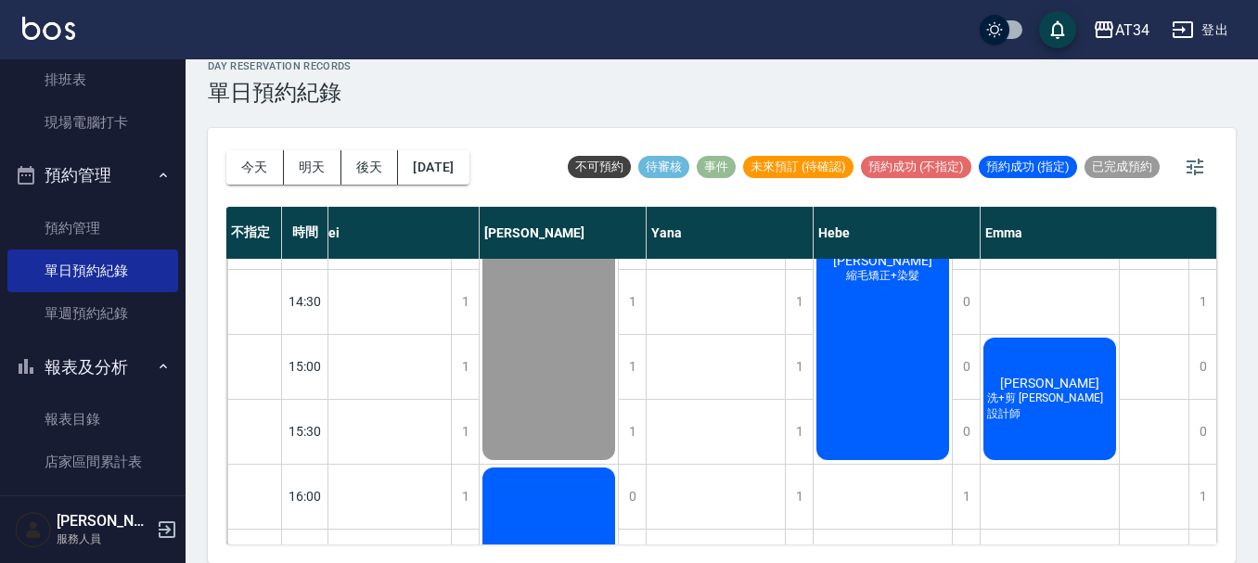
scroll to position [434, 971]
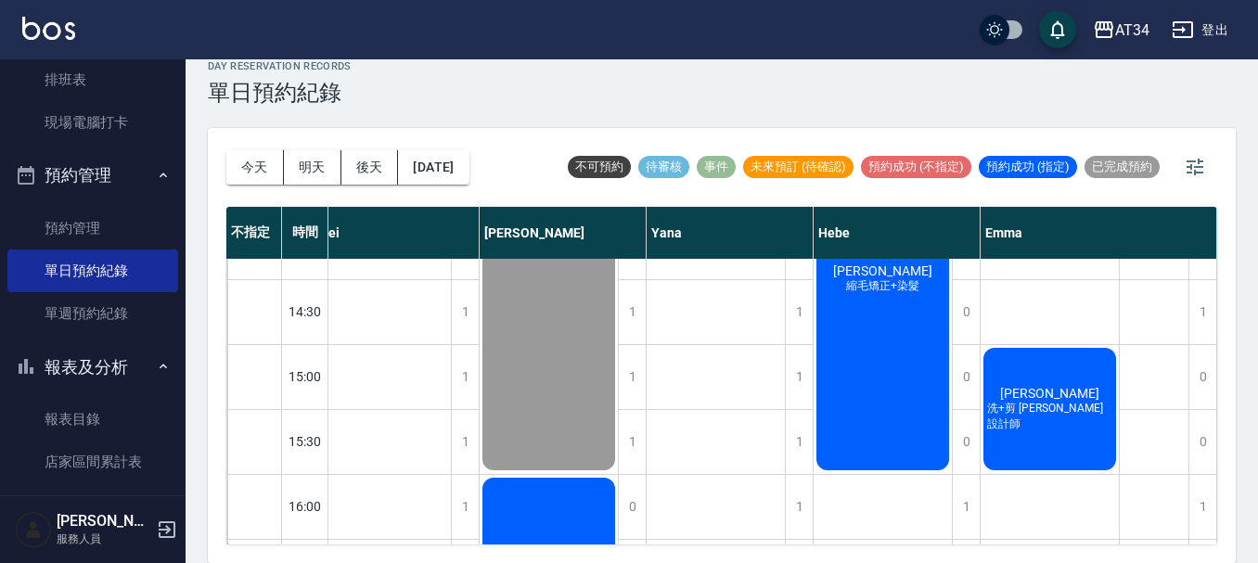
click at [856, 545] on div "今天 明天 後天 2025/09/23 不可預約 待審核 事件 未來預訂 (待確認) 預約成功 (不指定) 預約成功 (指定) 已完成預約 不指定 時間 Gi…" at bounding box center [722, 345] width 1028 height 435
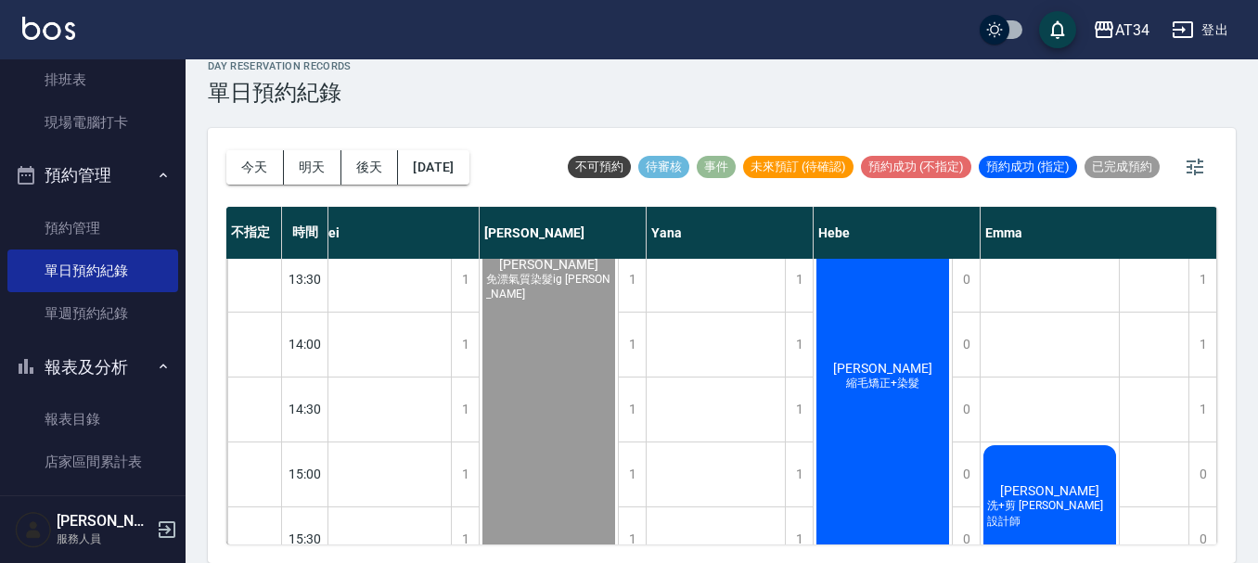
scroll to position [371, 971]
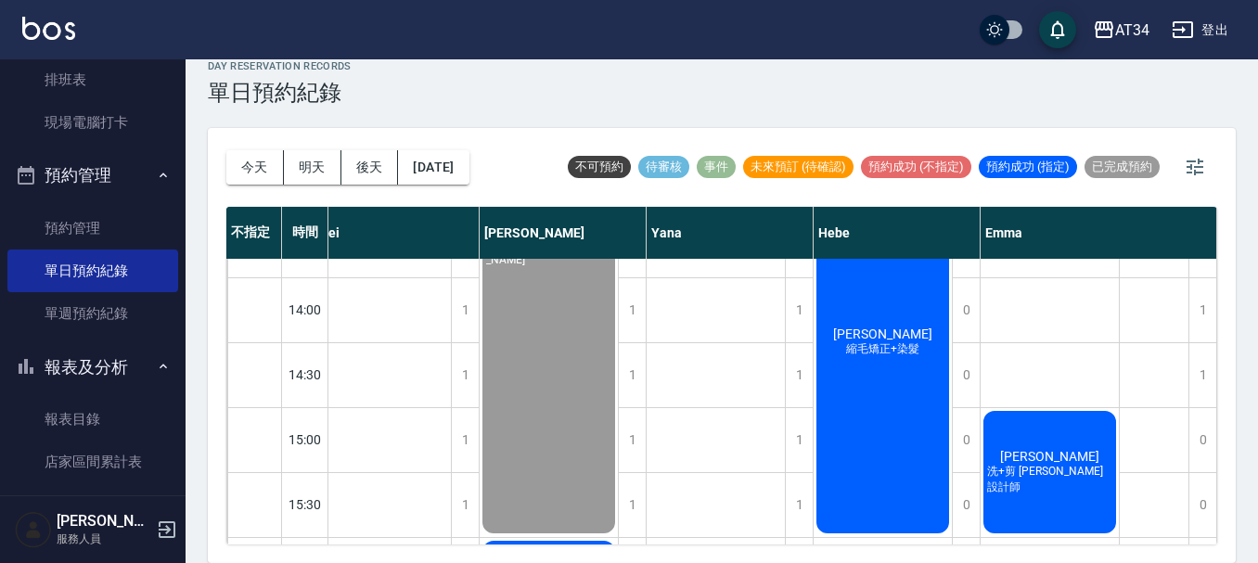
click at [1044, 460] on span "簡福金" at bounding box center [1049, 456] width 107 height 15
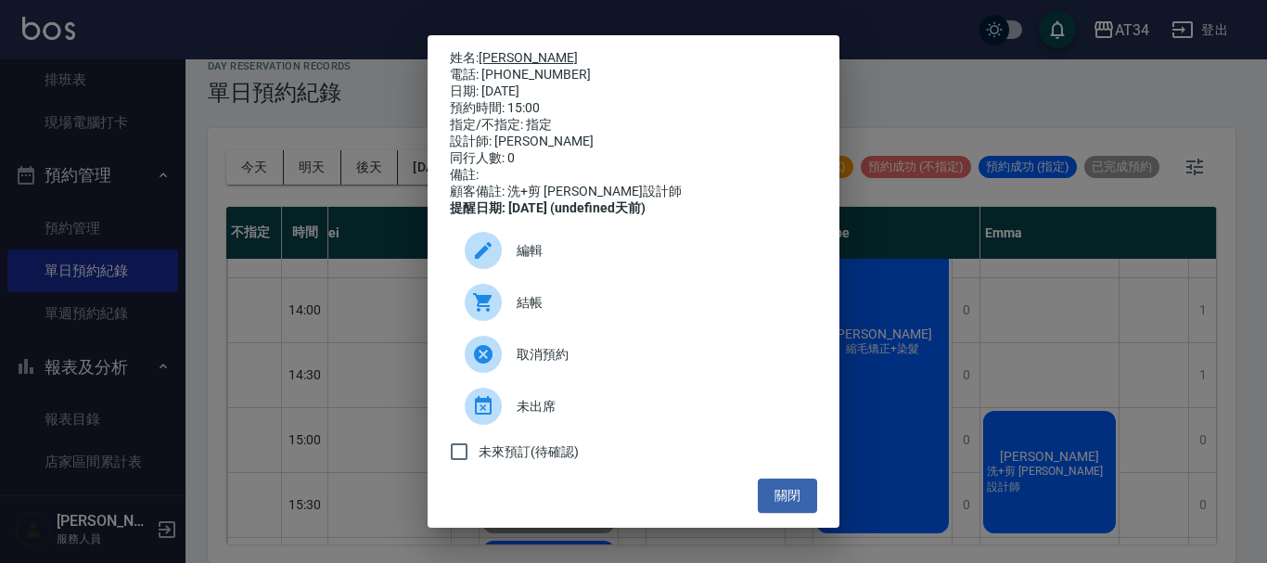
click at [487, 55] on link "簡福金" at bounding box center [528, 57] width 99 height 15
click at [790, 509] on button "關閉" at bounding box center [787, 496] width 59 height 34
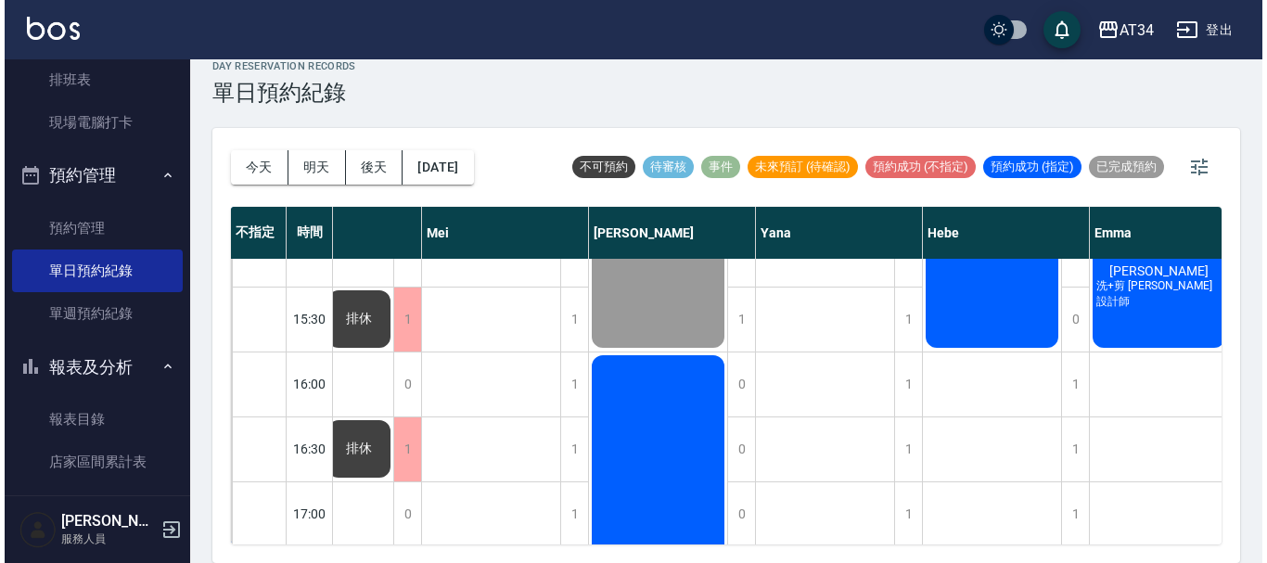
scroll to position [557, 858]
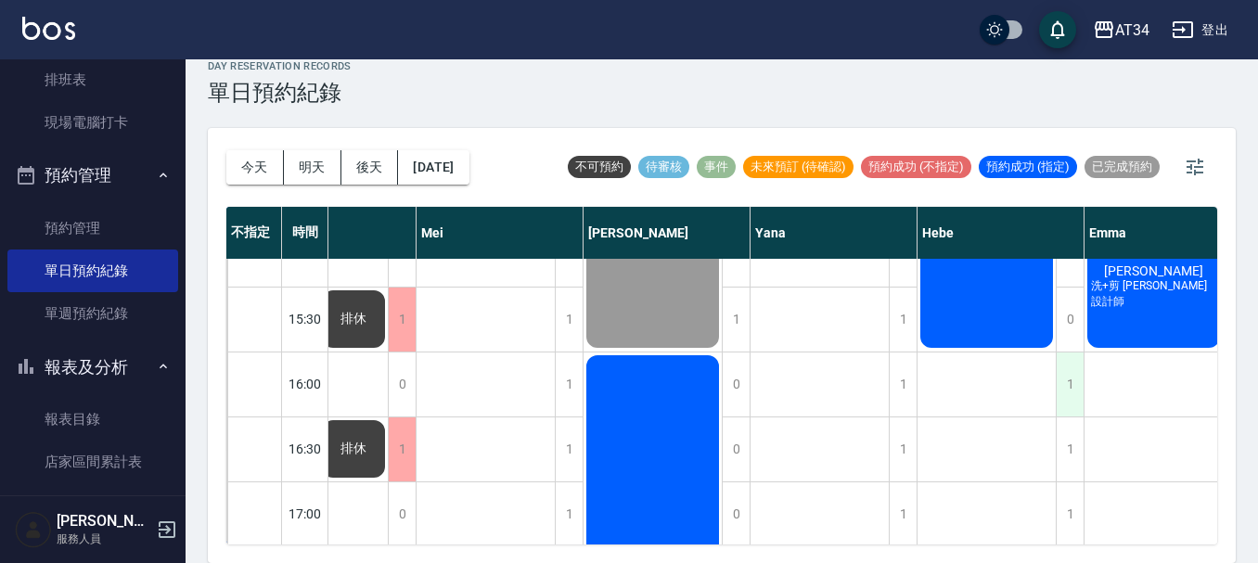
click at [1073, 388] on div "1" at bounding box center [1070, 384] width 28 height 64
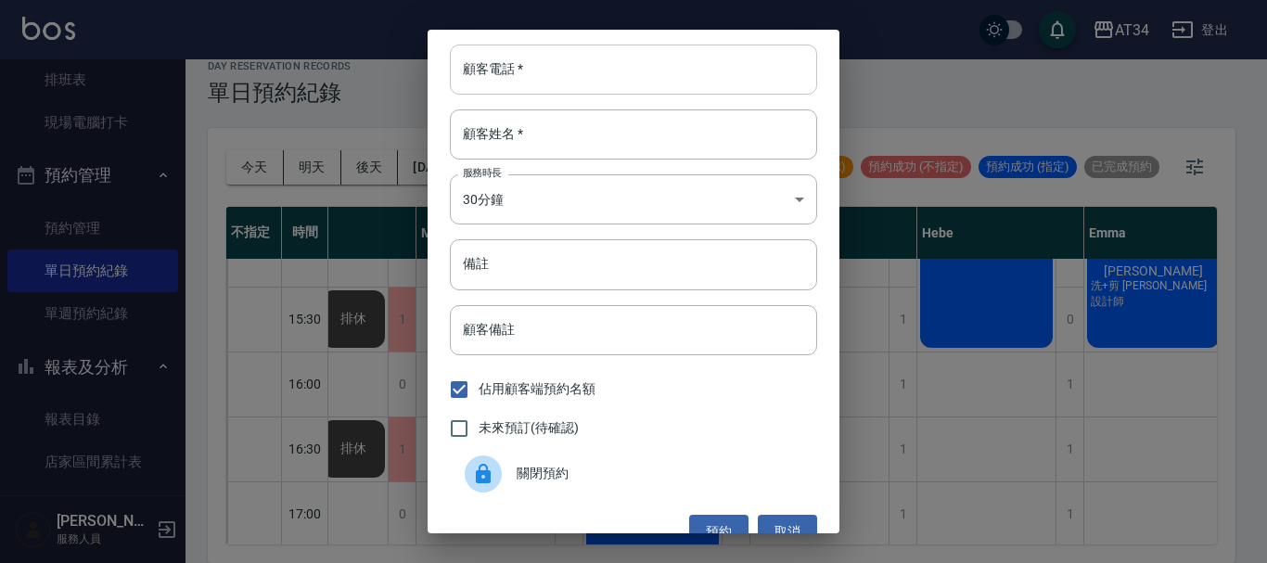
click at [595, 70] on input "顧客電話   *" at bounding box center [633, 70] width 367 height 50
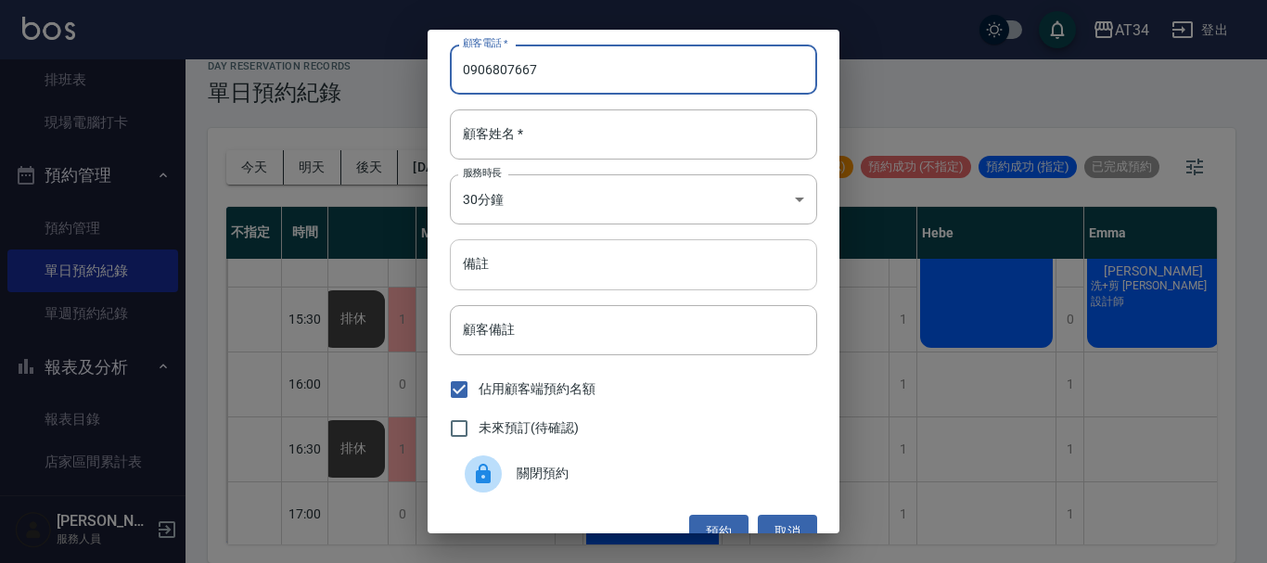
type input "0906807667"
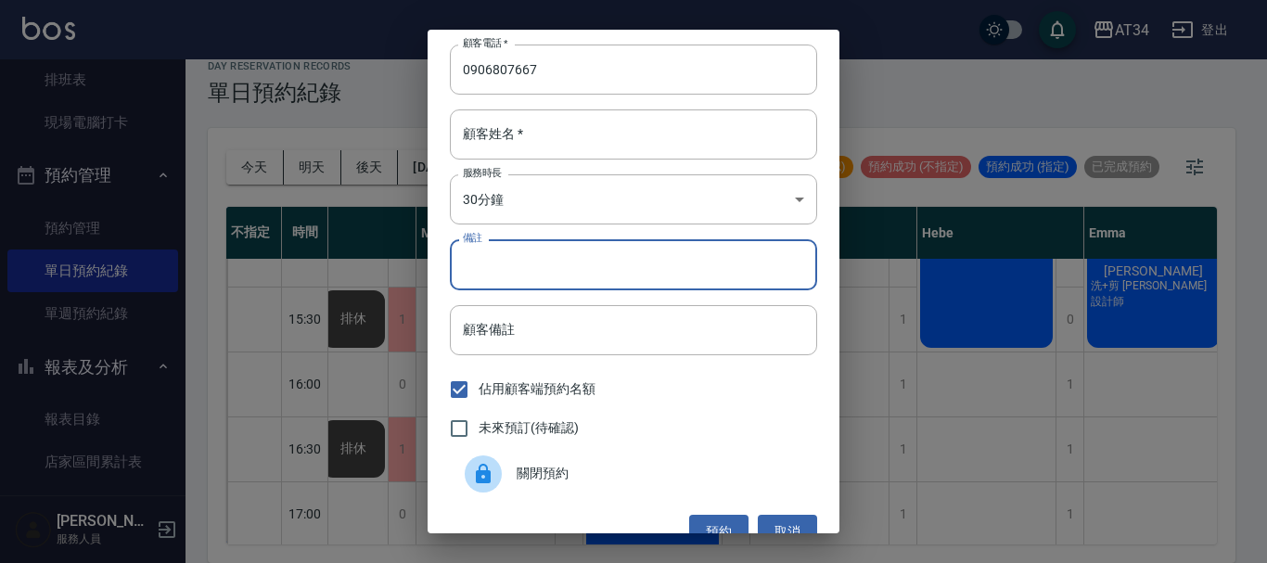
click at [556, 280] on input "備註" at bounding box center [633, 264] width 367 height 50
type input "S"
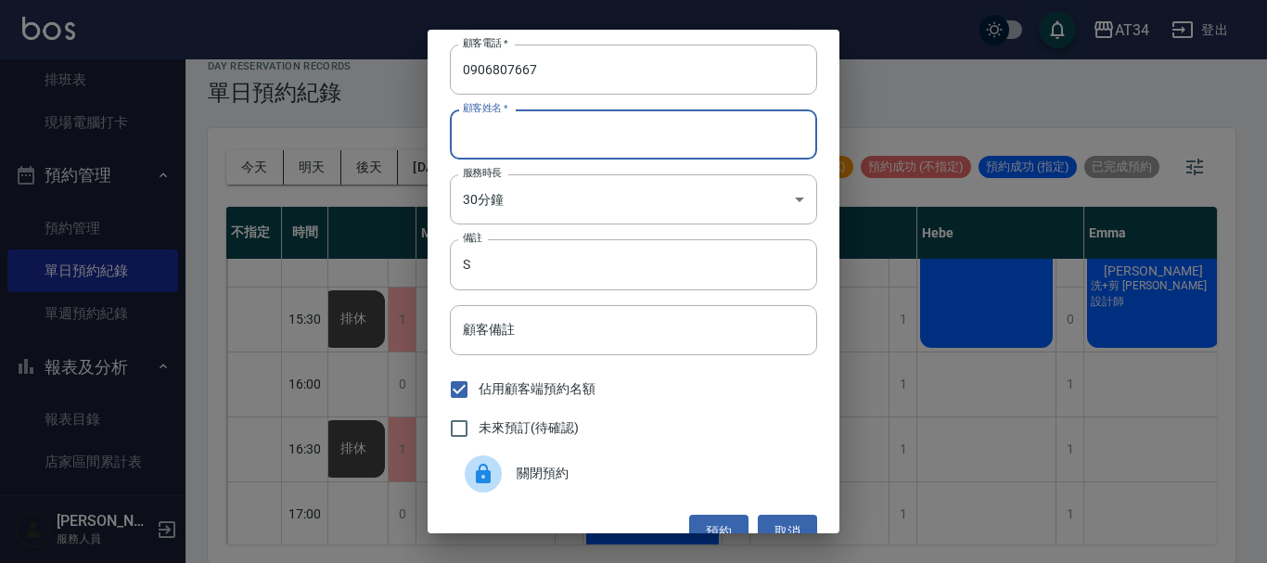
click at [534, 138] on input "顧客姓名   *" at bounding box center [633, 134] width 367 height 50
type input "v"
type input "z"
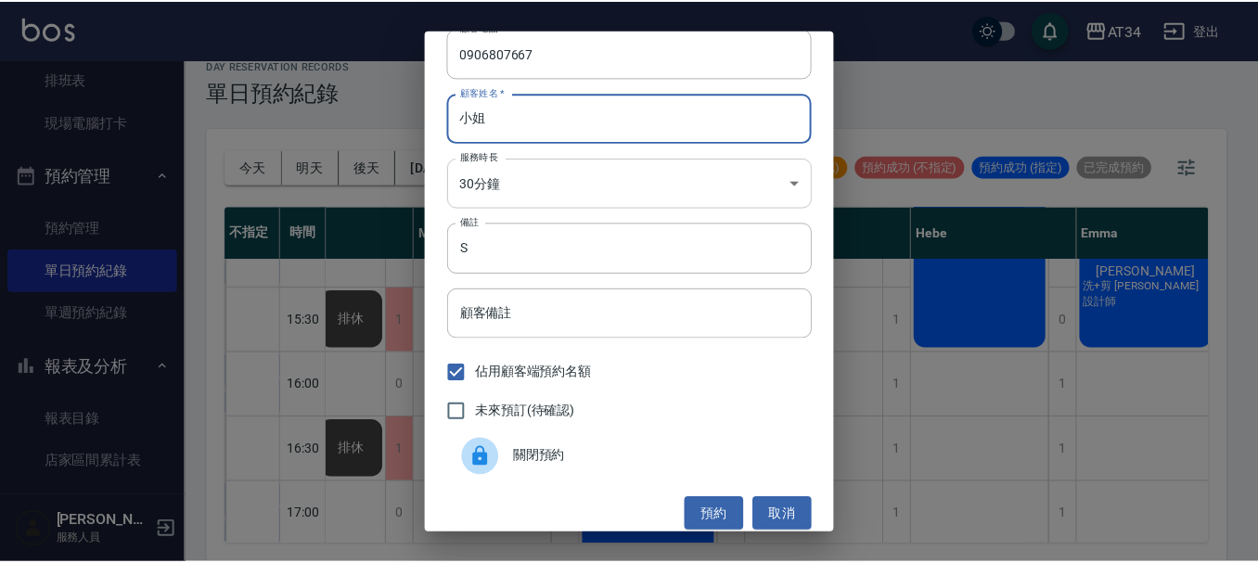
scroll to position [30, 0]
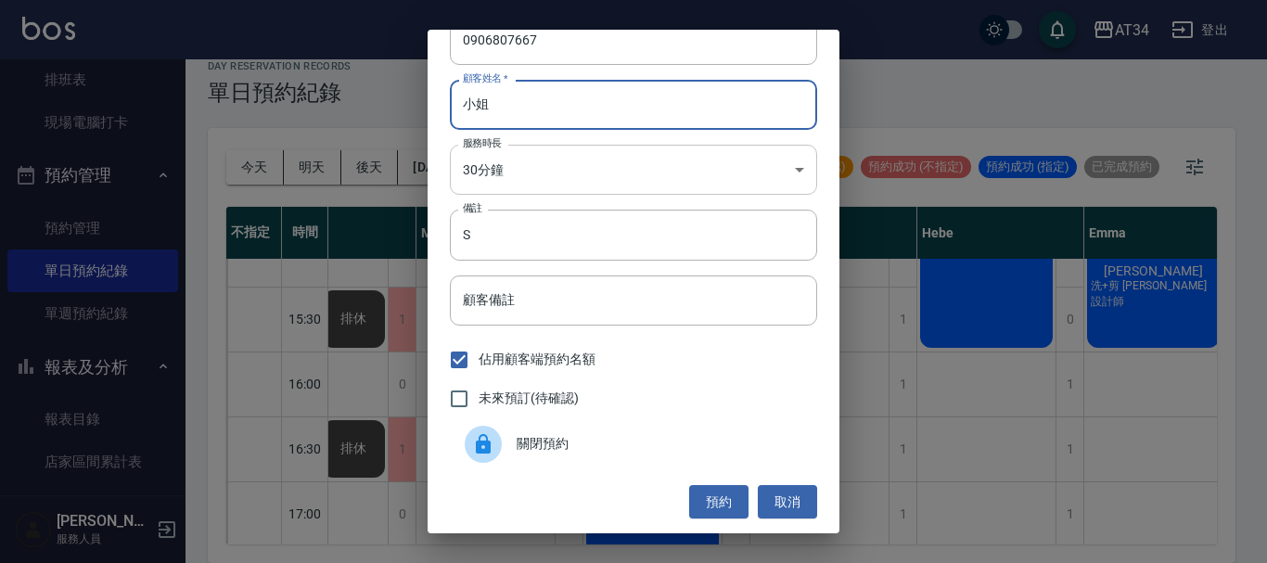
type input "小姐"
click at [787, 183] on body "AT34 登出 櫃檯作業 打帳單 帳單列表 現金收支登錄 材料自購登錄 每日結帳 排班表 現場電腦打卡 預約管理 預約管理 單日預約紀錄 單週預約紀錄 報表及…" at bounding box center [633, 271] width 1267 height 584
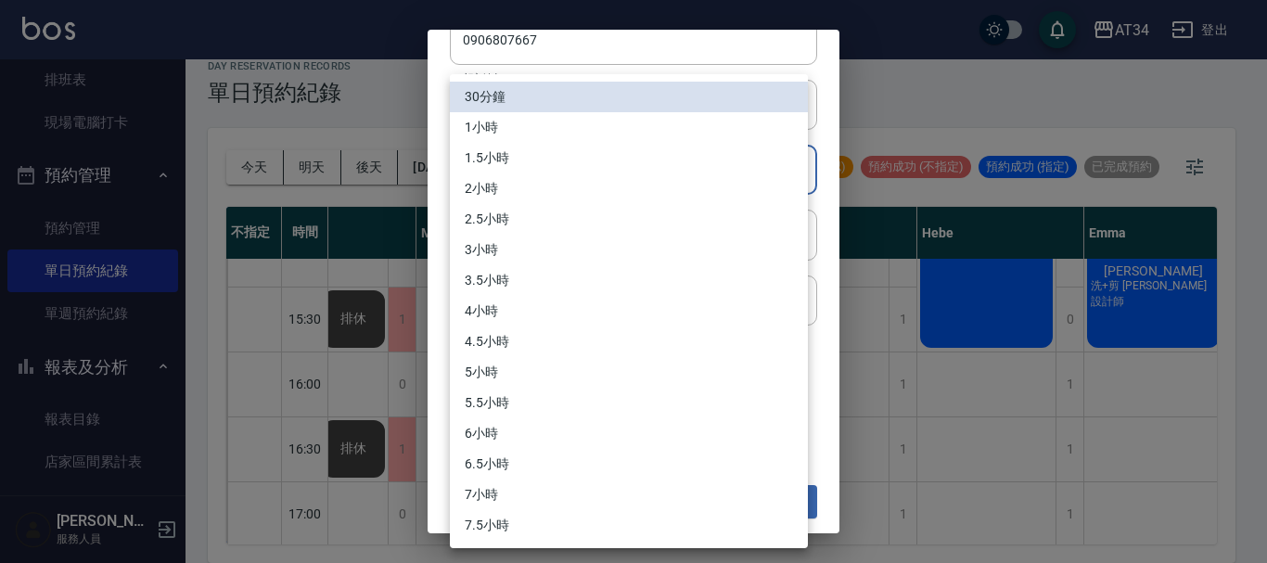
click at [604, 131] on li "1小時" at bounding box center [629, 127] width 358 height 31
type input "2"
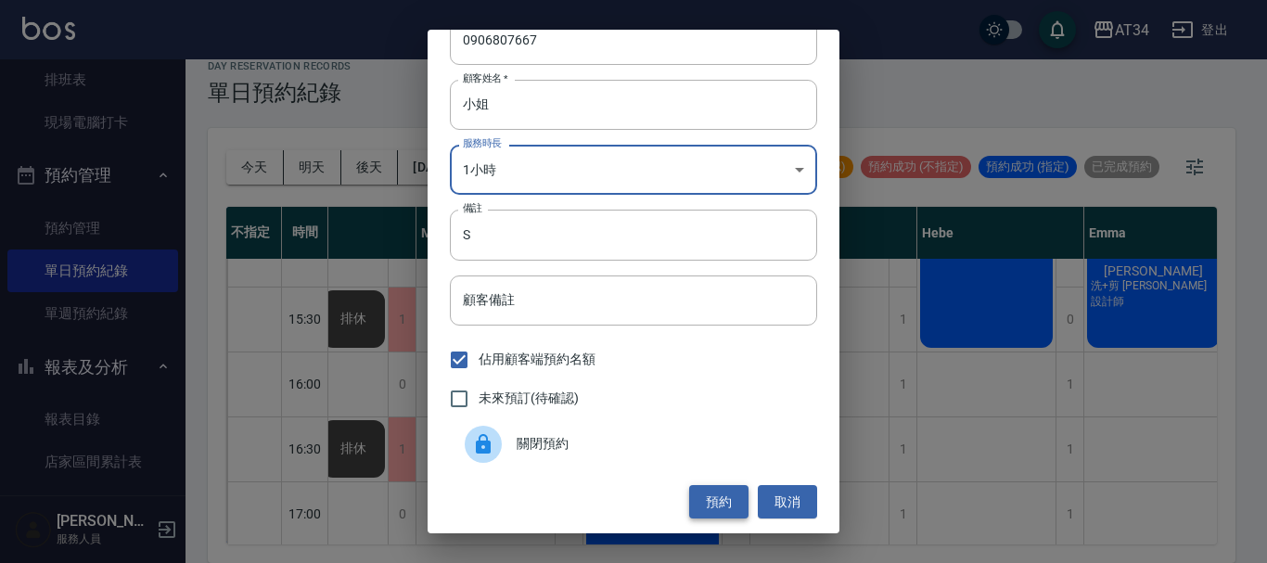
click at [725, 511] on button "預約" at bounding box center [718, 502] width 59 height 34
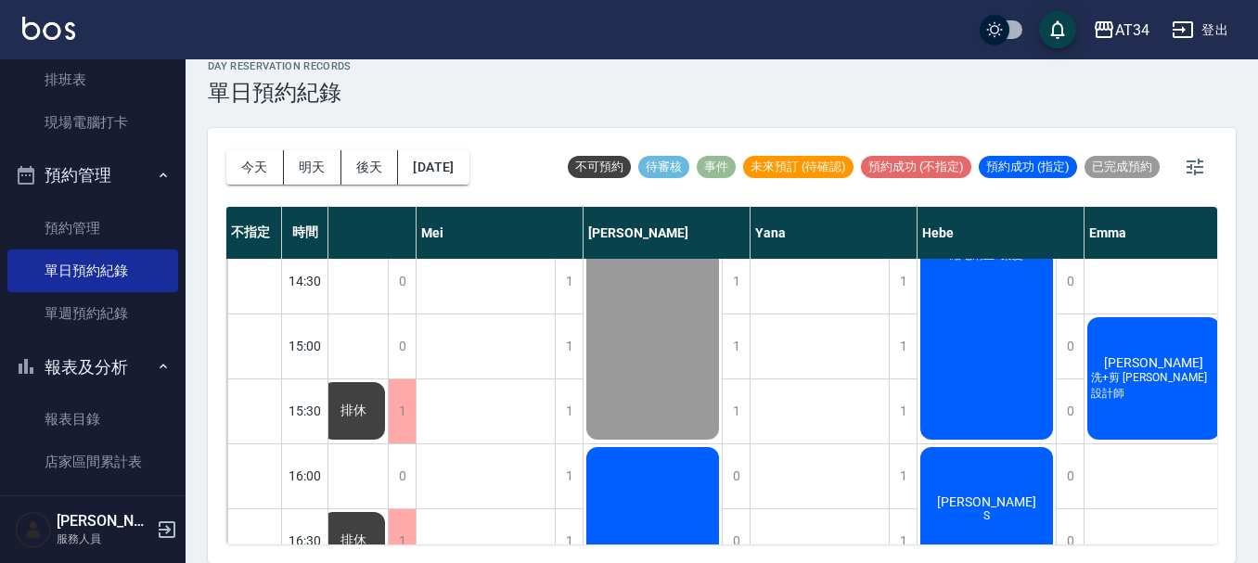
scroll to position [557, 858]
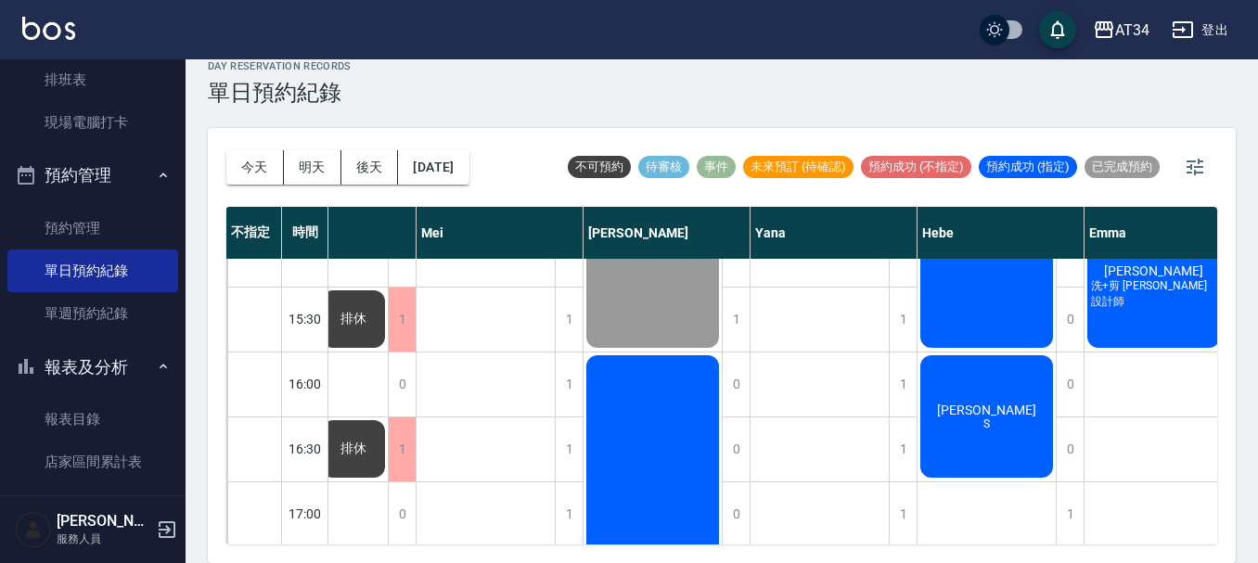
click at [994, 416] on span "陳s" at bounding box center [986, 410] width 107 height 15
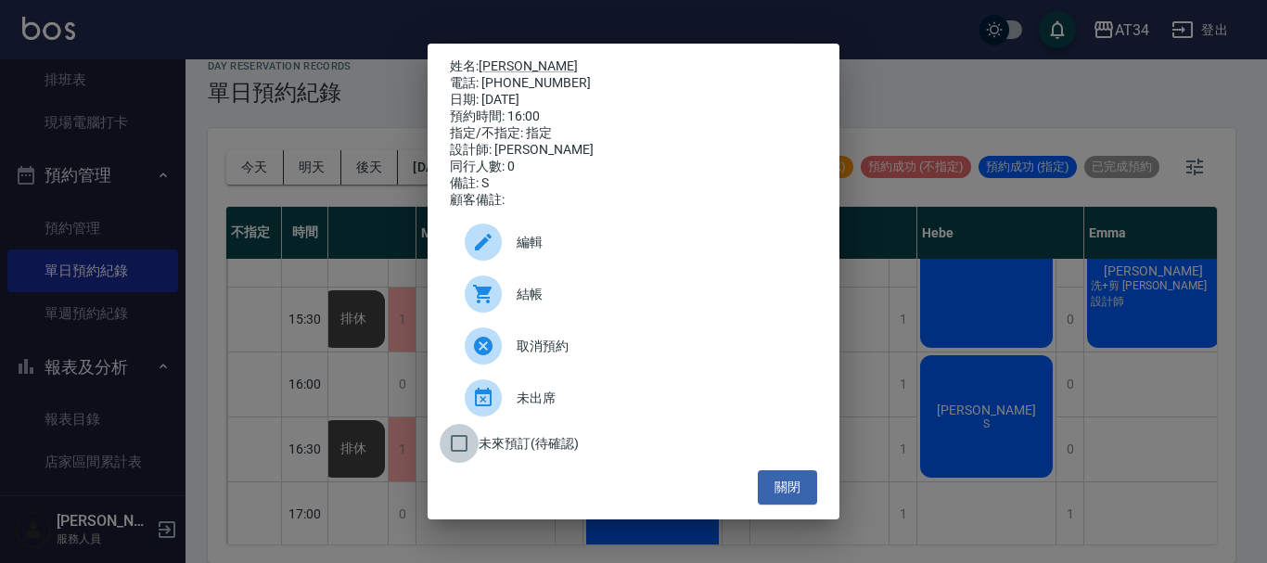
click at [453, 448] on input "未來預訂(待確認)" at bounding box center [459, 443] width 39 height 39
checkbox input "true"
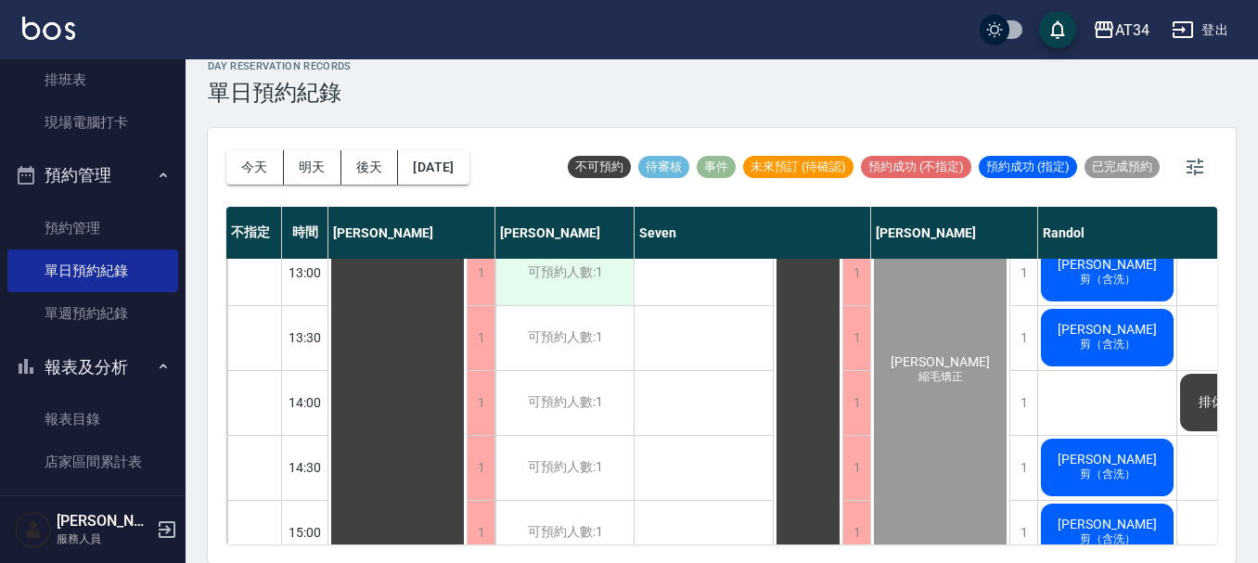
scroll to position [0, 0]
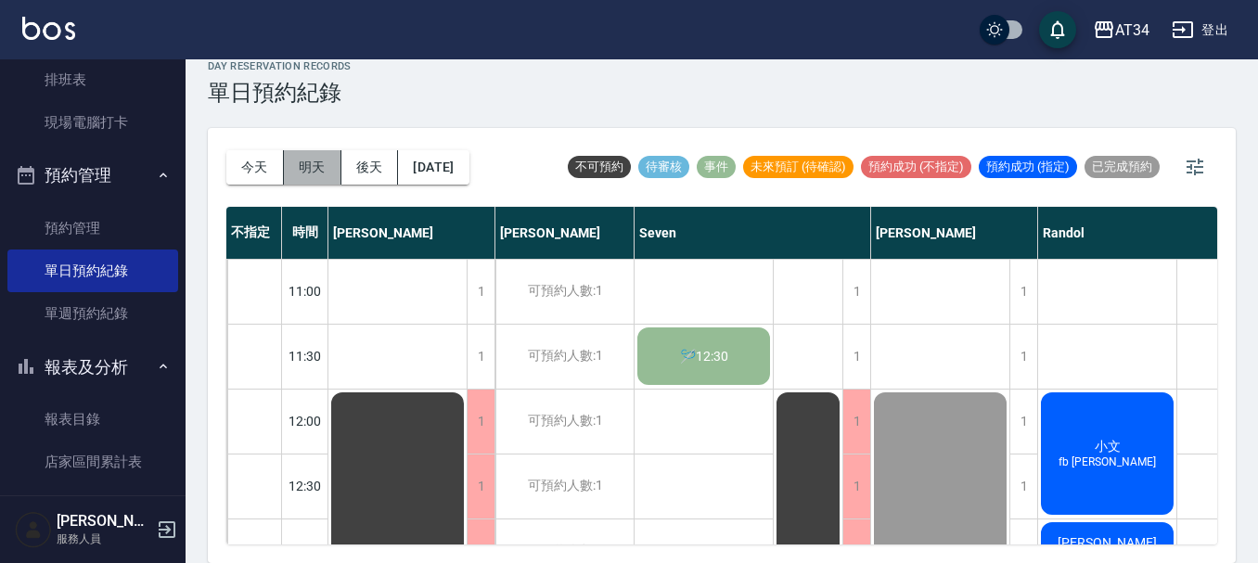
click at [298, 169] on button "明天" at bounding box center [313, 167] width 58 height 34
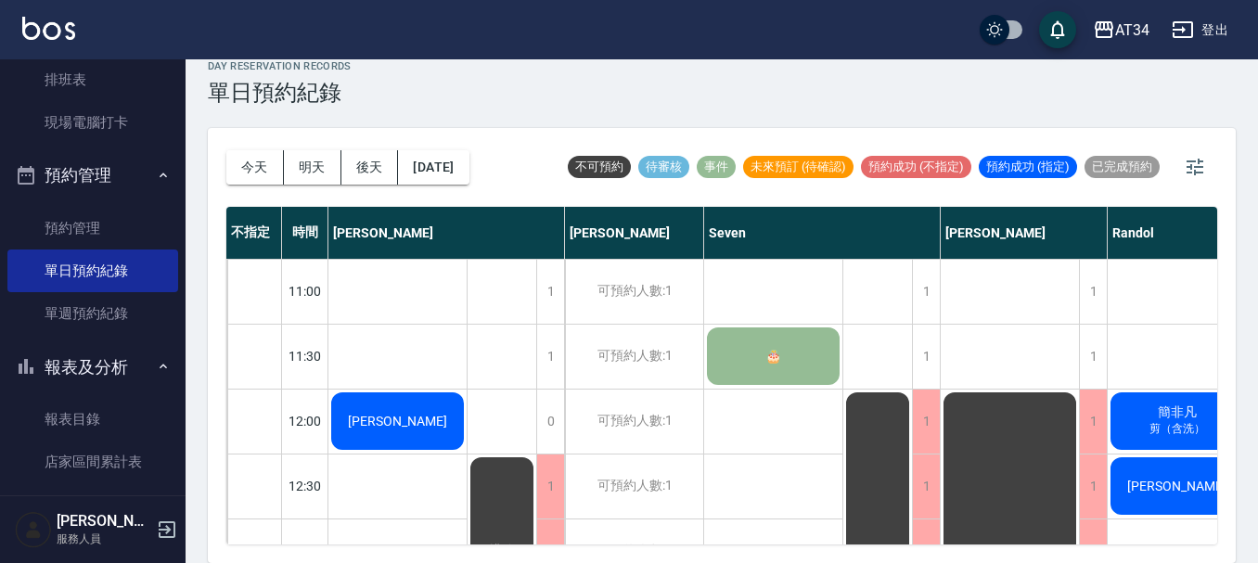
click at [284, 150] on button "明天" at bounding box center [313, 167] width 58 height 34
click at [464, 172] on button "2025/09/24" at bounding box center [433, 167] width 70 height 34
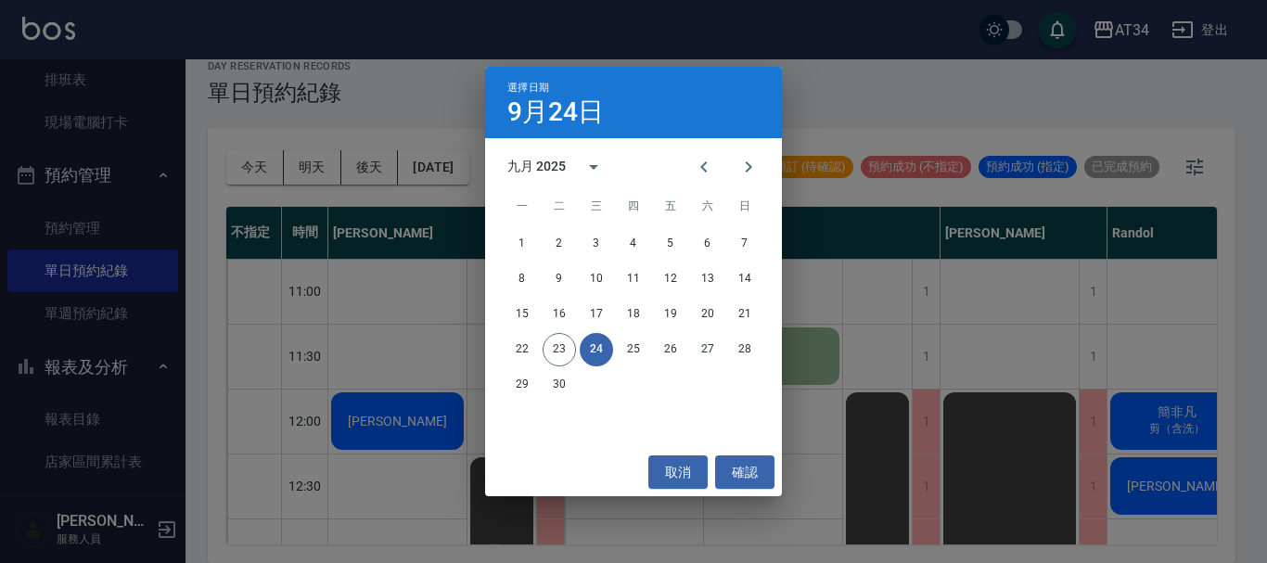
click at [567, 154] on div "九月 2025" at bounding box center [561, 167] width 109 height 45
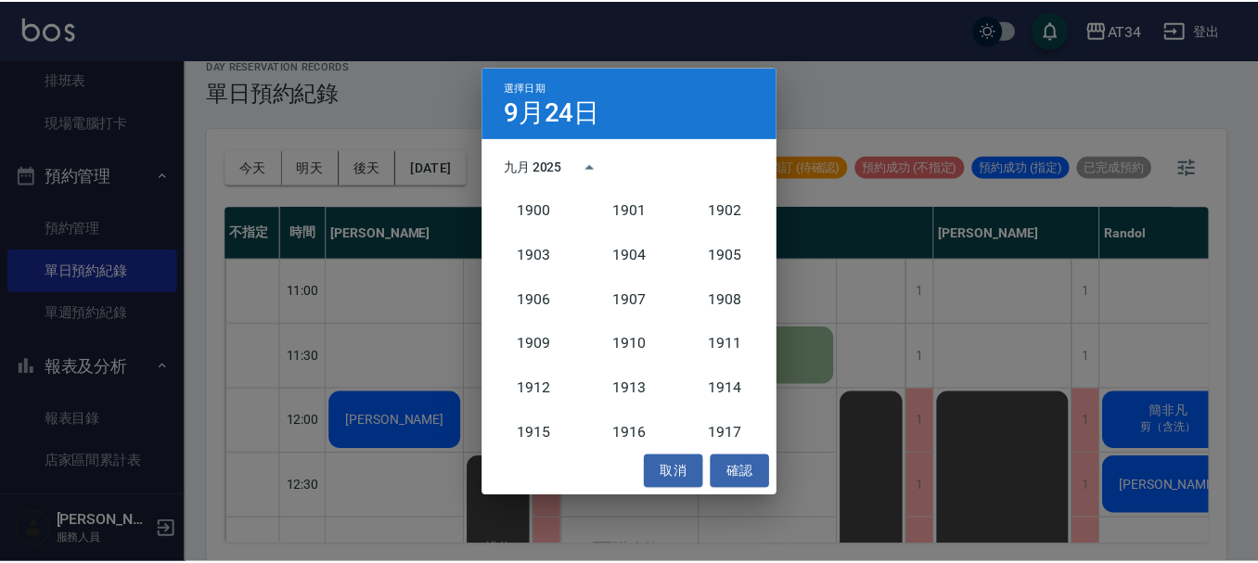
scroll to position [1718, 0]
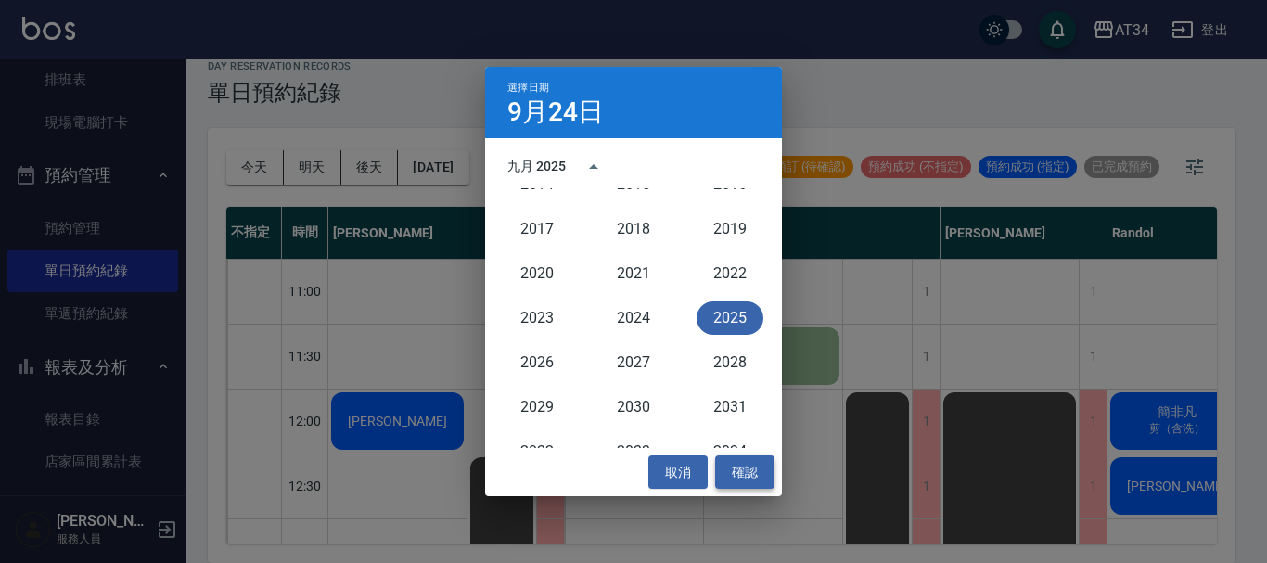
click at [751, 456] on button "確認" at bounding box center [744, 472] width 59 height 34
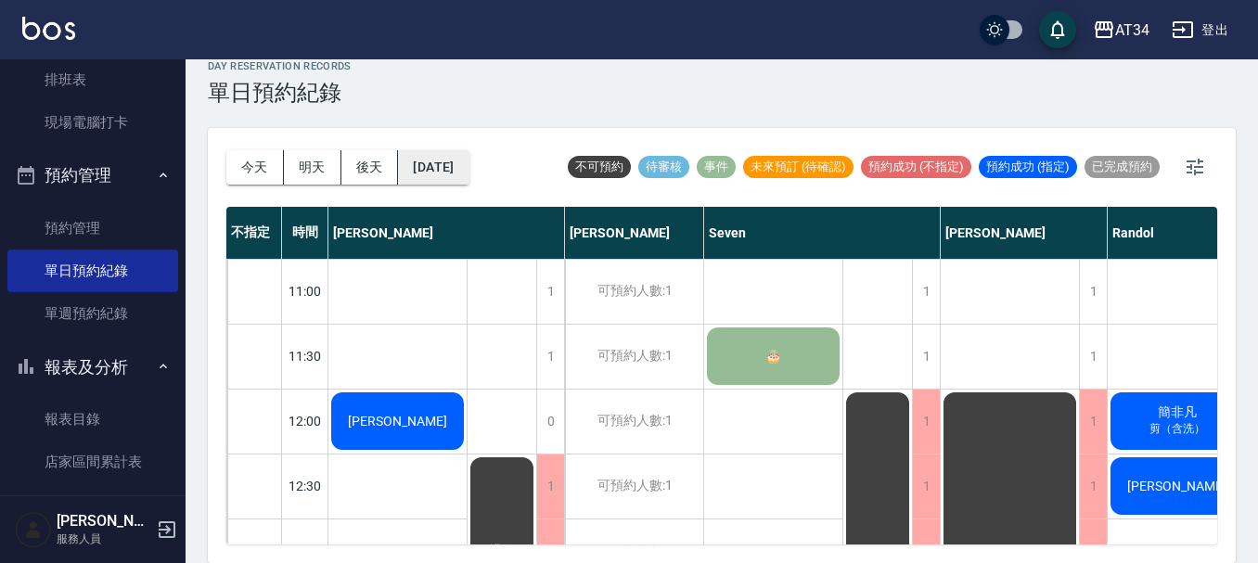
click at [437, 157] on button "2025/09/24" at bounding box center [433, 167] width 70 height 34
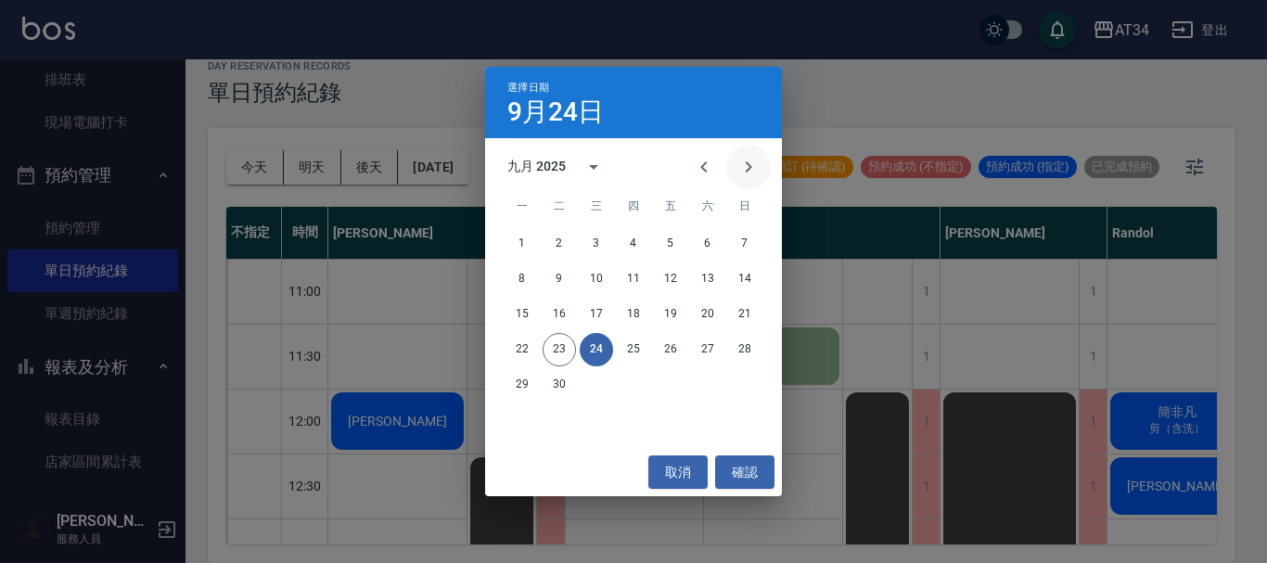
click at [743, 164] on icon "Next month" at bounding box center [748, 167] width 22 height 22
click at [630, 273] on button "9" at bounding box center [633, 278] width 33 height 33
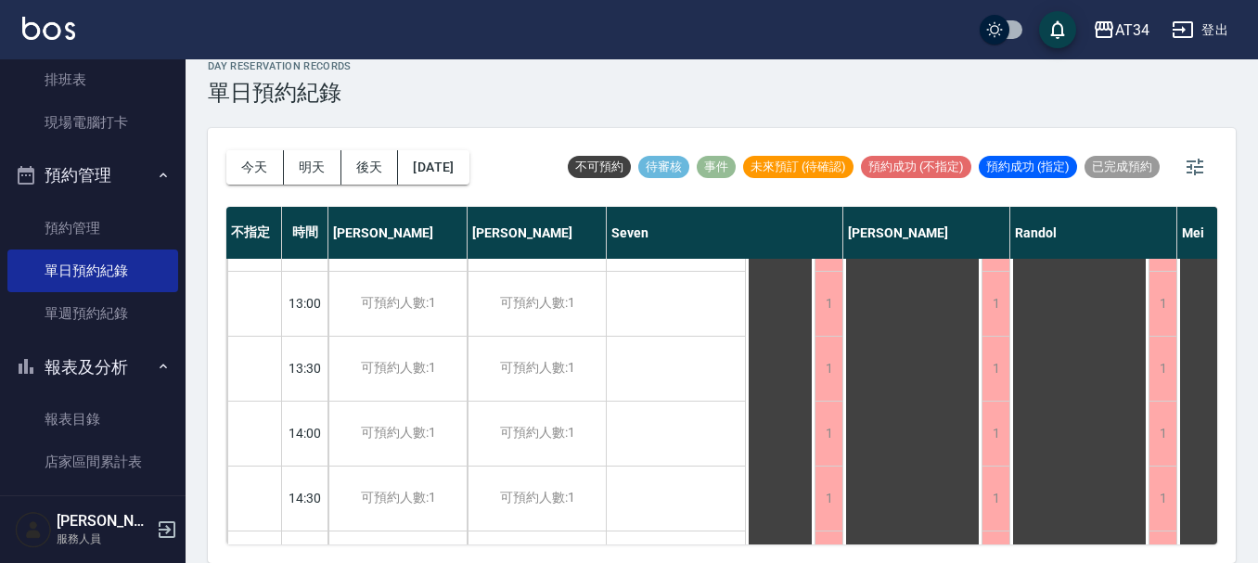
scroll to position [278, 0]
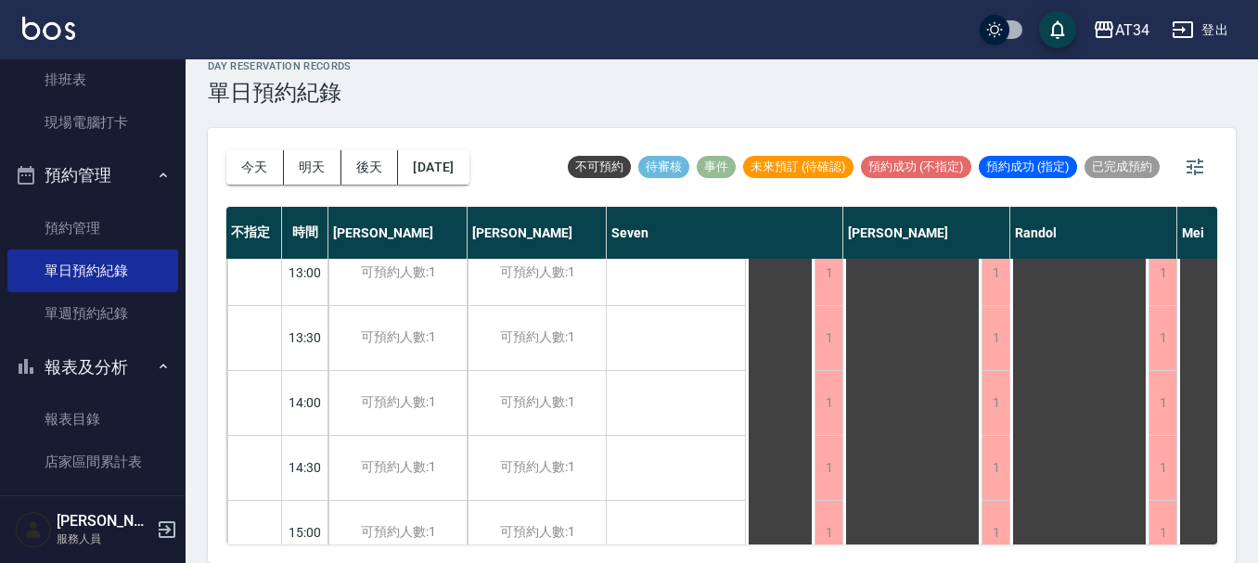
drag, startPoint x: 692, startPoint y: 544, endPoint x: 733, endPoint y: 541, distance: 41.0
click at [743, 544] on div "今天 明天 後天 2025/10/09 不可預約 待審核 事件 未來預訂 (待確認) 預約成功 (不指定) 預約成功 (指定) 已完成預約 不指定 時間 Gi…" at bounding box center [722, 345] width 1028 height 435
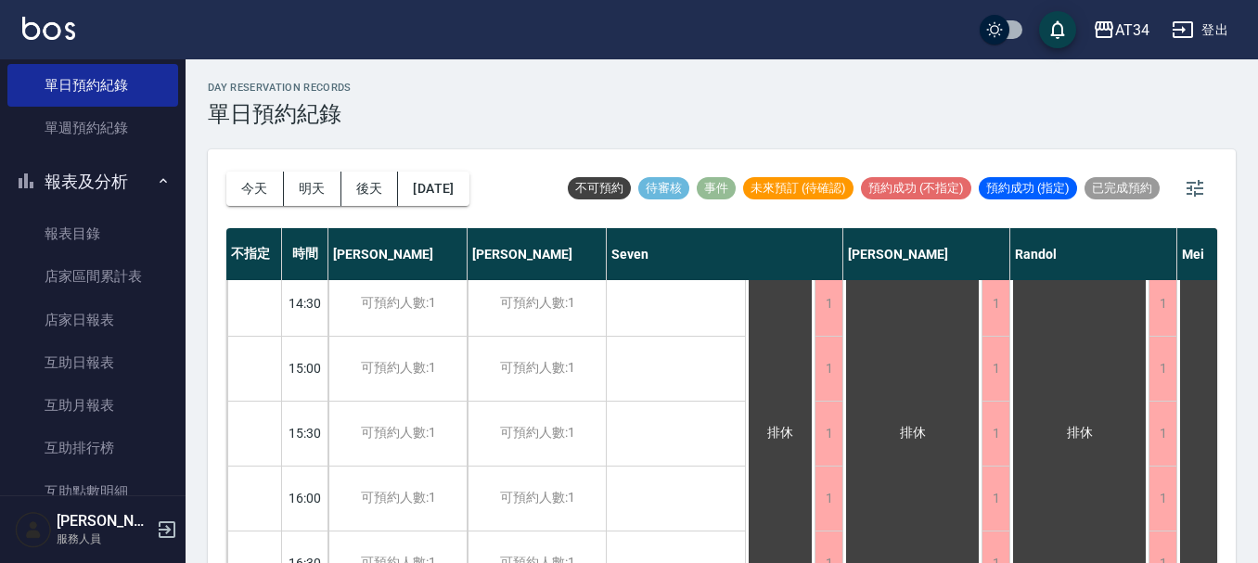
scroll to position [21, 0]
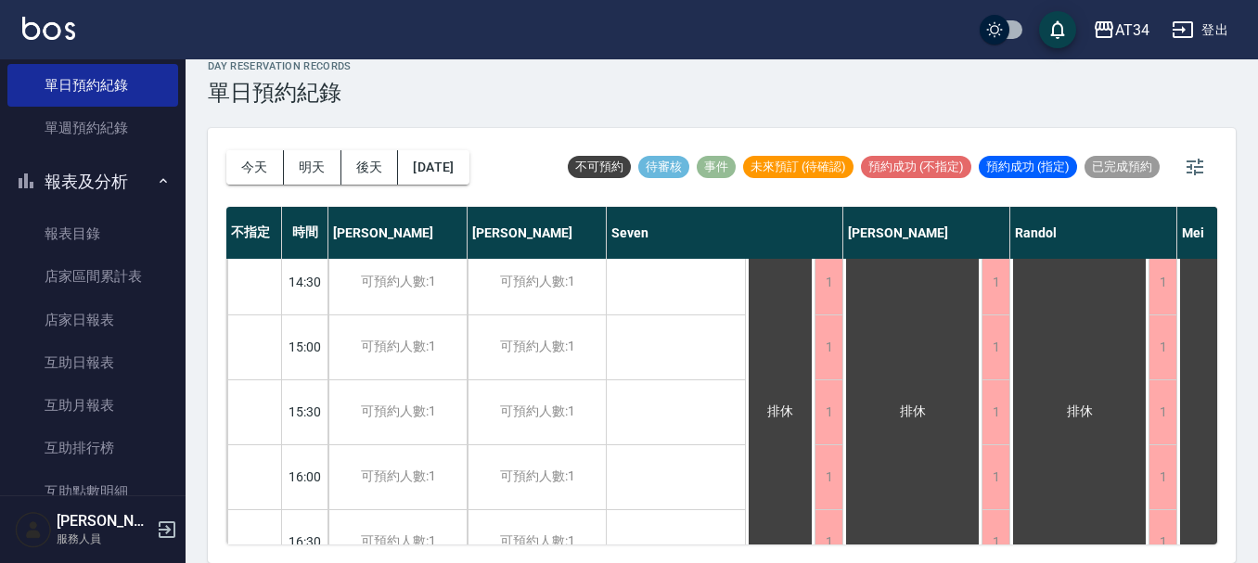
click at [219, 181] on div "今天 明天 後天 2025/10/09 不可預約 待審核 事件 未來預訂 (待確認) 預約成功 (不指定) 預約成功 (指定) 已完成預約 不指定 時間 Gi…" at bounding box center [722, 345] width 1028 height 435
click at [315, 153] on button "明天" at bounding box center [313, 167] width 58 height 34
click at [289, 160] on div at bounding box center [629, 281] width 1258 height 563
drag, startPoint x: 289, startPoint y: 160, endPoint x: 275, endPoint y: 166, distance: 16.2
click at [288, 160] on div at bounding box center [629, 281] width 1258 height 563
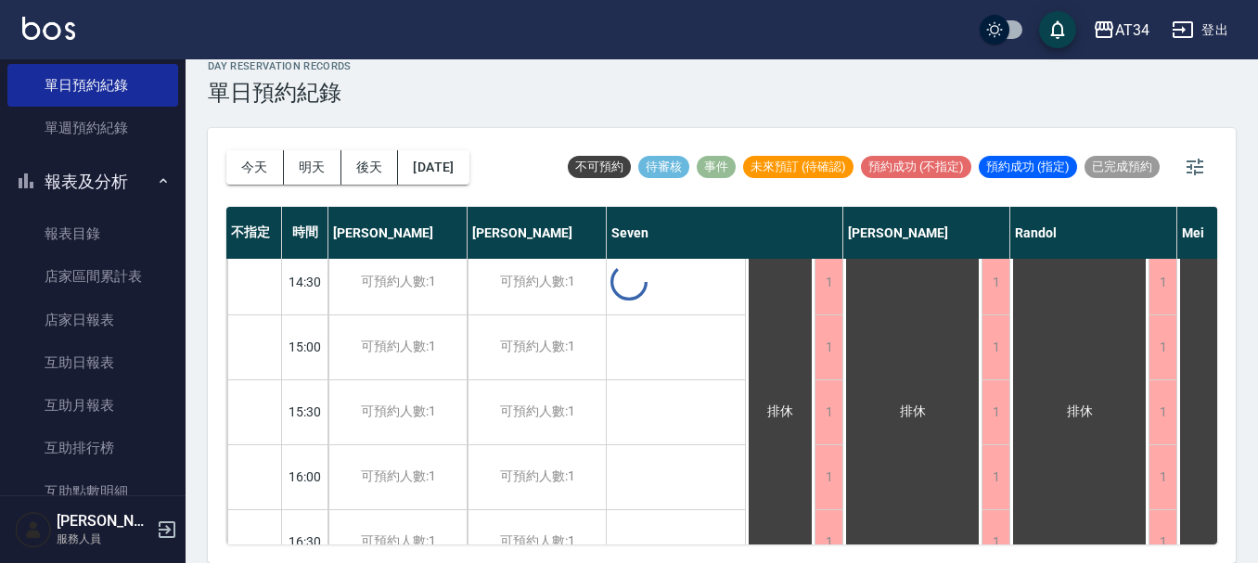
click at [275, 166] on div at bounding box center [629, 281] width 1258 height 563
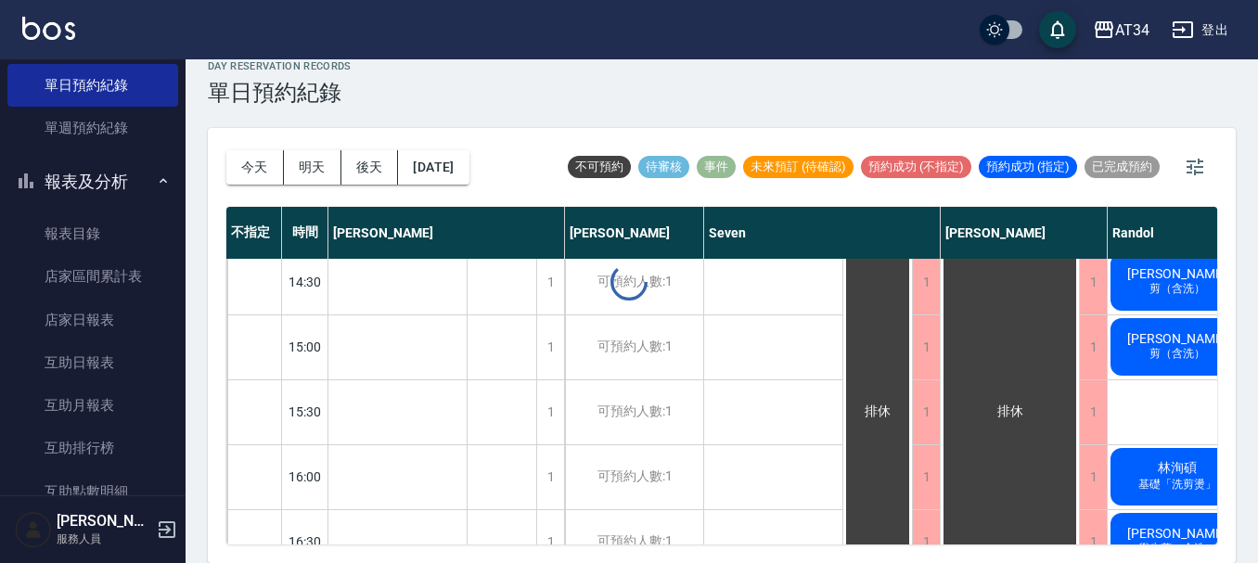
click at [275, 166] on button "今天" at bounding box center [255, 167] width 58 height 34
click at [275, 166] on div at bounding box center [629, 281] width 1258 height 563
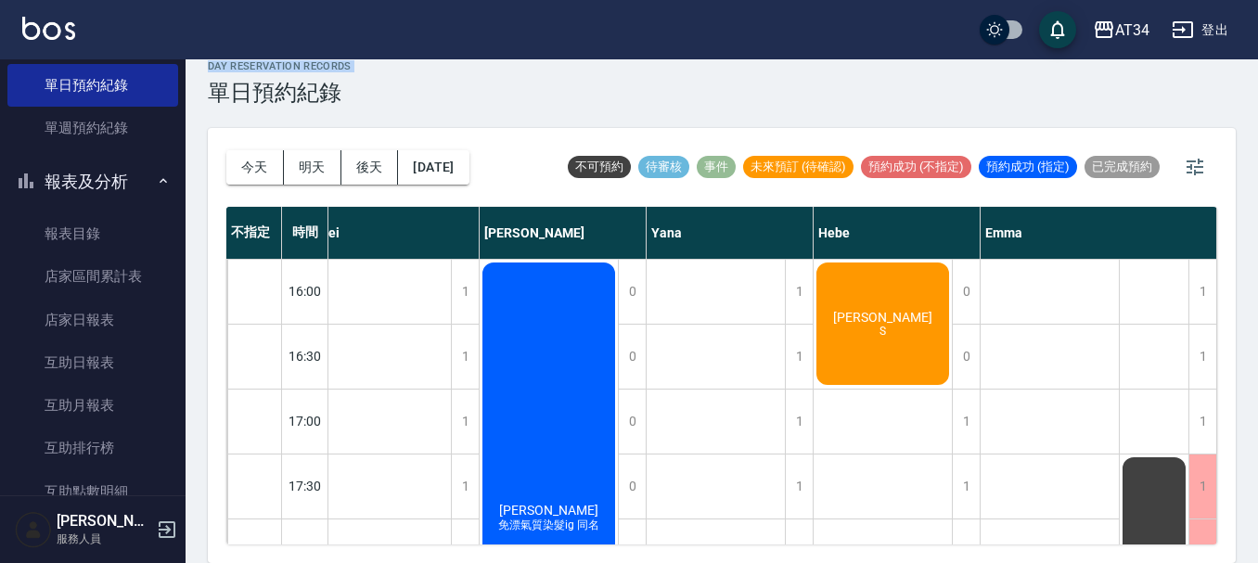
scroll to position [649, 921]
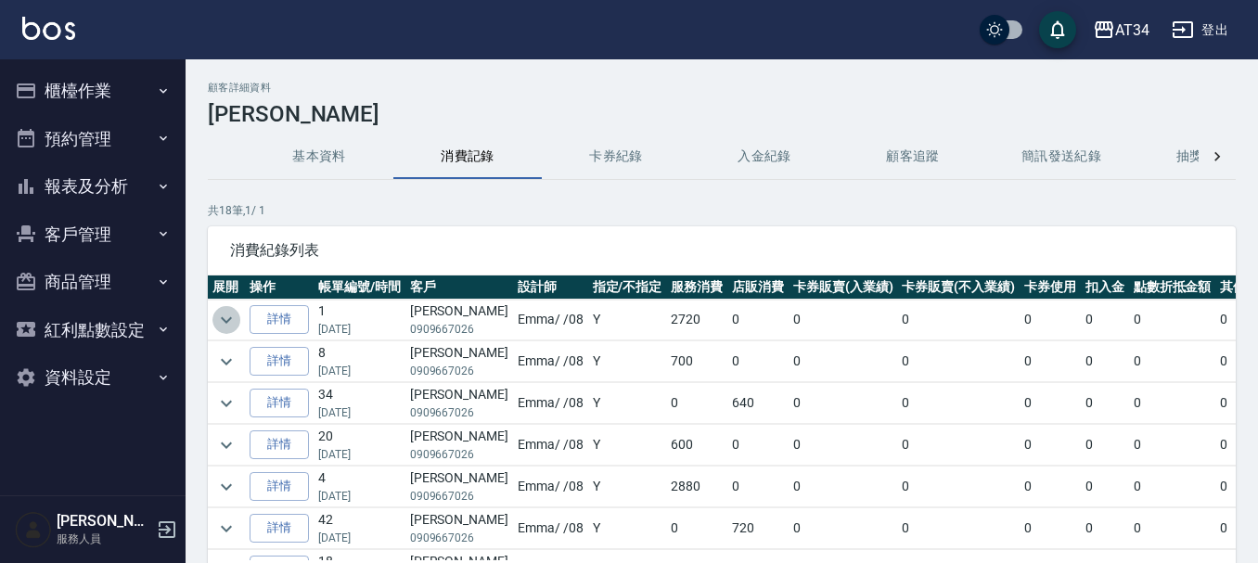
click at [223, 317] on icon "expand row" at bounding box center [226, 319] width 11 height 6
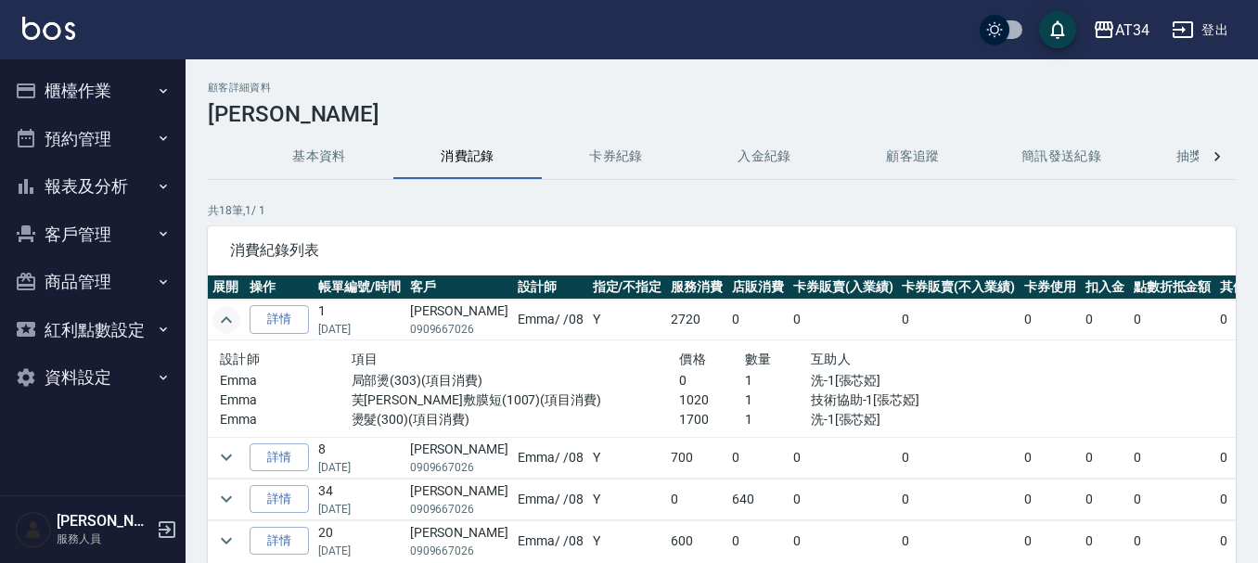
click at [223, 317] on icon "expand row" at bounding box center [226, 320] width 22 height 22
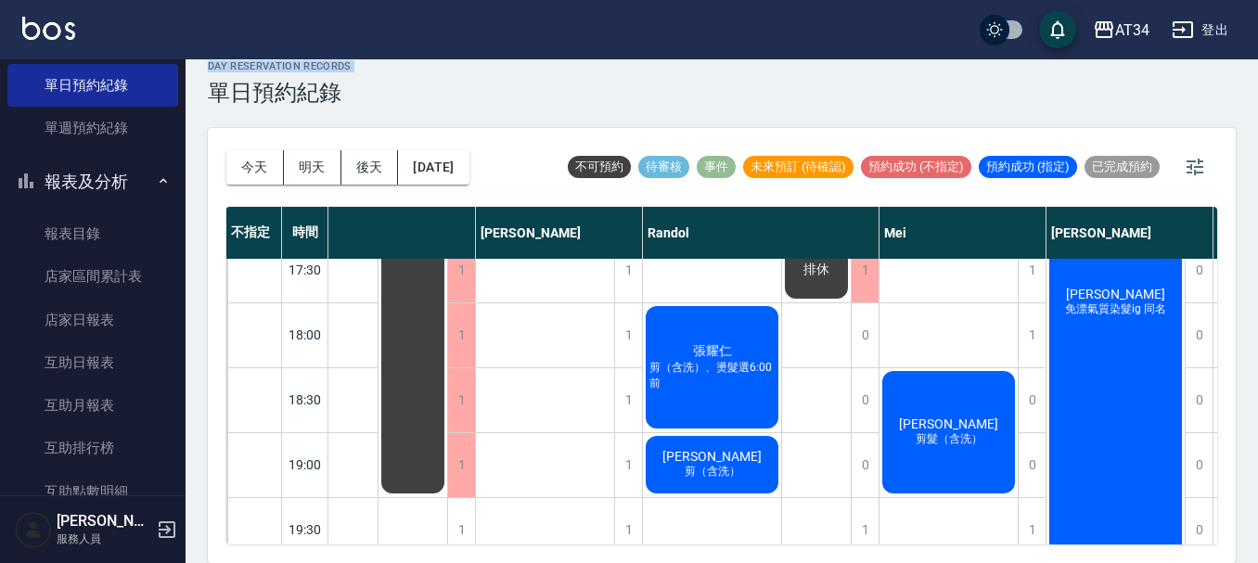
scroll to position [898, 395]
